Goal: Information Seeking & Learning: Learn about a topic

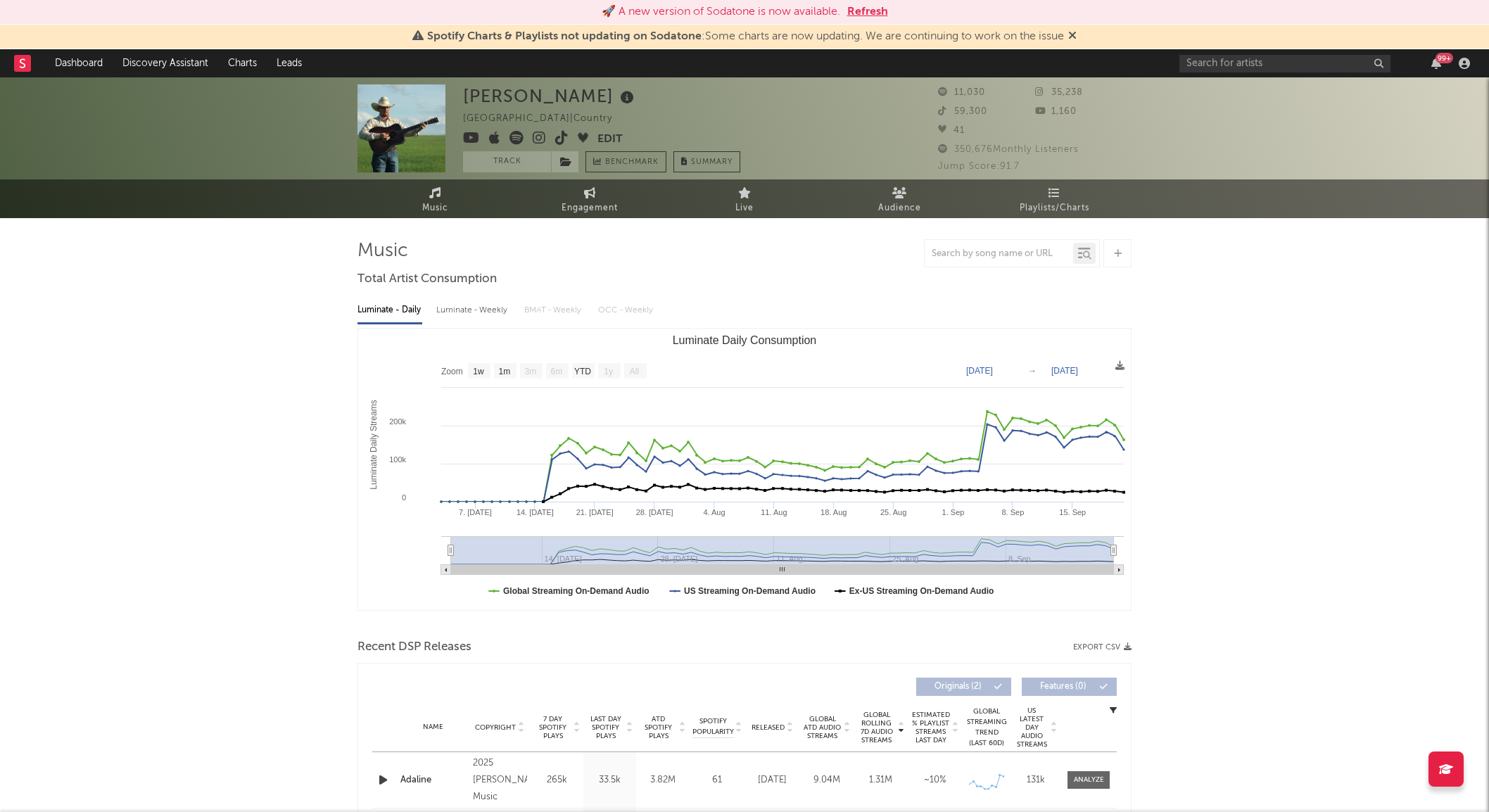
select select "1w"
click at [192, 59] on link "Discovery Assistant" at bounding box center [165, 63] width 106 height 28
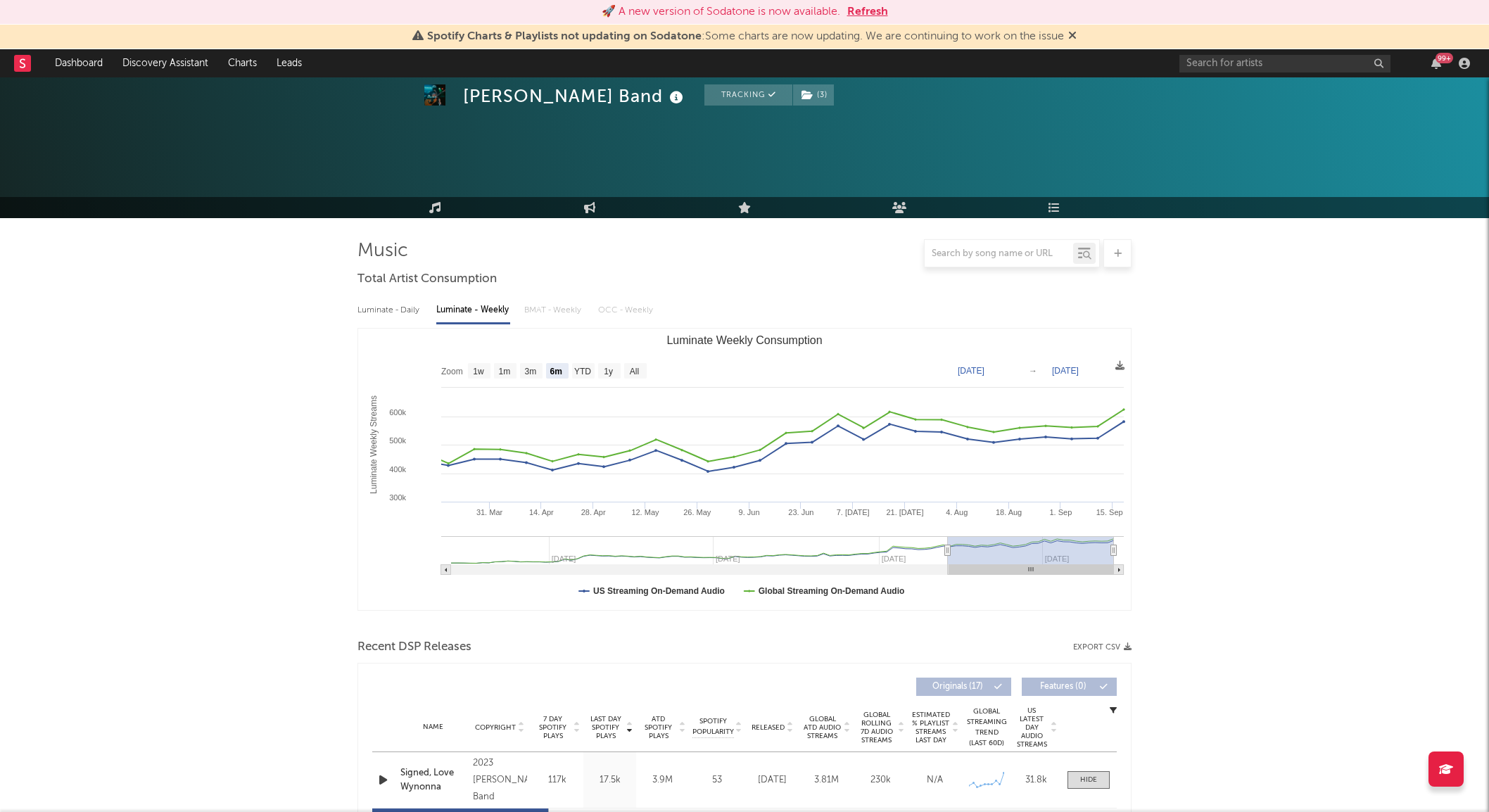
select select "6m"
select select "1w"
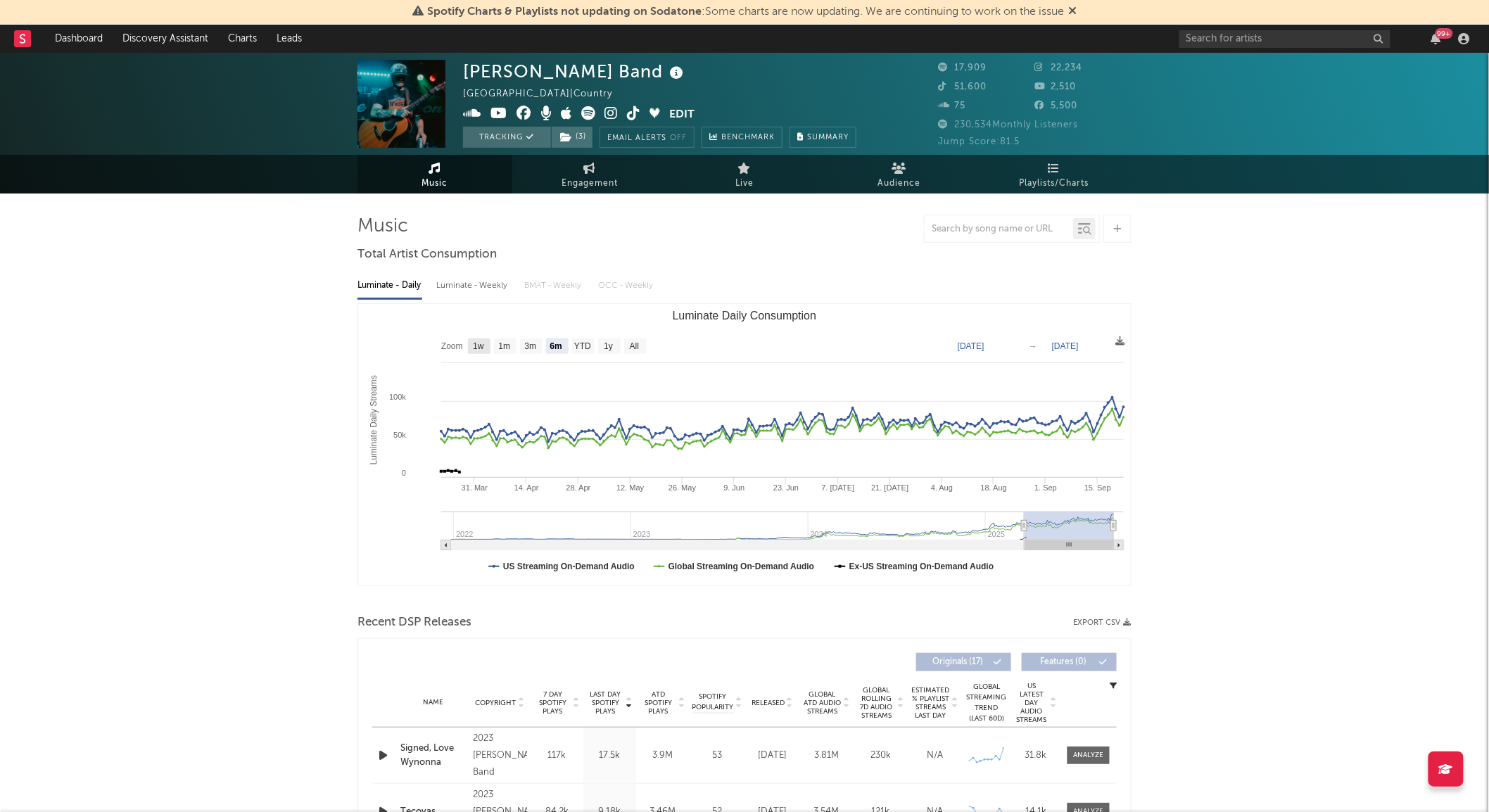
click at [484, 345] on text "1w" at bounding box center [478, 346] width 12 height 10
select select "1w"
type input "2025-09-16"
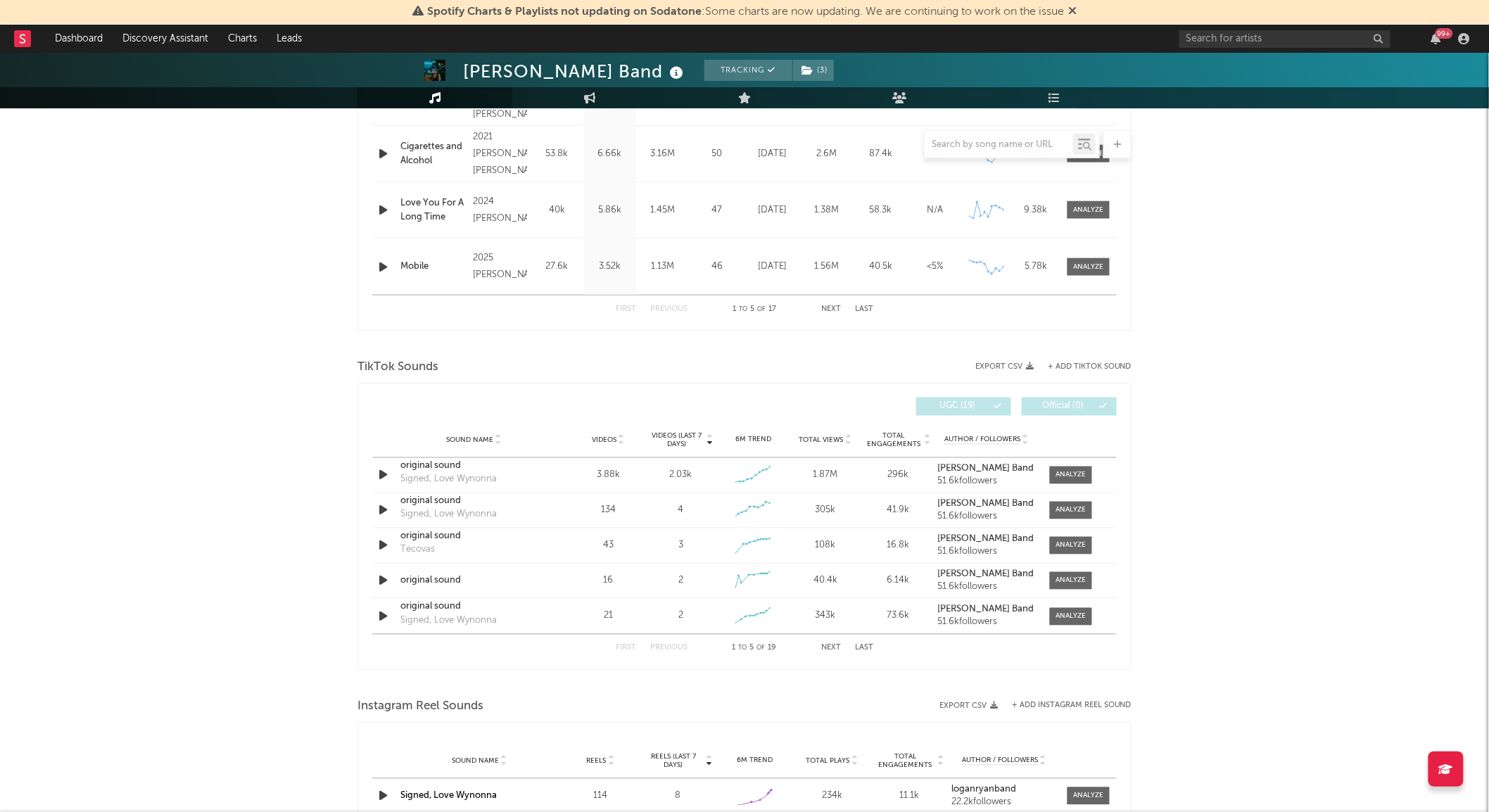
scroll to position [547, 0]
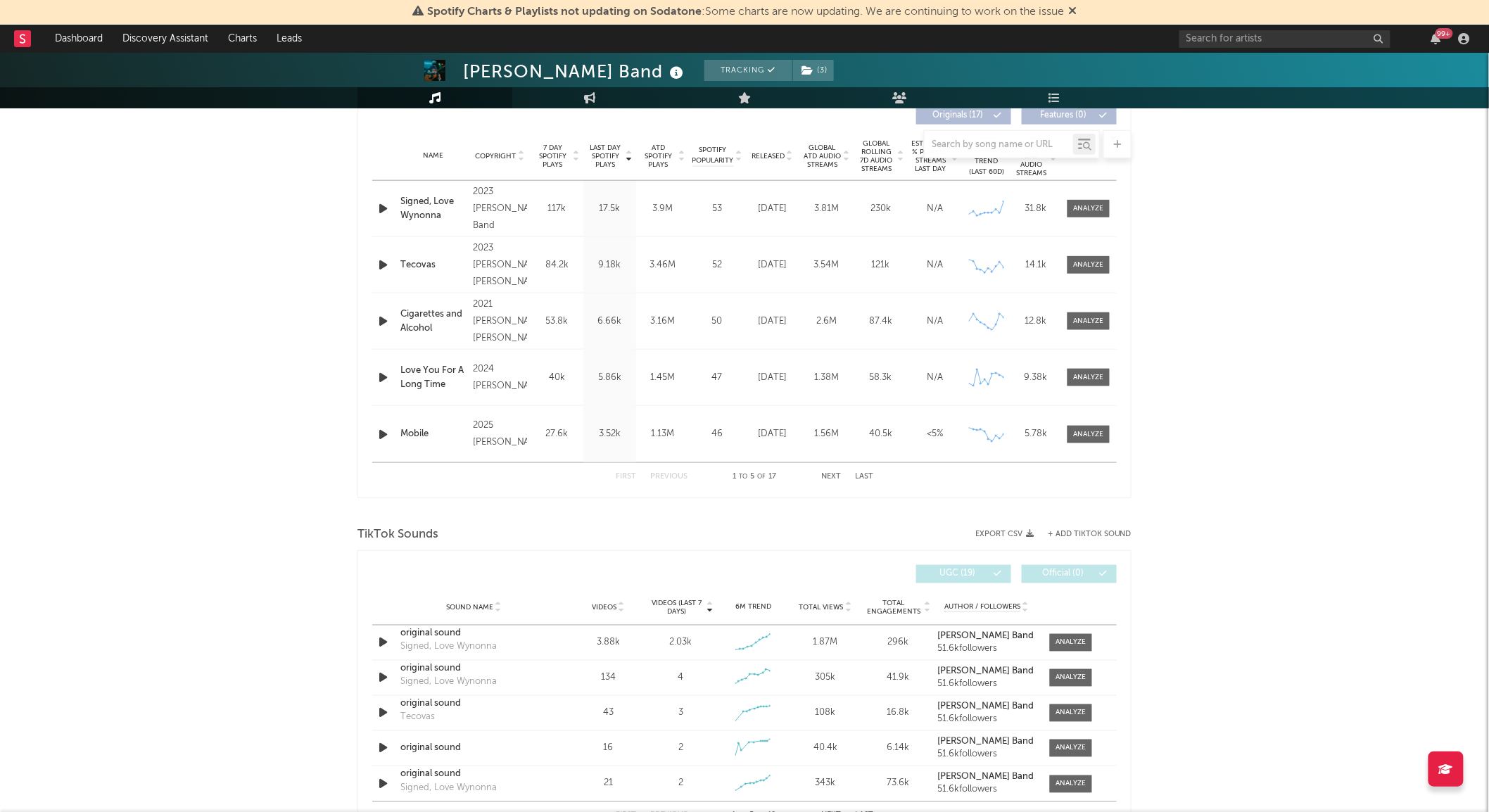
drag, startPoint x: 1088, startPoint y: 208, endPoint x: 1075, endPoint y: 219, distance: 17.0
click at [1089, 207] on div at bounding box center [1089, 208] width 30 height 11
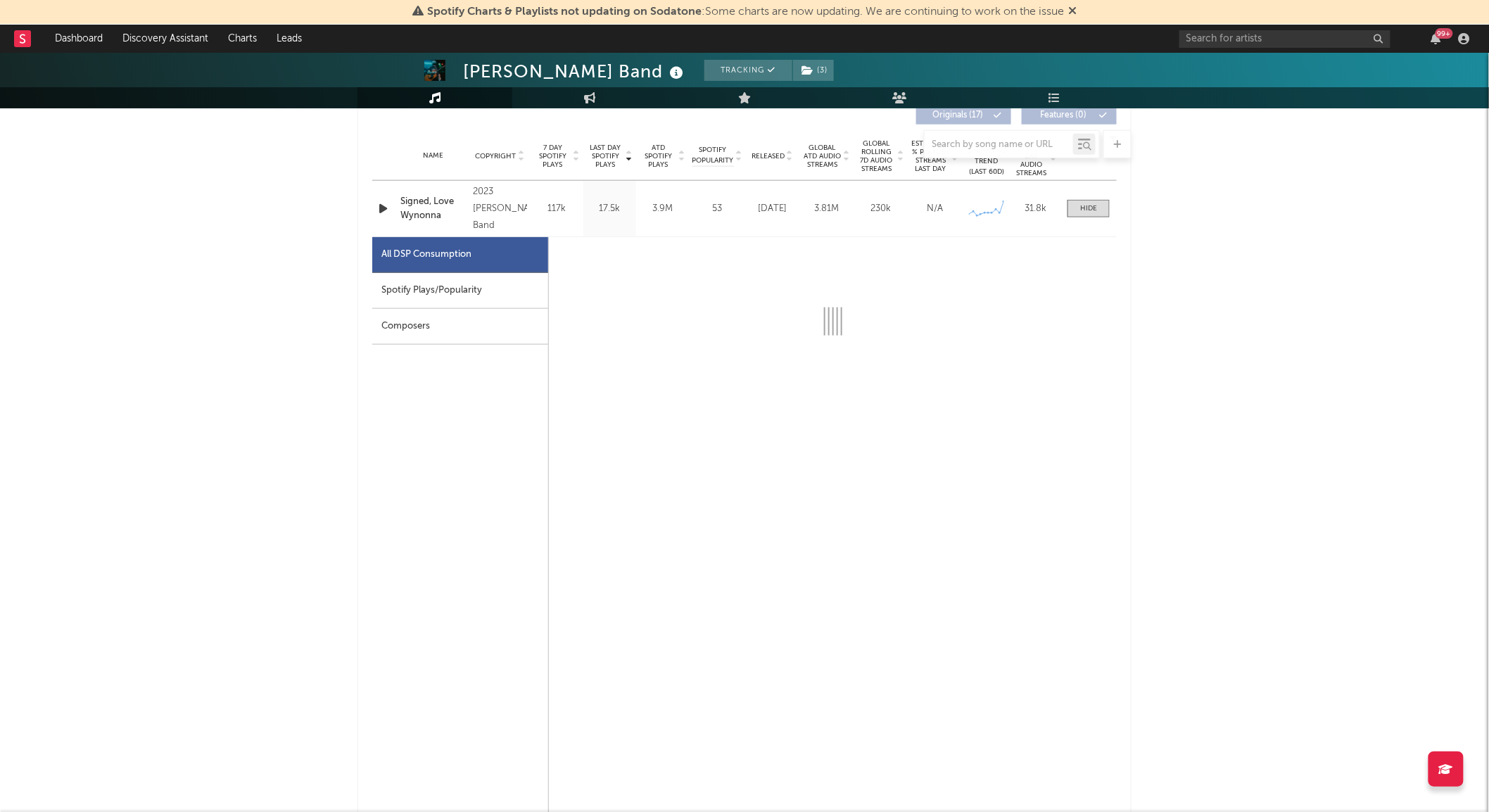
select select "6m"
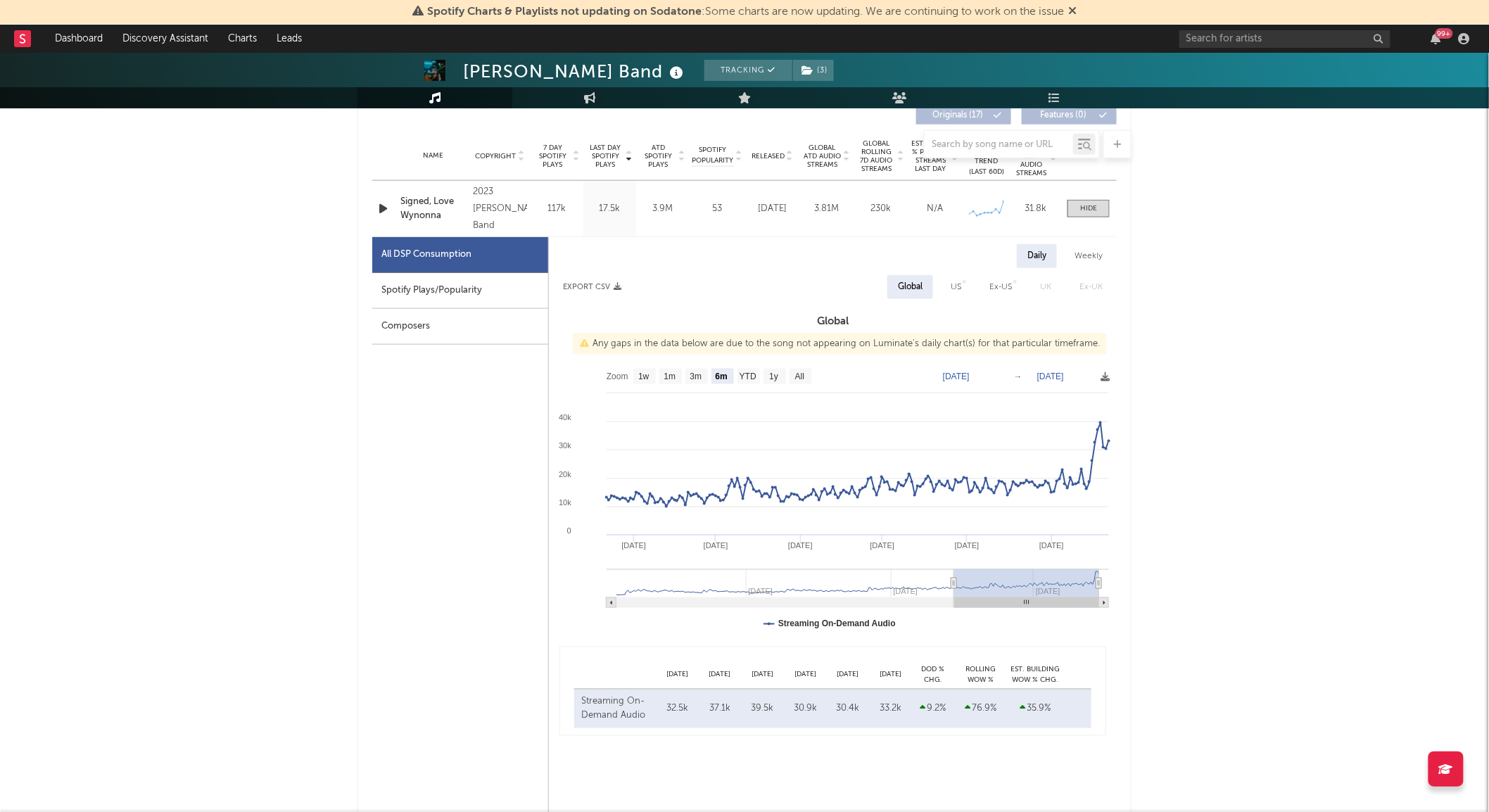
click at [395, 289] on div "Spotify Plays/Popularity" at bounding box center [460, 291] width 176 height 36
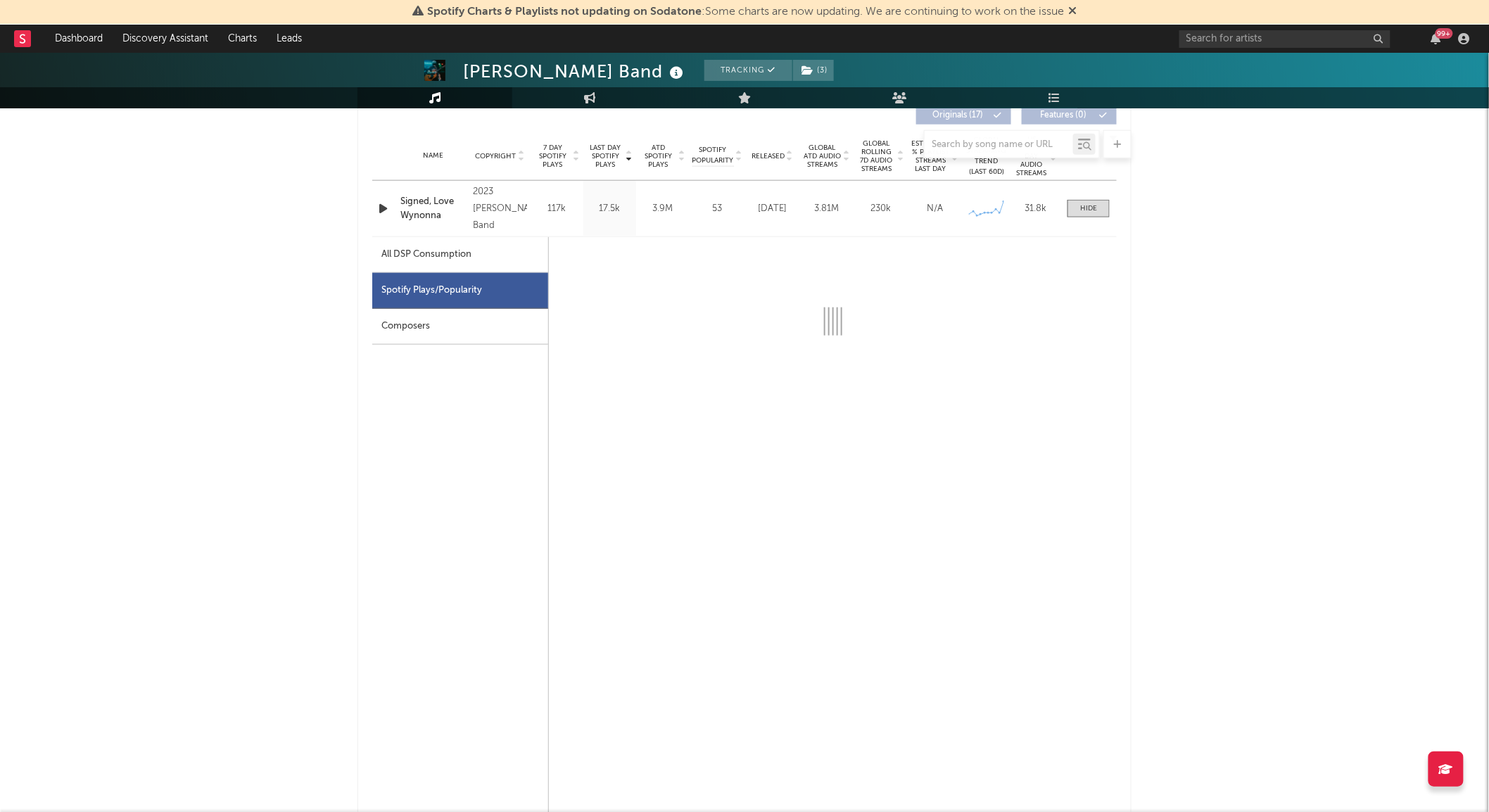
select select "6m"
select select "1w"
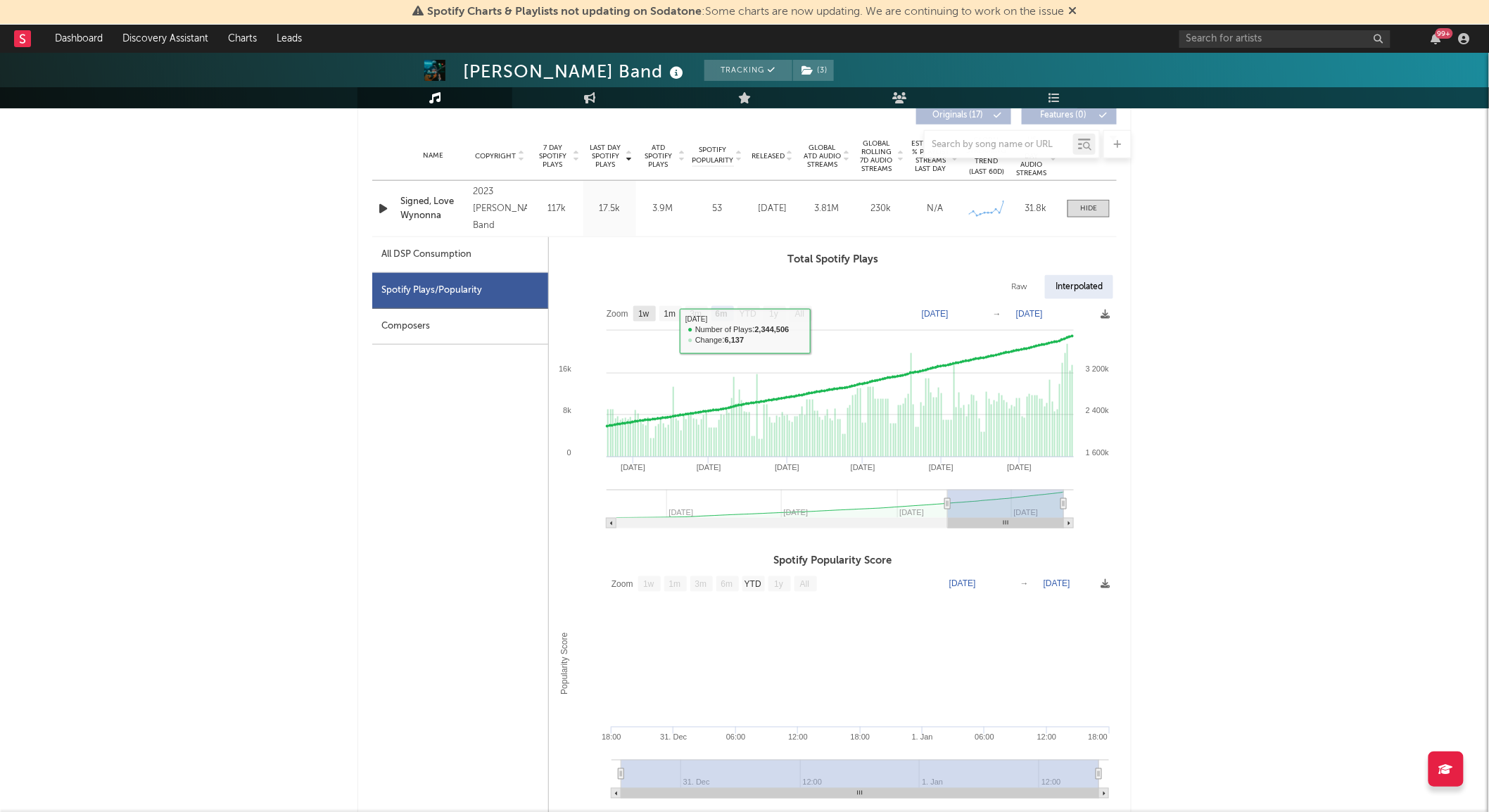
click at [648, 314] on text "1w" at bounding box center [644, 314] width 12 height 10
select select "1w"
type input "2025-09-16"
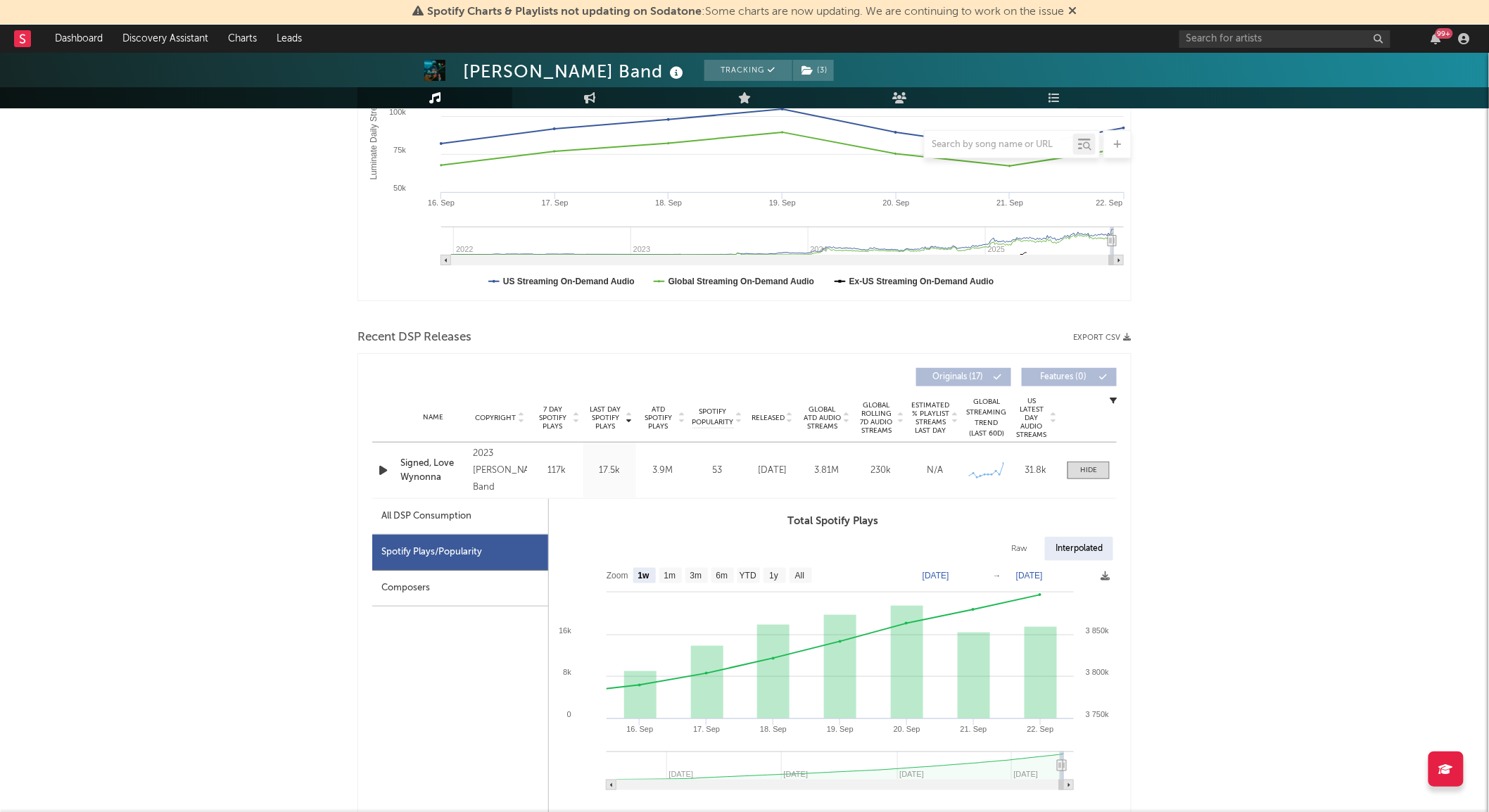
scroll to position [313, 0]
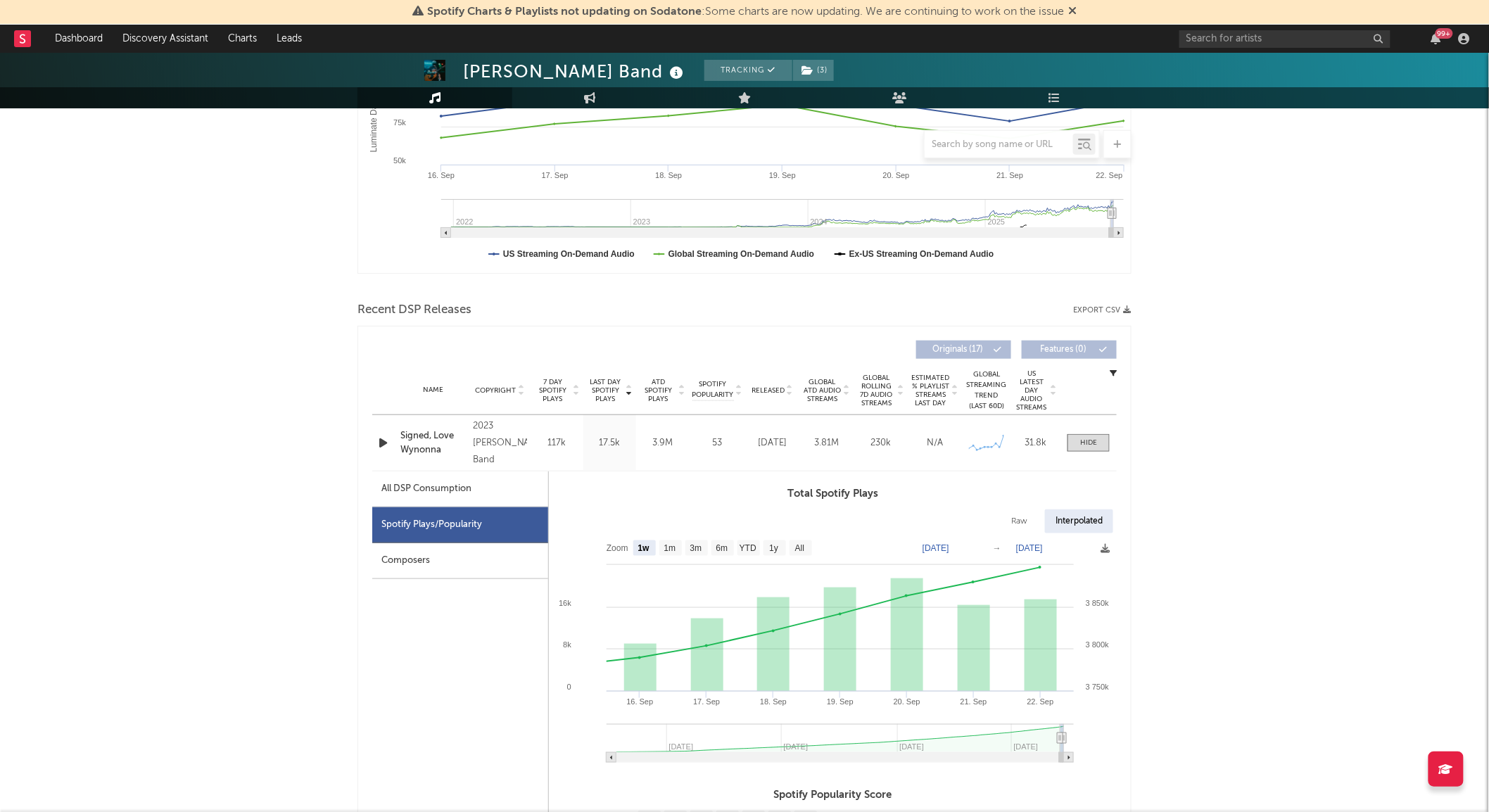
click at [504, 483] on div "All DSP Consumption" at bounding box center [460, 489] width 176 height 36
select select "1w"
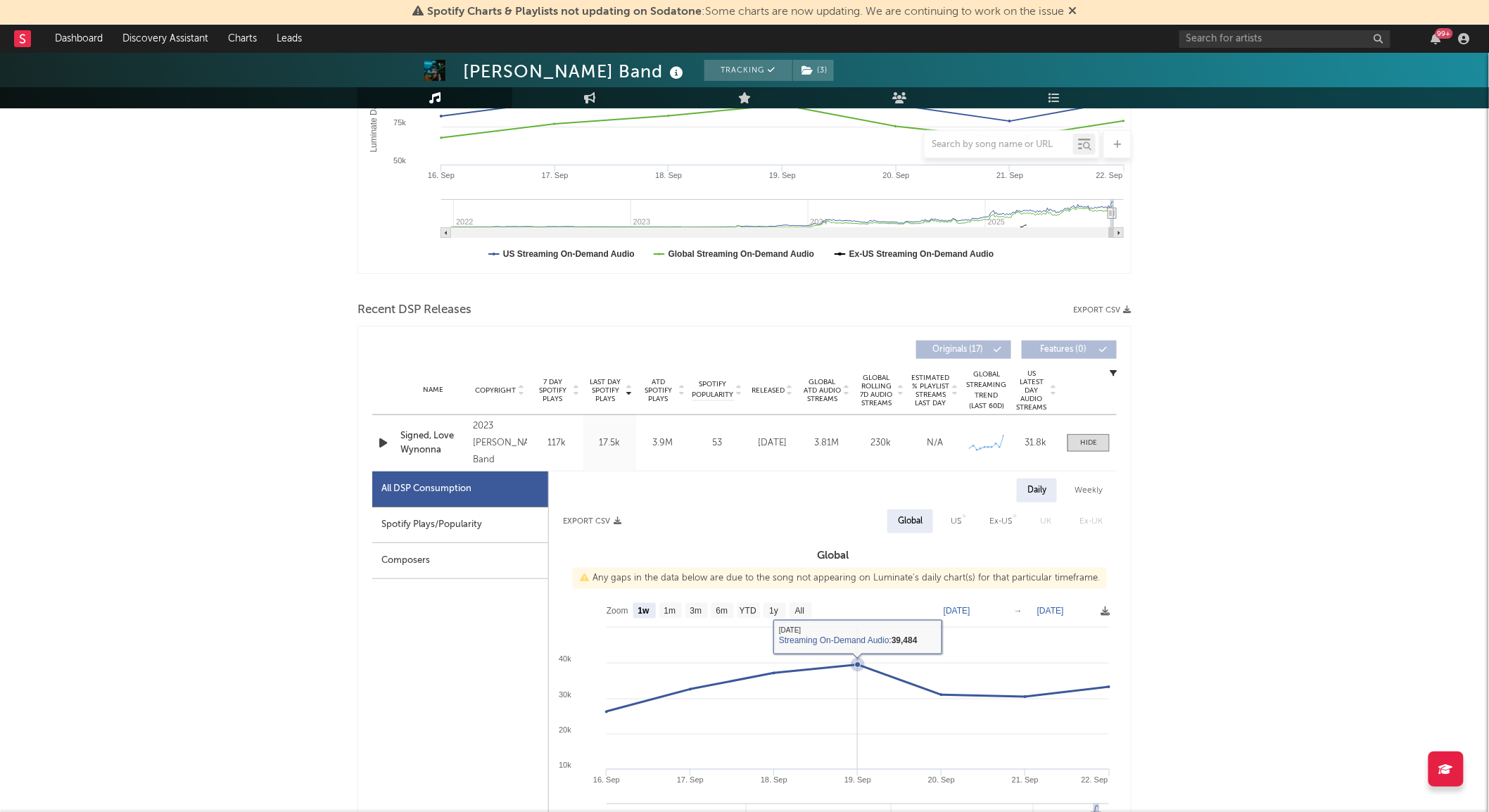
scroll to position [468, 0]
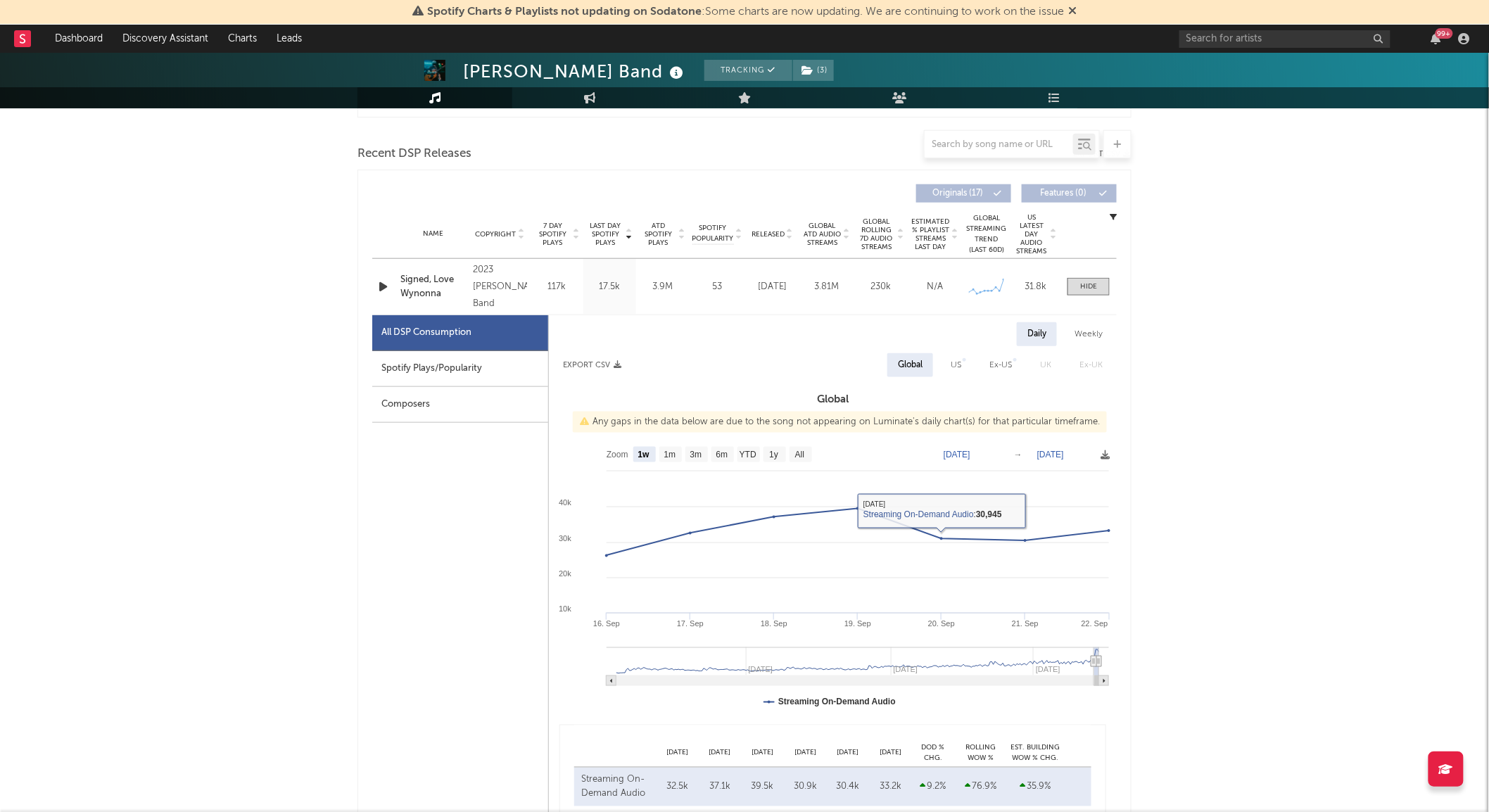
click at [487, 366] on div "Spotify Plays/Popularity" at bounding box center [460, 369] width 176 height 36
select select "1w"
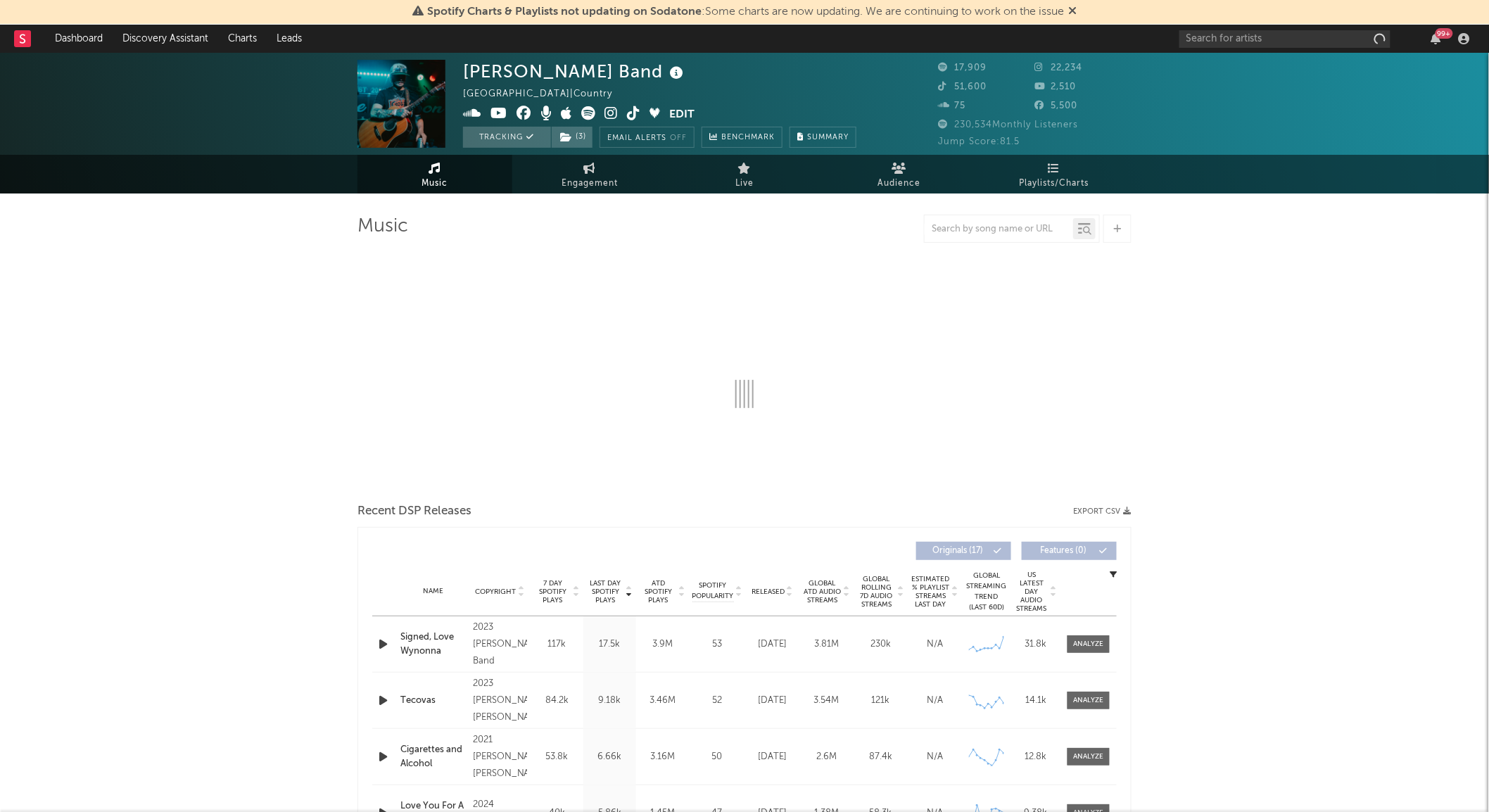
select select "6m"
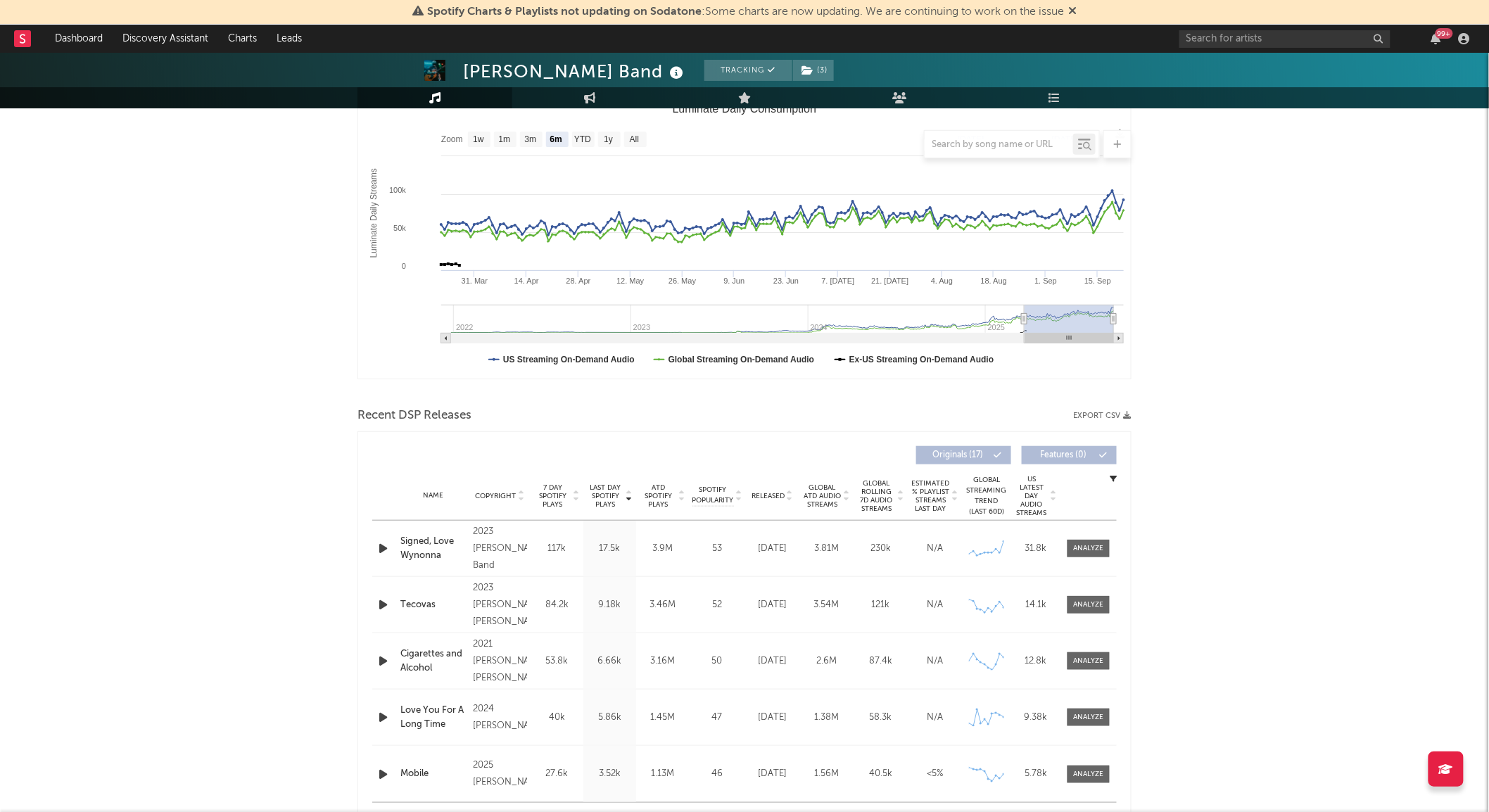
scroll to position [234, 0]
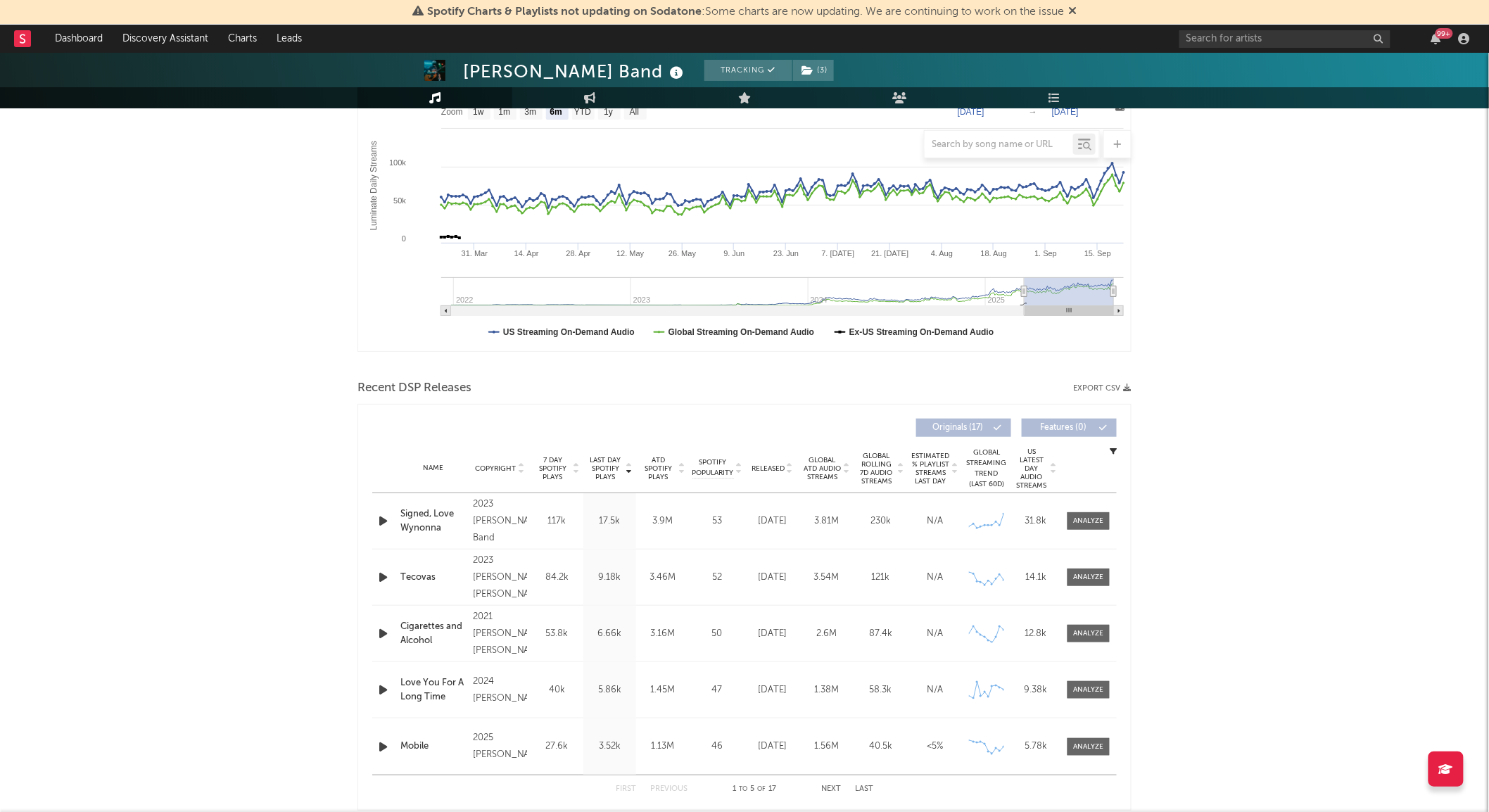
click at [1113, 521] on div at bounding box center [1088, 521] width 56 height 18
click at [1100, 521] on div at bounding box center [1089, 521] width 30 height 11
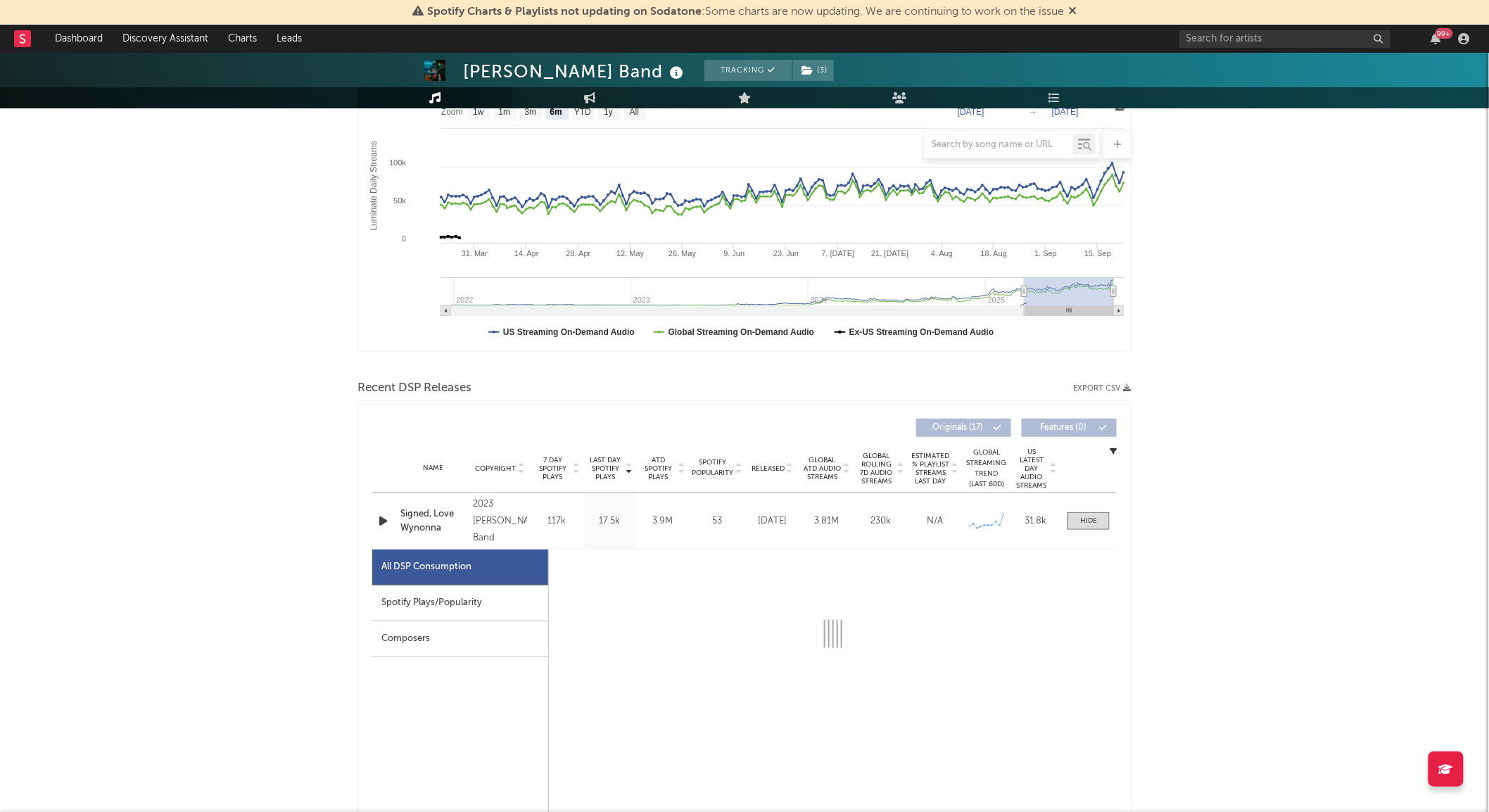
select select "6m"
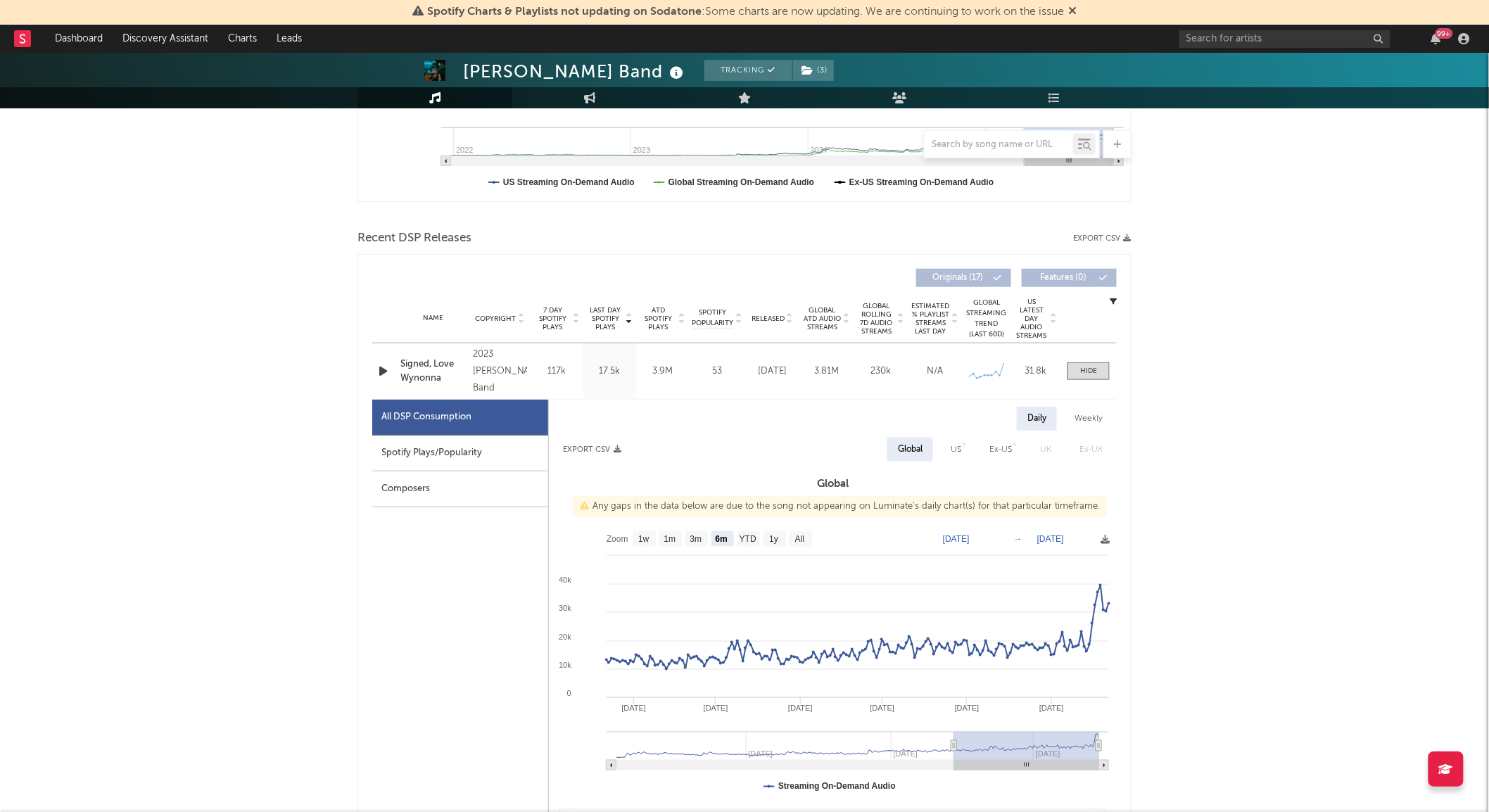
scroll to position [390, 0]
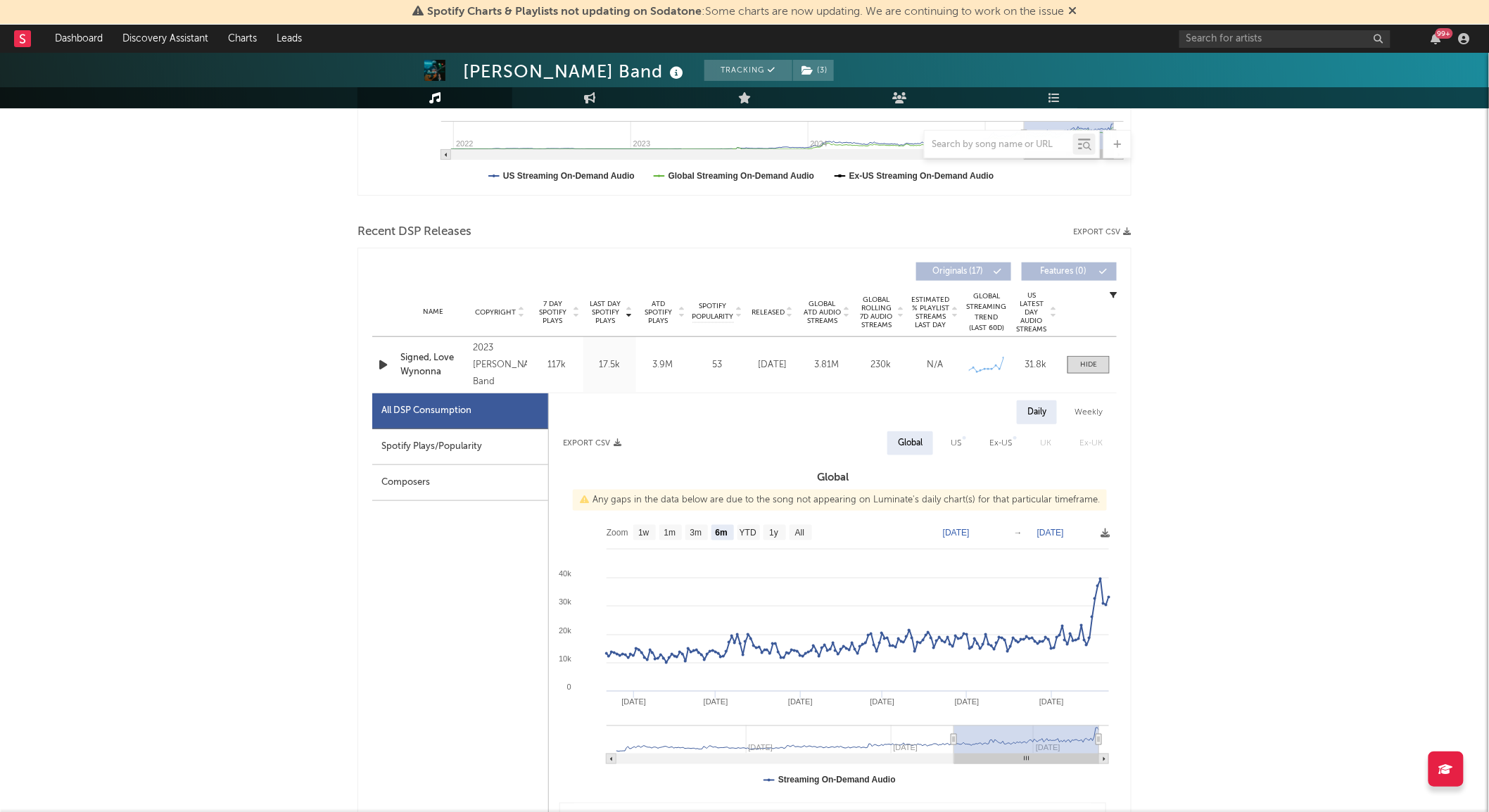
click at [962, 439] on div "US" at bounding box center [956, 443] width 32 height 24
select select "6m"
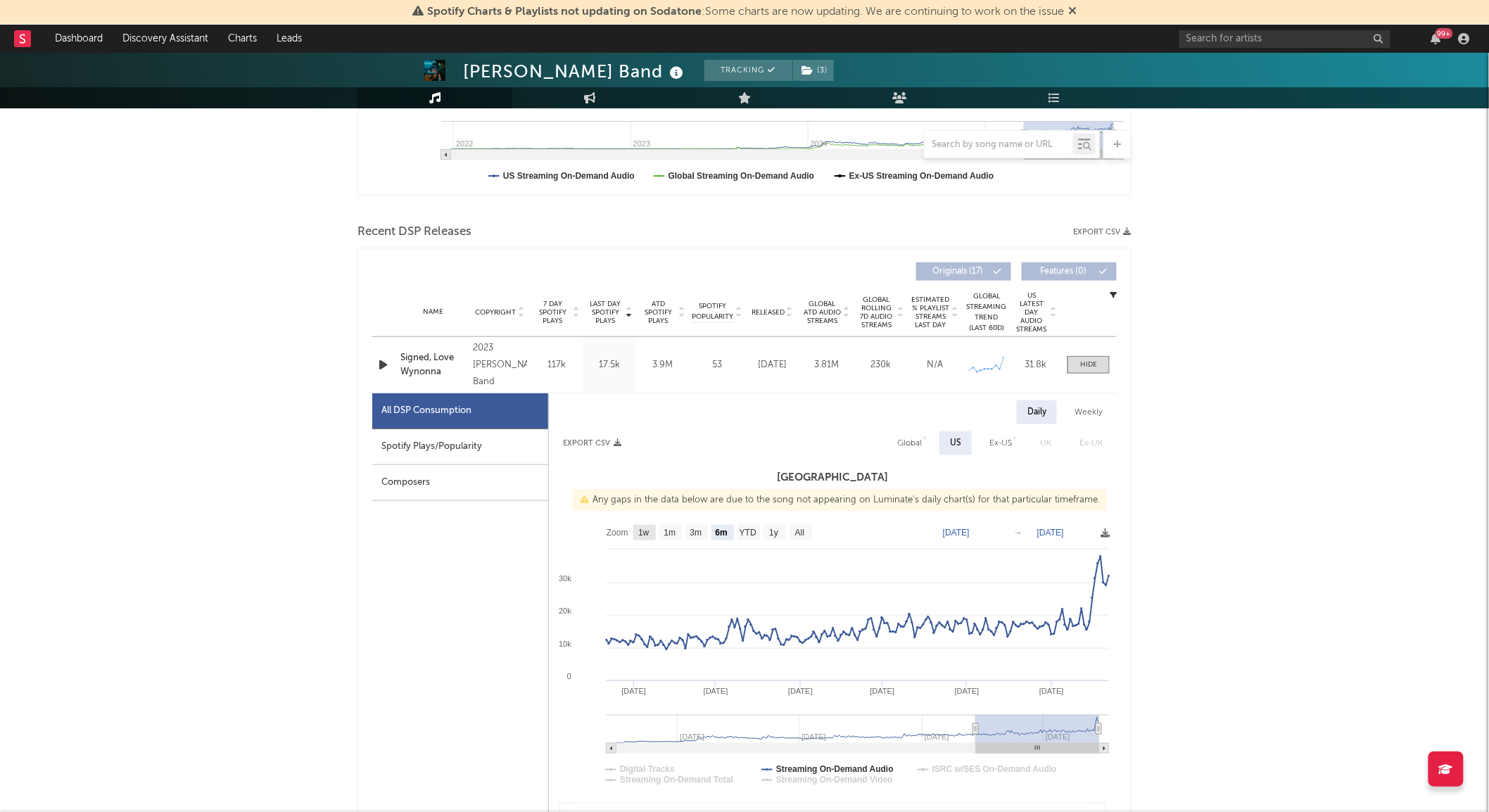
click at [652, 530] on rect at bounding box center [644, 532] width 22 height 15
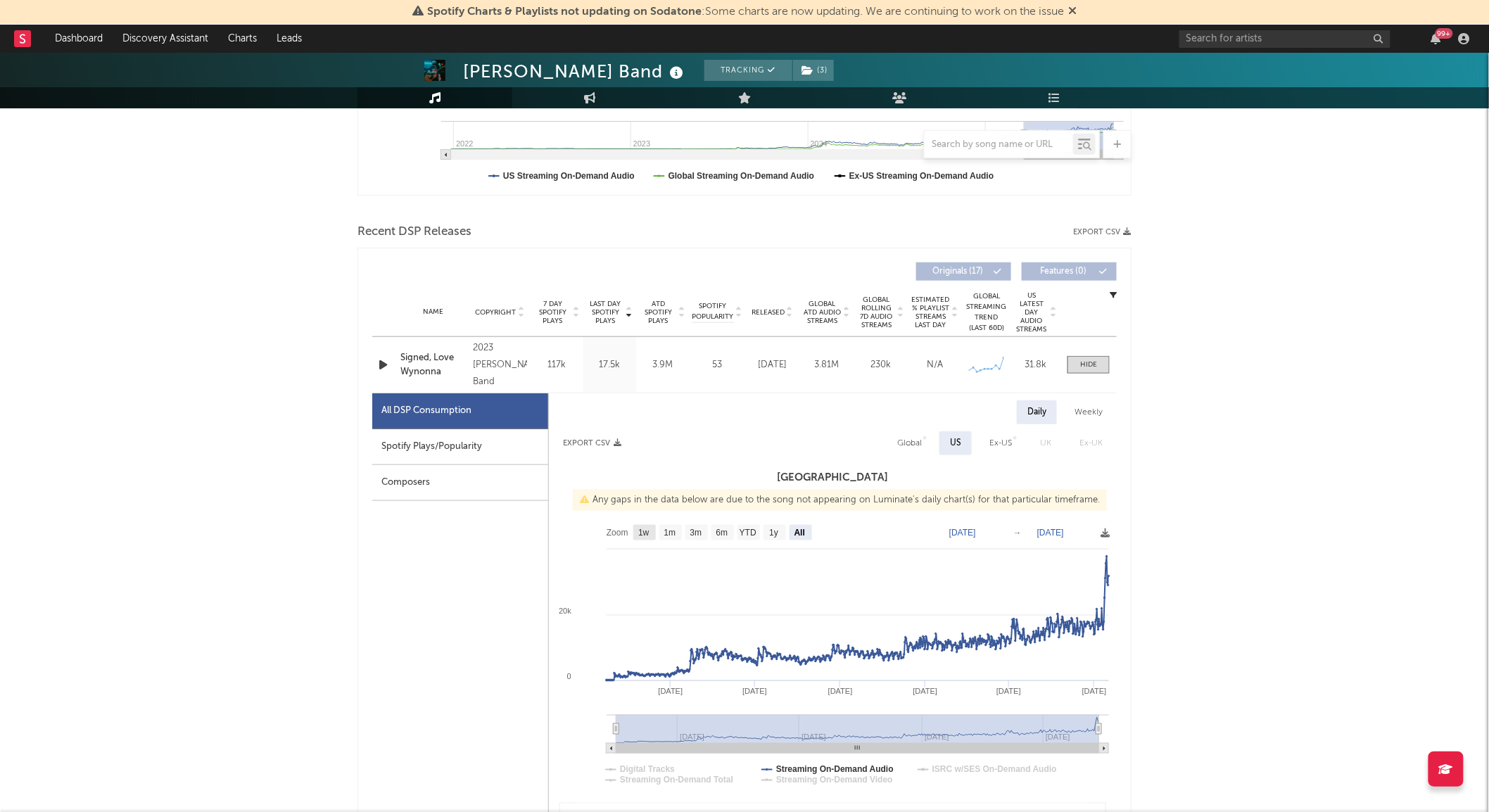
click at [652, 530] on rect at bounding box center [644, 532] width 22 height 15
select select "1w"
type input "2025-09-16"
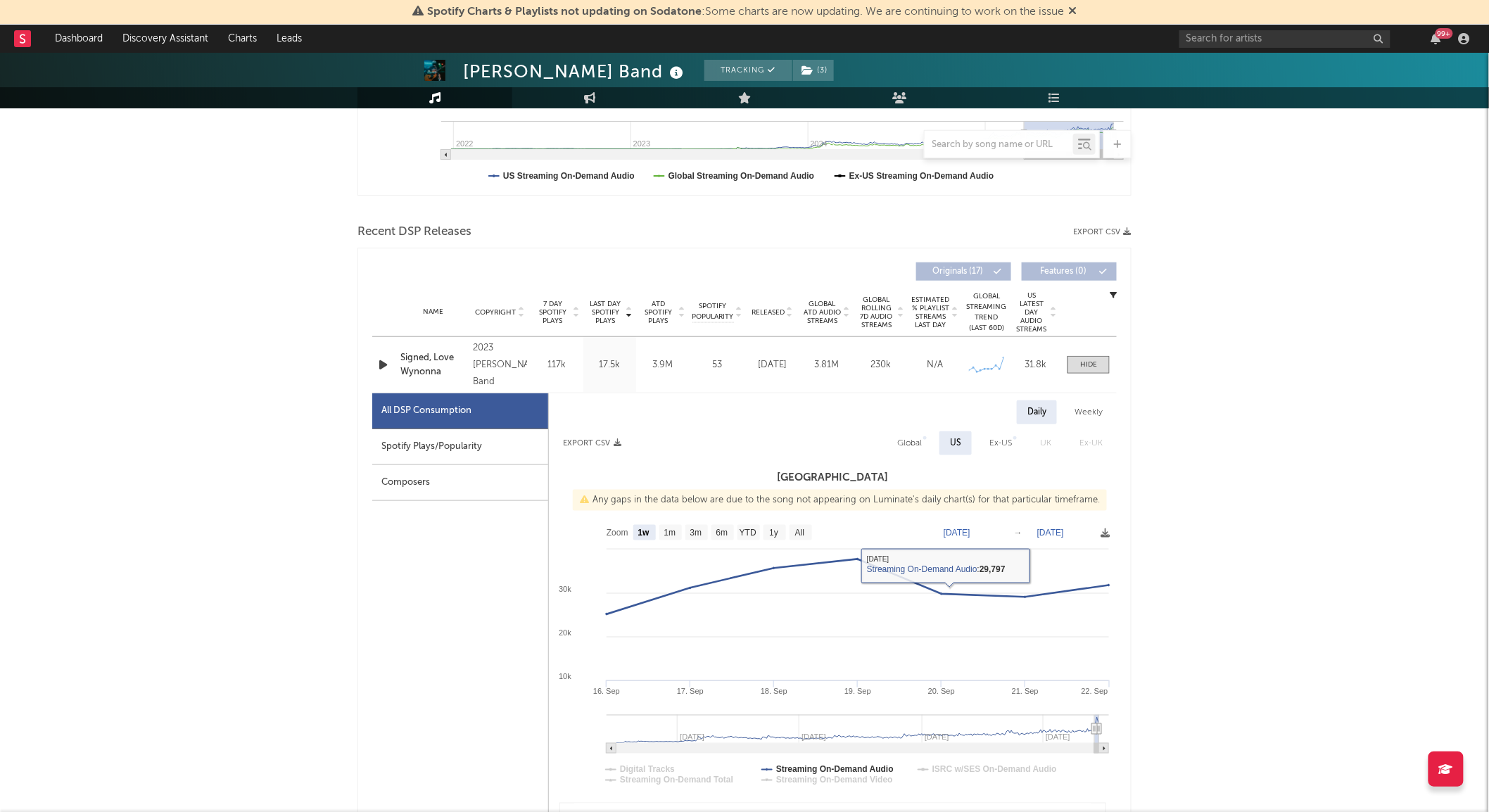
click at [433, 447] on div "Spotify Plays/Popularity" at bounding box center [460, 447] width 176 height 36
select select "All"
select select "1w"
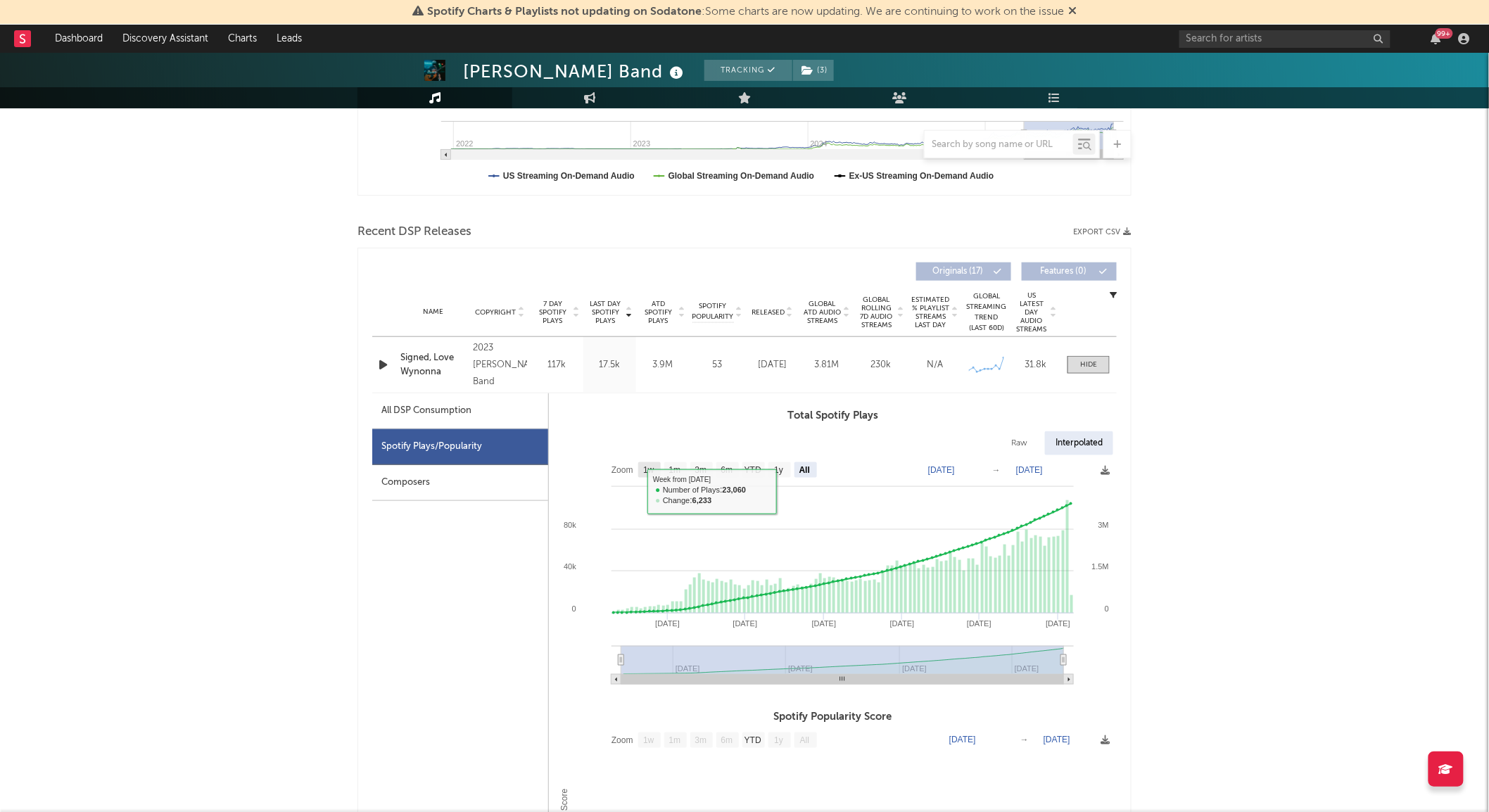
click at [652, 469] on text "1w" at bounding box center [648, 470] width 12 height 10
select select "1w"
type input "2025-09-16"
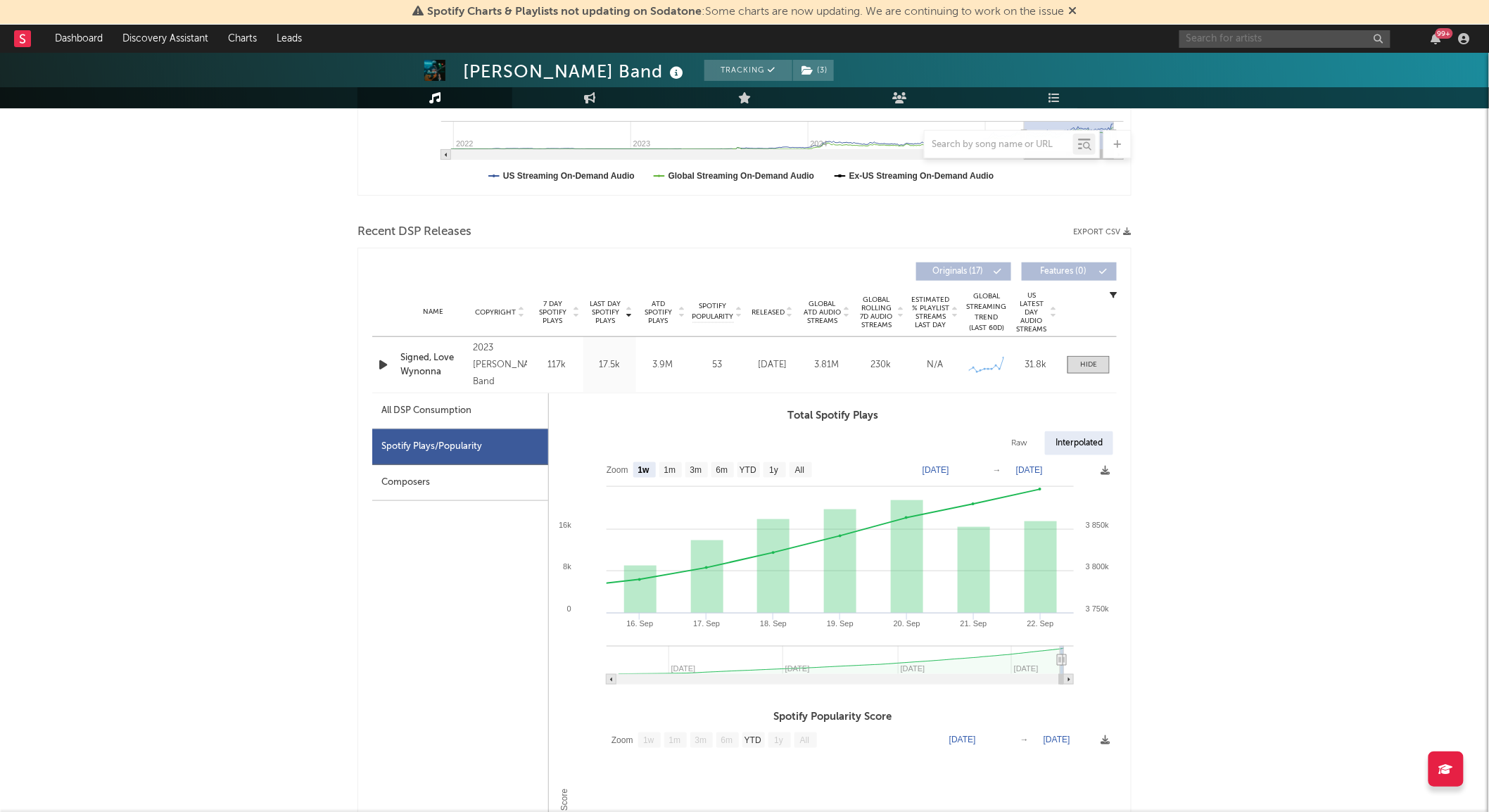
click at [1194, 45] on input "text" at bounding box center [1284, 39] width 211 height 18
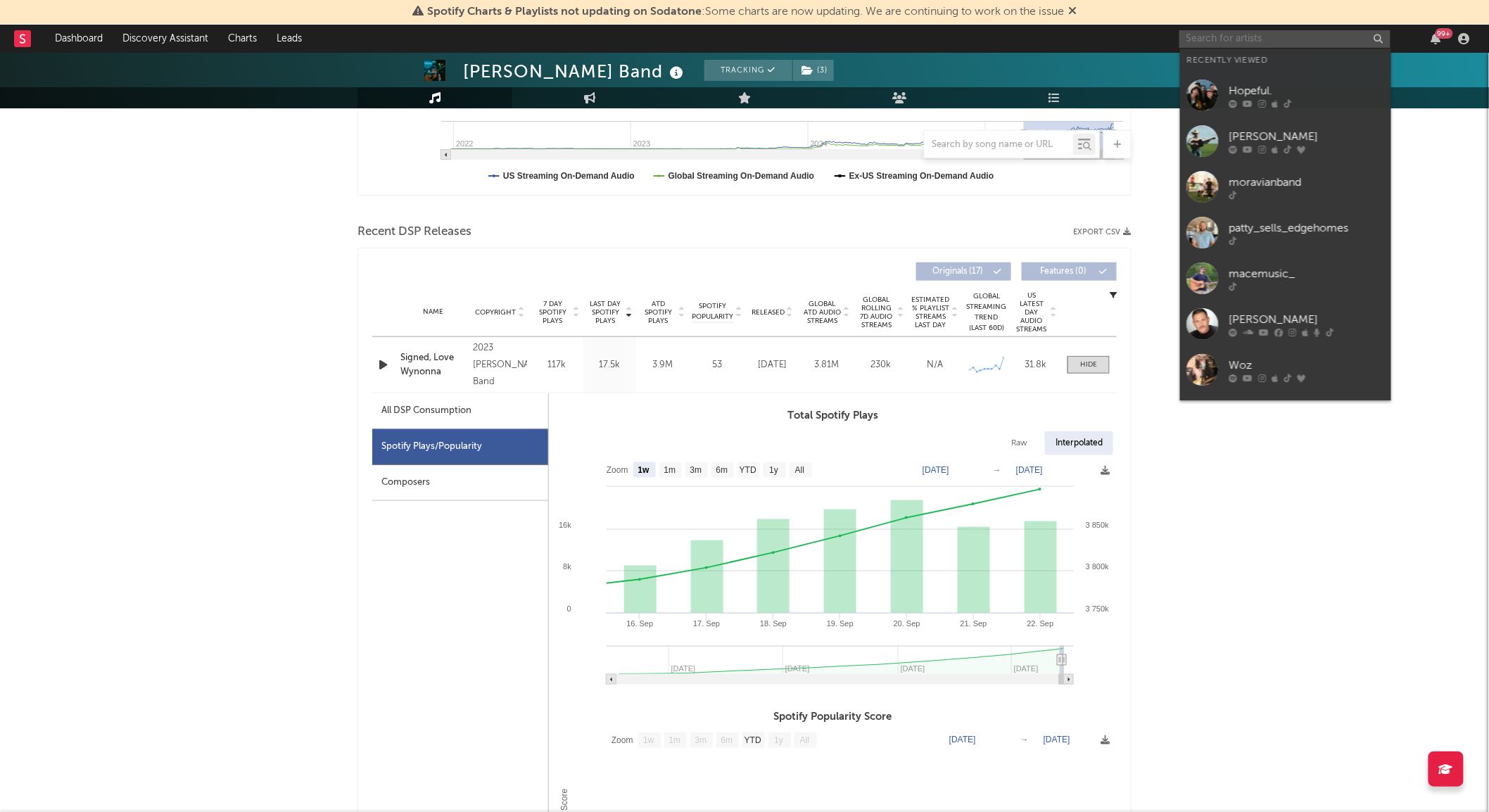
paste input "https://www.tiktok.com/@dylan_krause_"
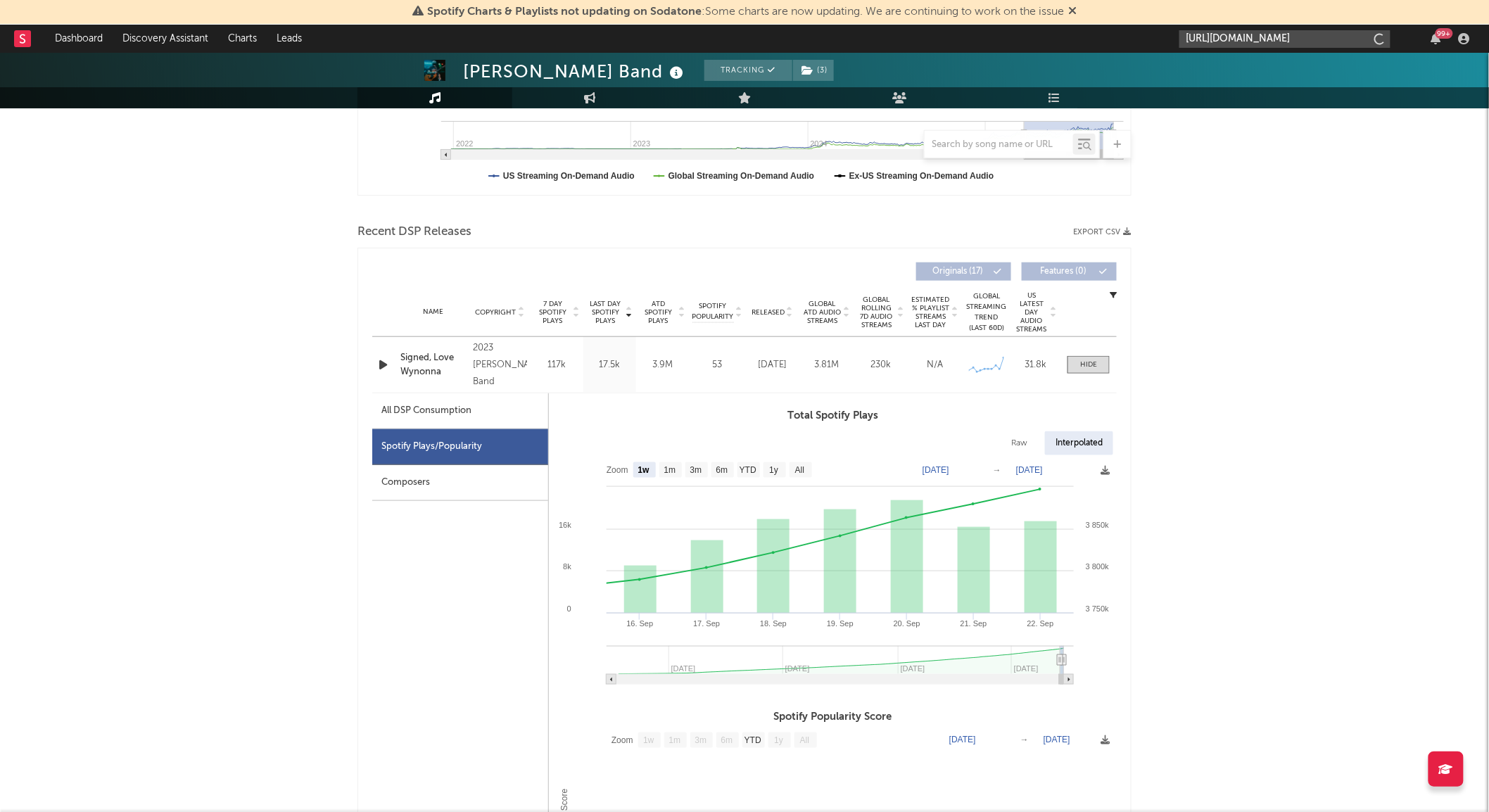
scroll to position [0, 2]
type input "https://www.tiktok.com/@dylan_krause_"
click at [1260, 68] on div "dylan_krause_" at bounding box center [1306, 70] width 155 height 17
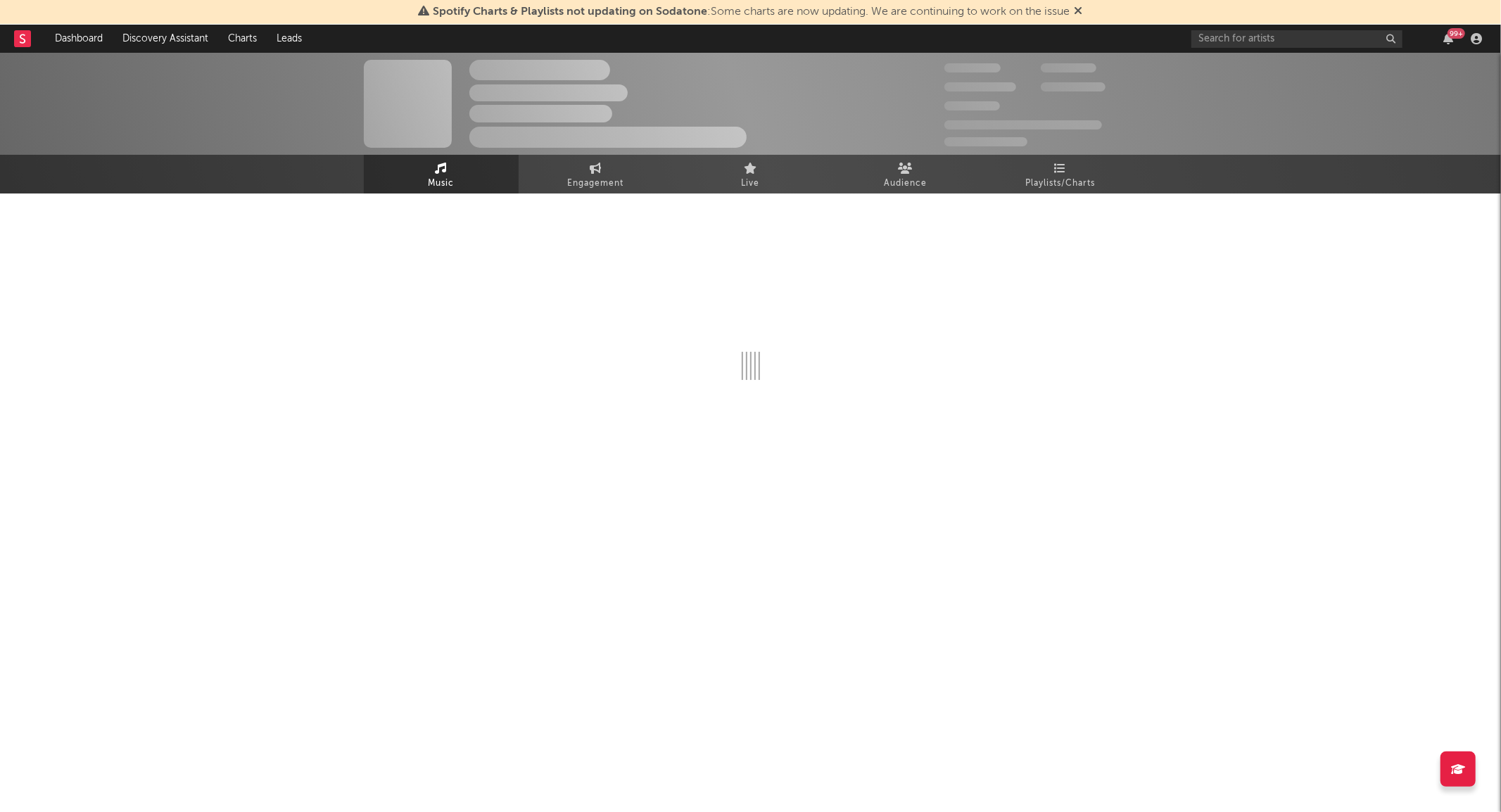
select select "1w"
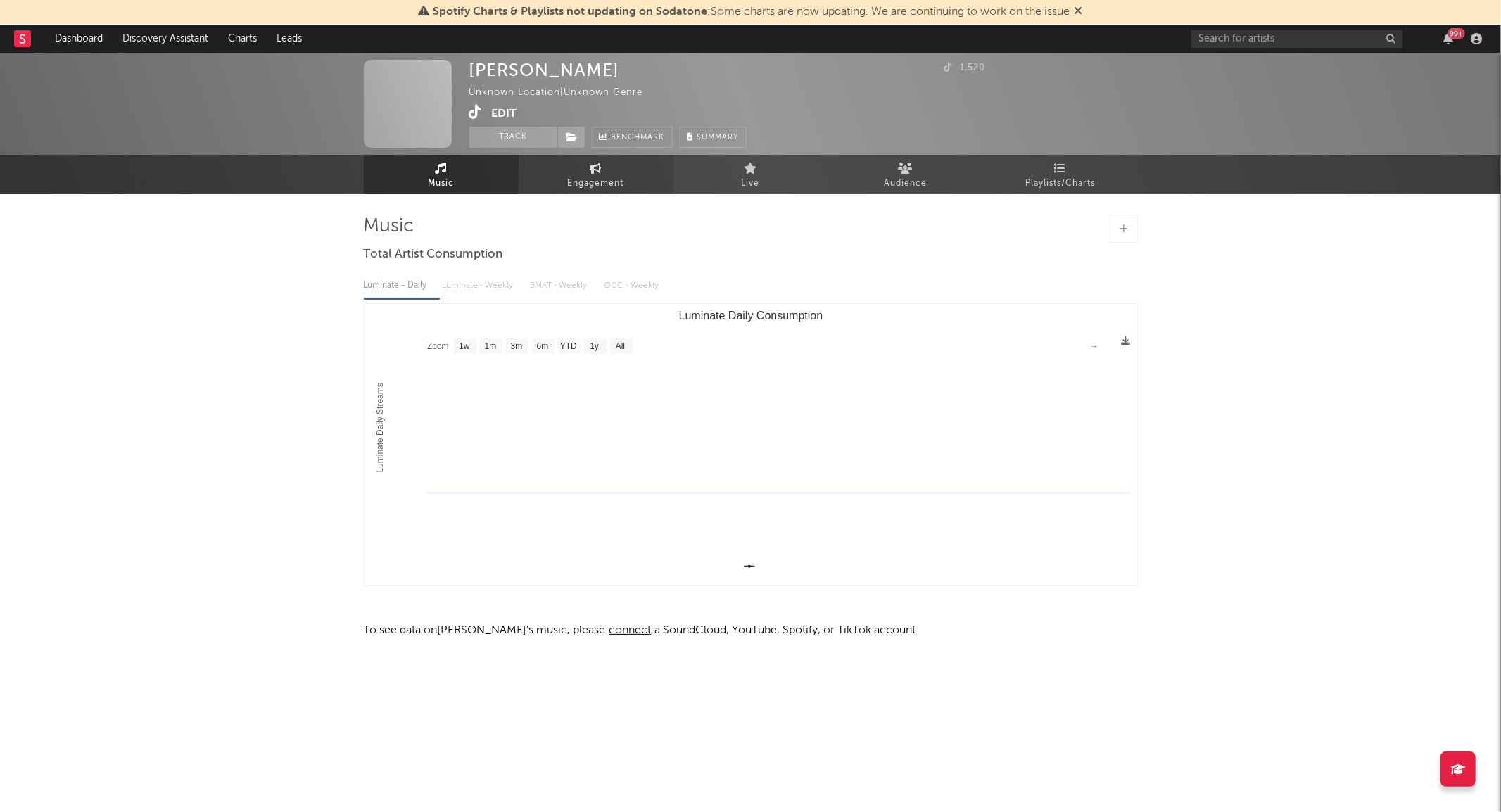
click at [574, 183] on span "Engagement" at bounding box center [596, 183] width 56 height 17
select select "1w"
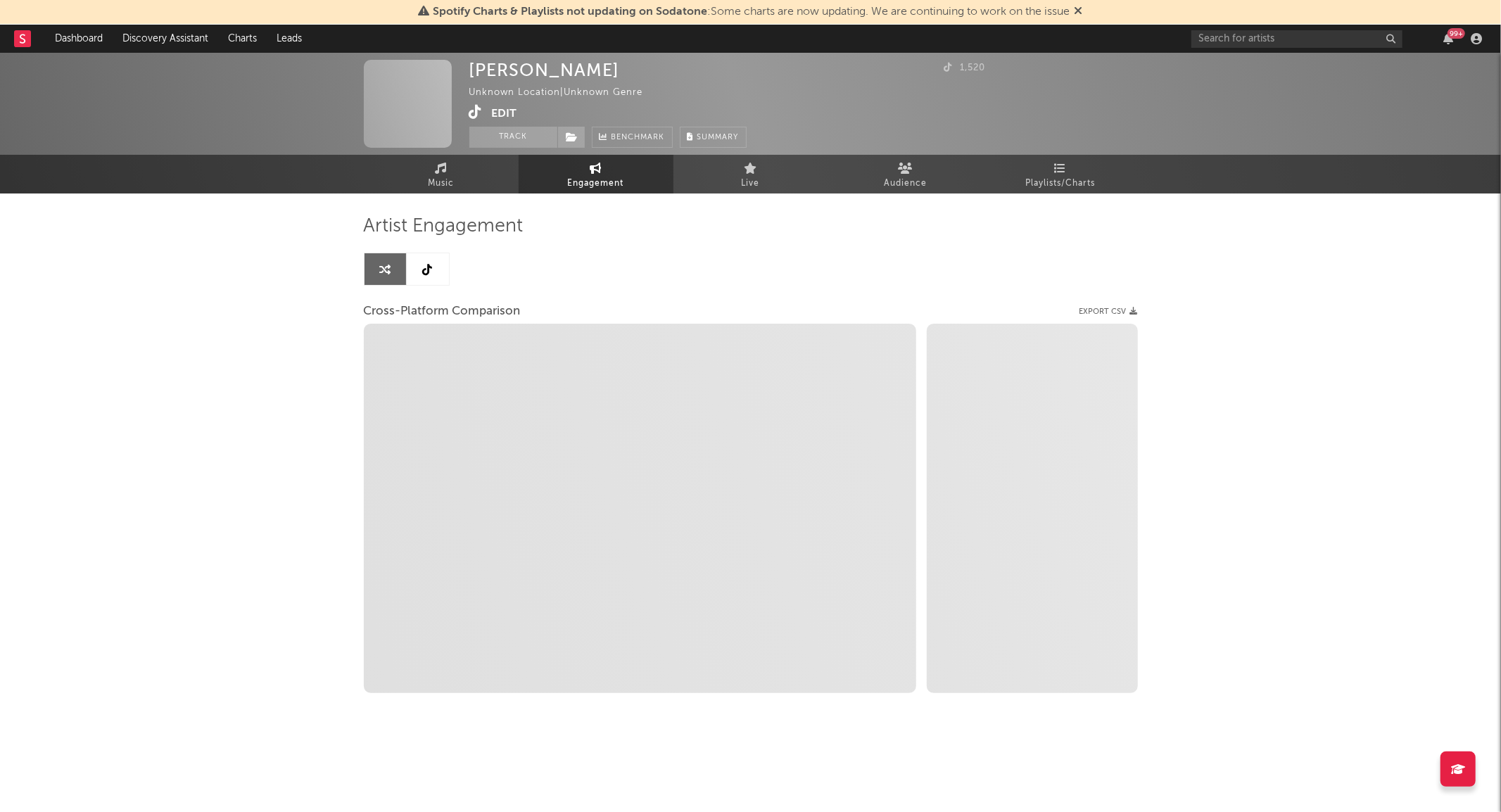
select select "1w"
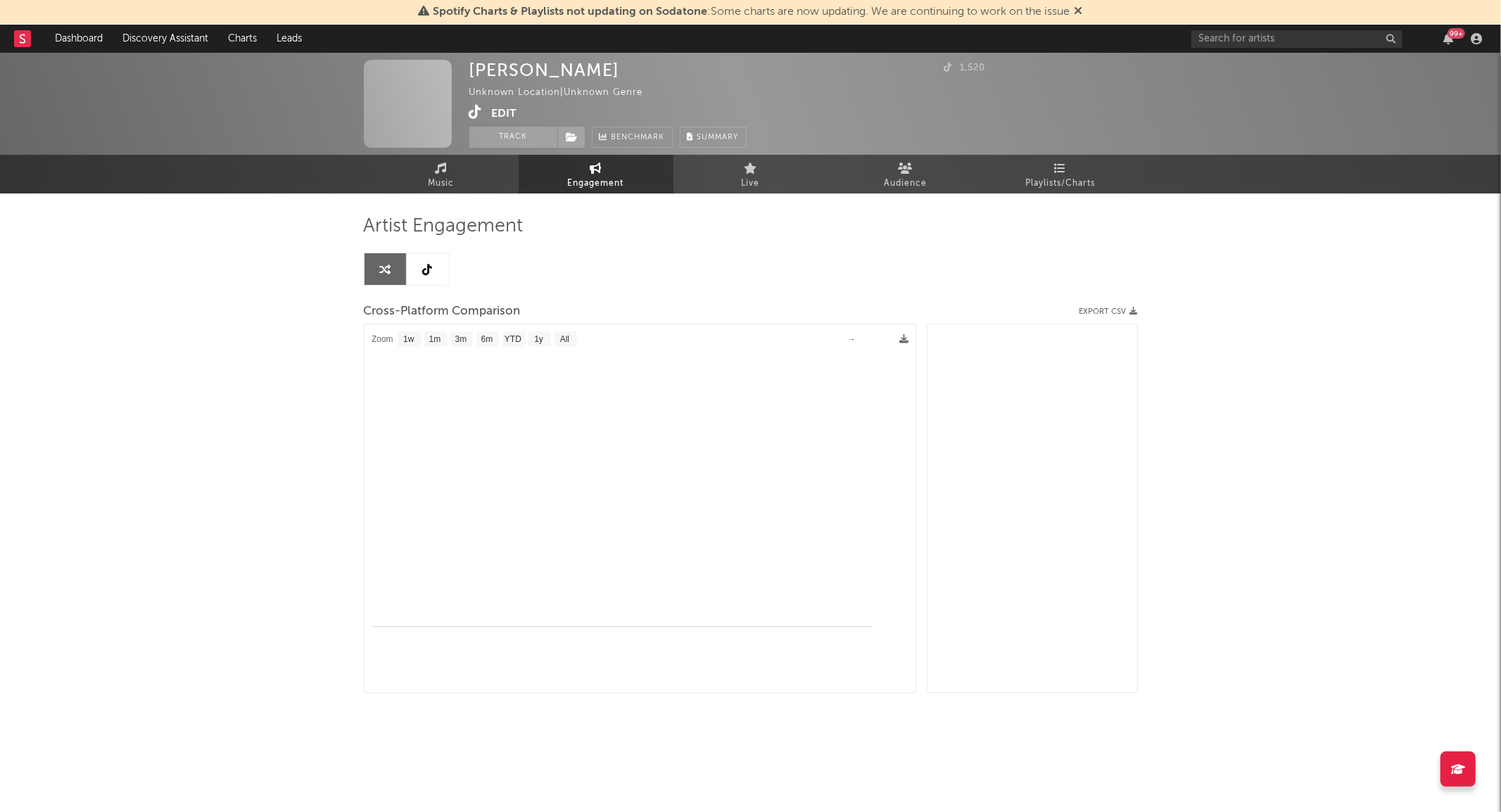
click at [420, 280] on link at bounding box center [428, 269] width 42 height 32
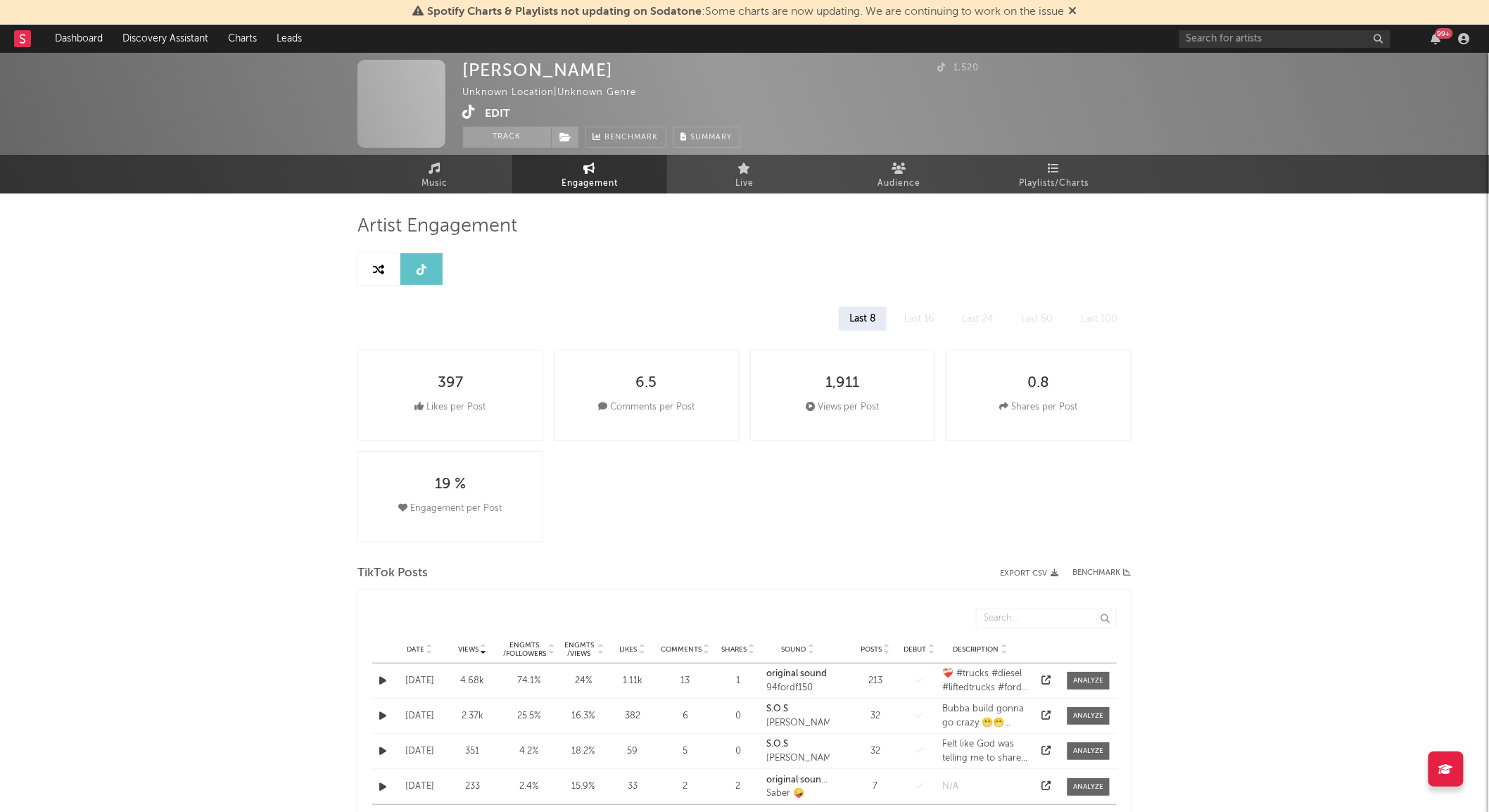
select select "1w"
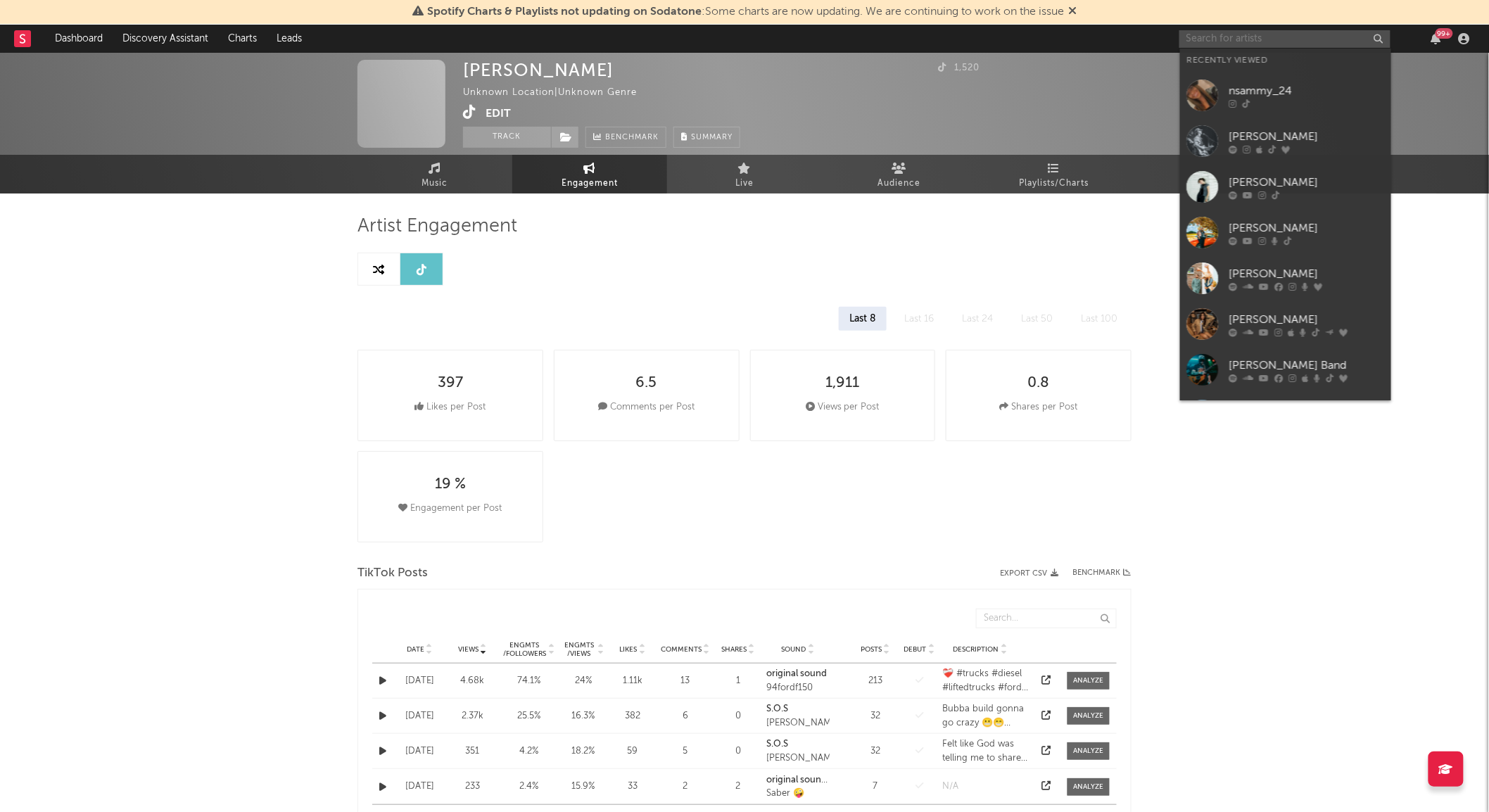
click at [1221, 44] on input "text" at bounding box center [1284, 39] width 211 height 18
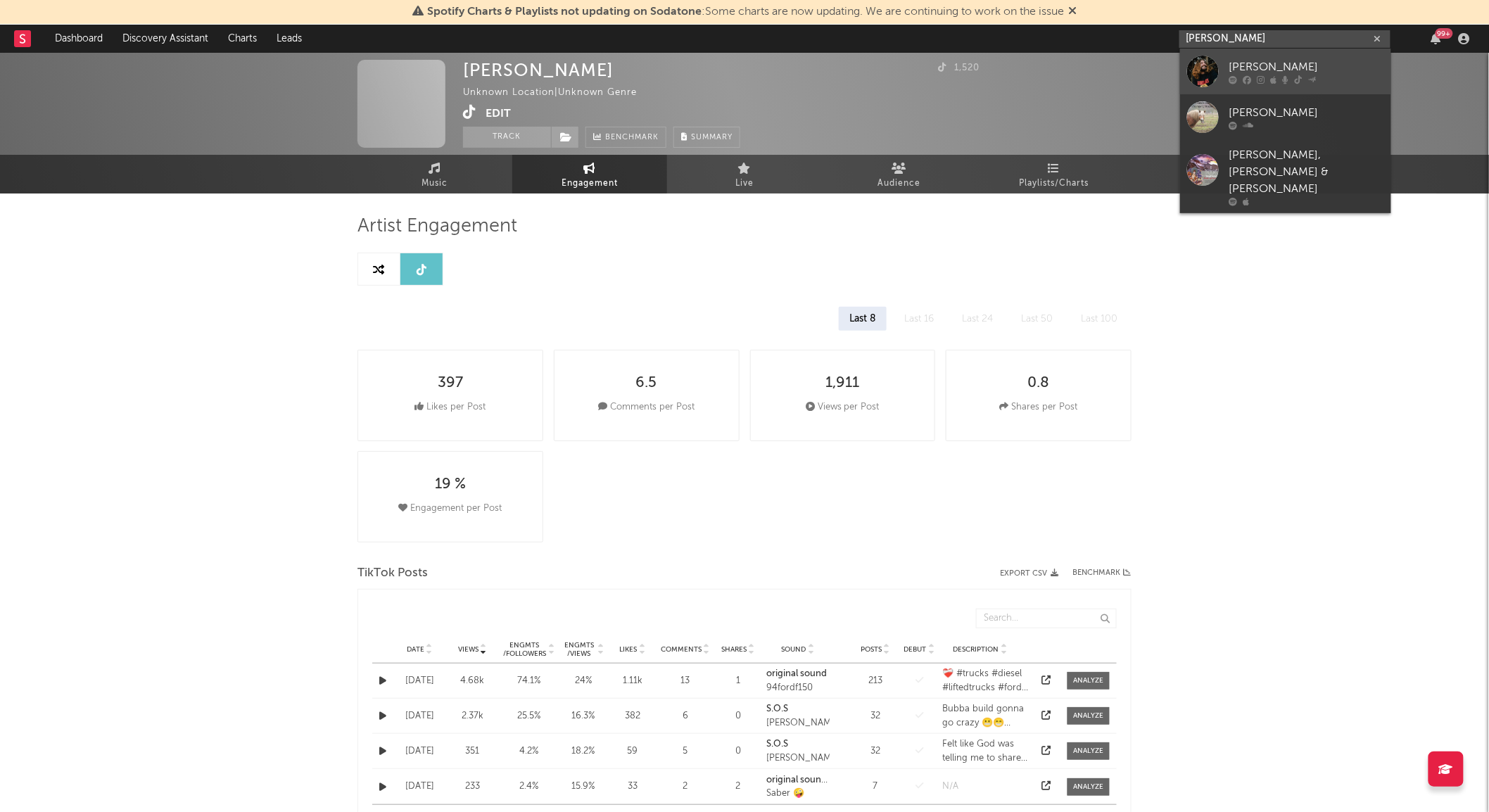
type input "cole chan"
click at [1203, 77] on div at bounding box center [1203, 71] width 32 height 32
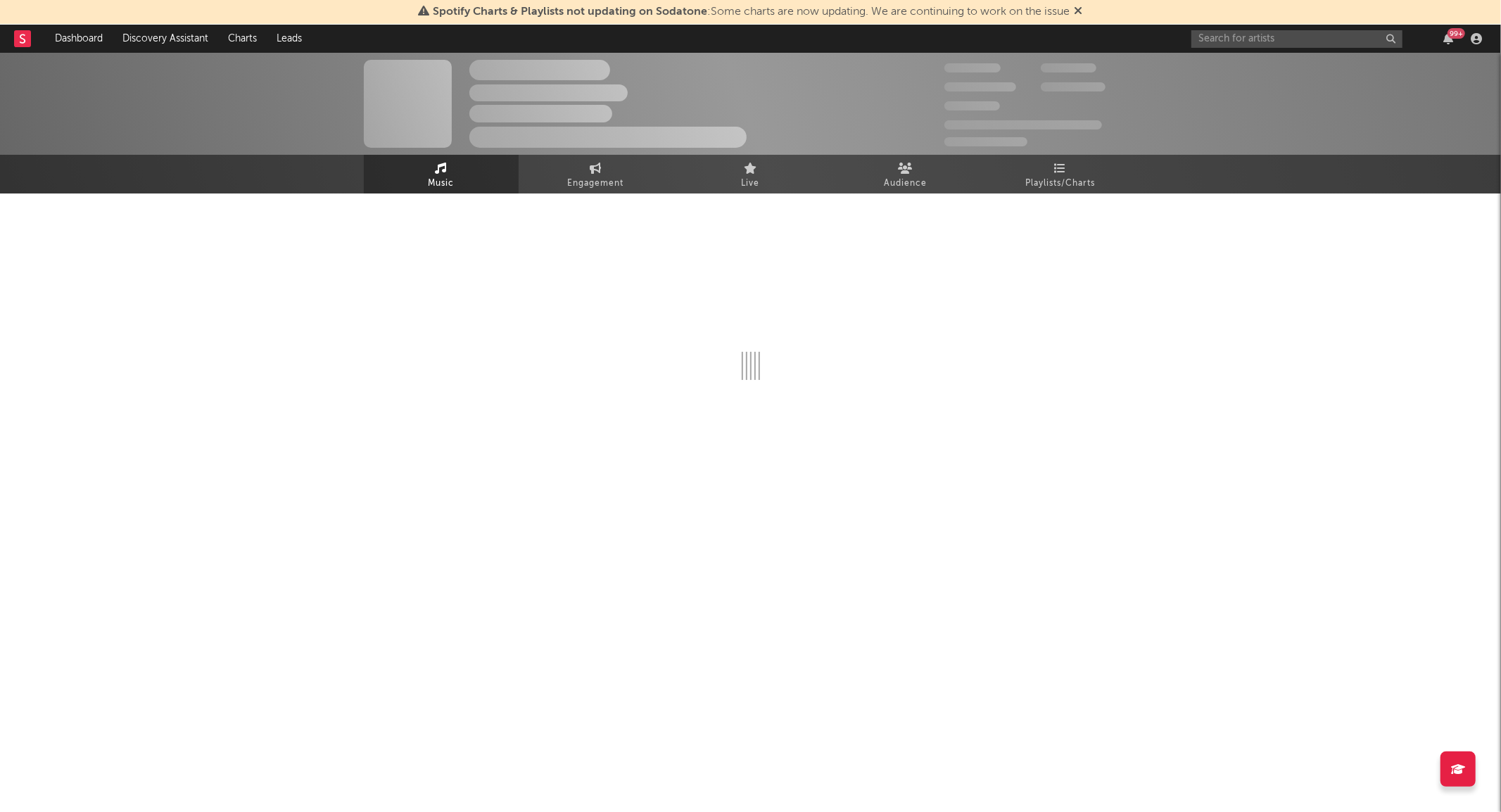
select select "6m"
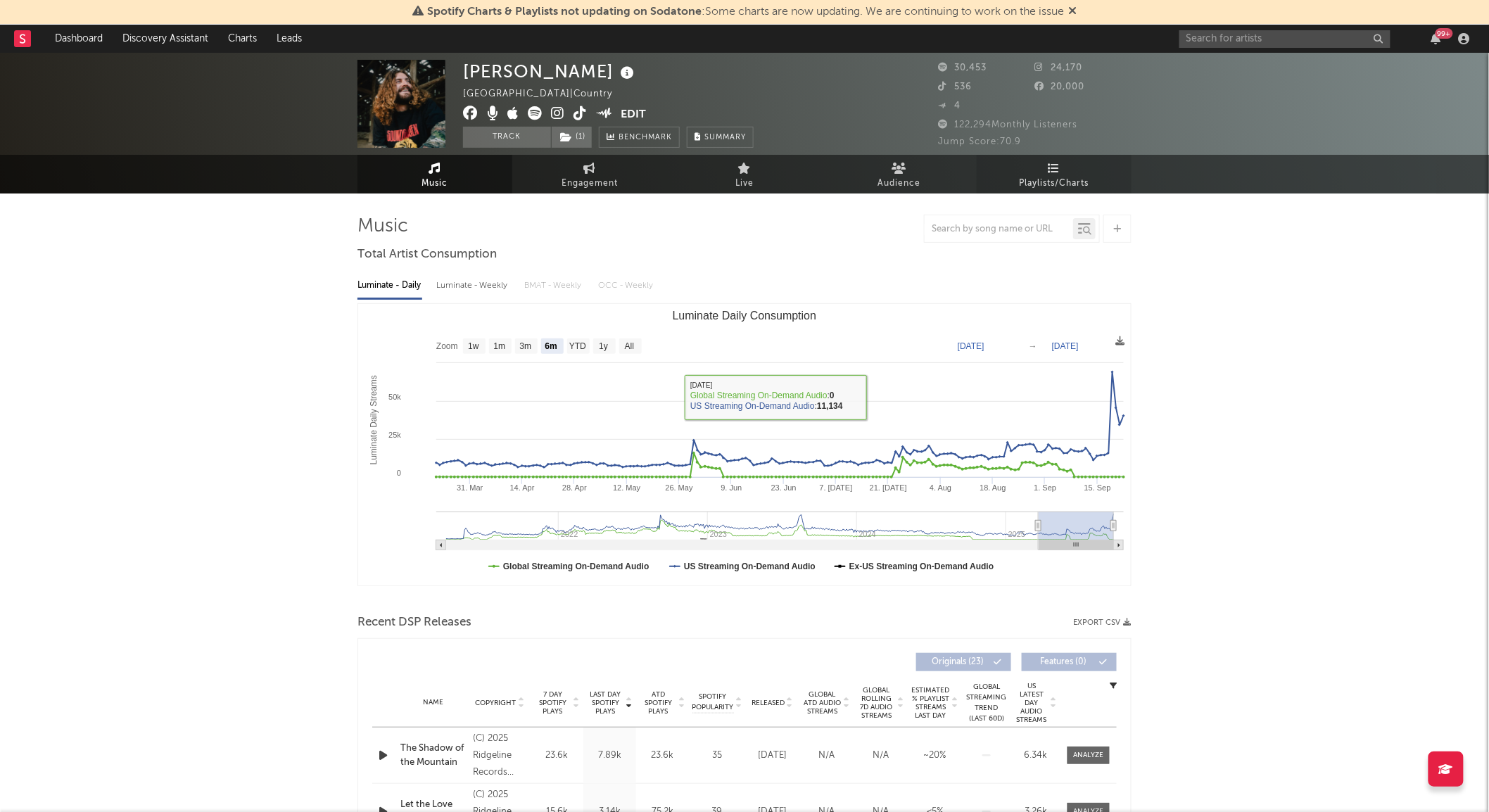
click at [1070, 172] on link "Playlists/Charts" at bounding box center [1054, 174] width 155 height 38
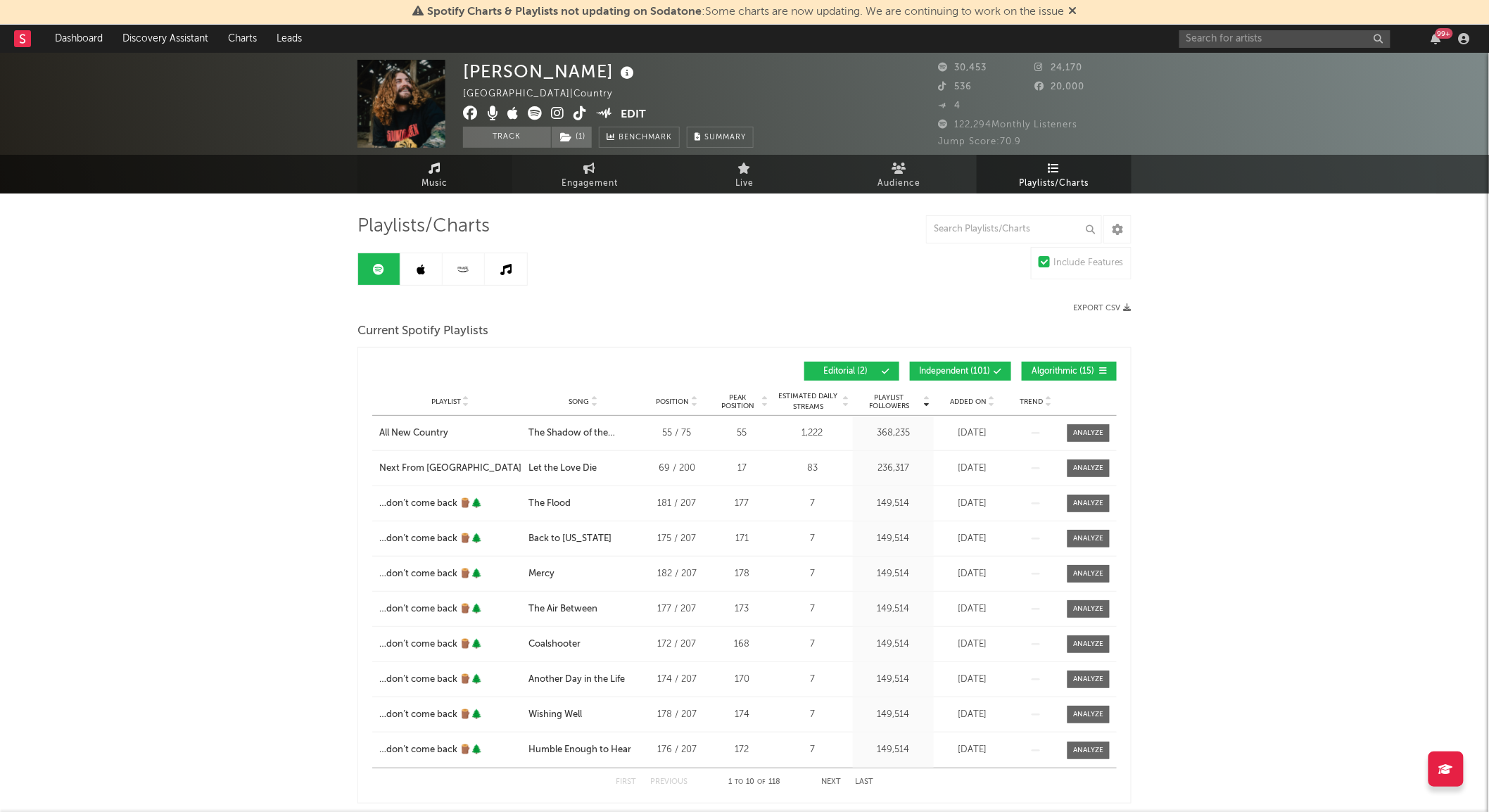
click at [433, 179] on span "Music" at bounding box center [435, 183] width 26 height 17
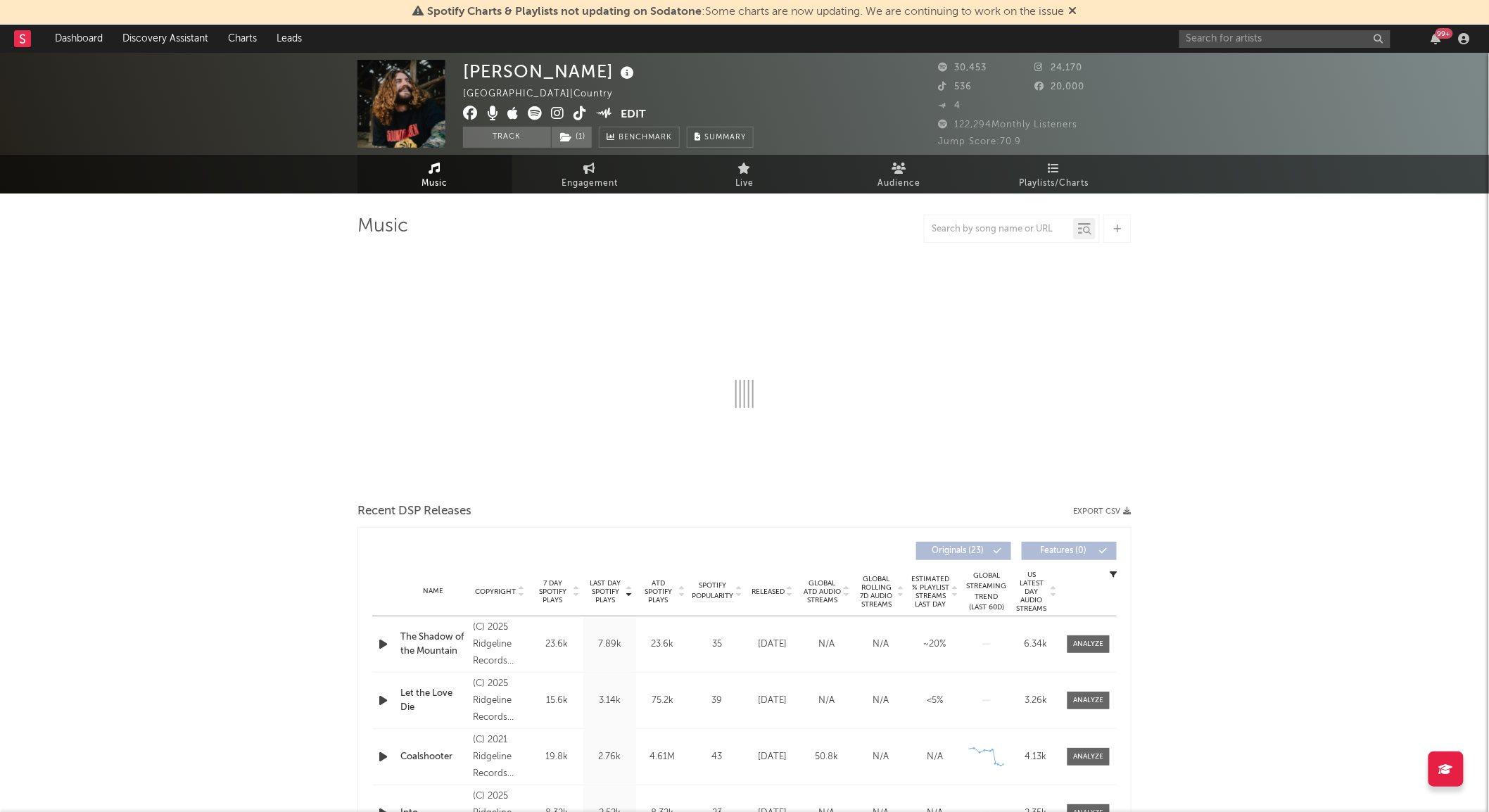
select select "6m"
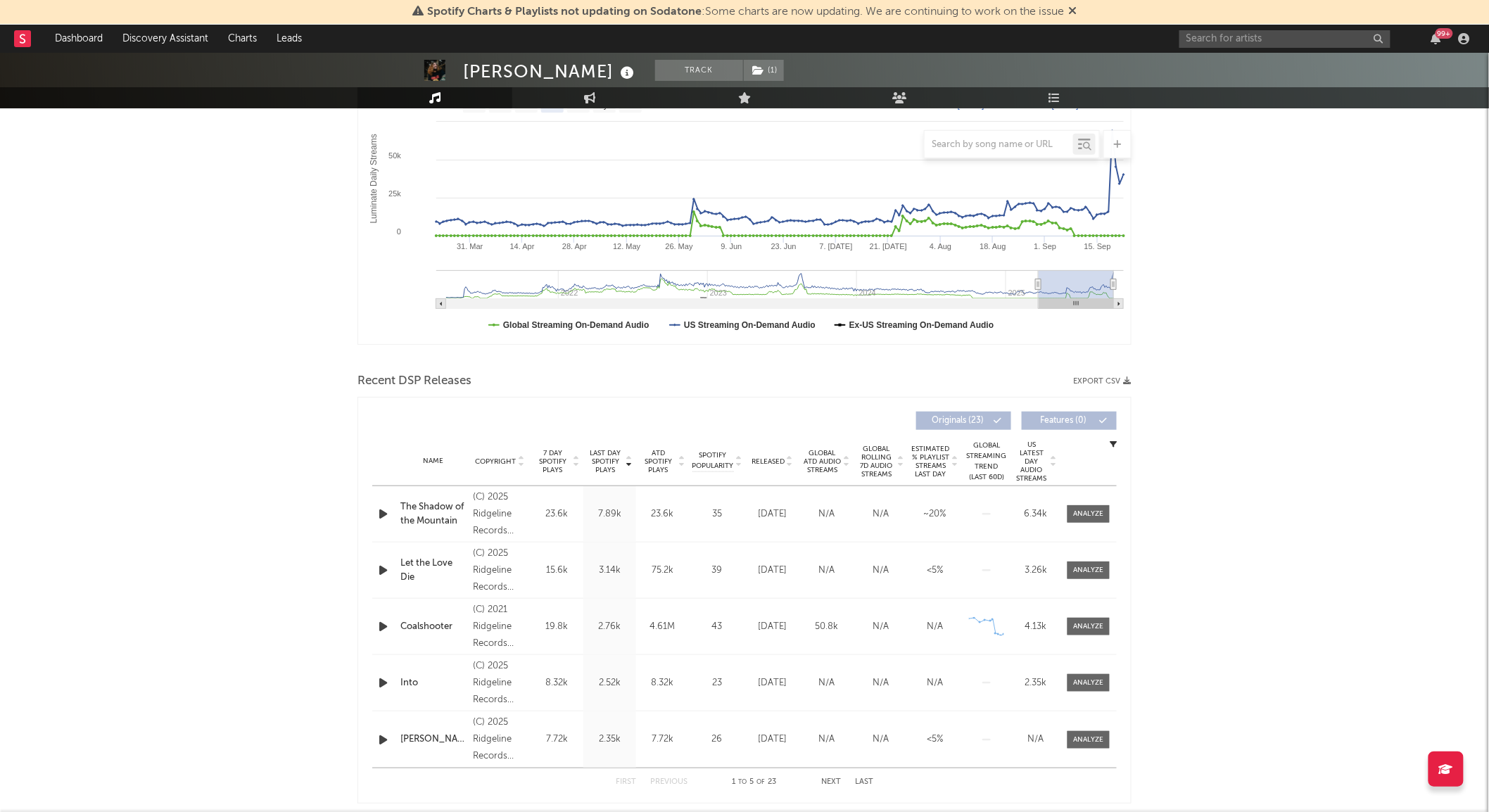
scroll to position [247, 0]
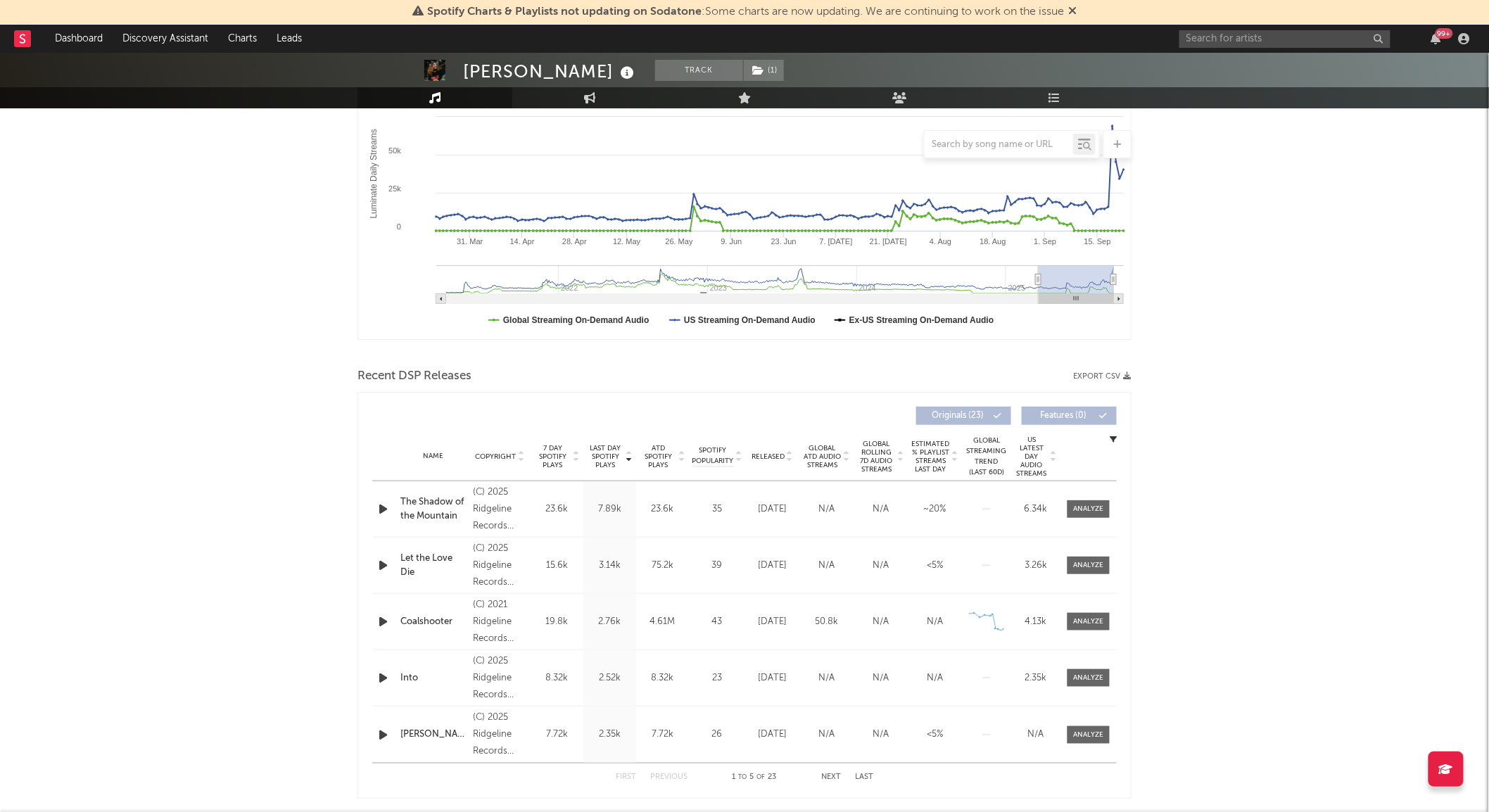
click at [768, 458] on span "Released" at bounding box center [768, 456] width 33 height 8
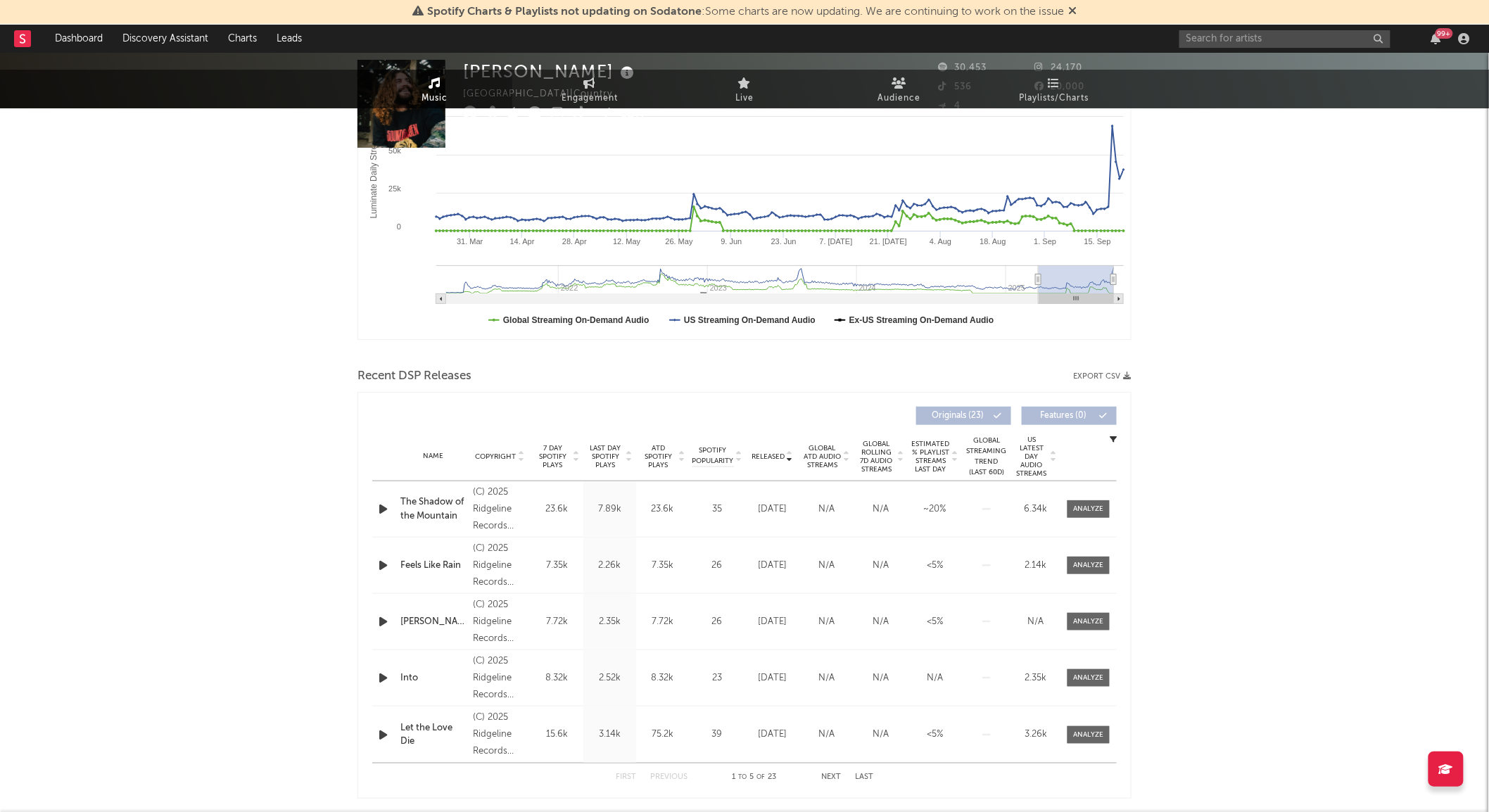
scroll to position [0, 0]
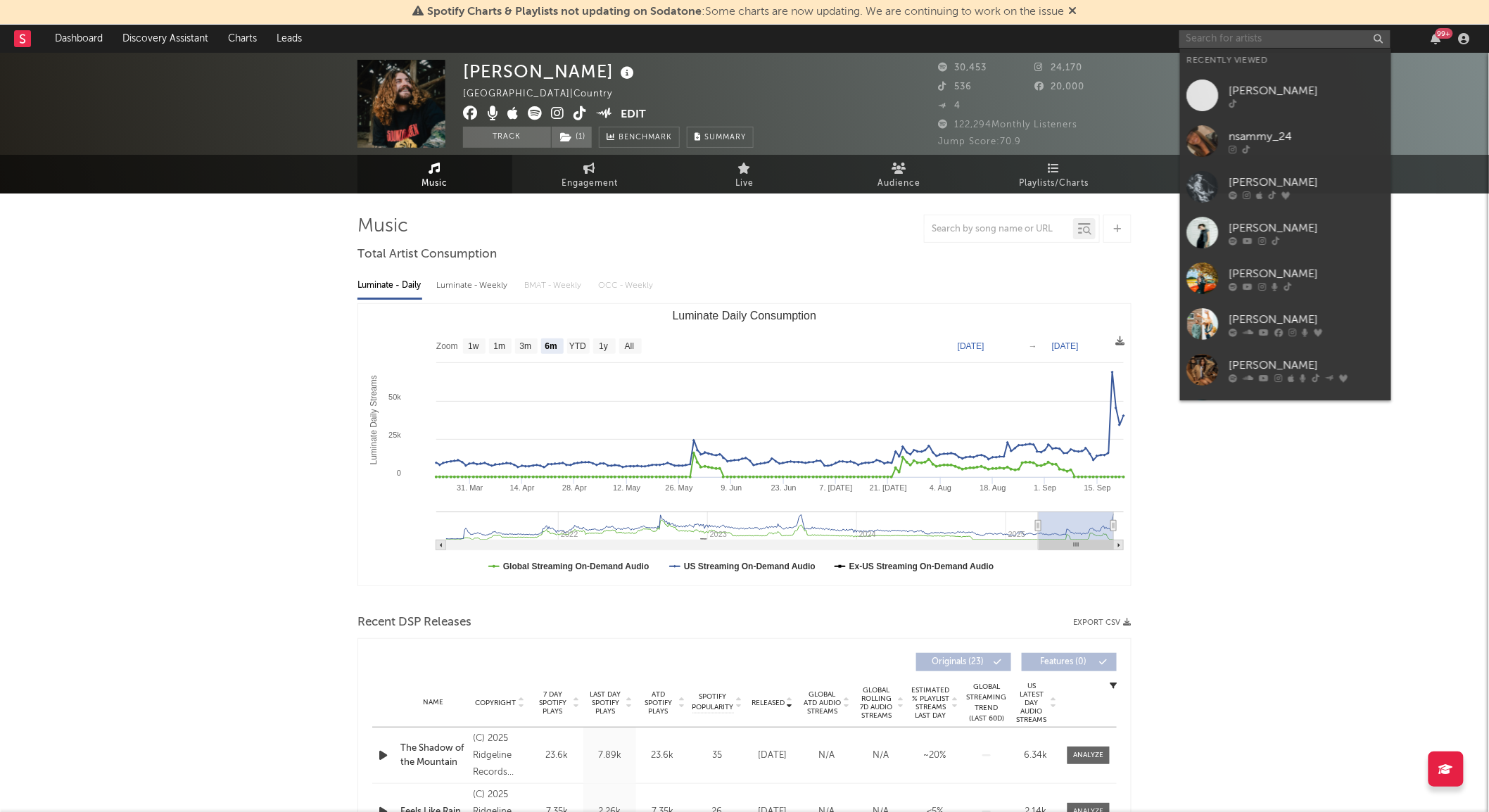
click at [1220, 39] on input "text" at bounding box center [1284, 39] width 211 height 18
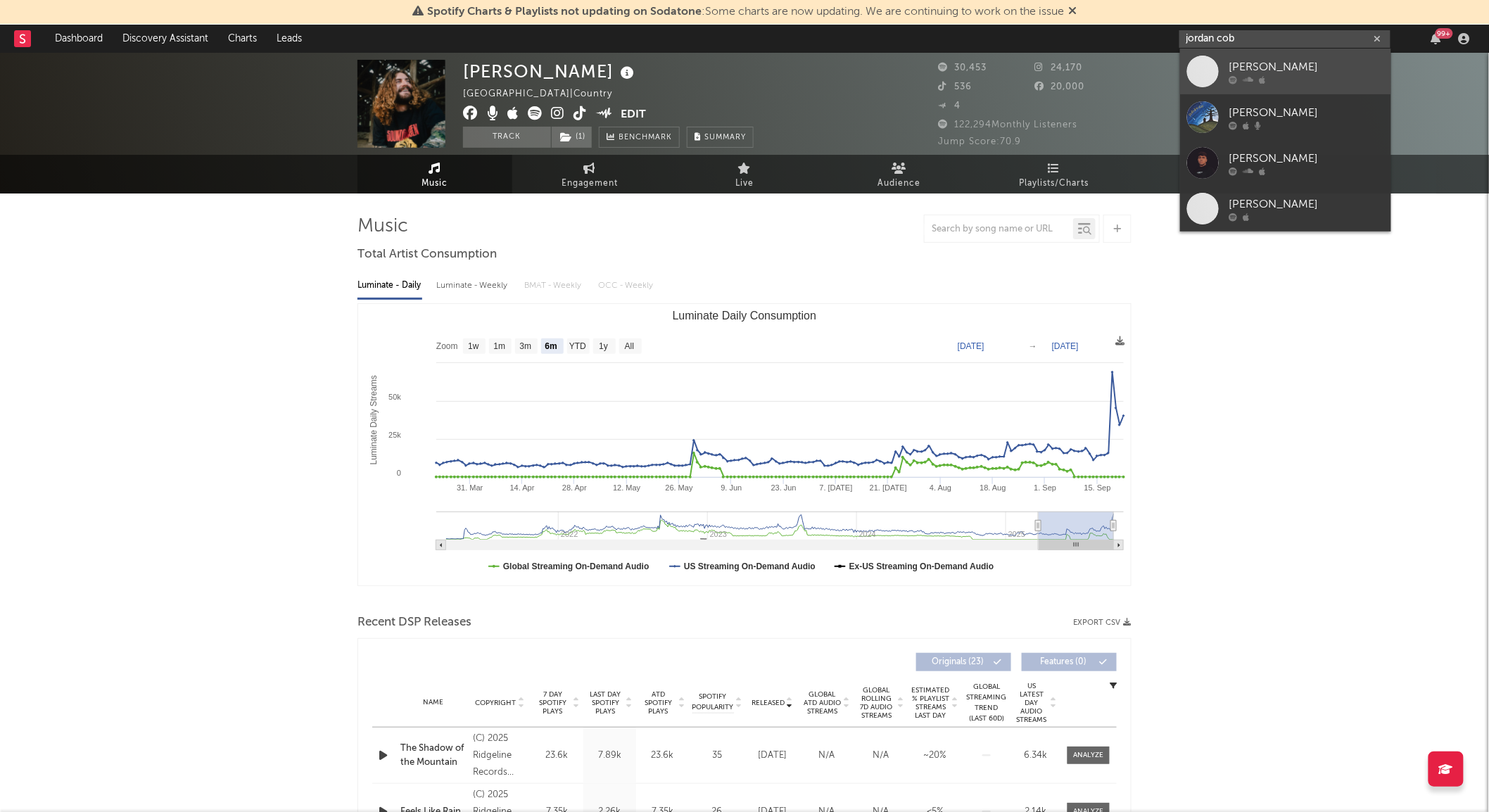
type input "jordan cob"
click at [1200, 73] on span at bounding box center [1203, 71] width 32 height 32
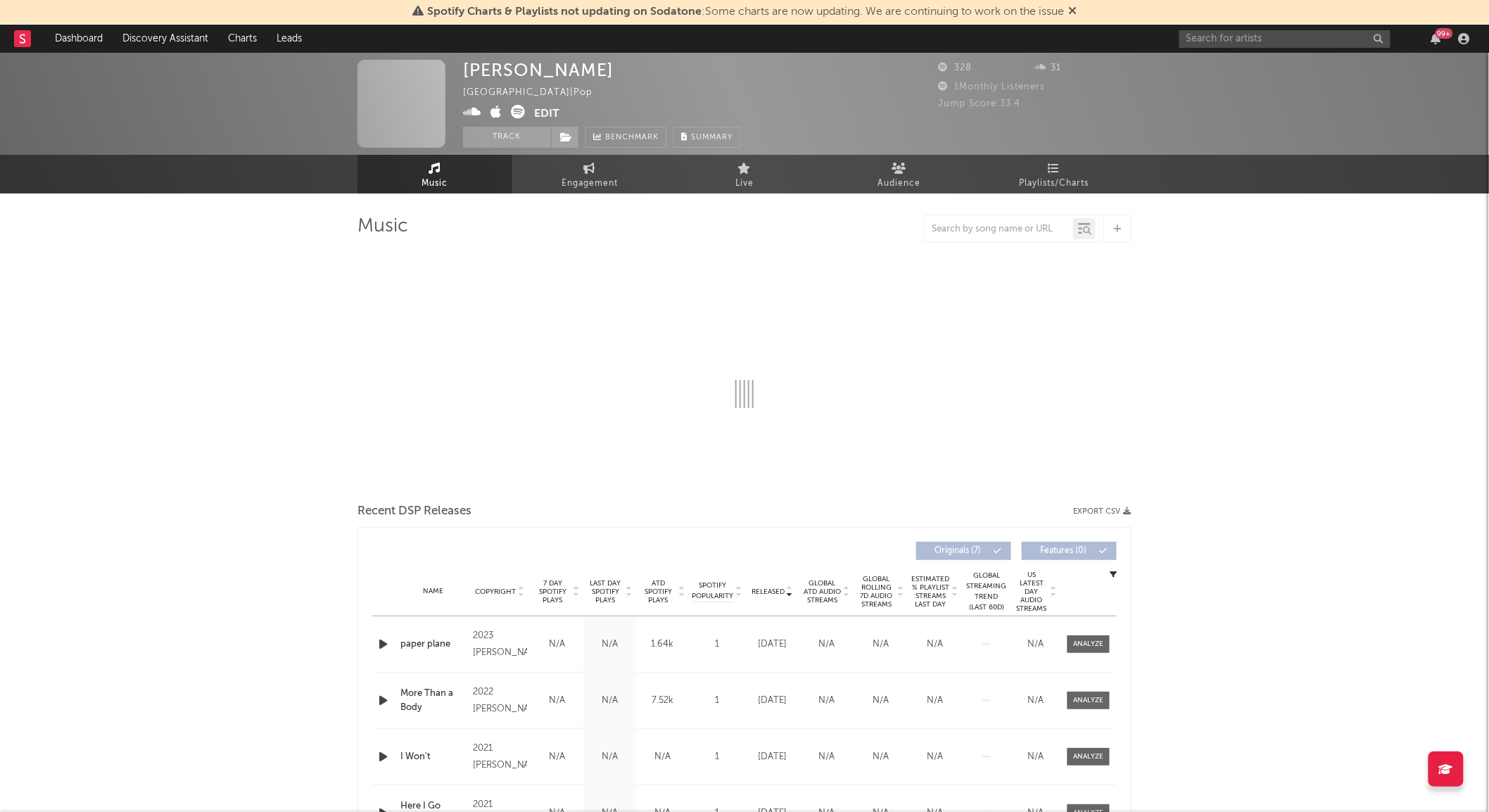
select select "6m"
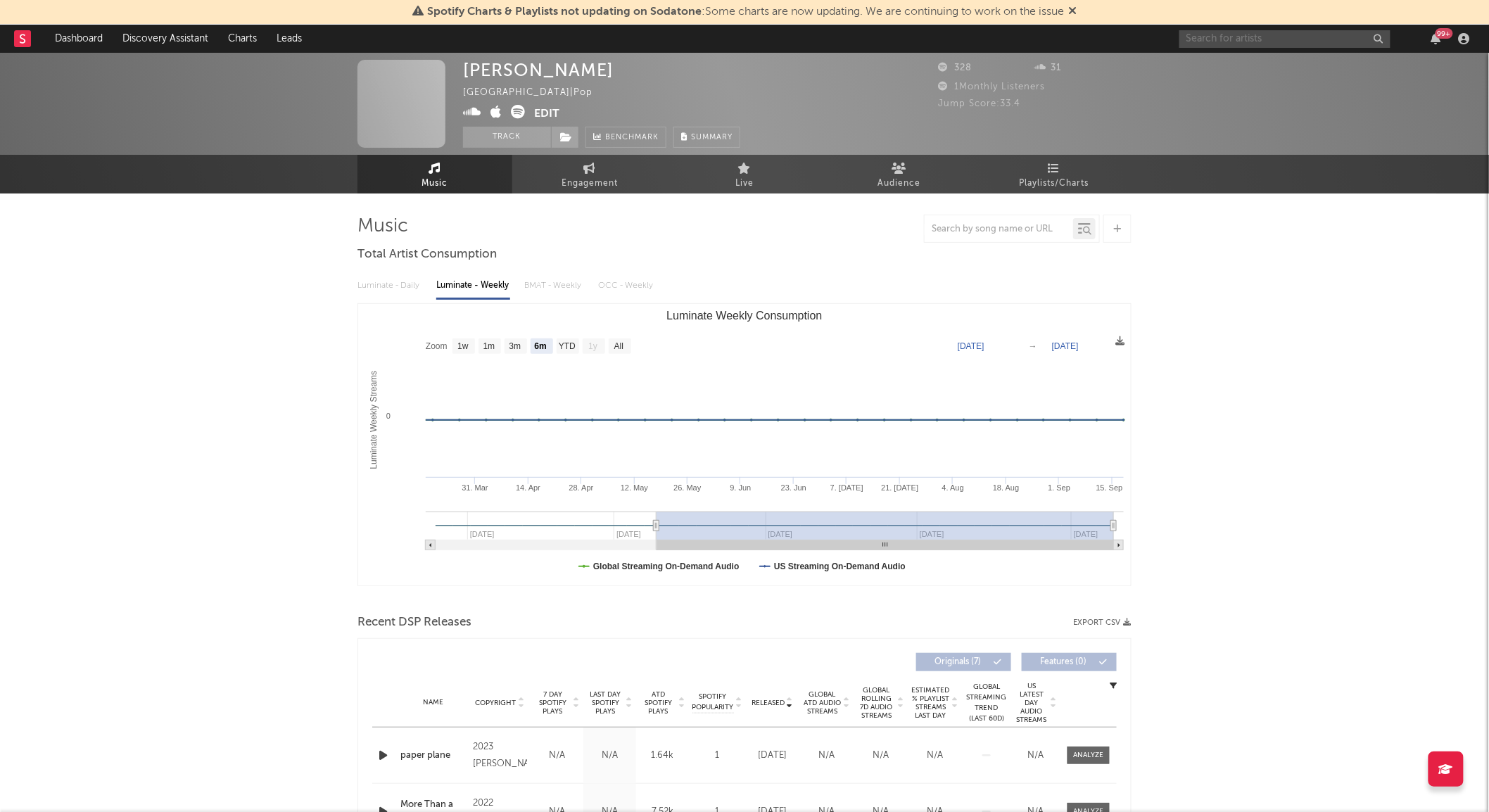
click at [1221, 33] on input "text" at bounding box center [1284, 39] width 211 height 18
type input "j"
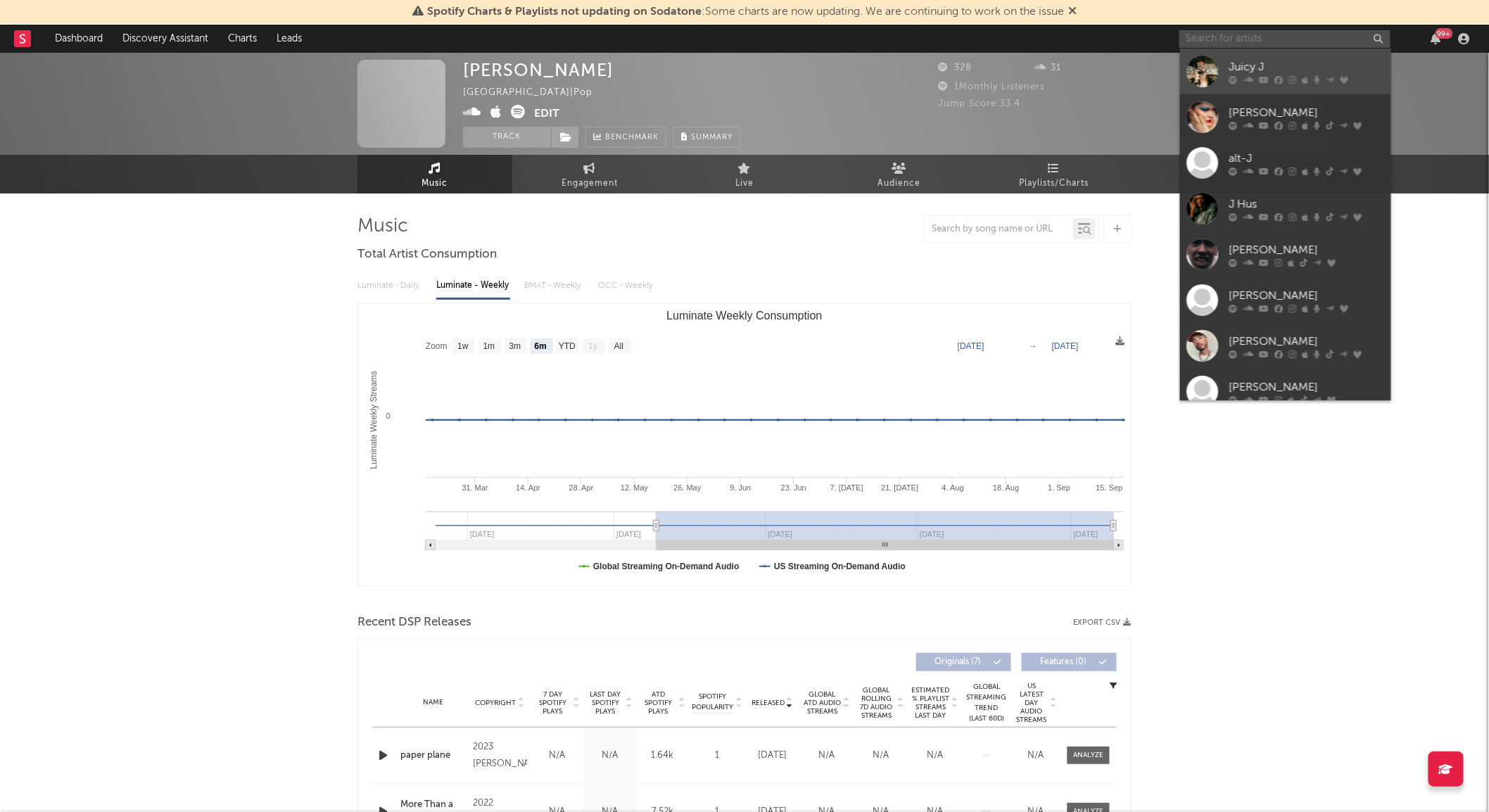
paste input "https://www.tiktok.com/@jordancobb.mp3"
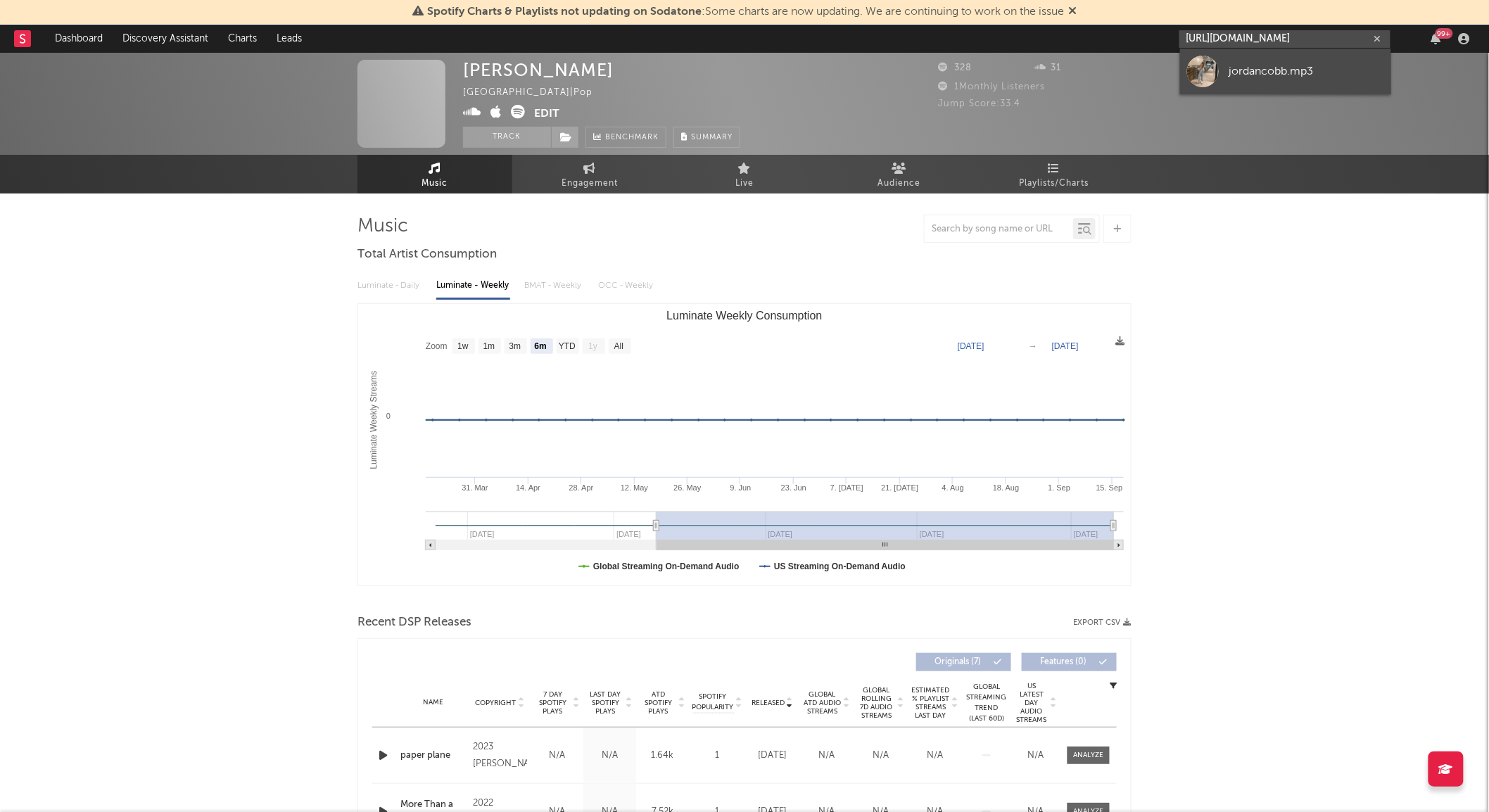
type input "https://www.tiktok.com/@jordancobb.mp3"
click at [1271, 75] on div "jordancobb.mp3" at bounding box center [1306, 70] width 155 height 17
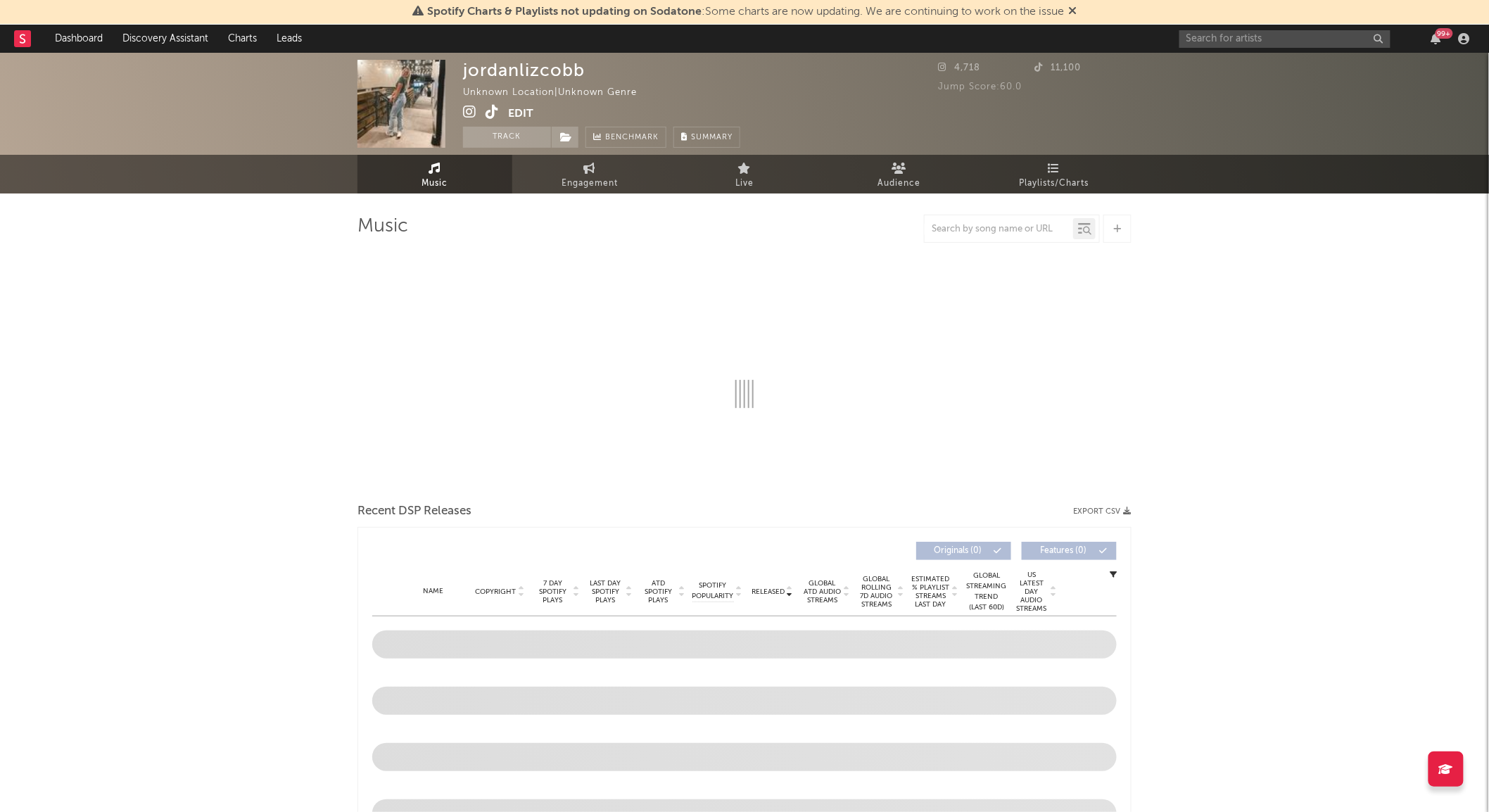
select select "1w"
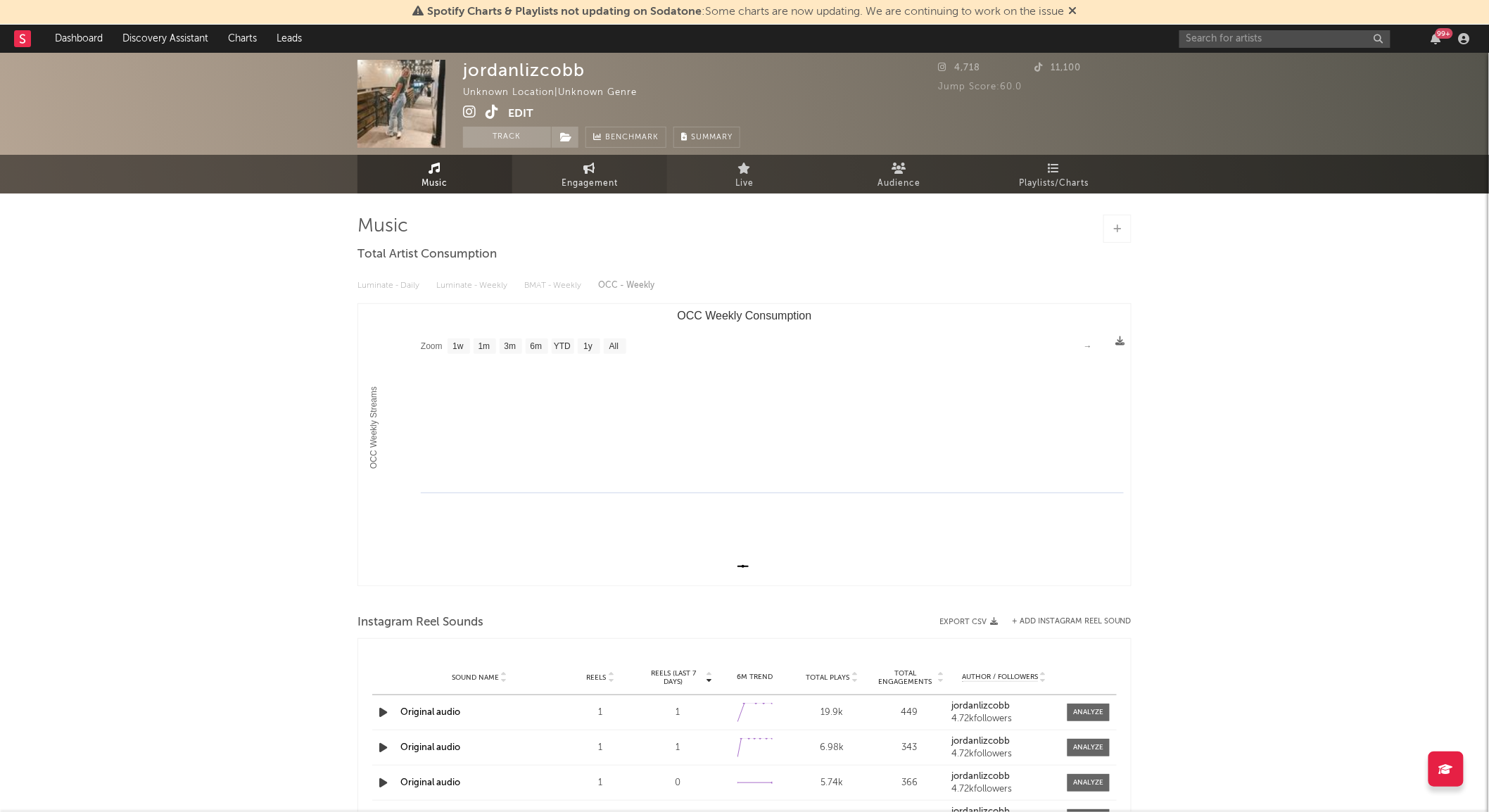
click at [559, 174] on link "Engagement" at bounding box center [590, 174] width 155 height 38
select select "1w"
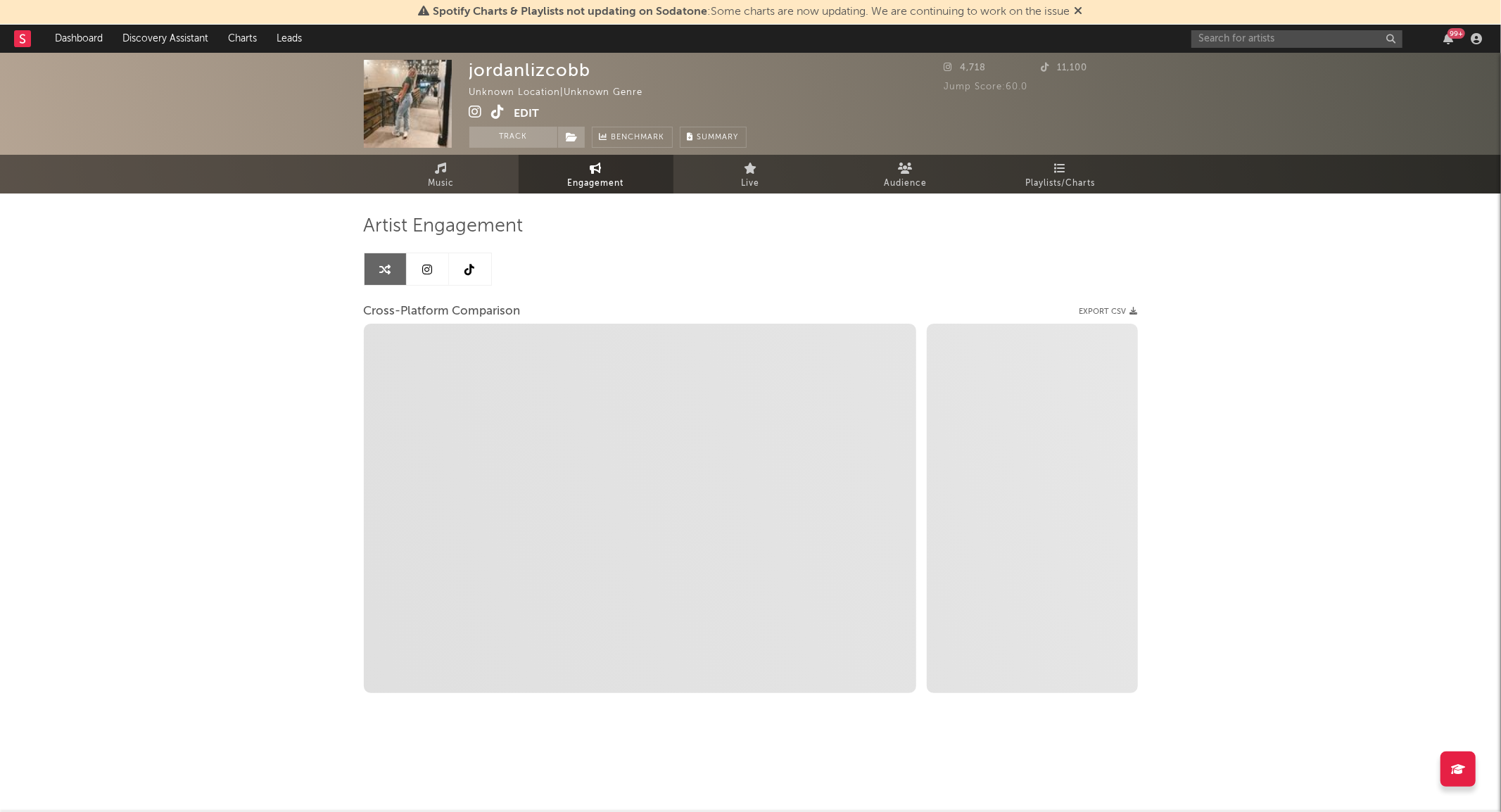
select select "1m"
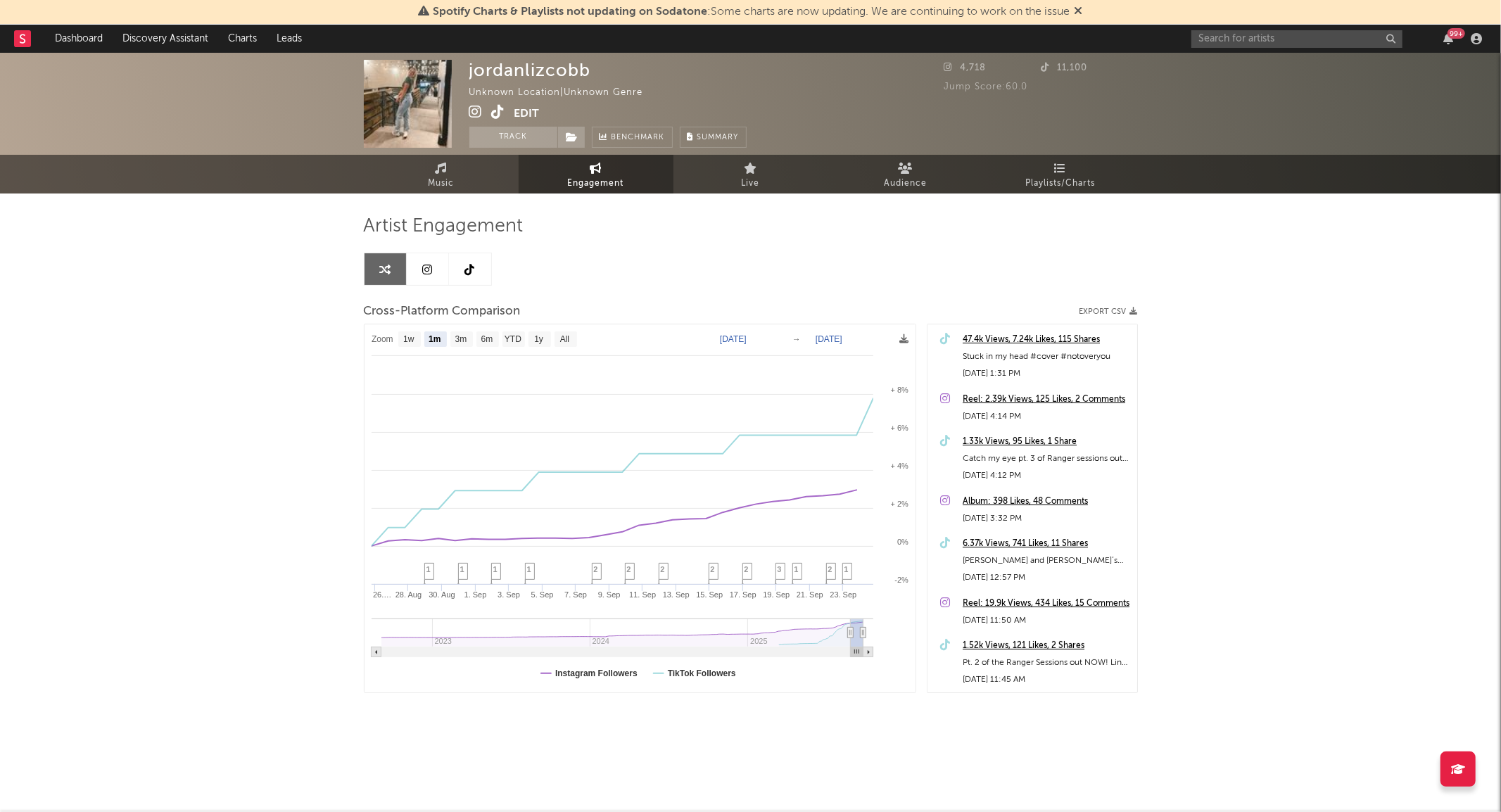
click at [484, 261] on link at bounding box center [469, 269] width 42 height 32
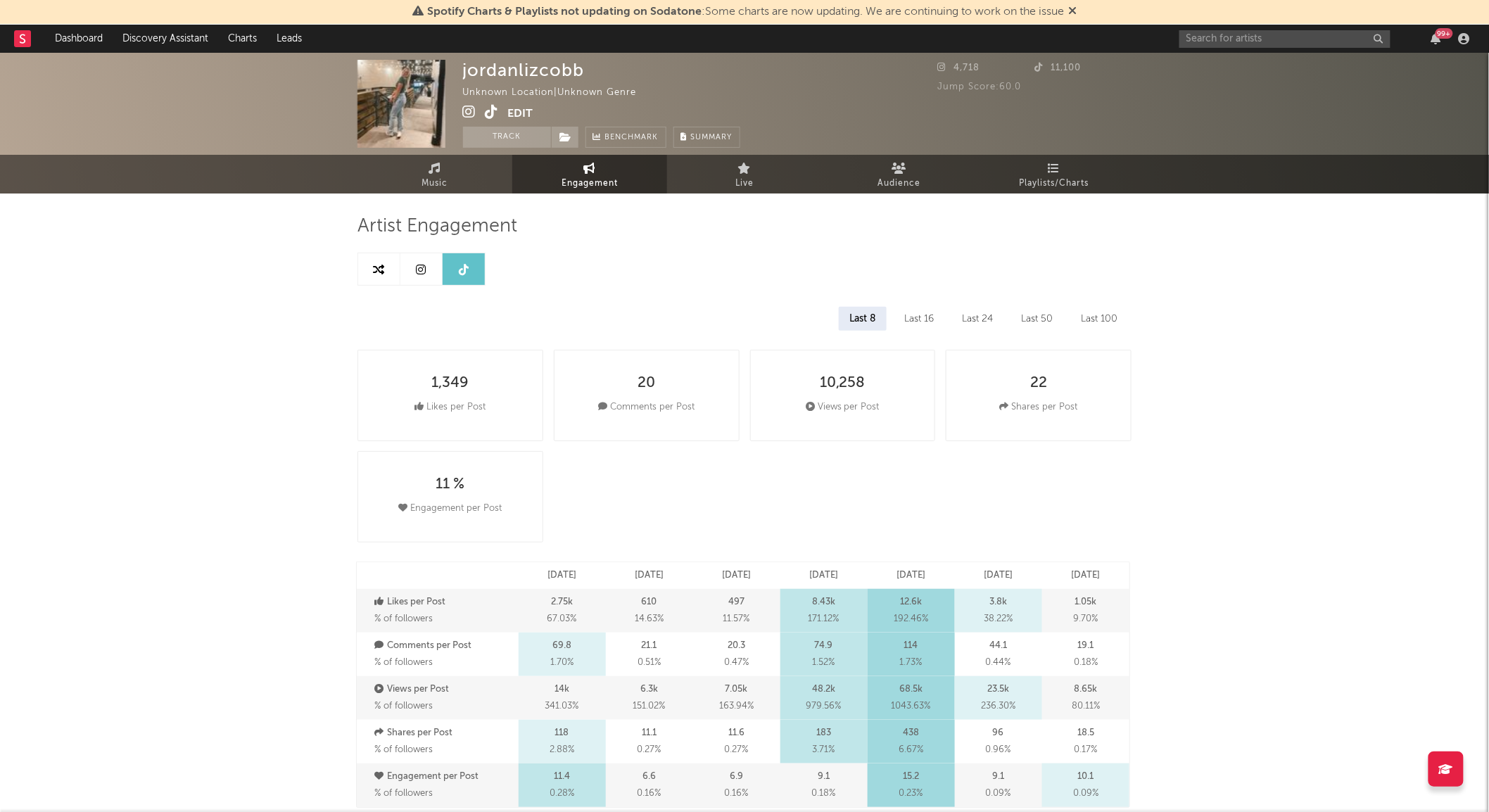
select select "6m"
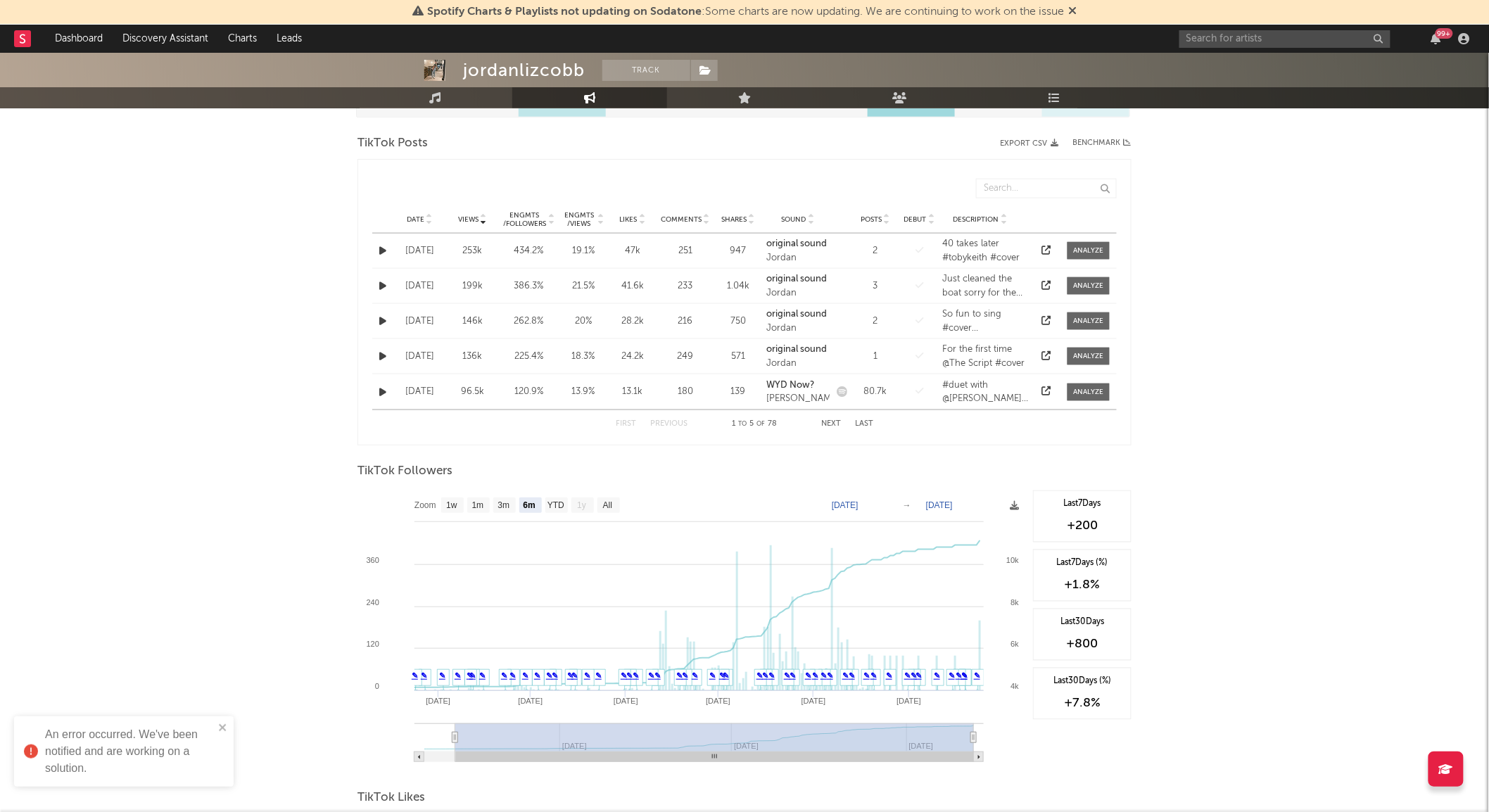
scroll to position [691, 0]
click at [479, 215] on div at bounding box center [482, 218] width 8 height 11
click at [533, 216] on div "Engmts / Followers" at bounding box center [525, 218] width 45 height 17
click at [426, 216] on icon at bounding box center [429, 215] width 7 height 5
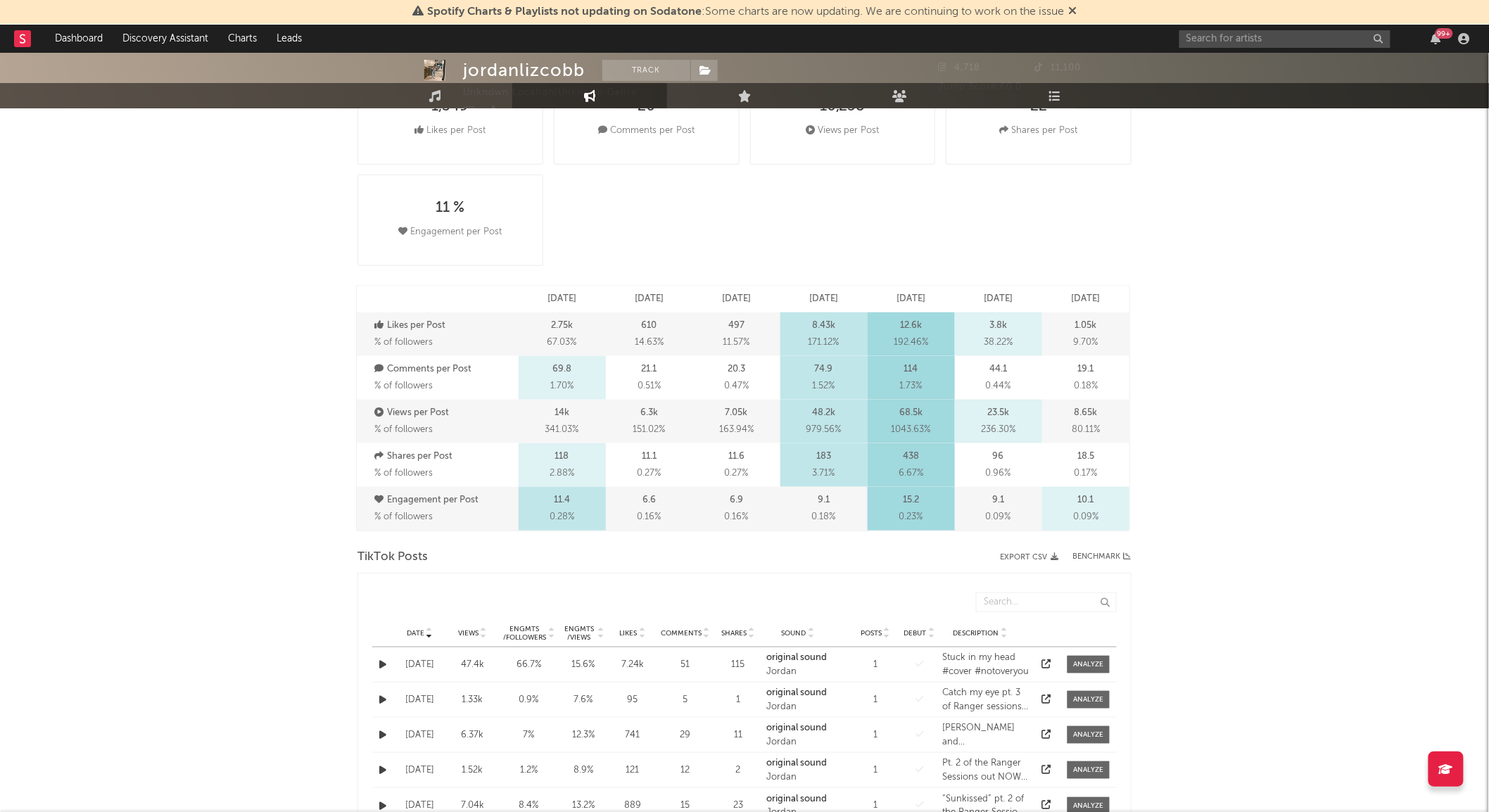
scroll to position [0, 0]
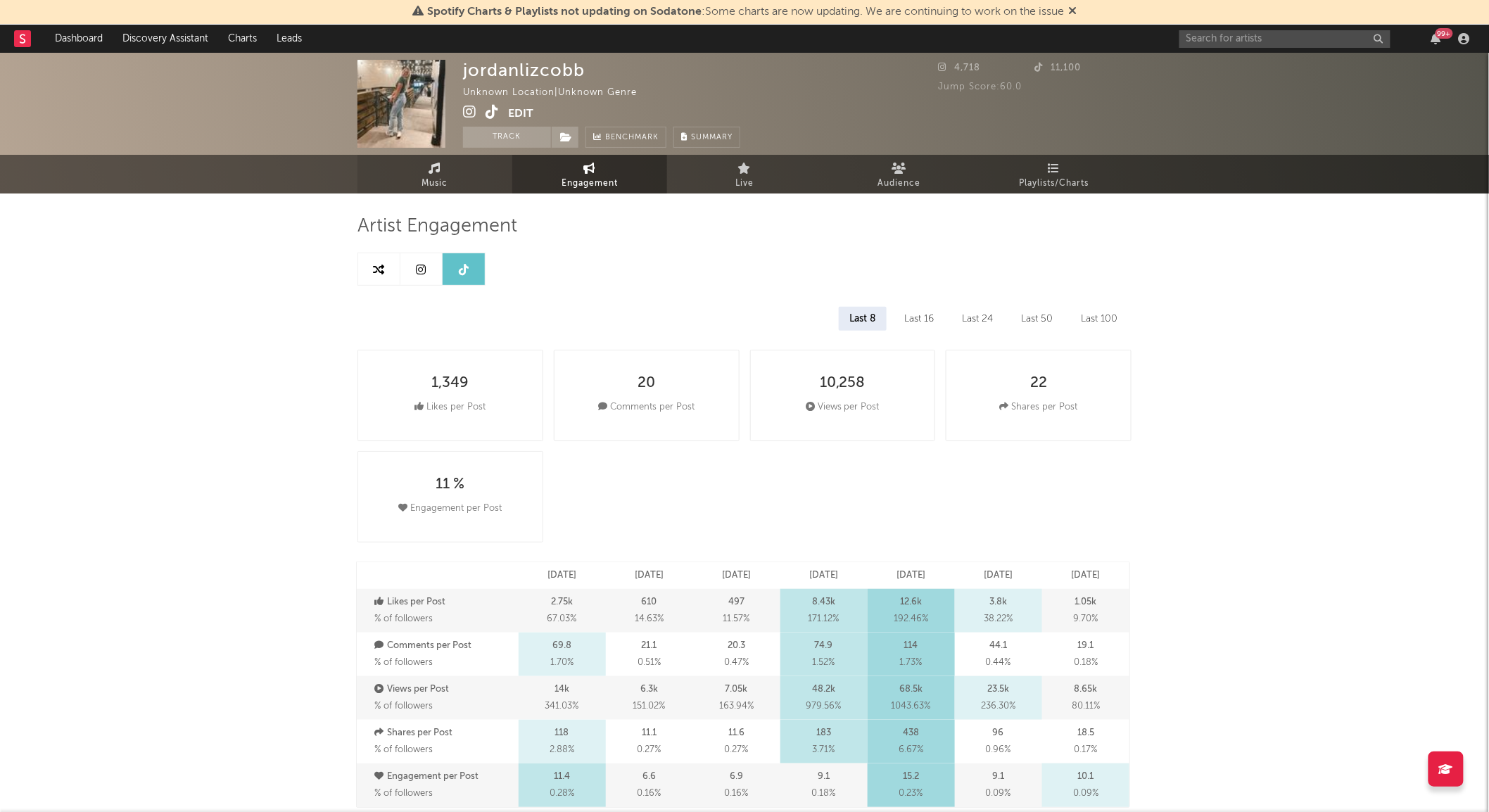
click at [443, 183] on span "Music" at bounding box center [435, 183] width 26 height 17
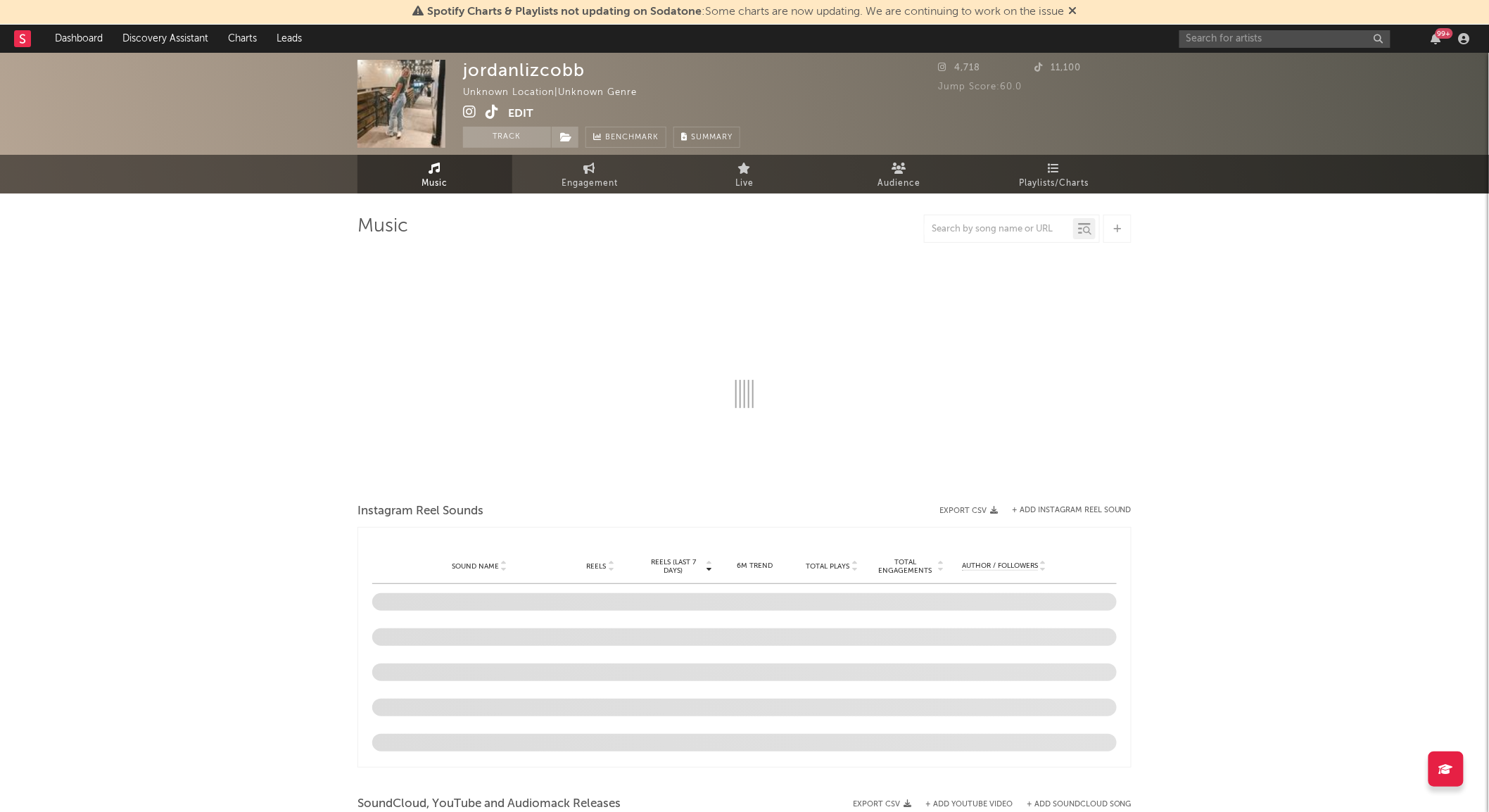
select select "1w"
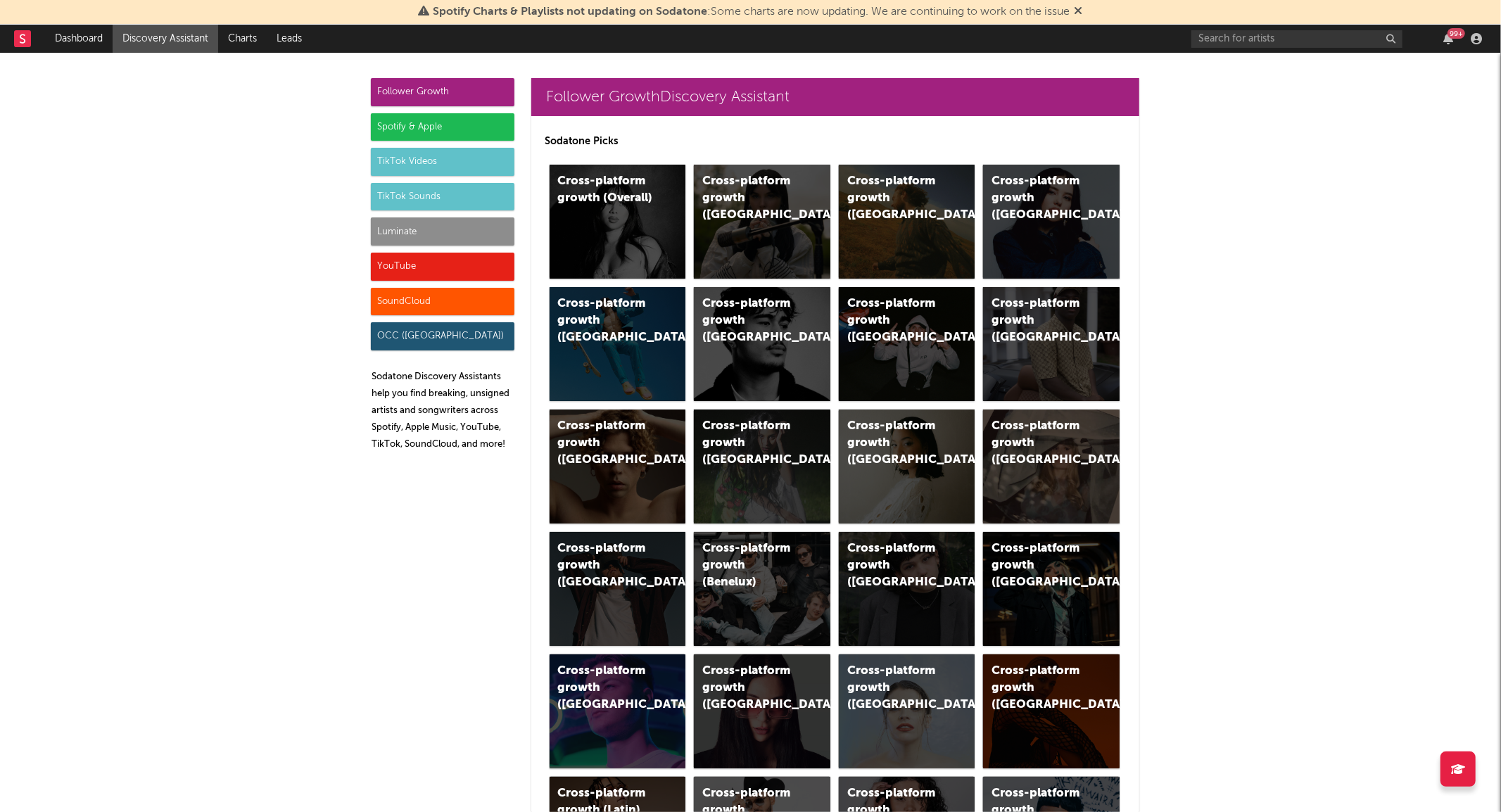
click at [396, 158] on div "TikTok Videos" at bounding box center [442, 162] width 143 height 28
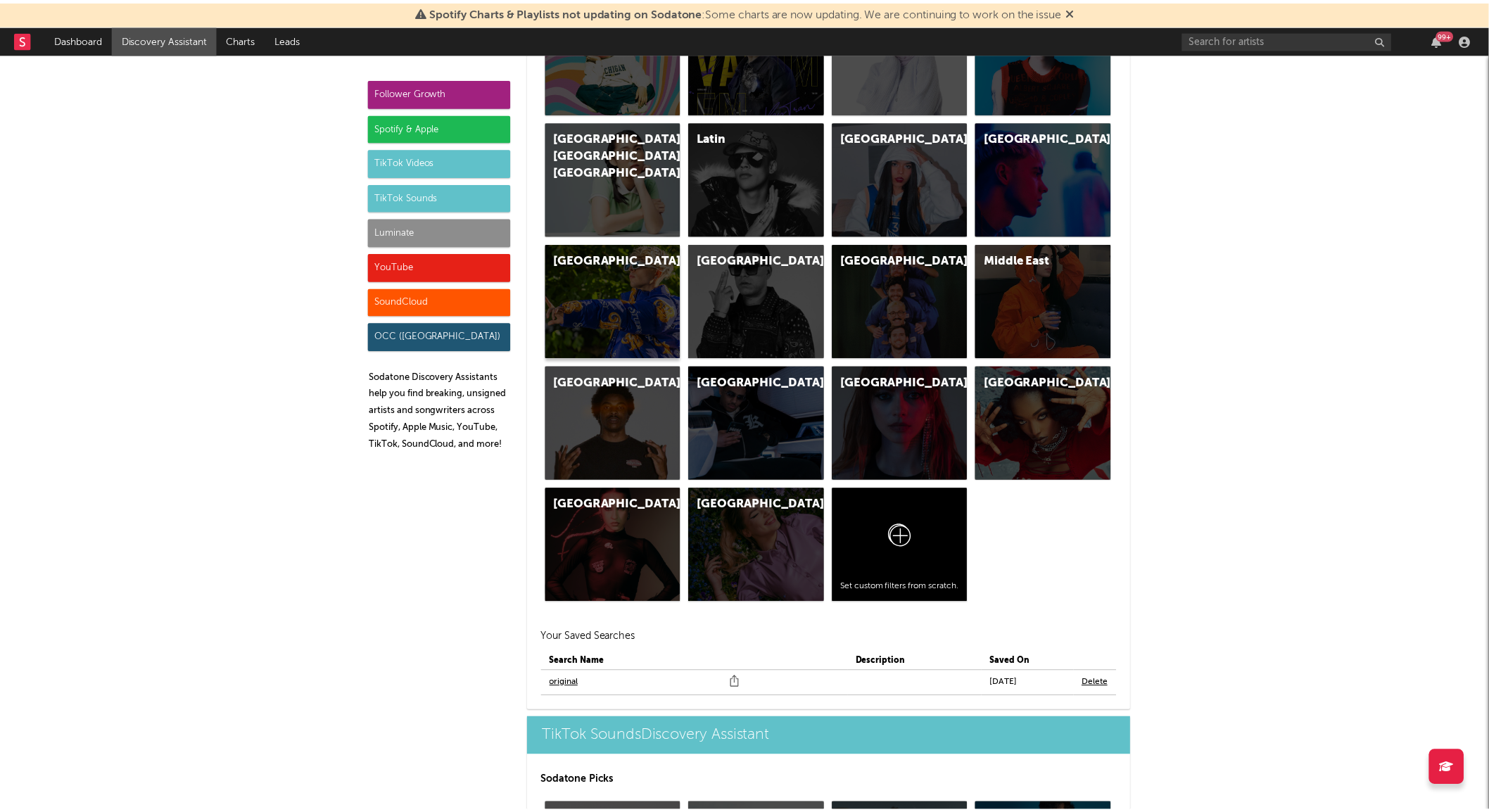
scroll to position [4503, 0]
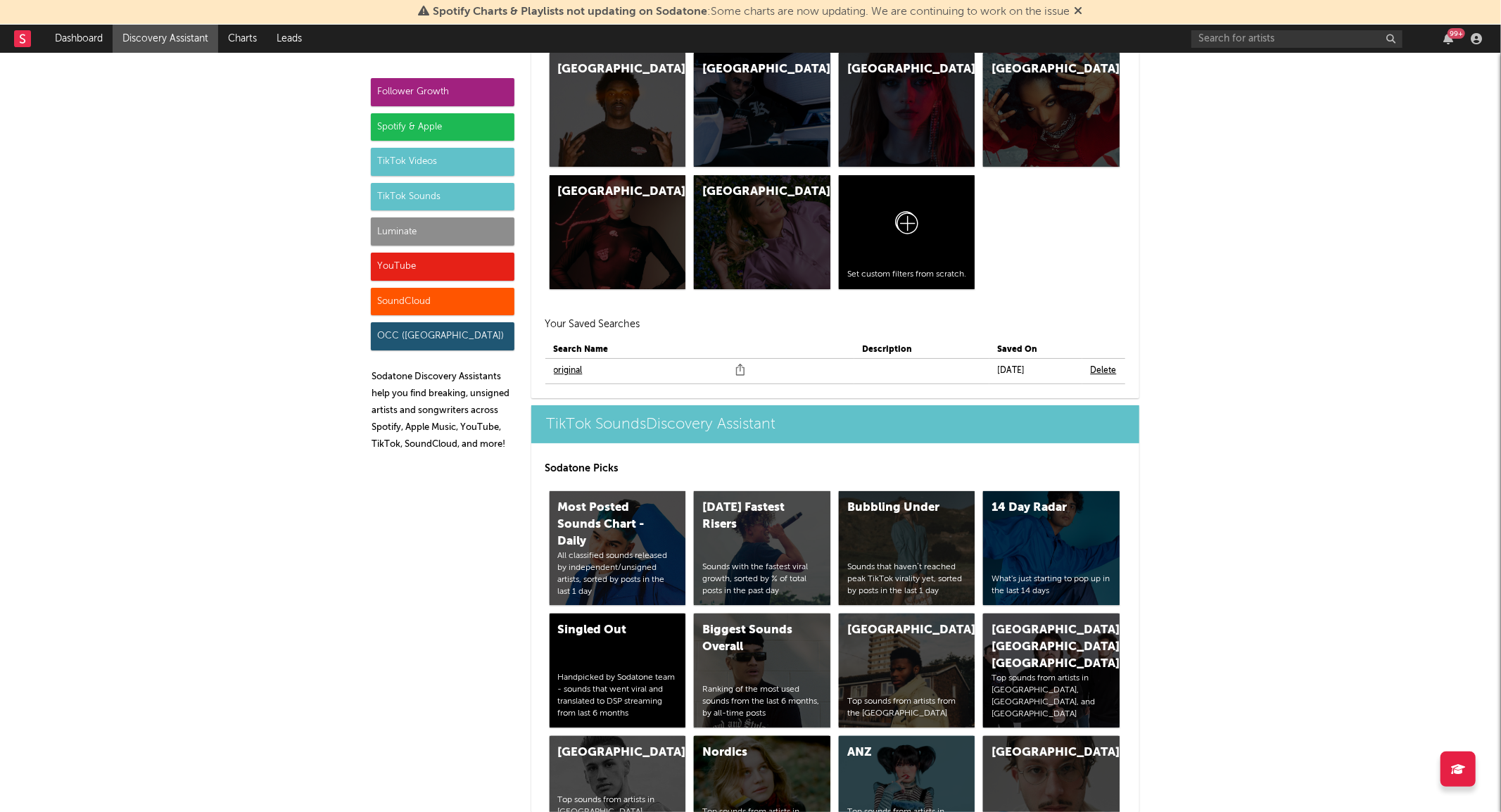
click at [571, 376] on link "original" at bounding box center [568, 370] width 29 height 17
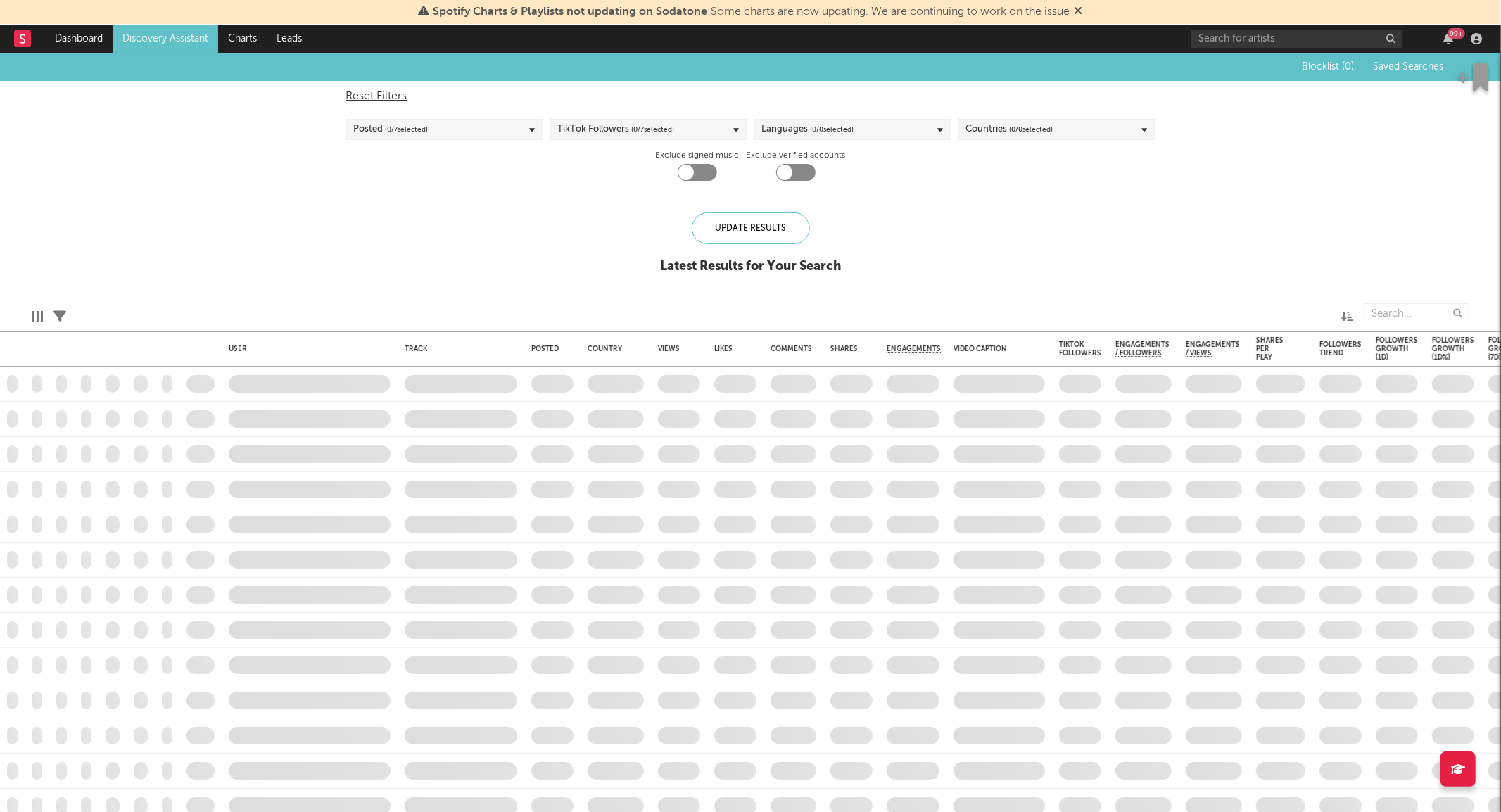
checkbox input "true"
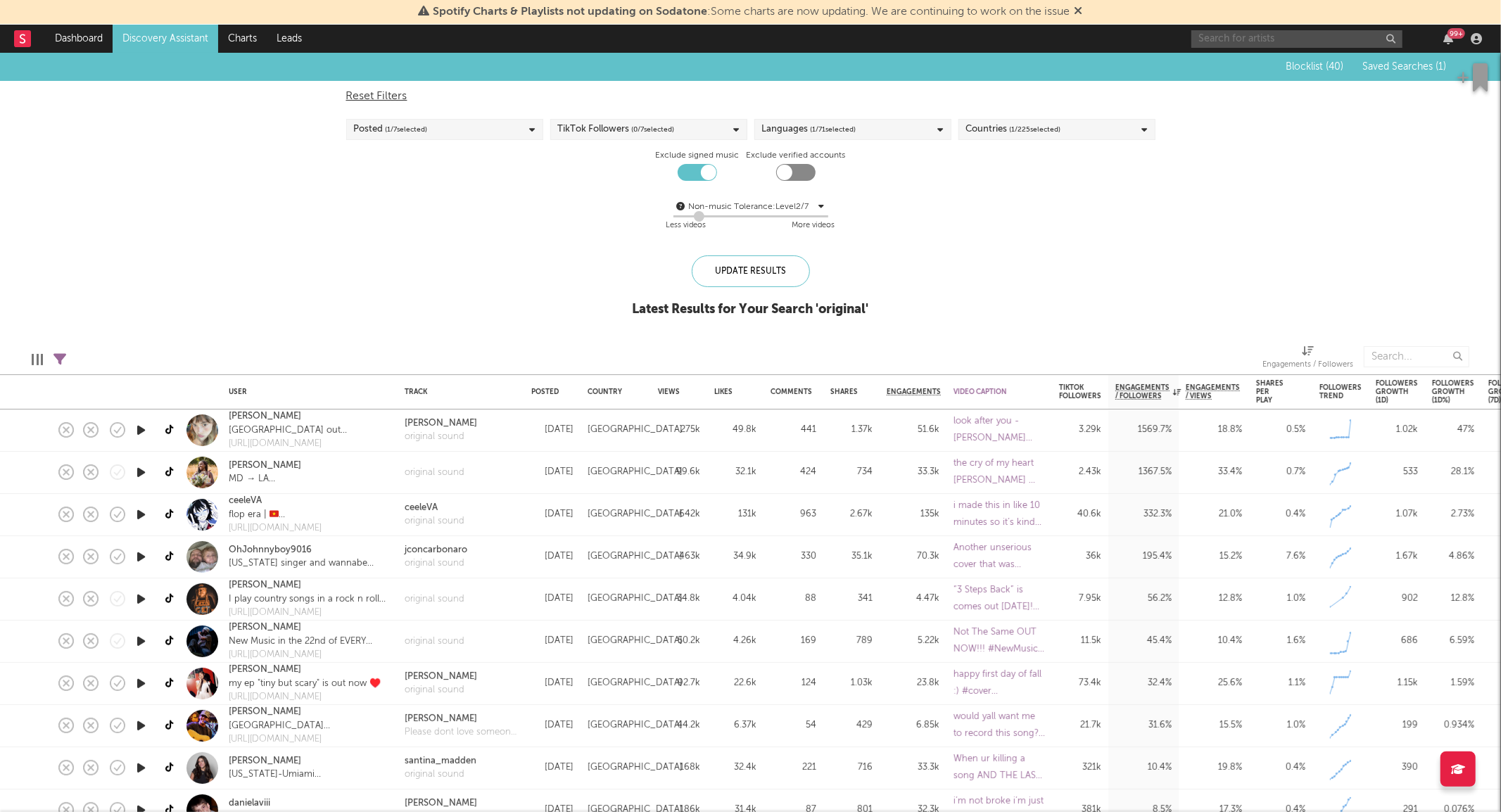
click at [1228, 37] on input "text" at bounding box center [1296, 39] width 211 height 18
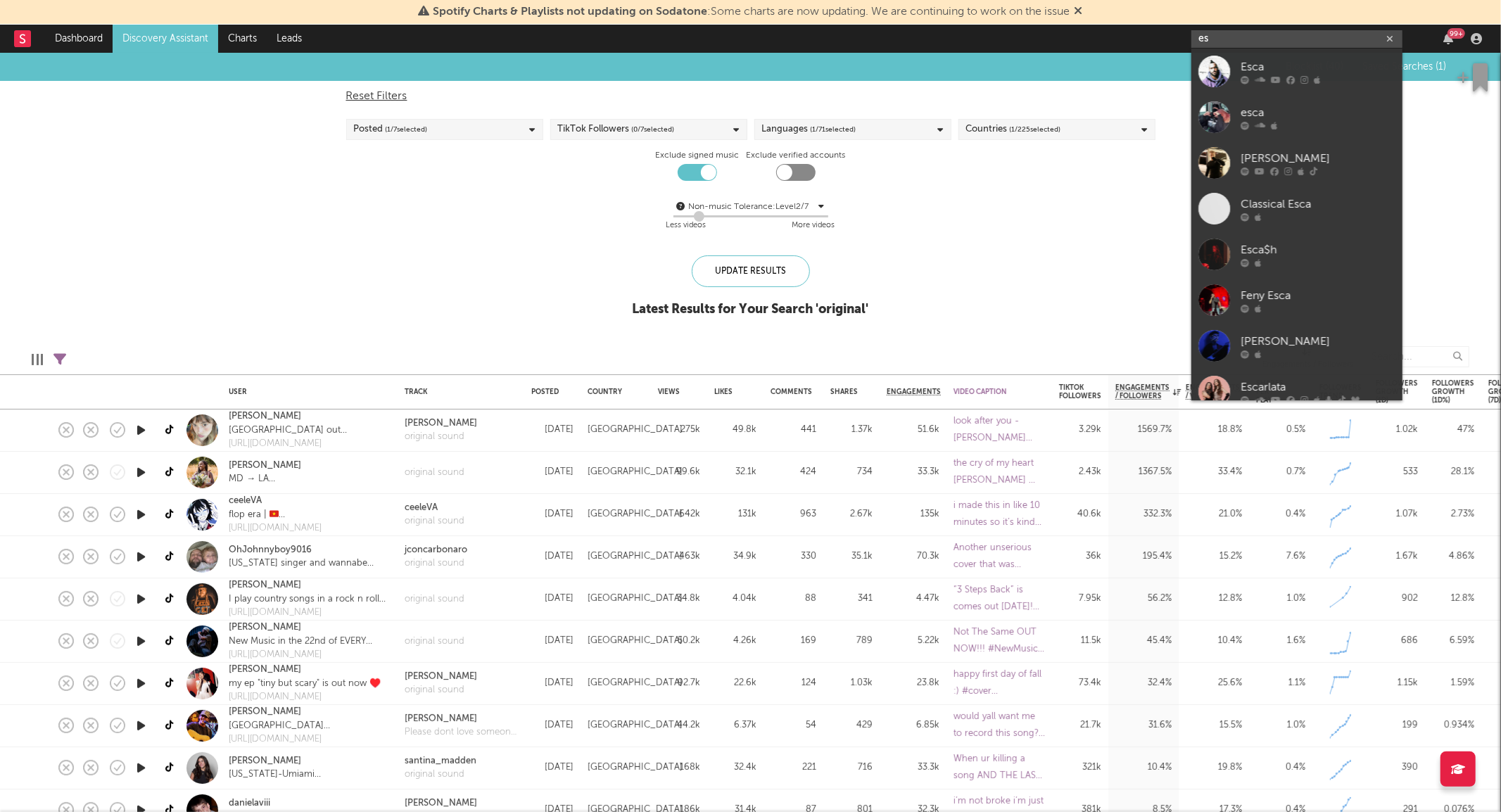
type input "e"
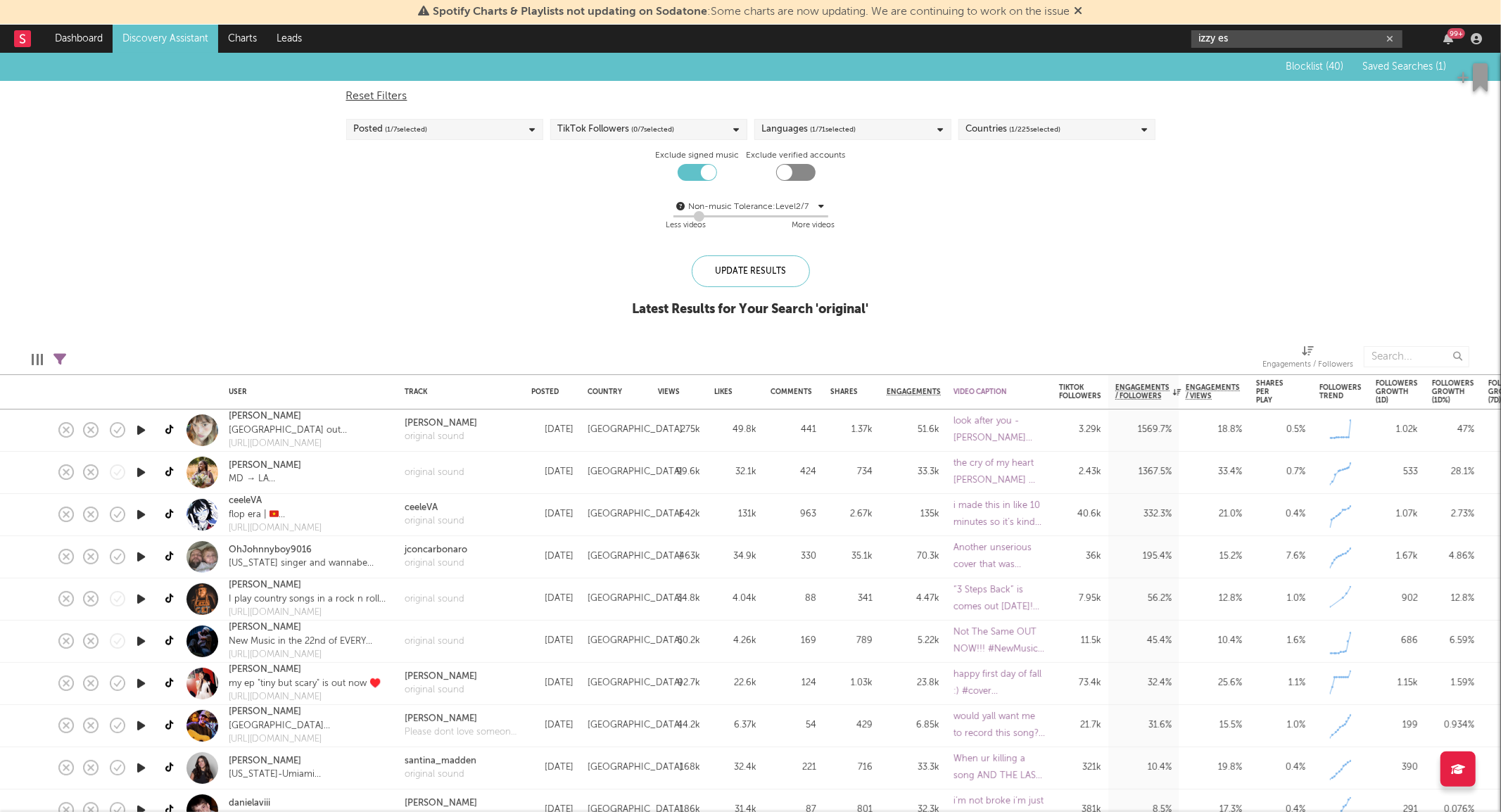
click at [1232, 37] on input "izzy es" at bounding box center [1296, 39] width 211 height 18
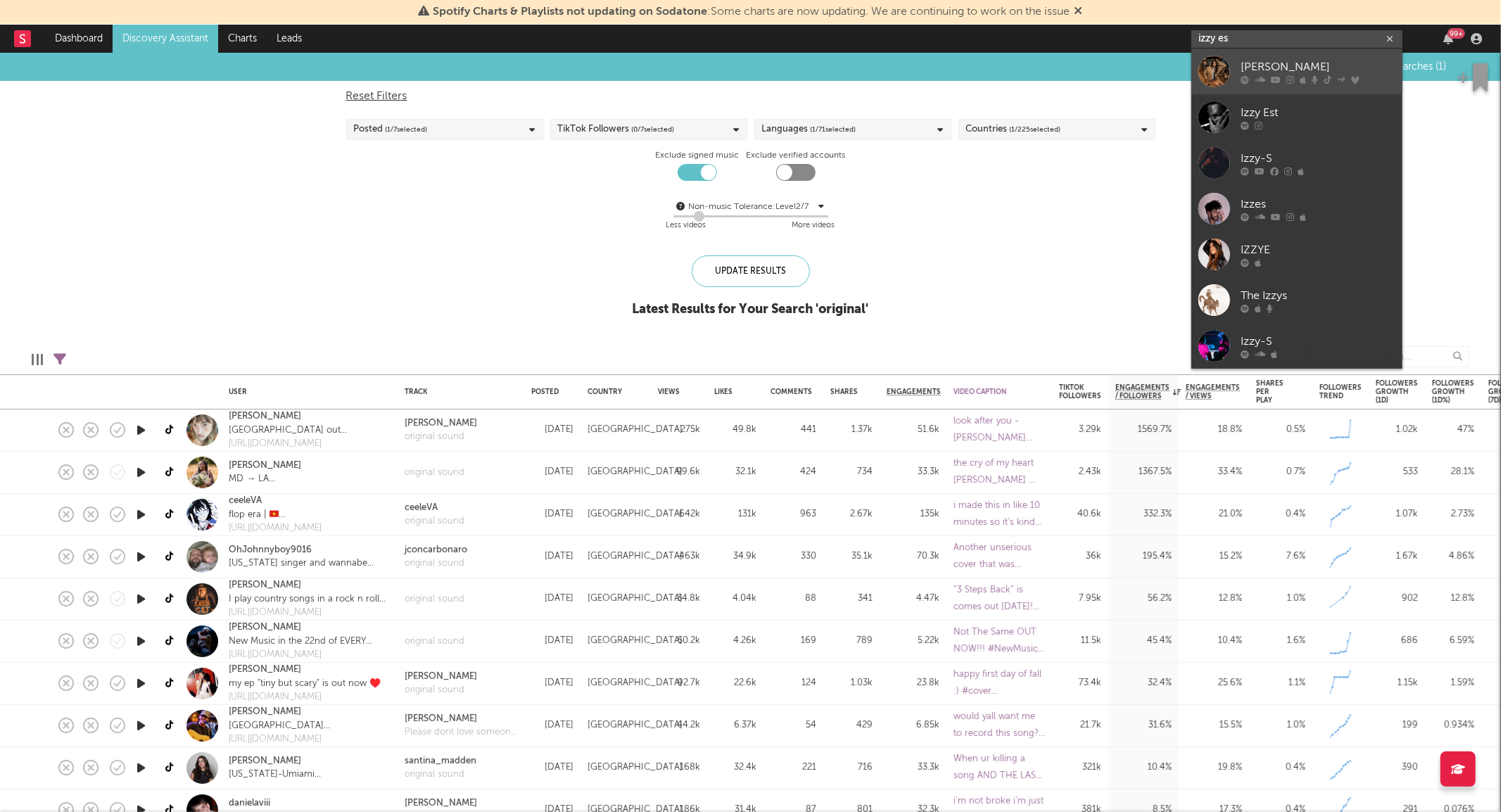
type input "izzy es"
click at [1241, 78] on icon at bounding box center [1244, 79] width 8 height 8
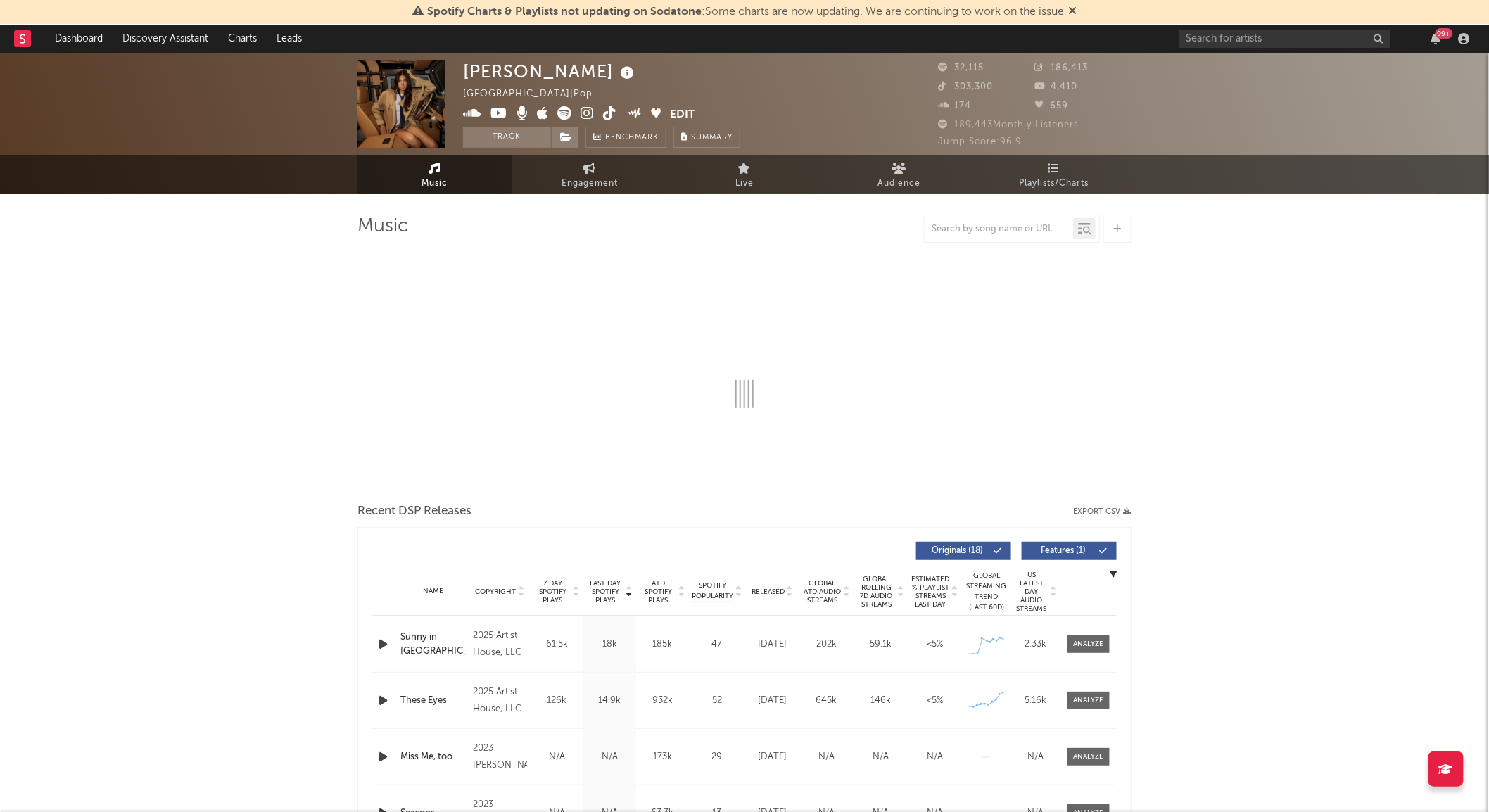
select select "6m"
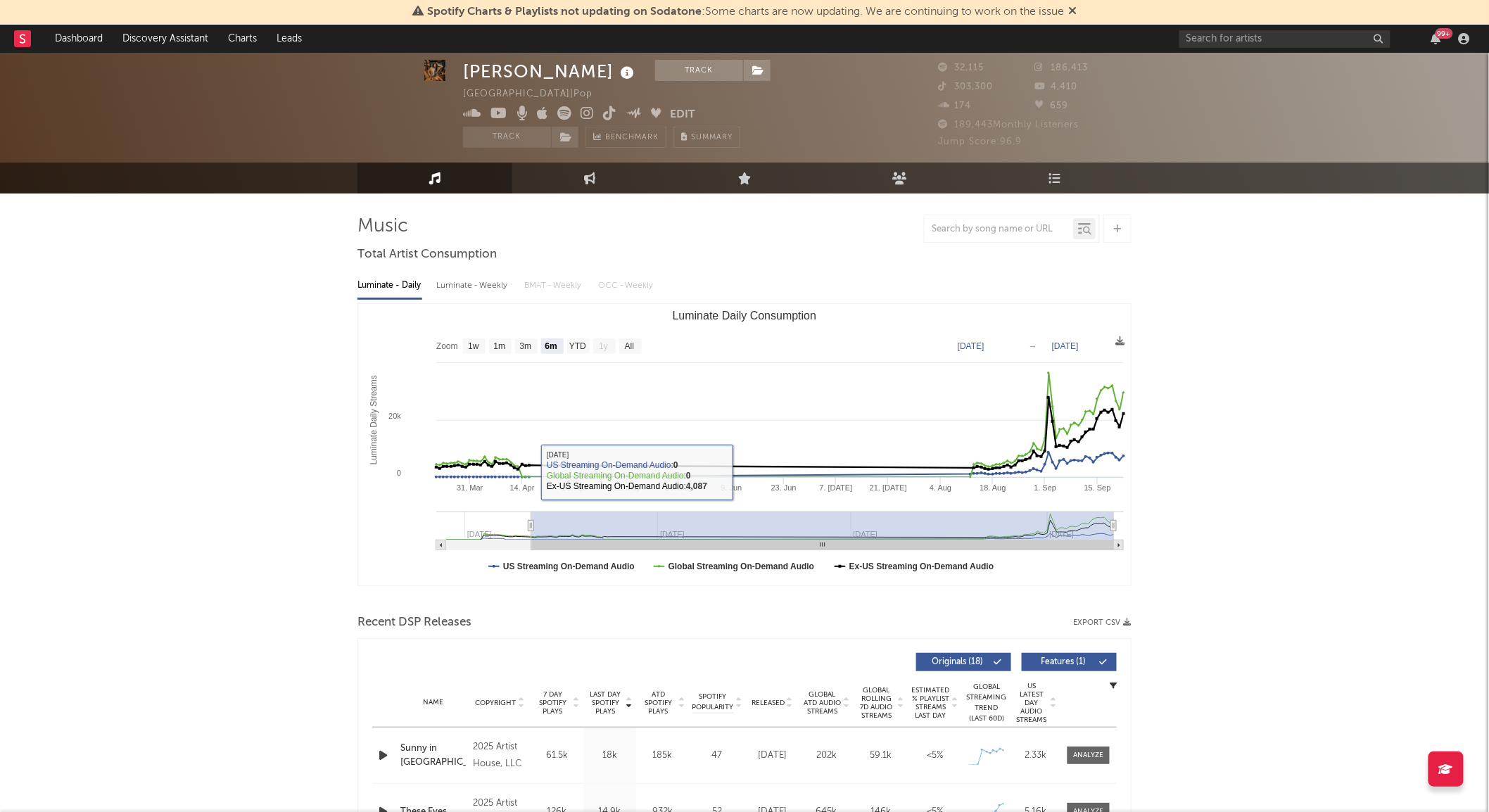
scroll to position [234, 0]
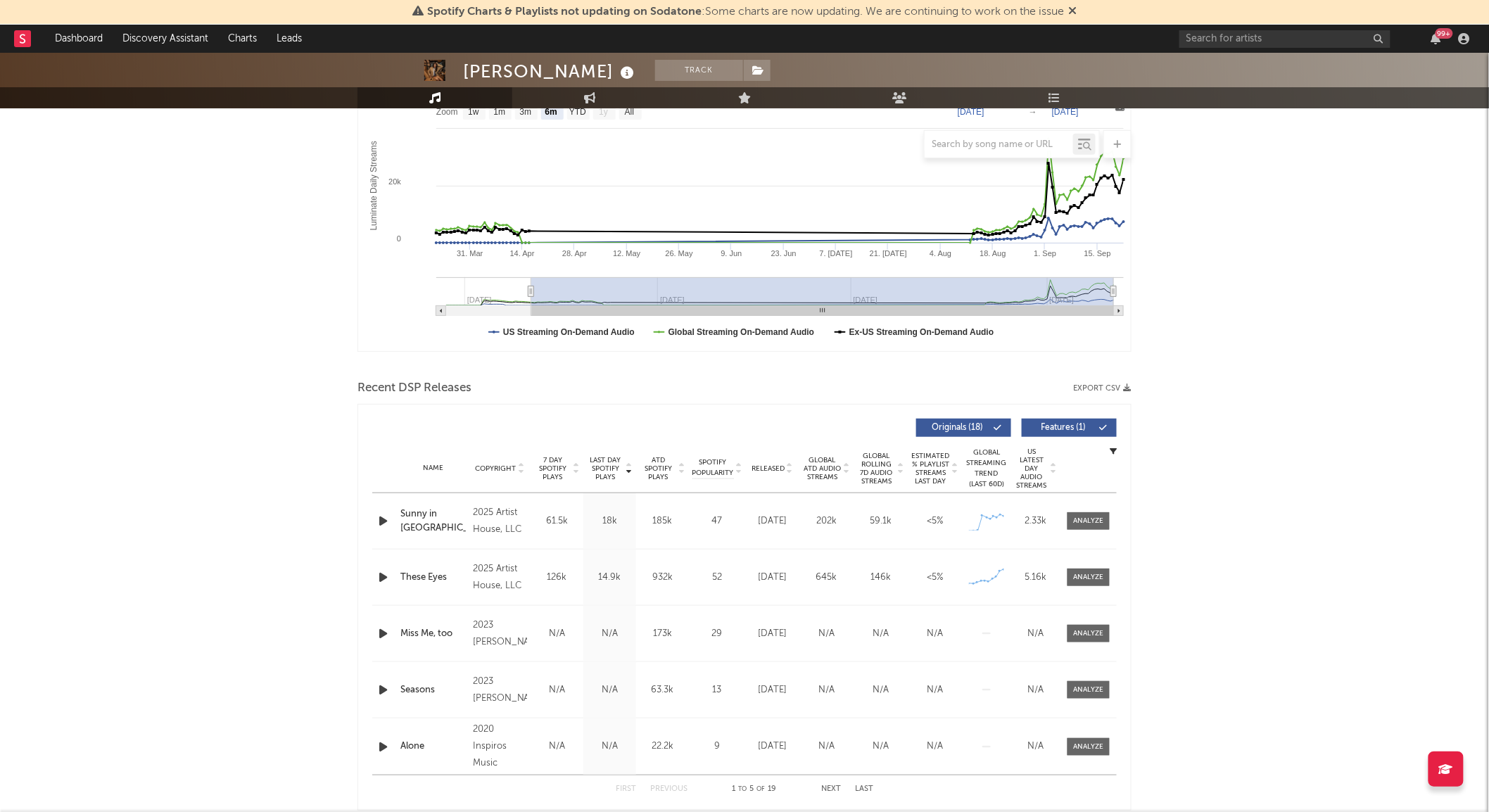
click at [615, 470] on span "Last Day Spotify Plays" at bounding box center [606, 468] width 37 height 25
click at [1081, 516] on div at bounding box center [1089, 521] width 30 height 11
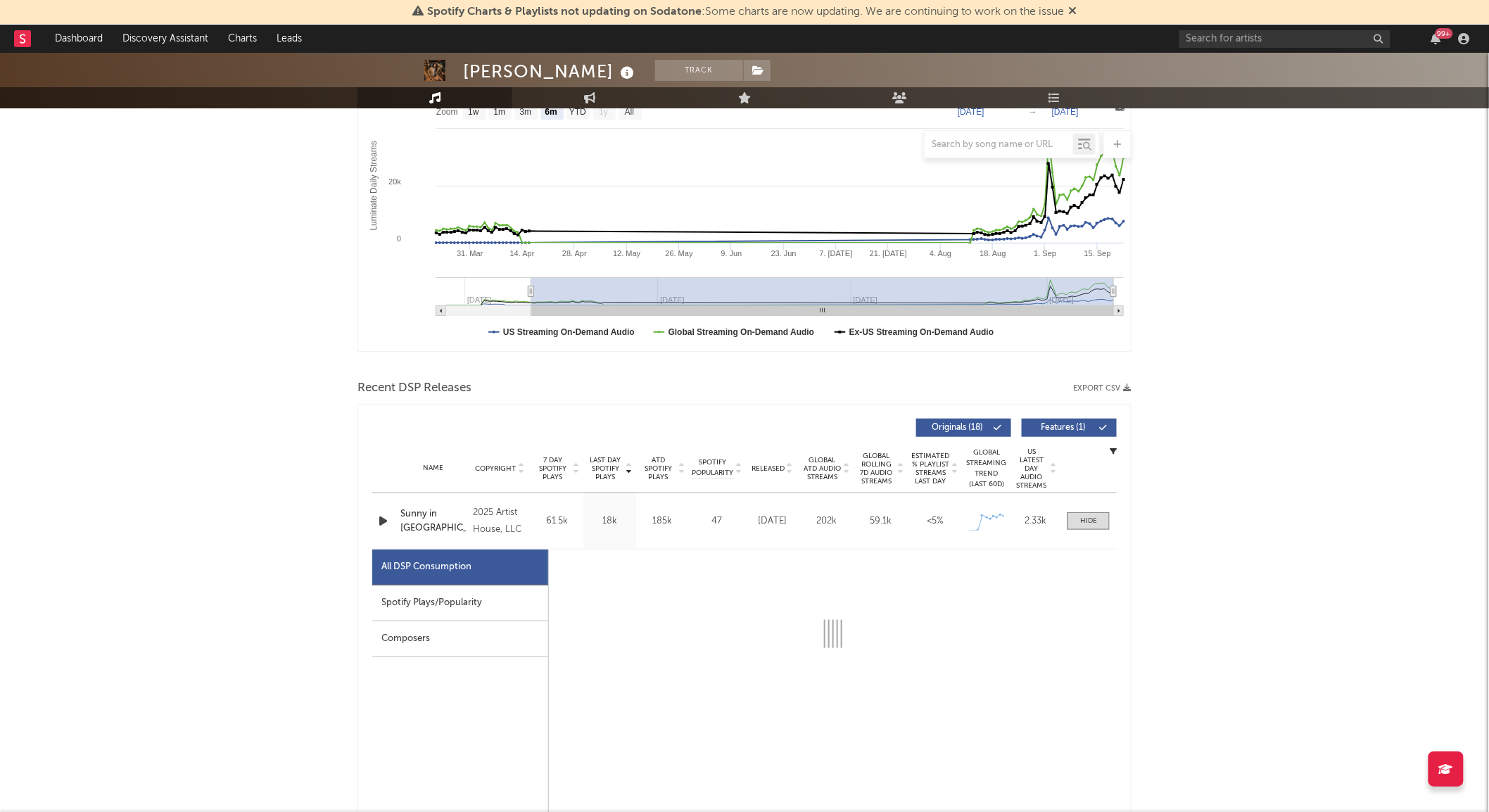
select select "1w"
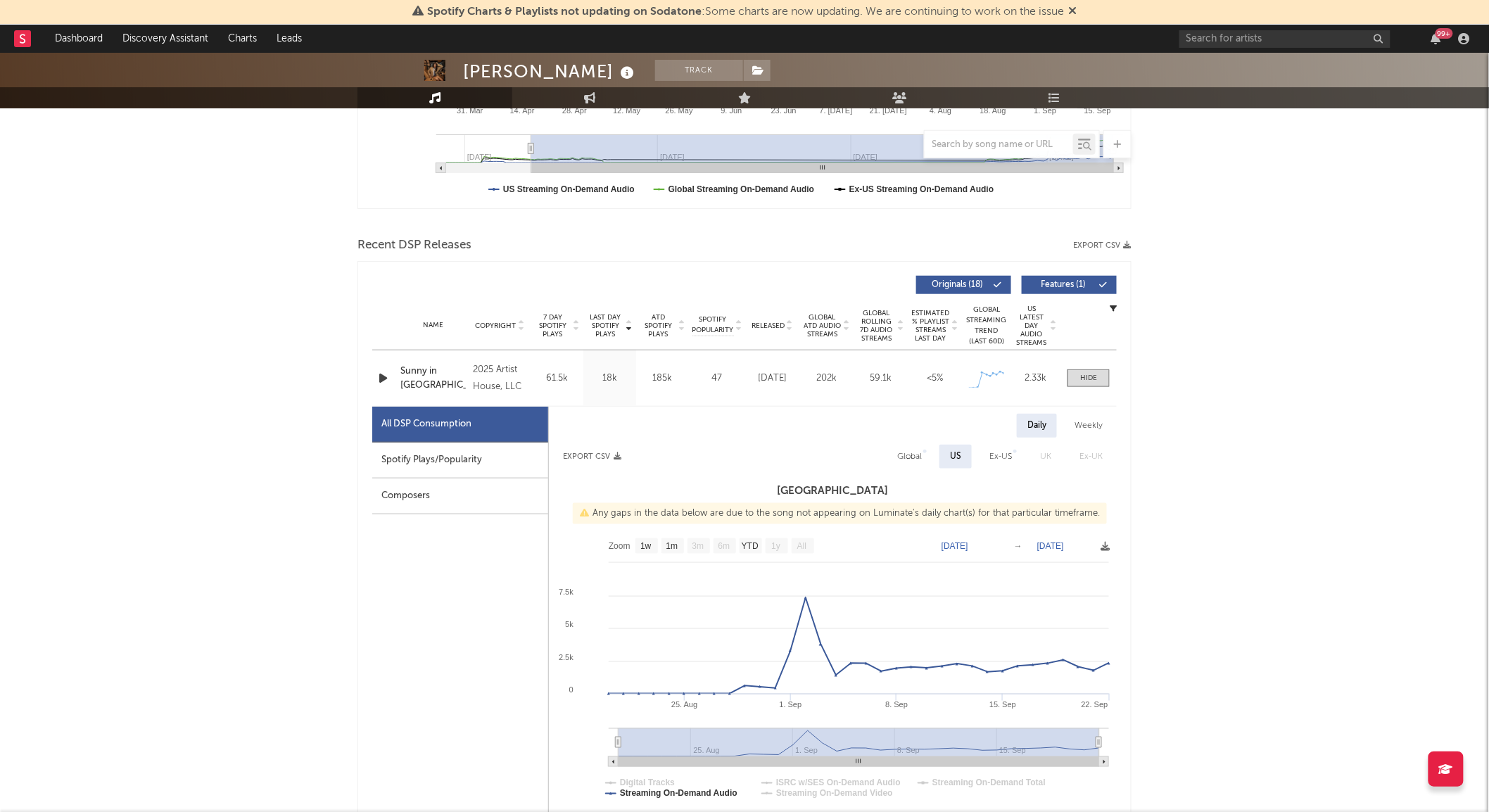
scroll to position [390, 0]
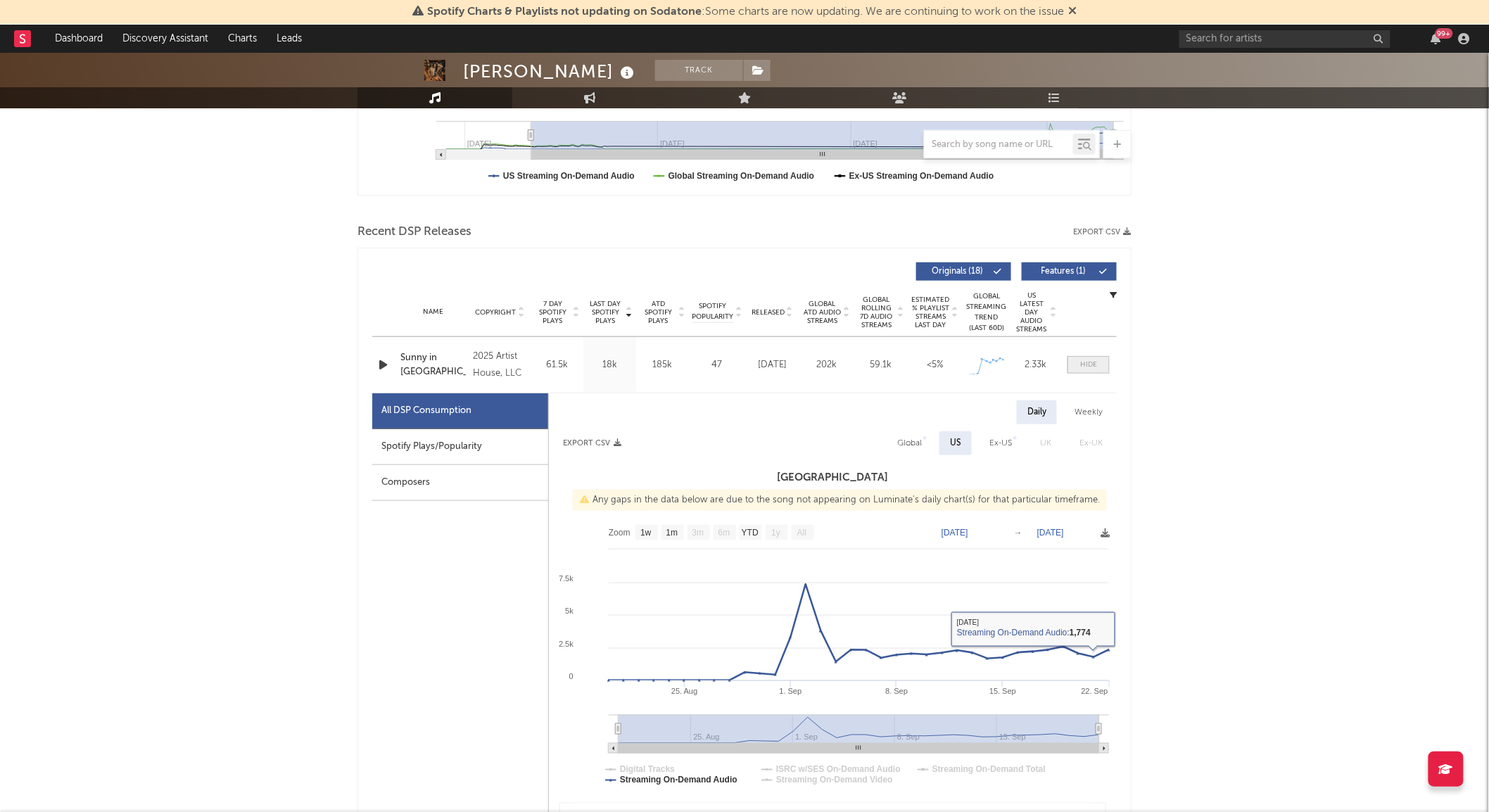
click at [1079, 370] on span at bounding box center [1087, 365] width 42 height 18
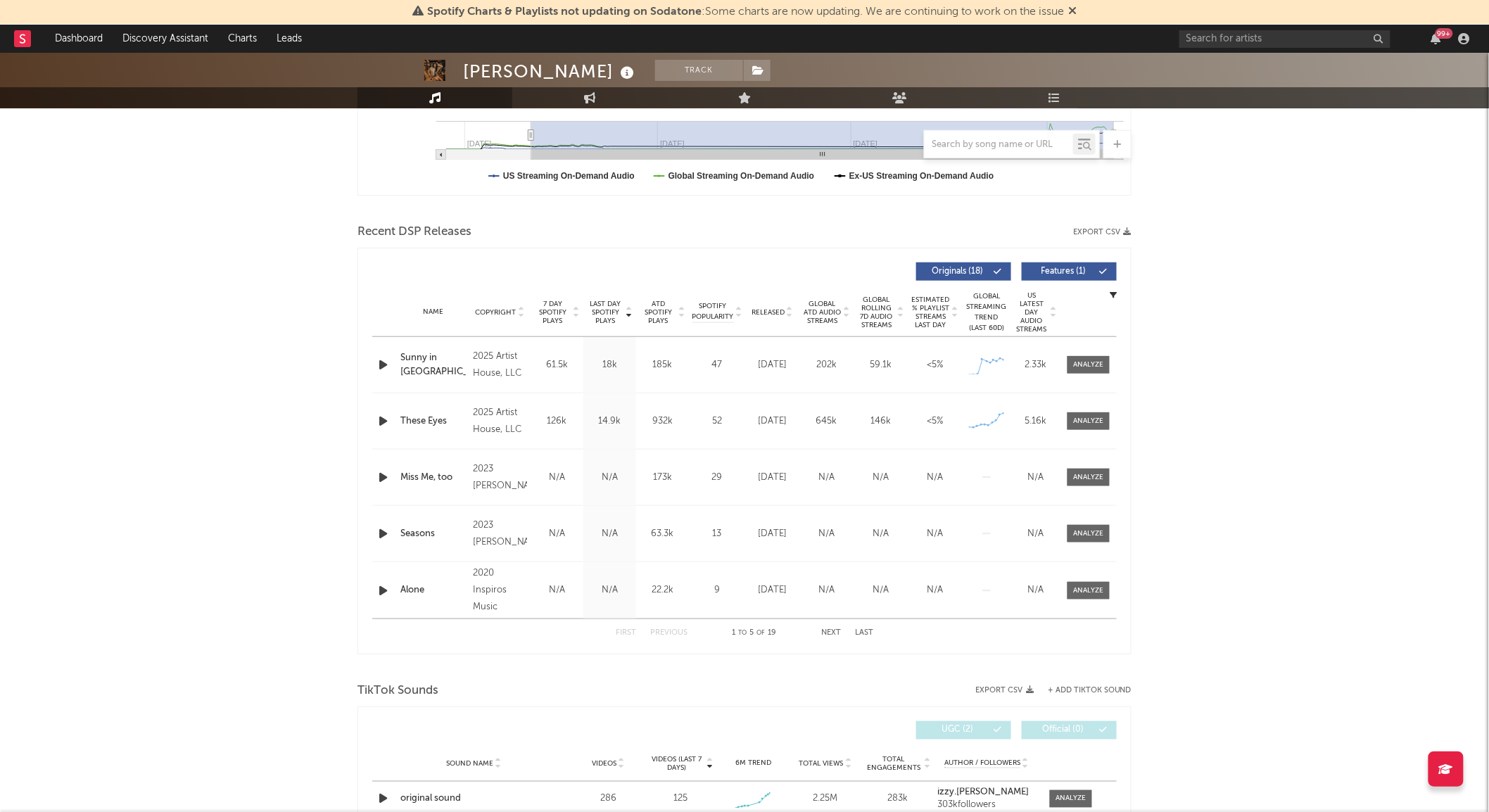
click at [545, 310] on span "7 Day Spotify Plays" at bounding box center [553, 313] width 37 height 25
click at [1086, 356] on span at bounding box center [1087, 365] width 42 height 18
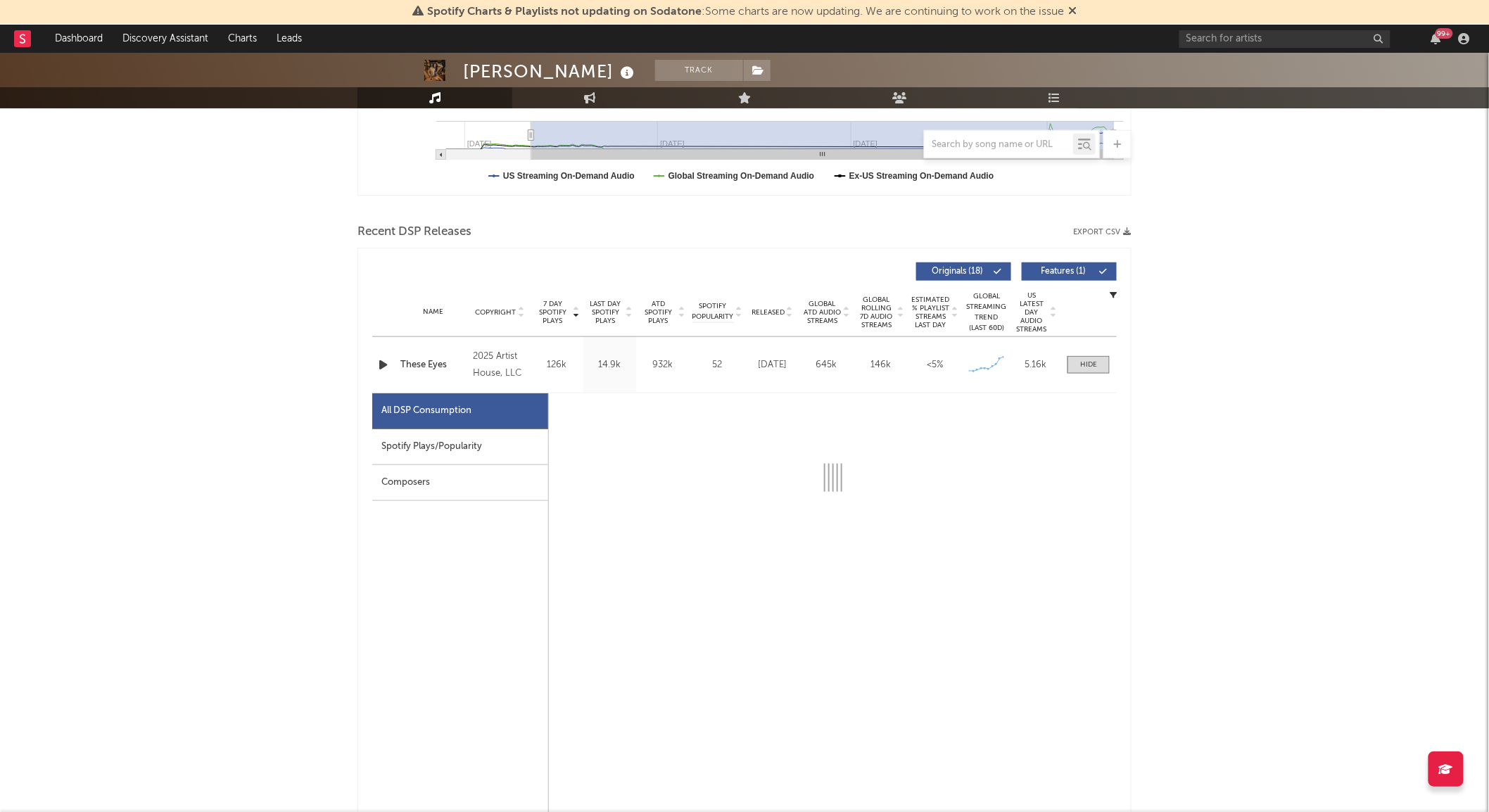
select select "6m"
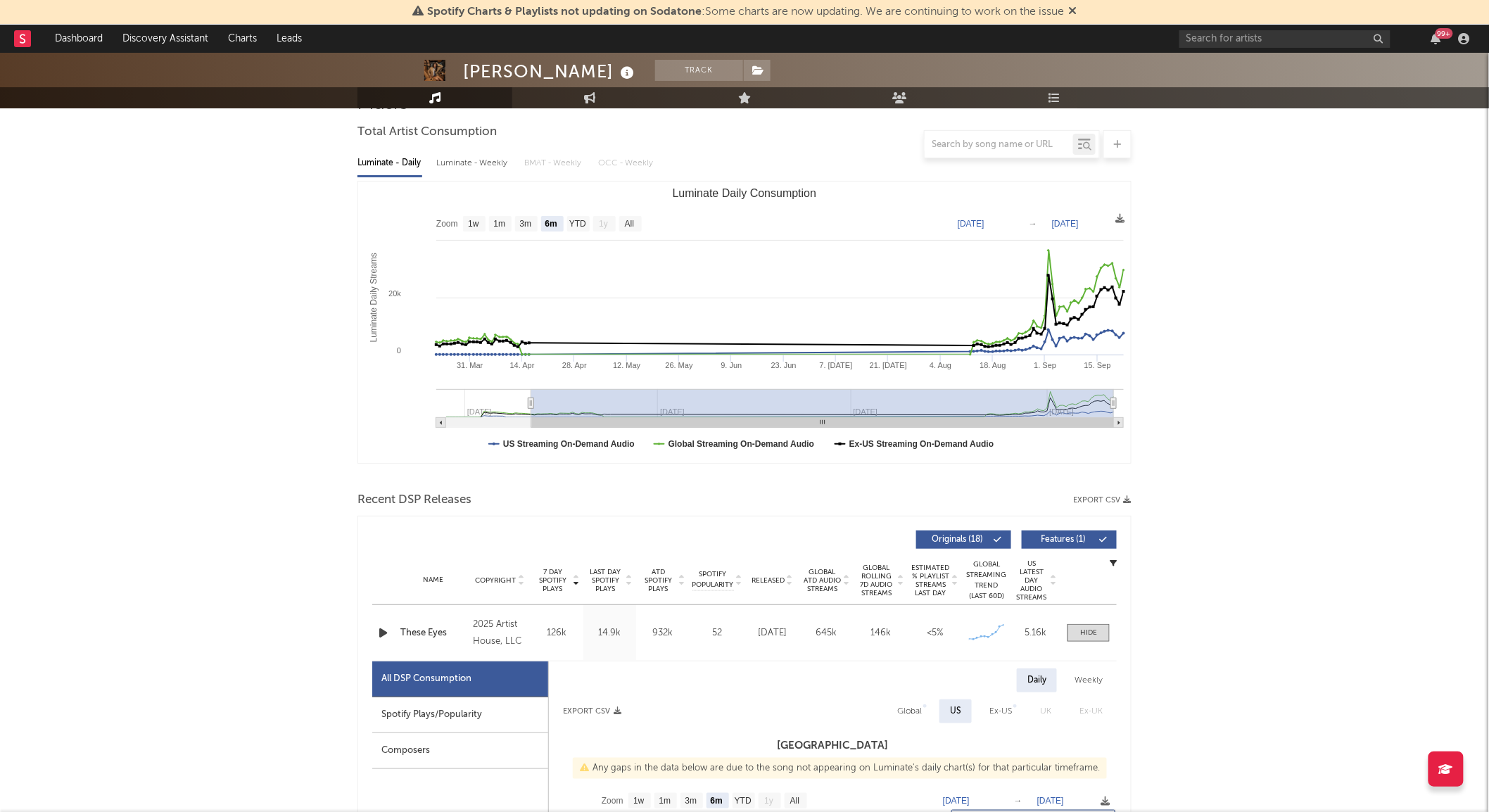
scroll to position [0, 0]
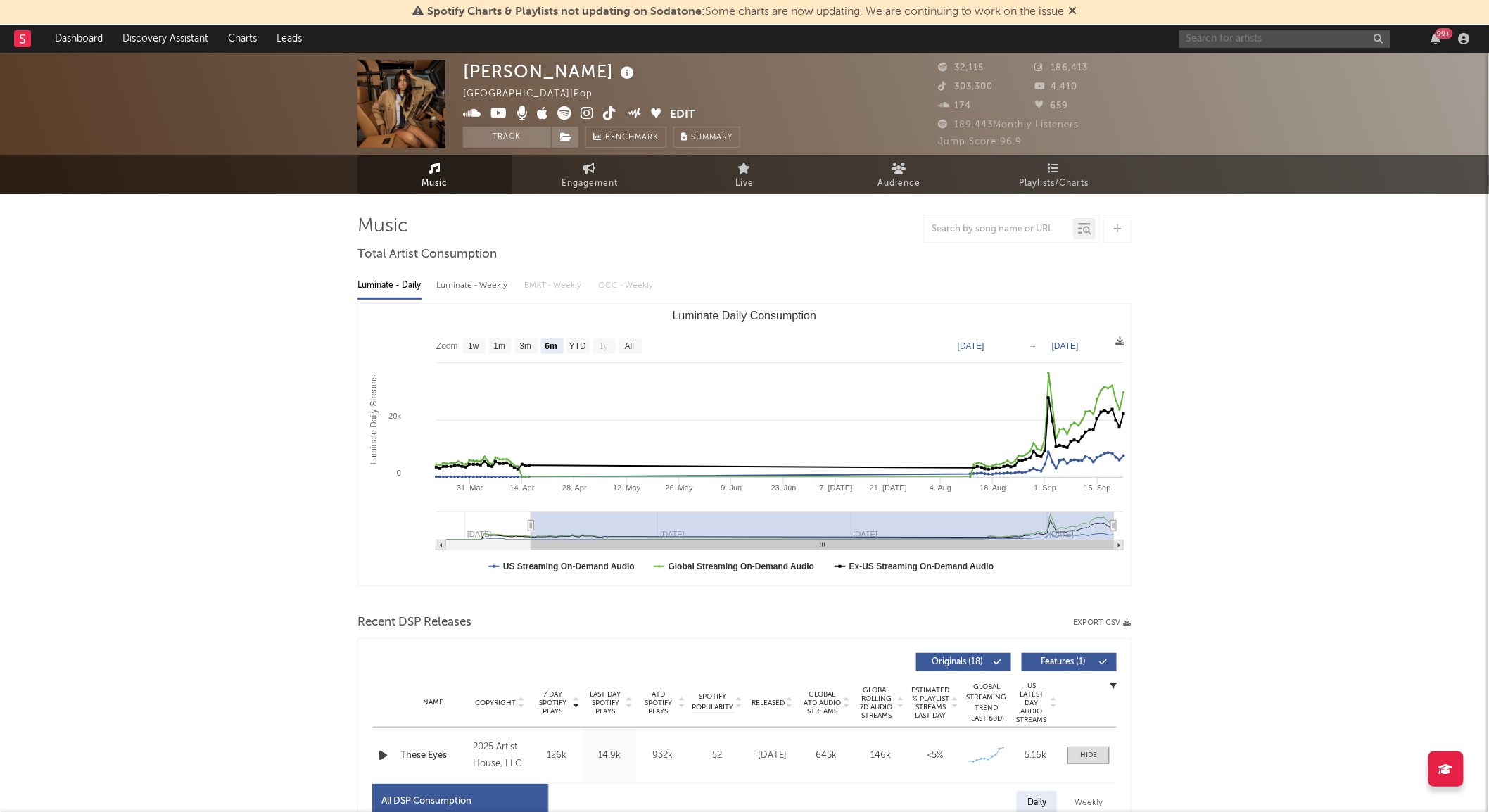
click at [1226, 36] on input "text" at bounding box center [1284, 39] width 211 height 18
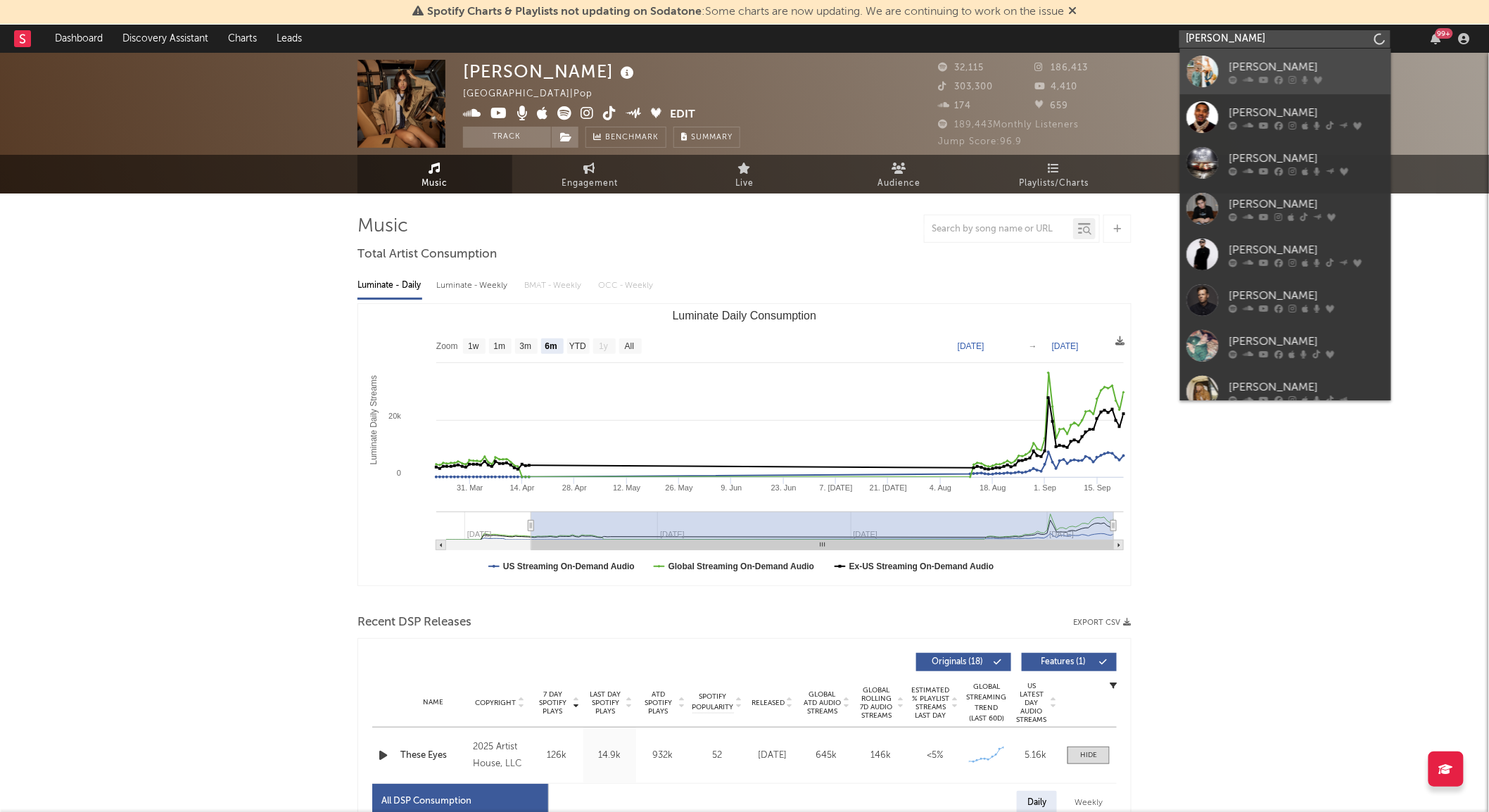
type input "[PERSON_NAME]"
click at [1230, 58] on link "[PERSON_NAME]" at bounding box center [1285, 71] width 211 height 45
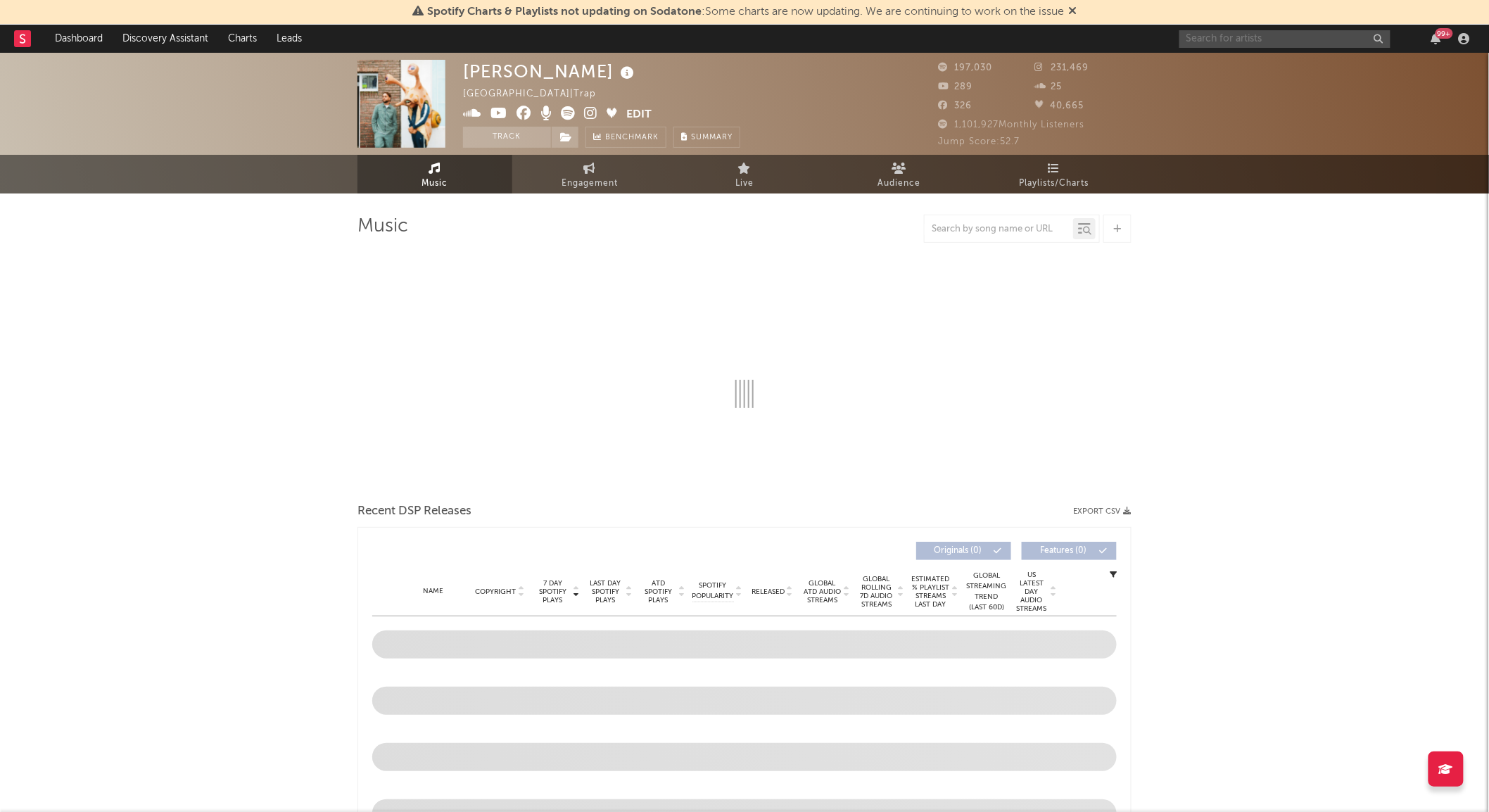
click at [1218, 37] on input "text" at bounding box center [1284, 39] width 211 height 18
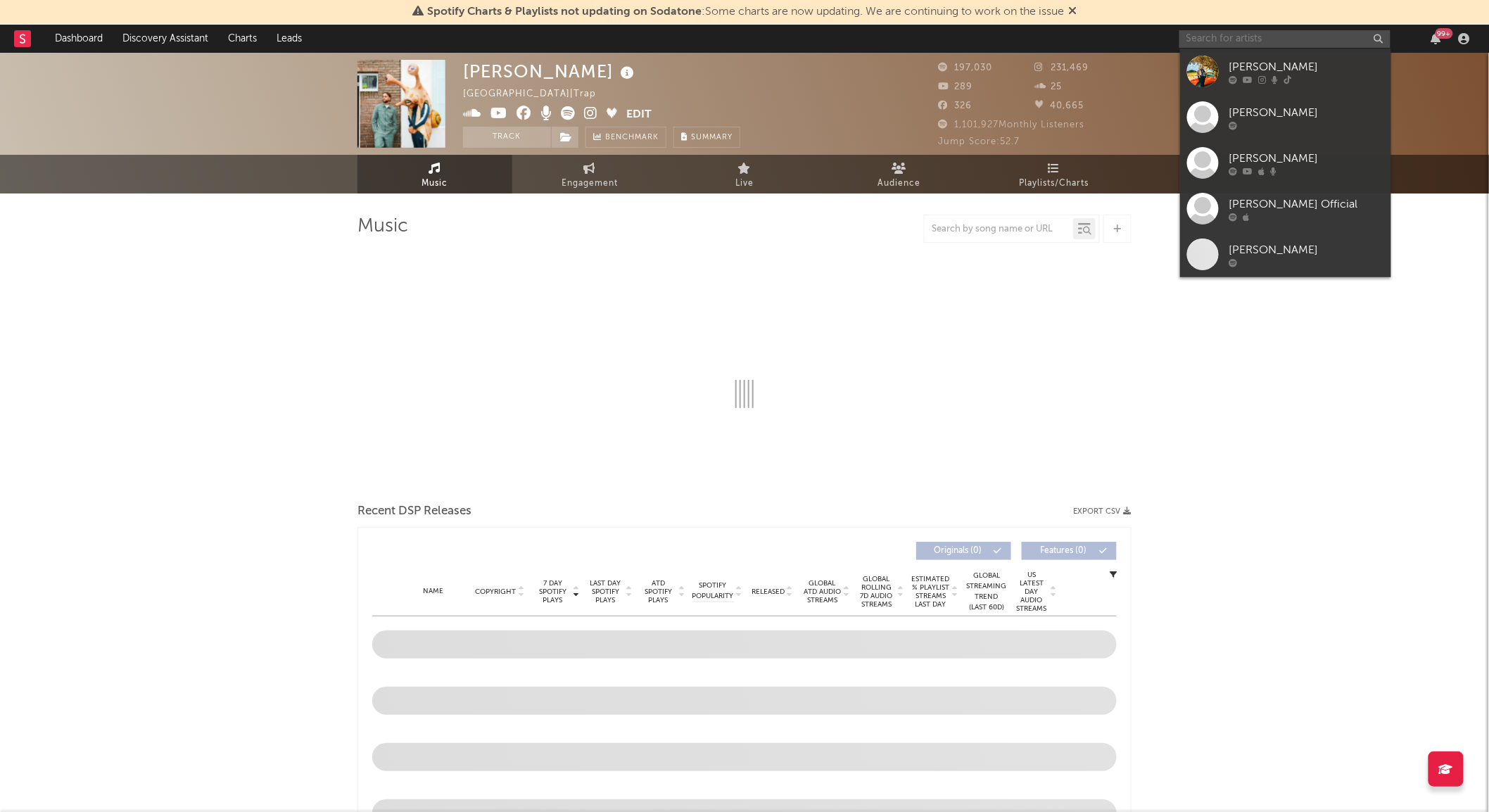
type input "e"
select select "6m"
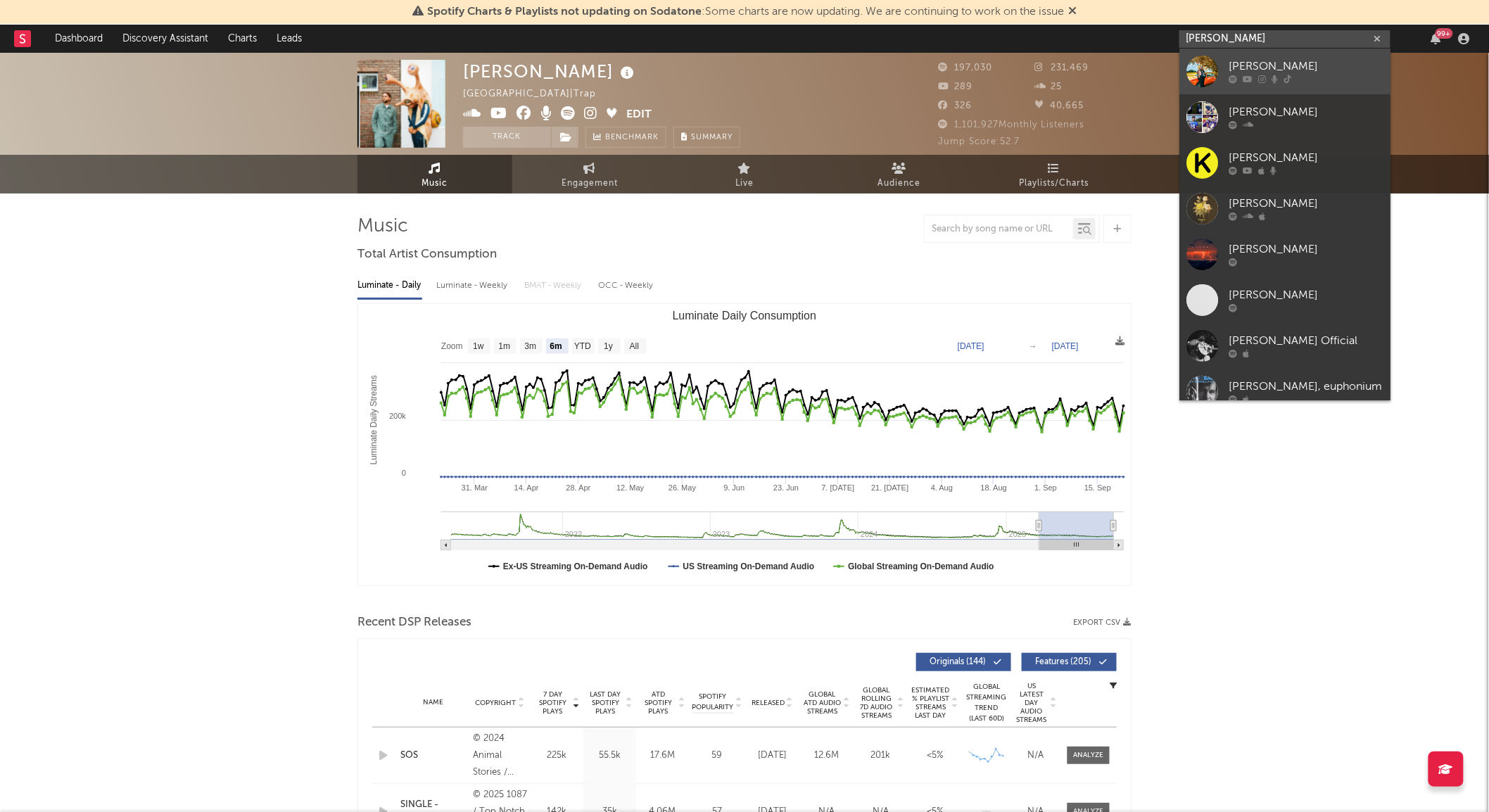
type input "[PERSON_NAME]"
click at [1272, 77] on icon at bounding box center [1274, 79] width 6 height 8
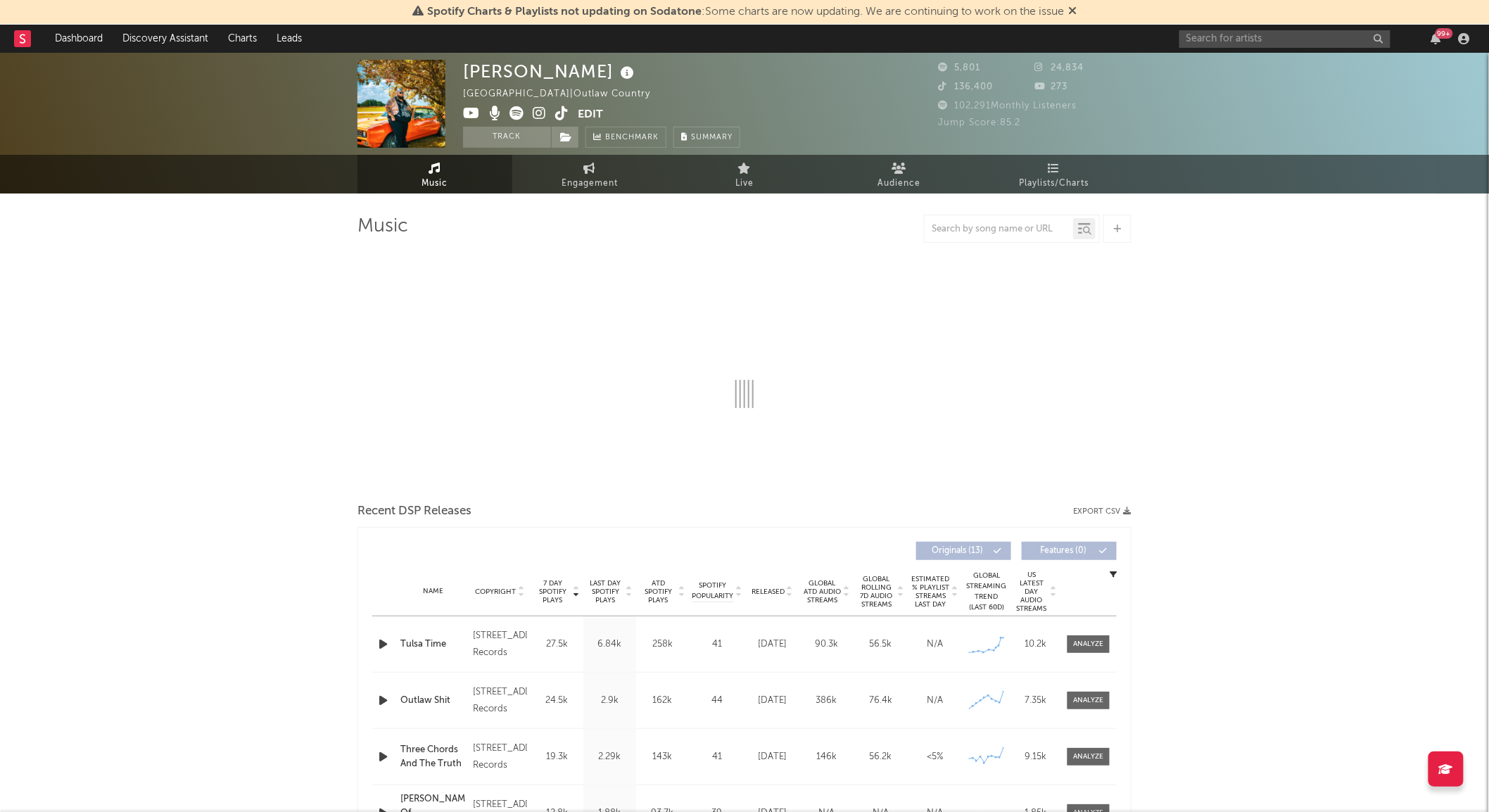
select select "1w"
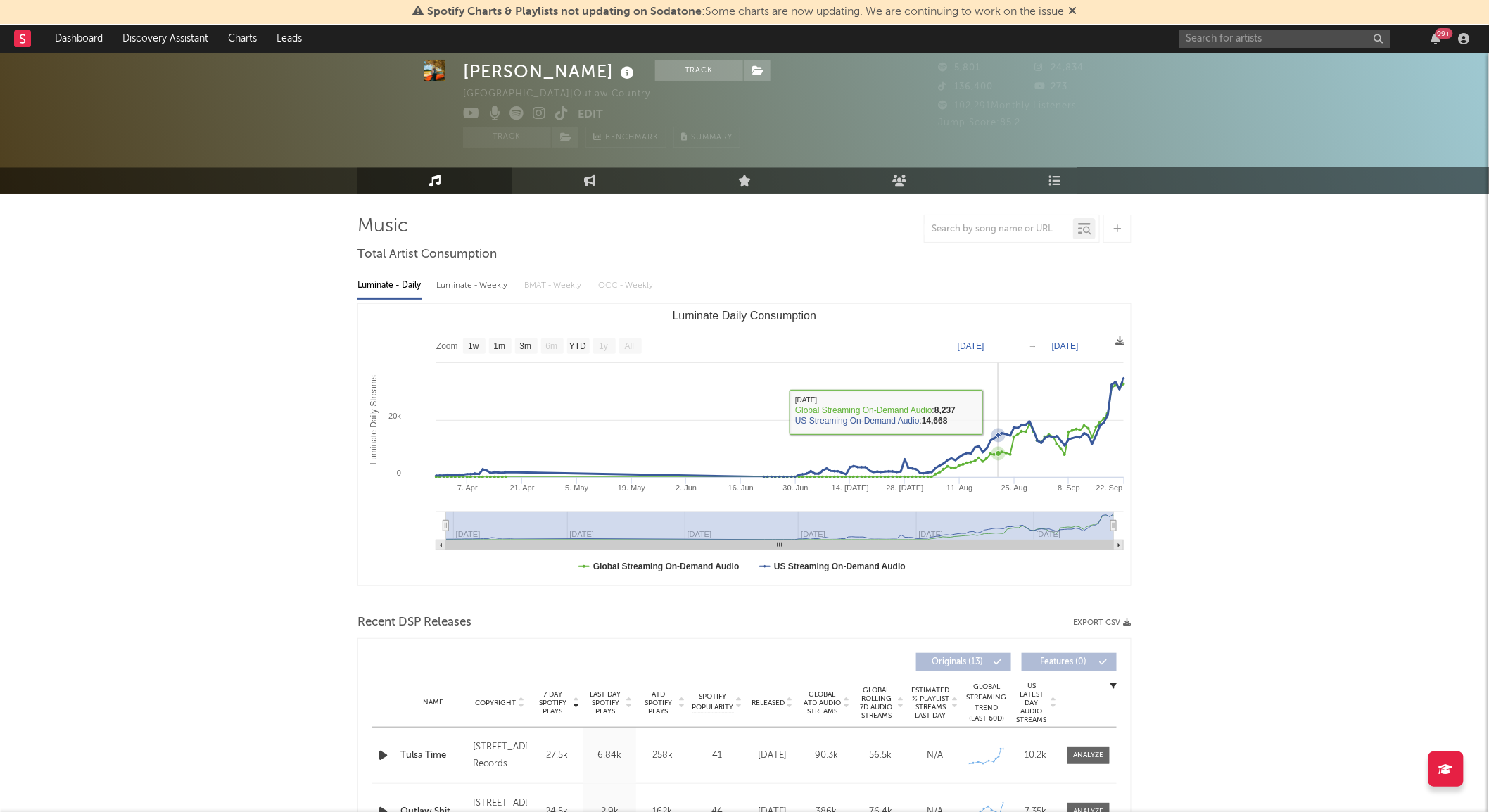
scroll to position [390, 0]
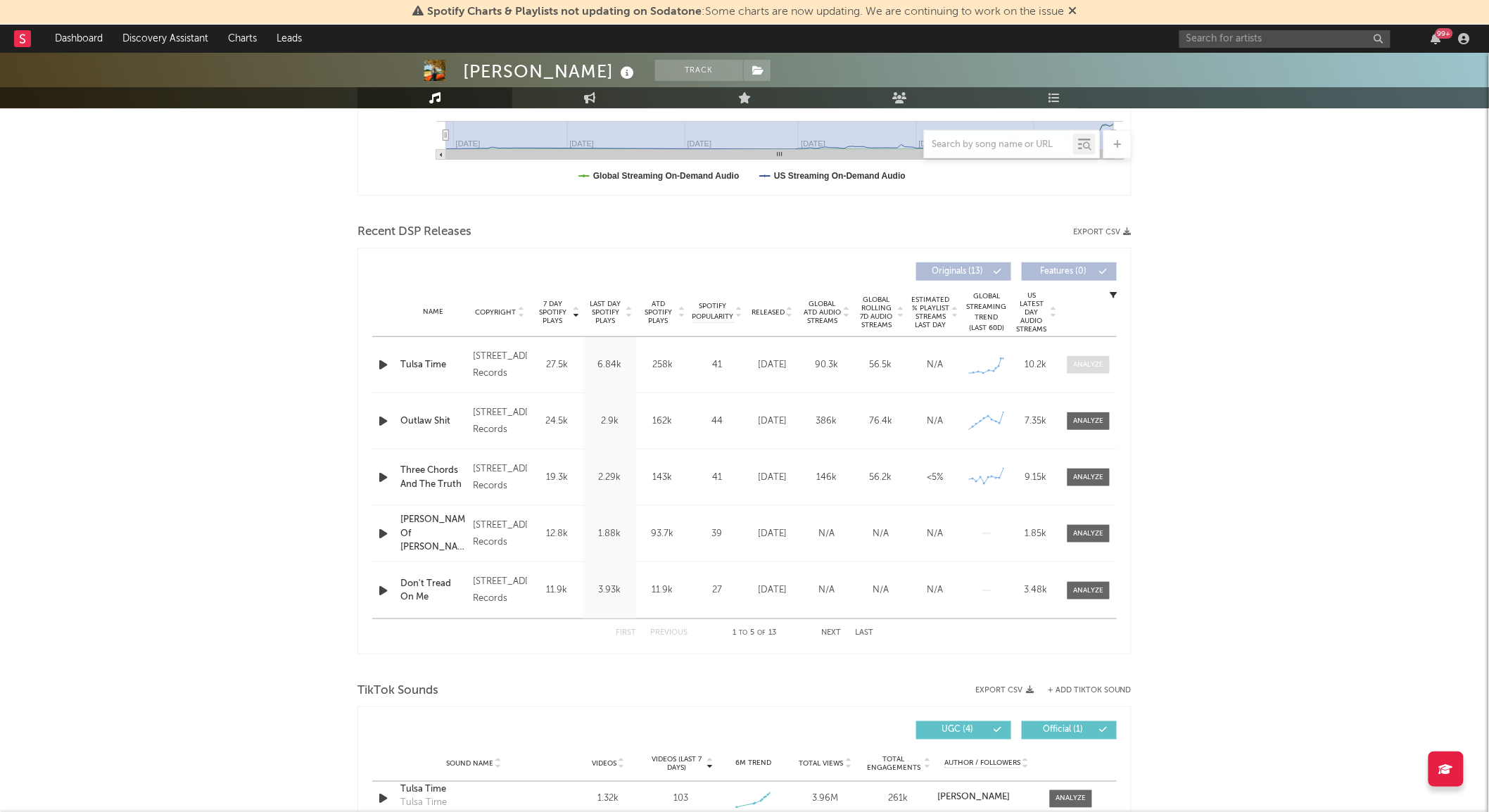
click at [1100, 369] on div at bounding box center [1089, 365] width 30 height 11
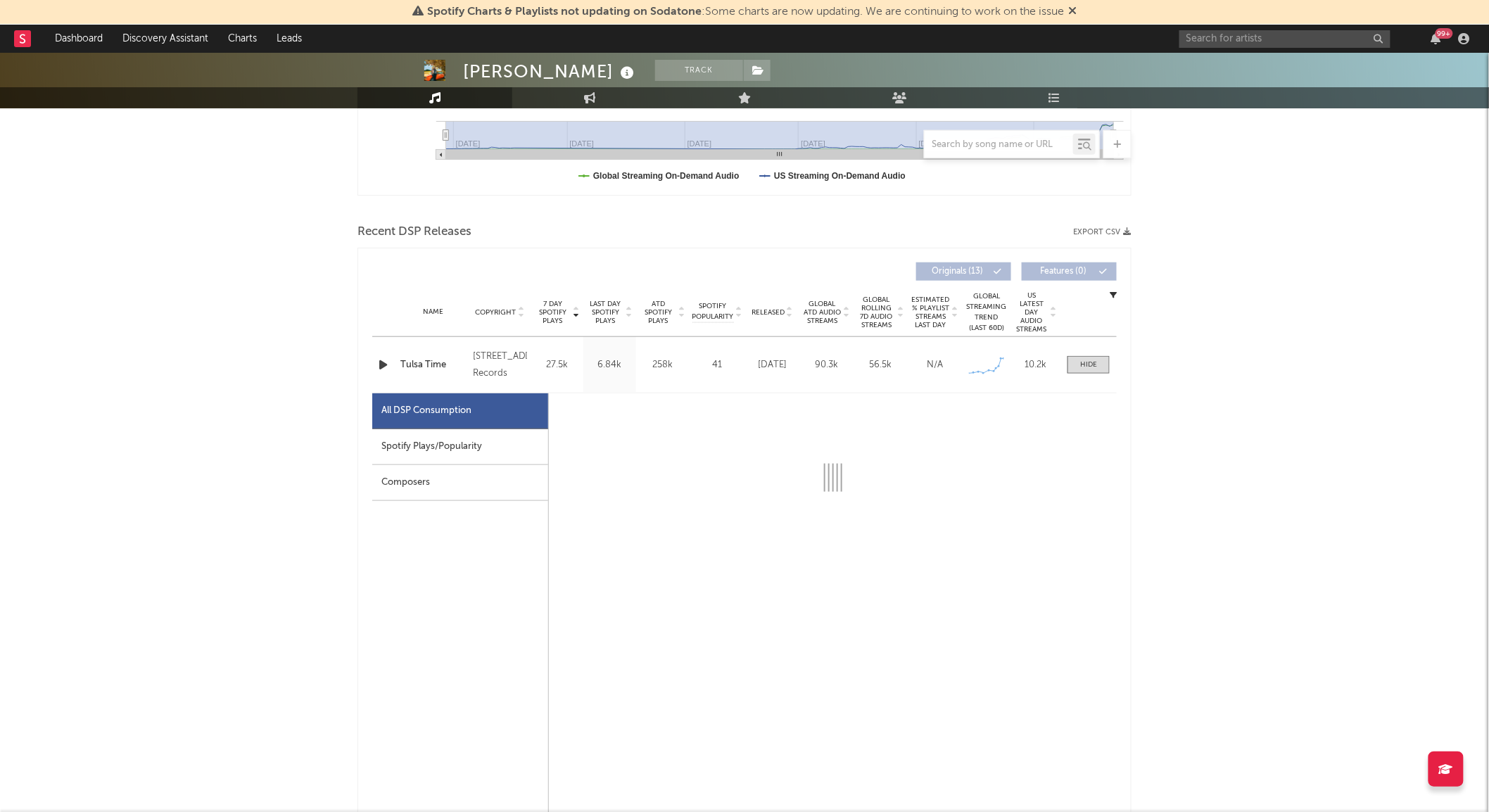
select select "1w"
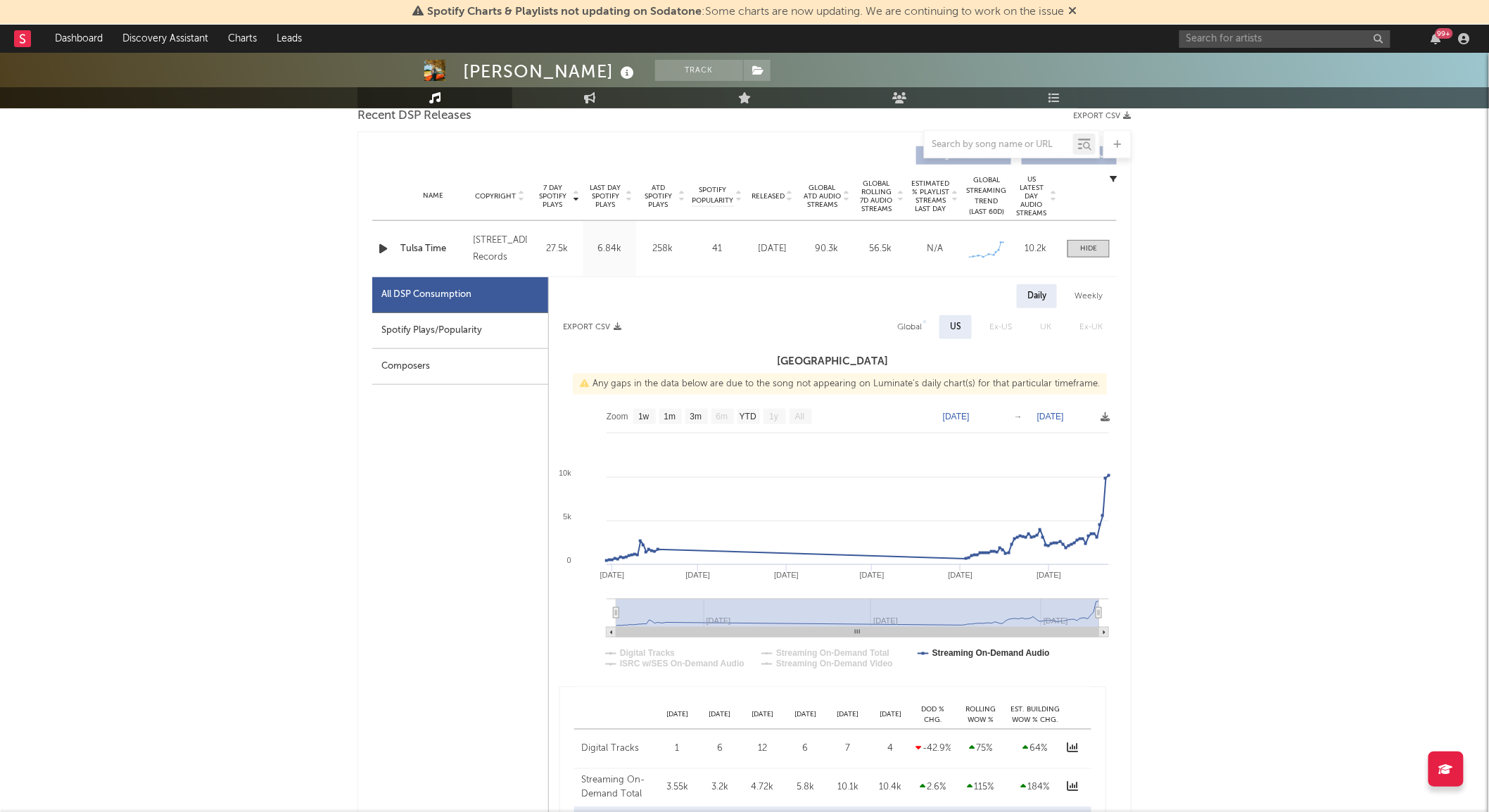
scroll to position [625, 0]
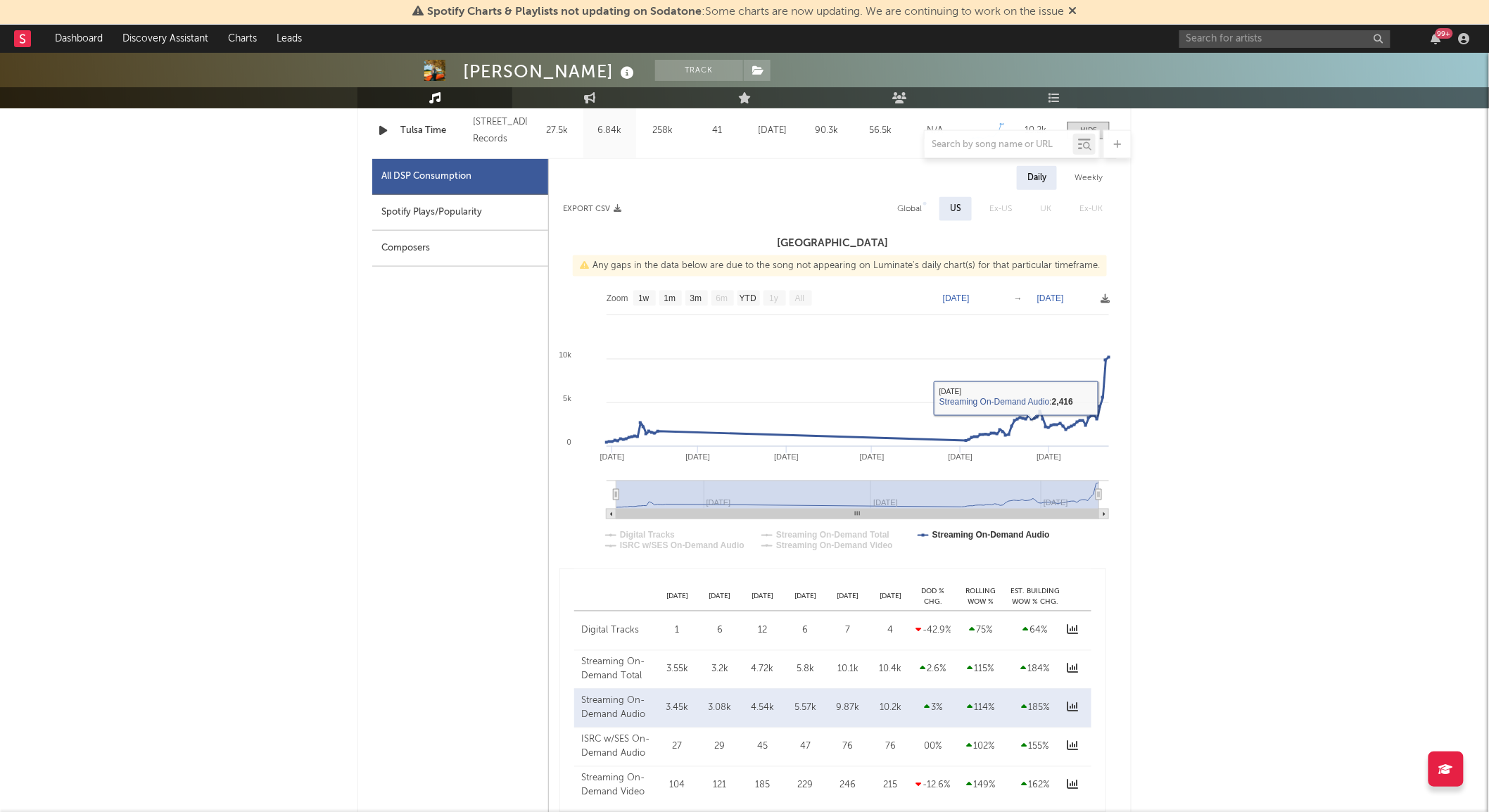
click at [1285, 350] on div "[PERSON_NAME] Track [GEOGRAPHIC_DATA] | Outlaw Country Edit Track Benchmark Sum…" at bounding box center [744, 665] width 1489 height 2473
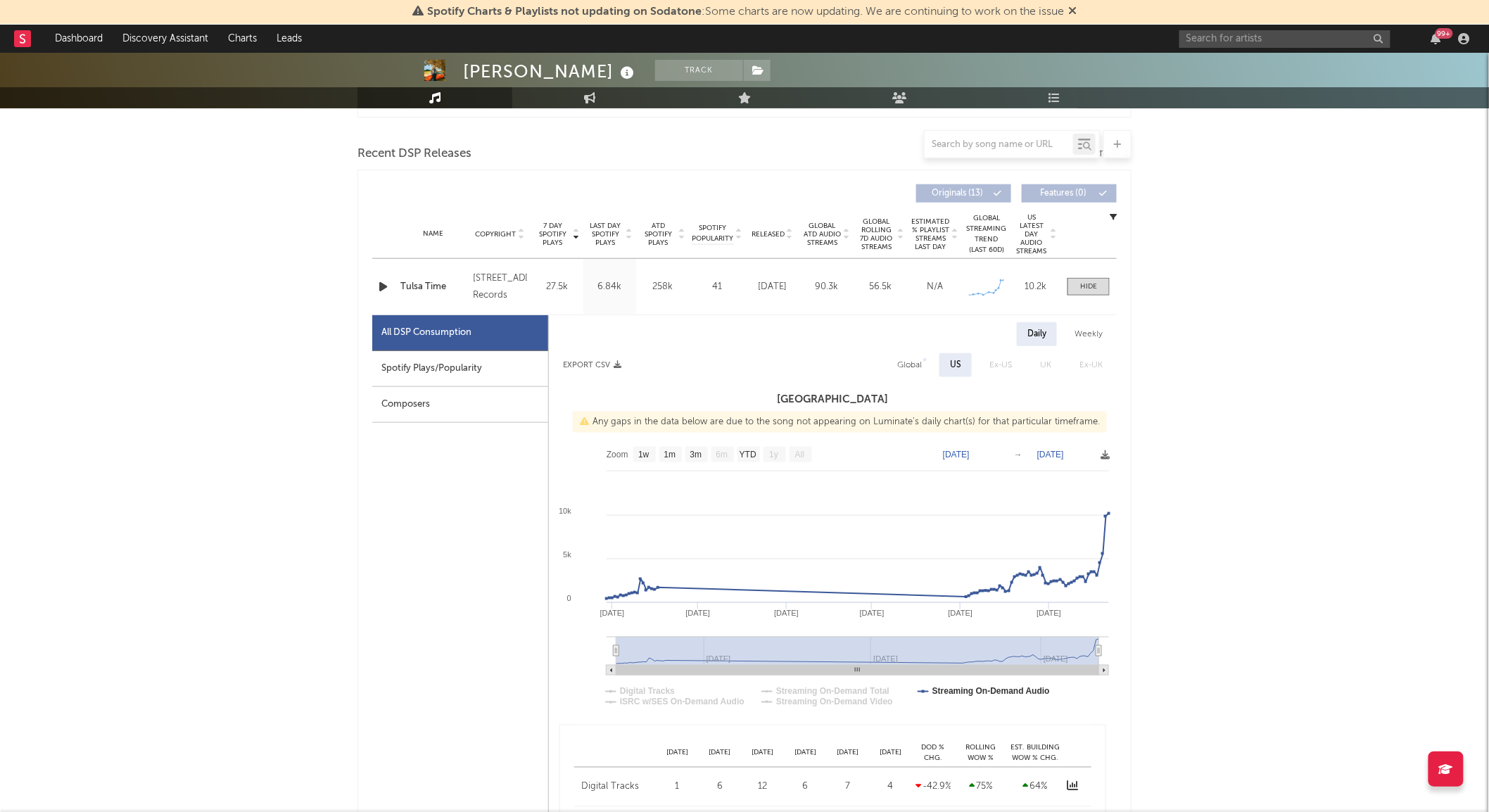
click at [1095, 291] on div at bounding box center [1088, 287] width 17 height 11
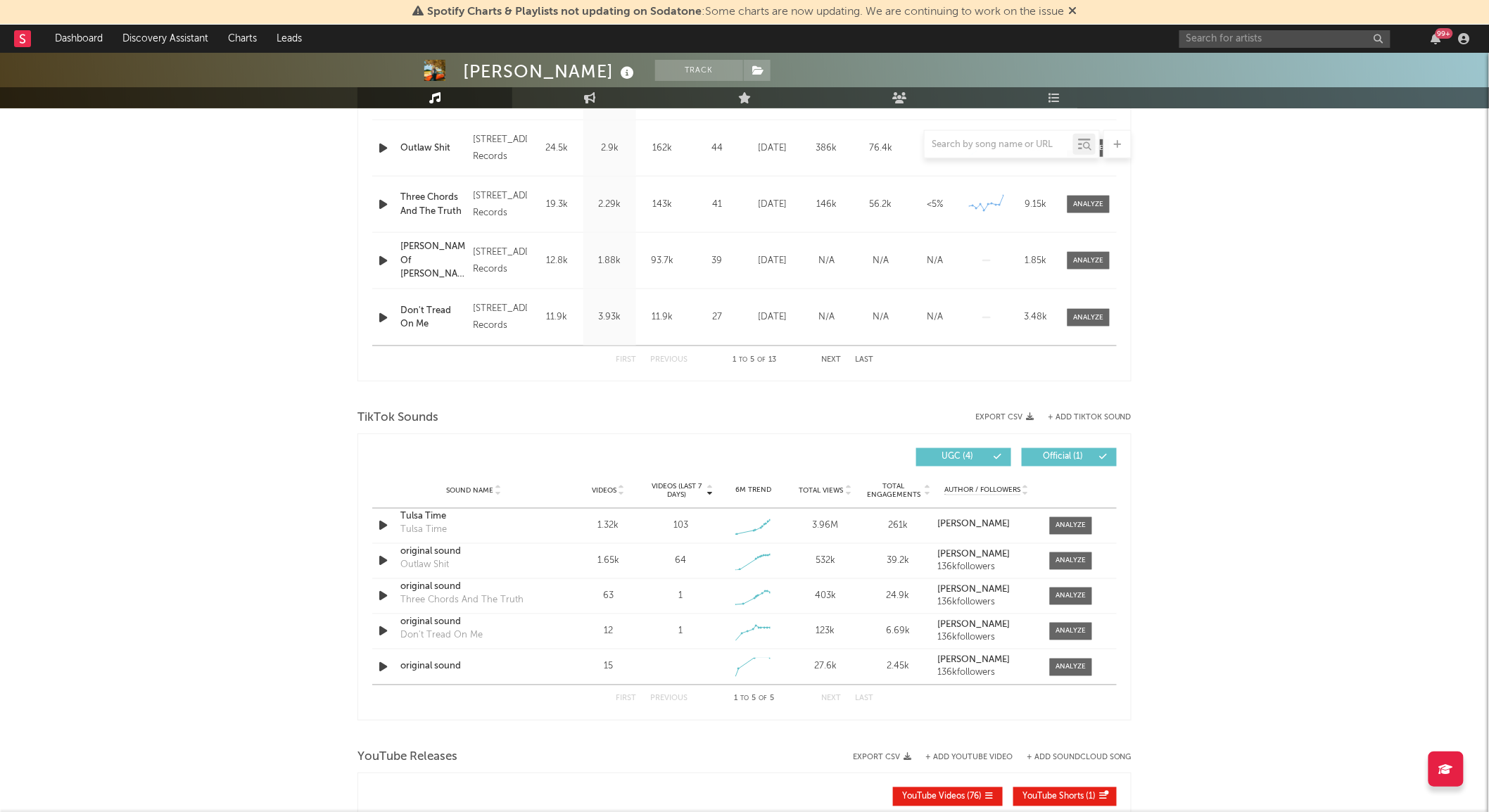
scroll to position [782, 0]
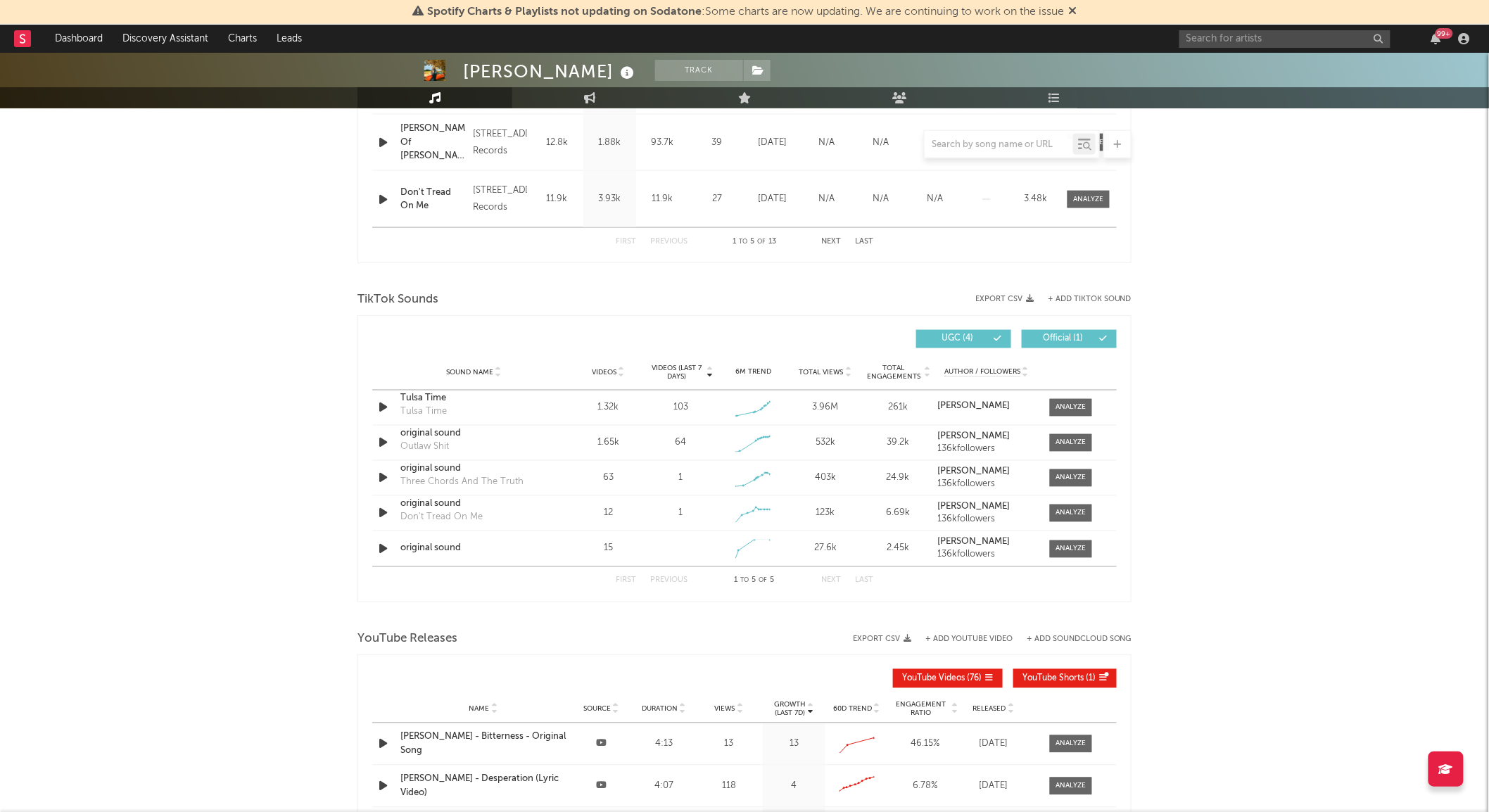
click at [613, 370] on span "Videos" at bounding box center [604, 372] width 25 height 8
click at [667, 361] on div "Sound Name Videos Videos (last 7 days) Weekly Growth % 6M Trend Total Views Tot…" at bounding box center [744, 373] width 744 height 36
click at [671, 366] on span "Videos (last 7 days)" at bounding box center [677, 372] width 57 height 17
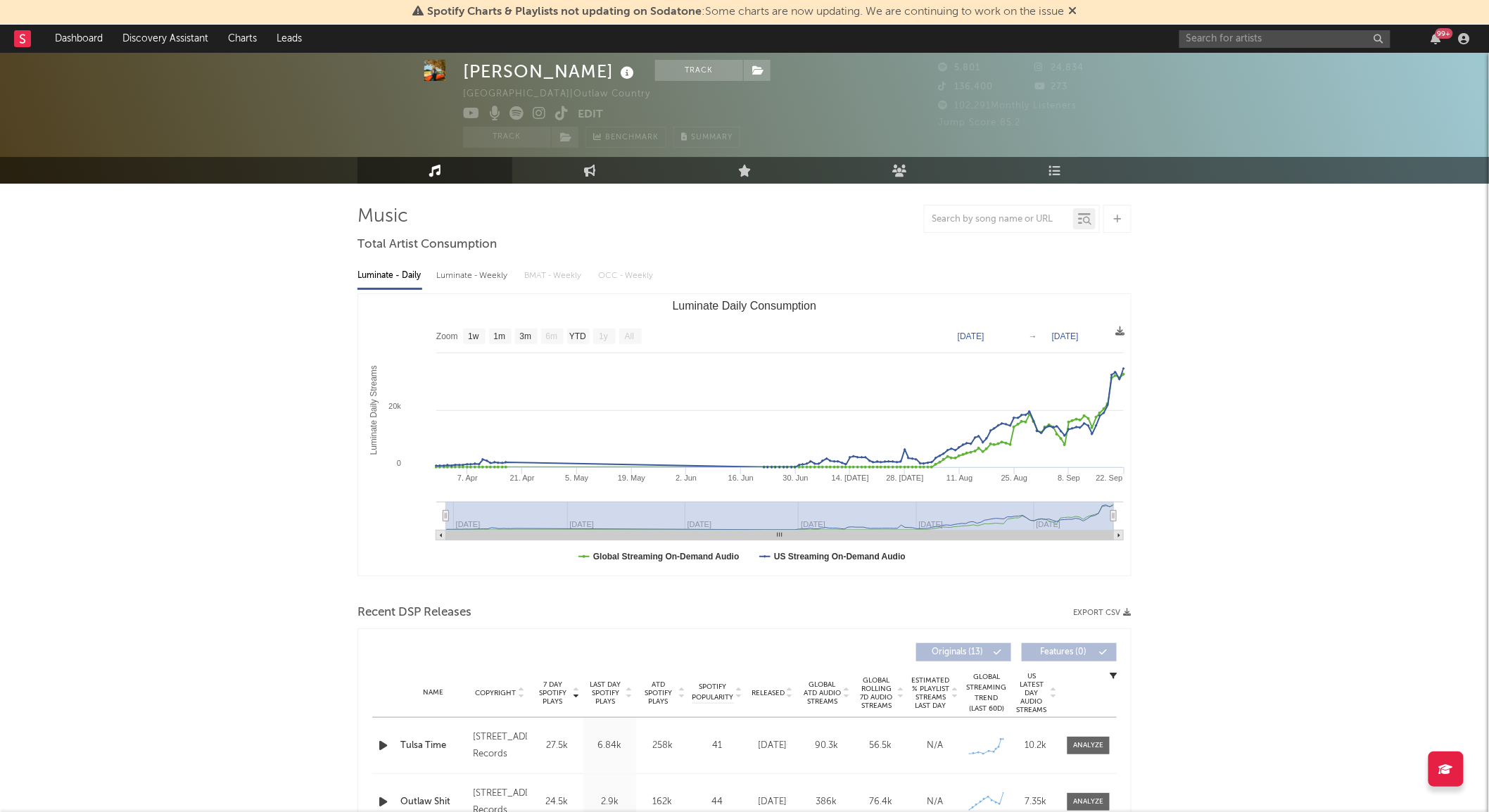
scroll to position [0, 0]
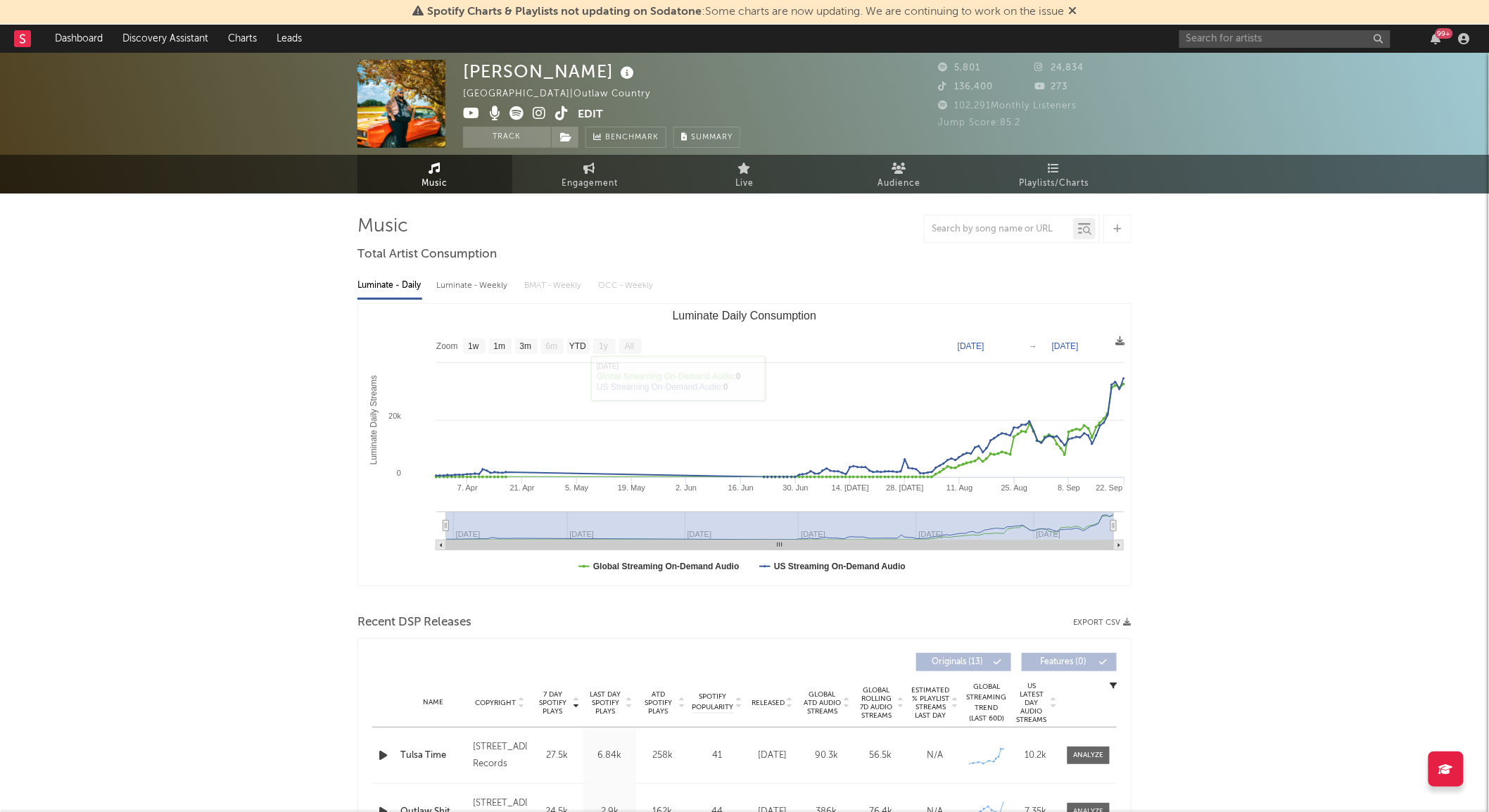
click at [565, 113] on icon at bounding box center [561, 113] width 13 height 14
click at [1238, 37] on input "text" at bounding box center [1284, 39] width 211 height 18
drag, startPoint x: 1262, startPoint y: 47, endPoint x: 1200, endPoint y: 41, distance: 62.3
click at [1200, 41] on div "[PERSON_NAME]" at bounding box center [1284, 39] width 211 height 18
drag, startPoint x: 1225, startPoint y: 36, endPoint x: 1181, endPoint y: 41, distance: 44.3
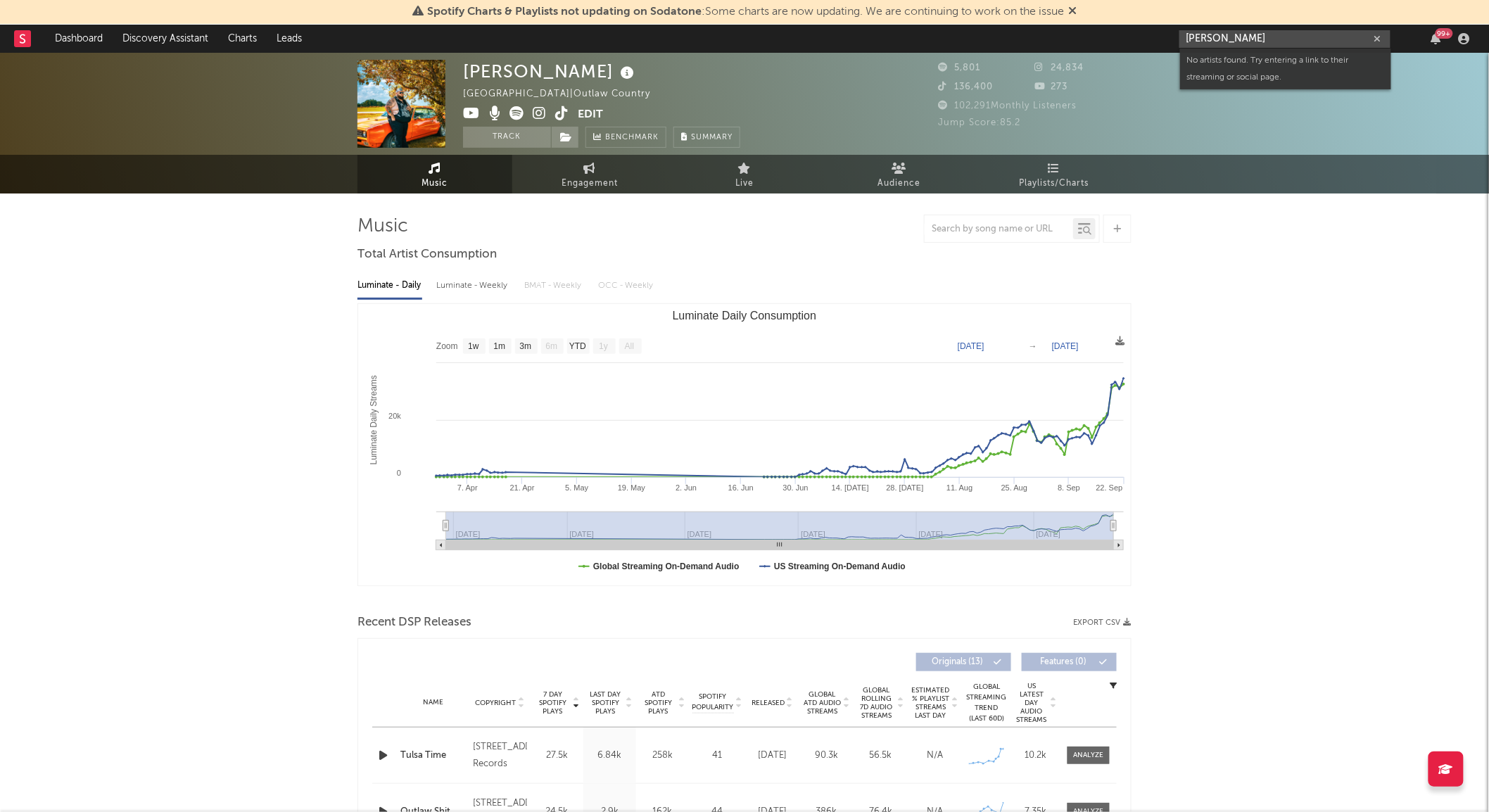
click at [1181, 41] on input "[PERSON_NAME]" at bounding box center [1284, 39] width 211 height 18
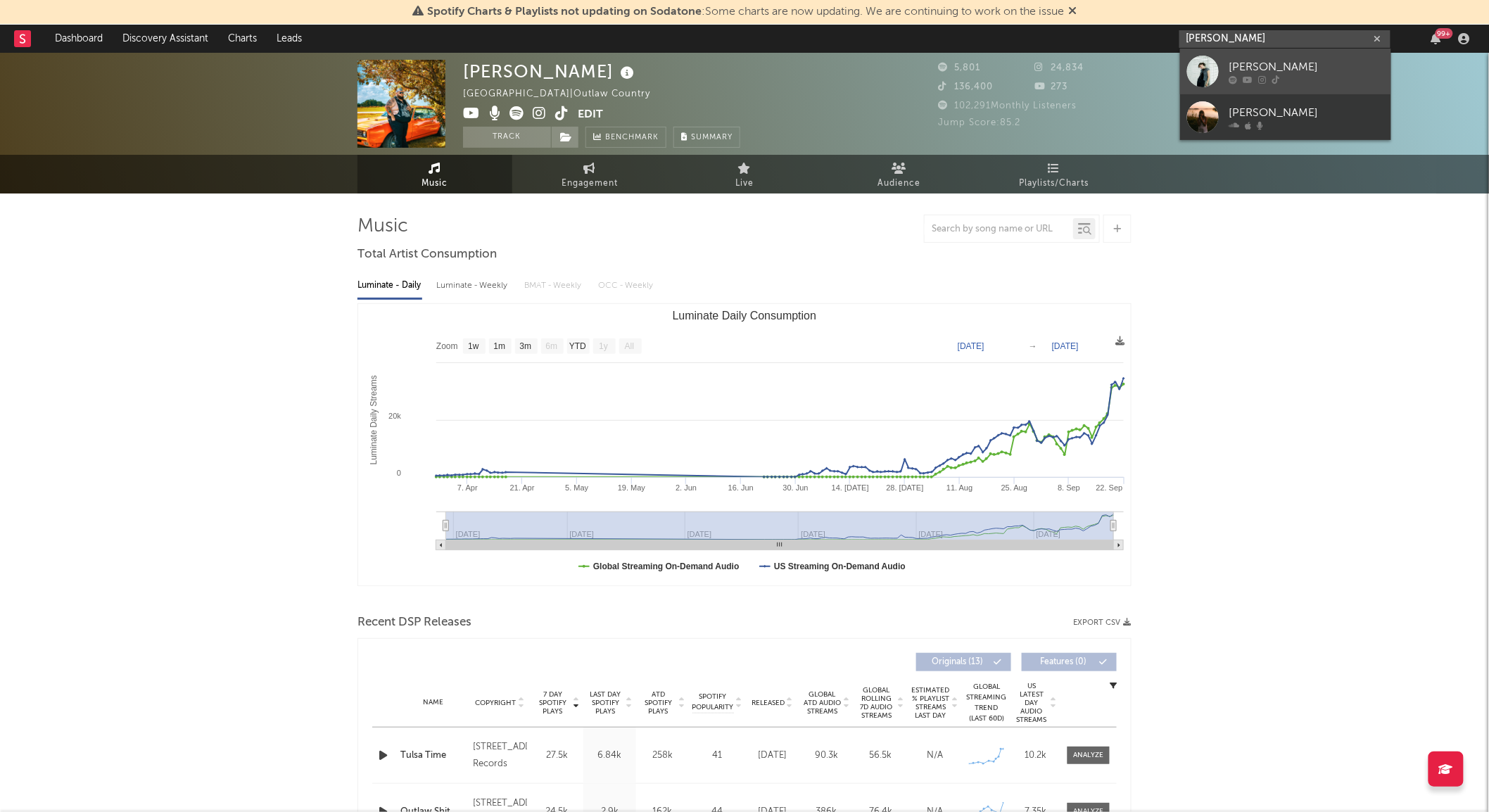
type input "[PERSON_NAME]"
click at [1296, 76] on div at bounding box center [1306, 79] width 155 height 8
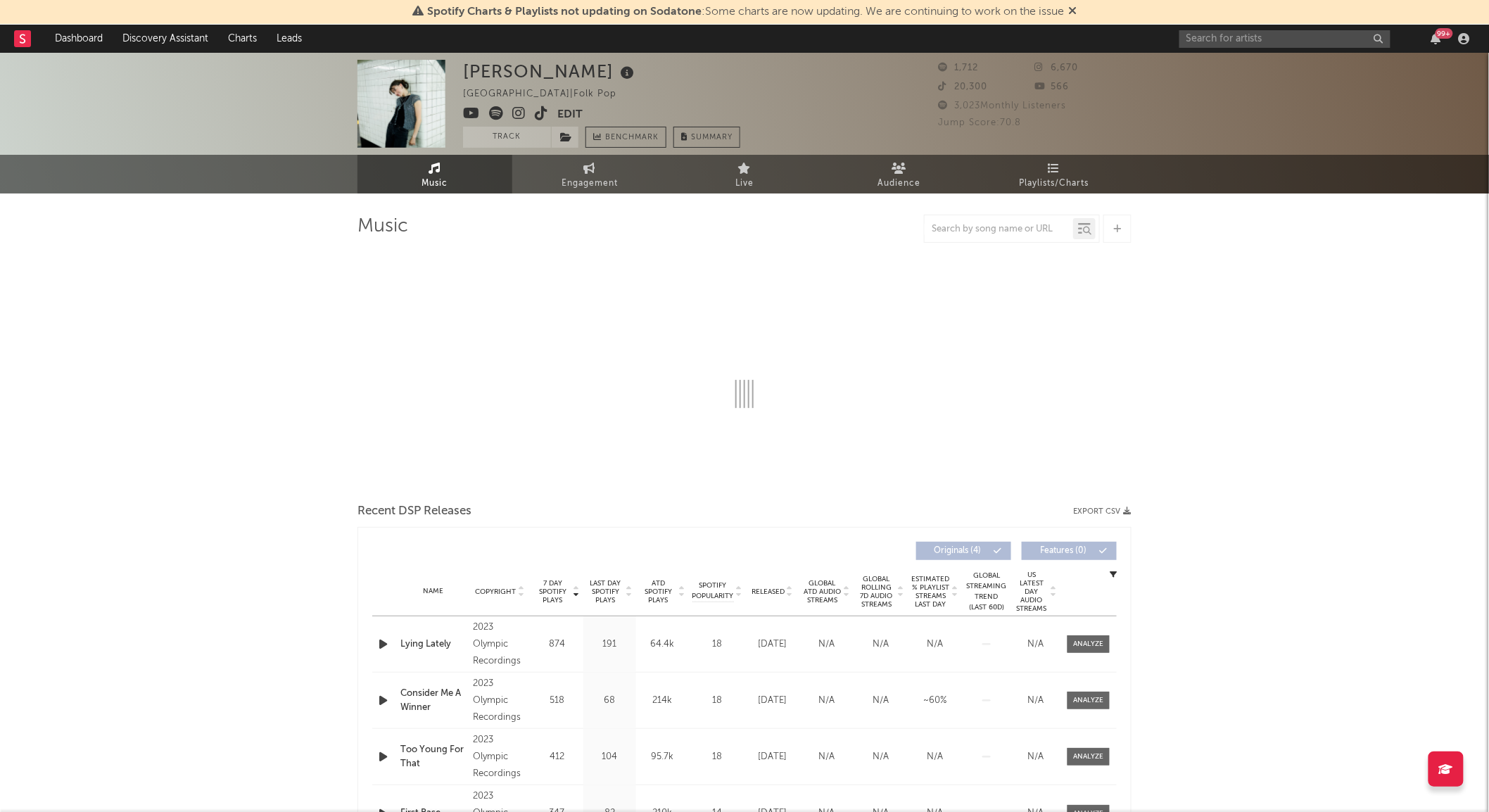
select select "6m"
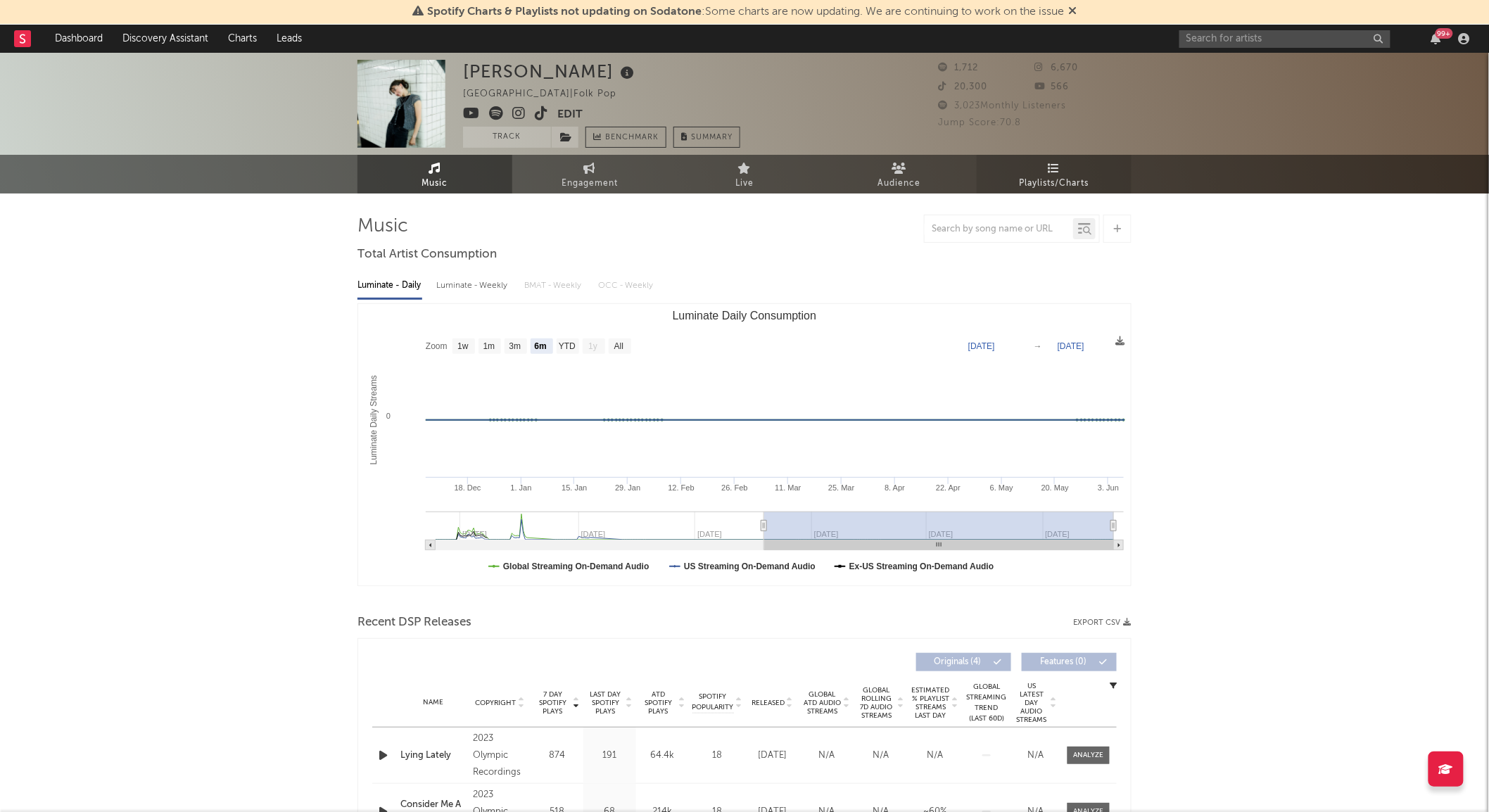
click at [1050, 179] on span "Playlists/Charts" at bounding box center [1054, 183] width 69 height 17
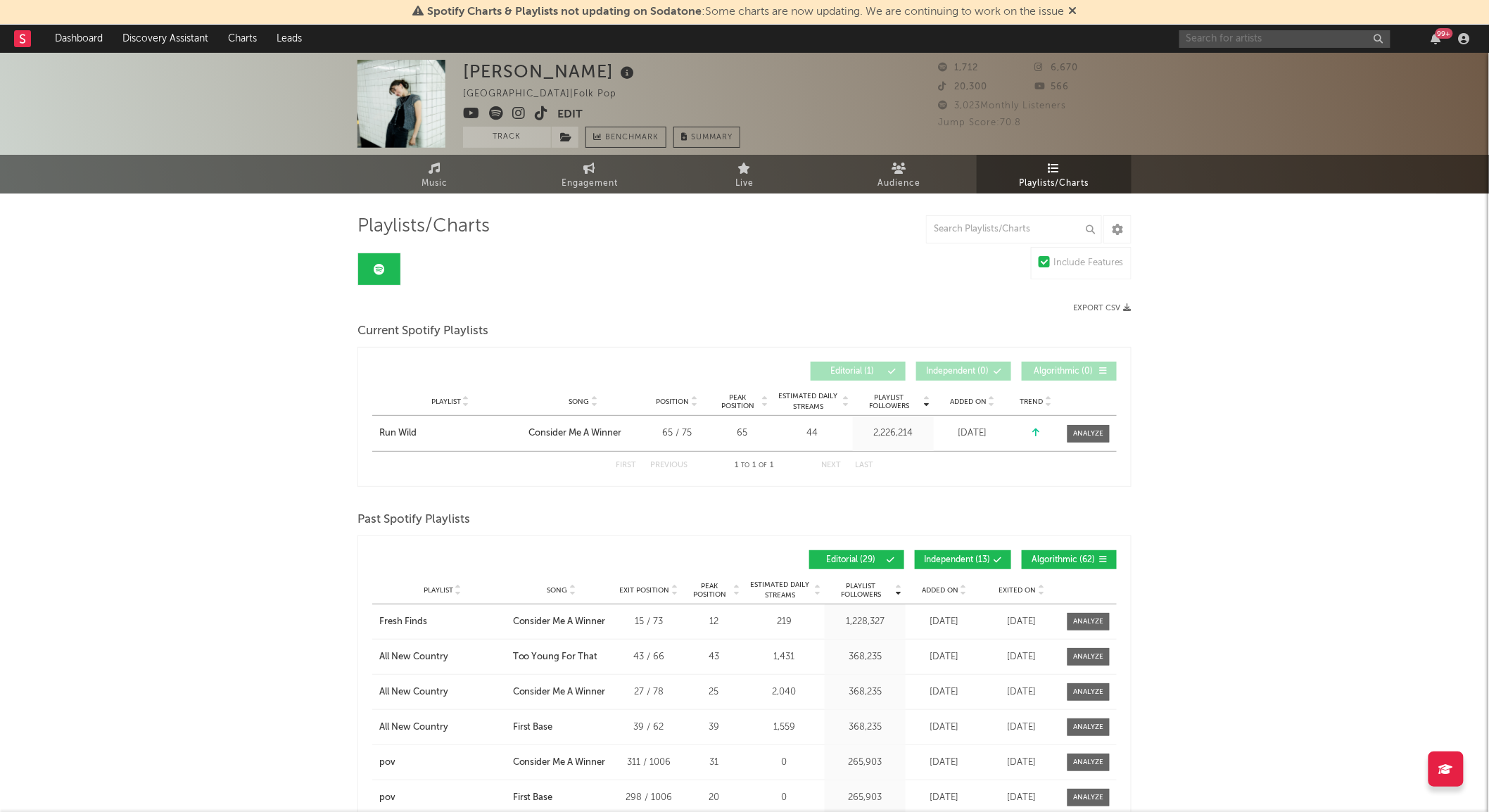
click at [1211, 46] on input "text" at bounding box center [1284, 39] width 211 height 18
type input "[PERSON_NAME]"
click at [1215, 59] on div at bounding box center [1203, 71] width 32 height 32
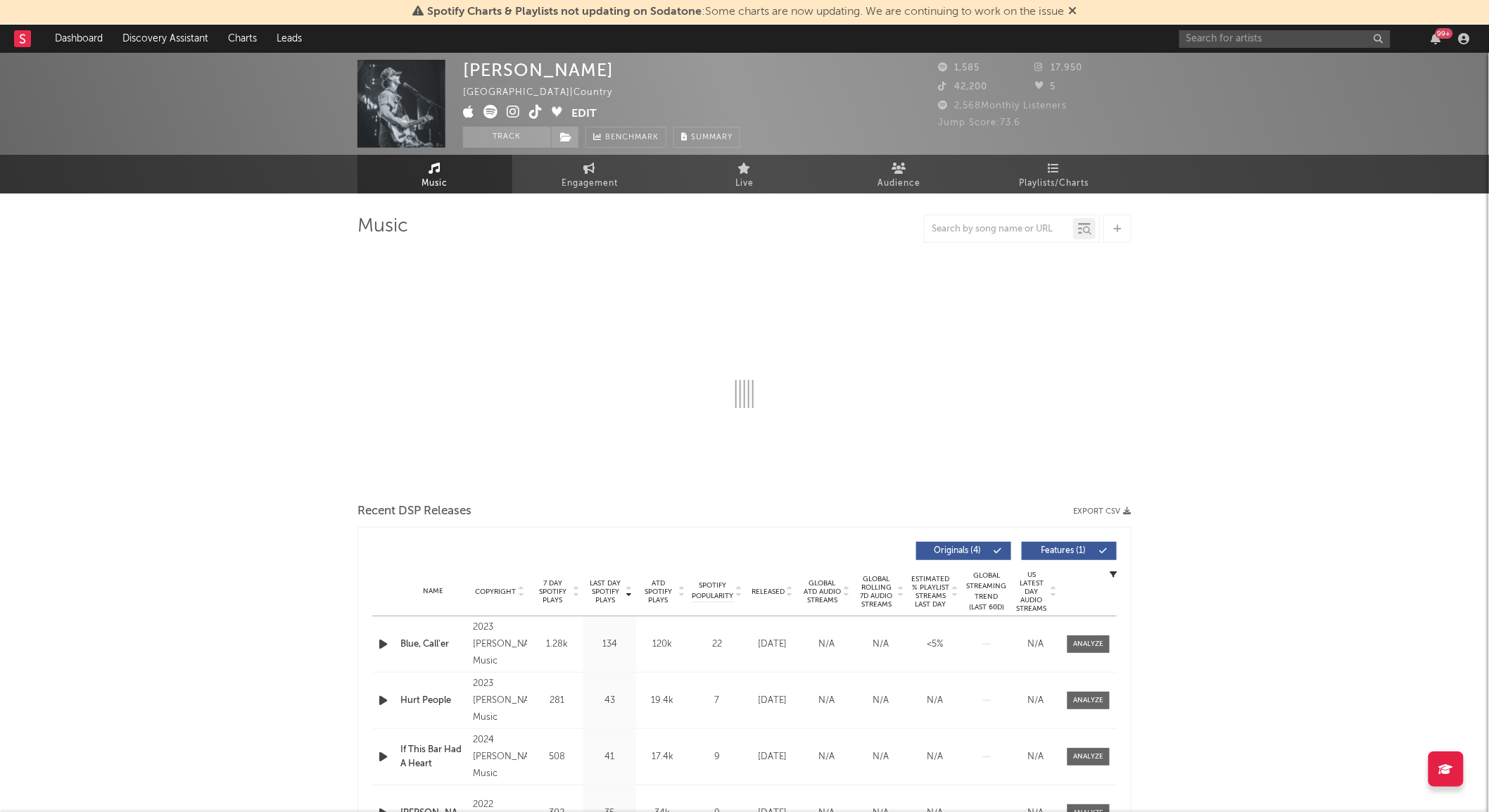
select select "1w"
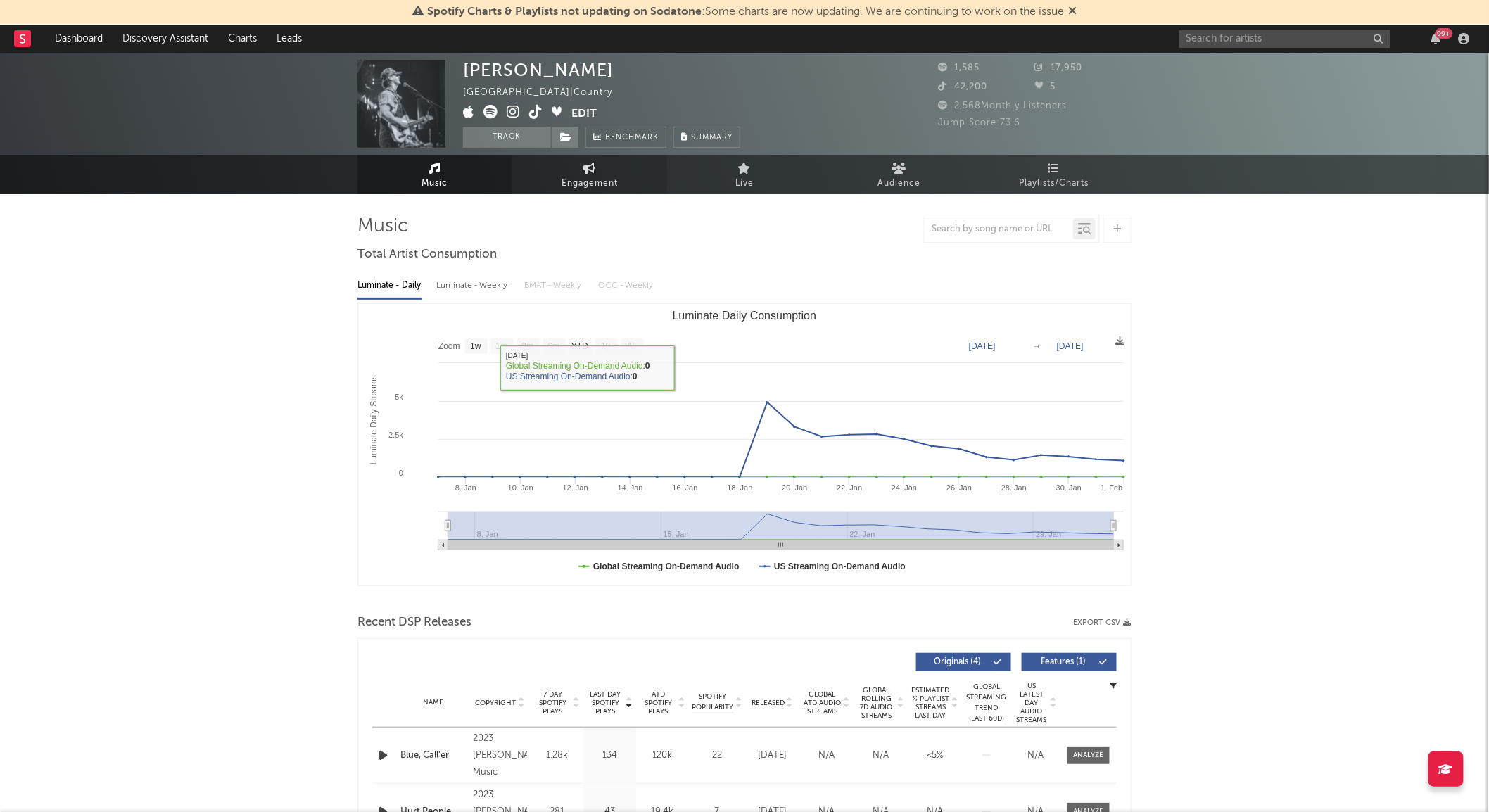
click at [551, 181] on link "Engagement" at bounding box center [590, 174] width 155 height 38
select select "1w"
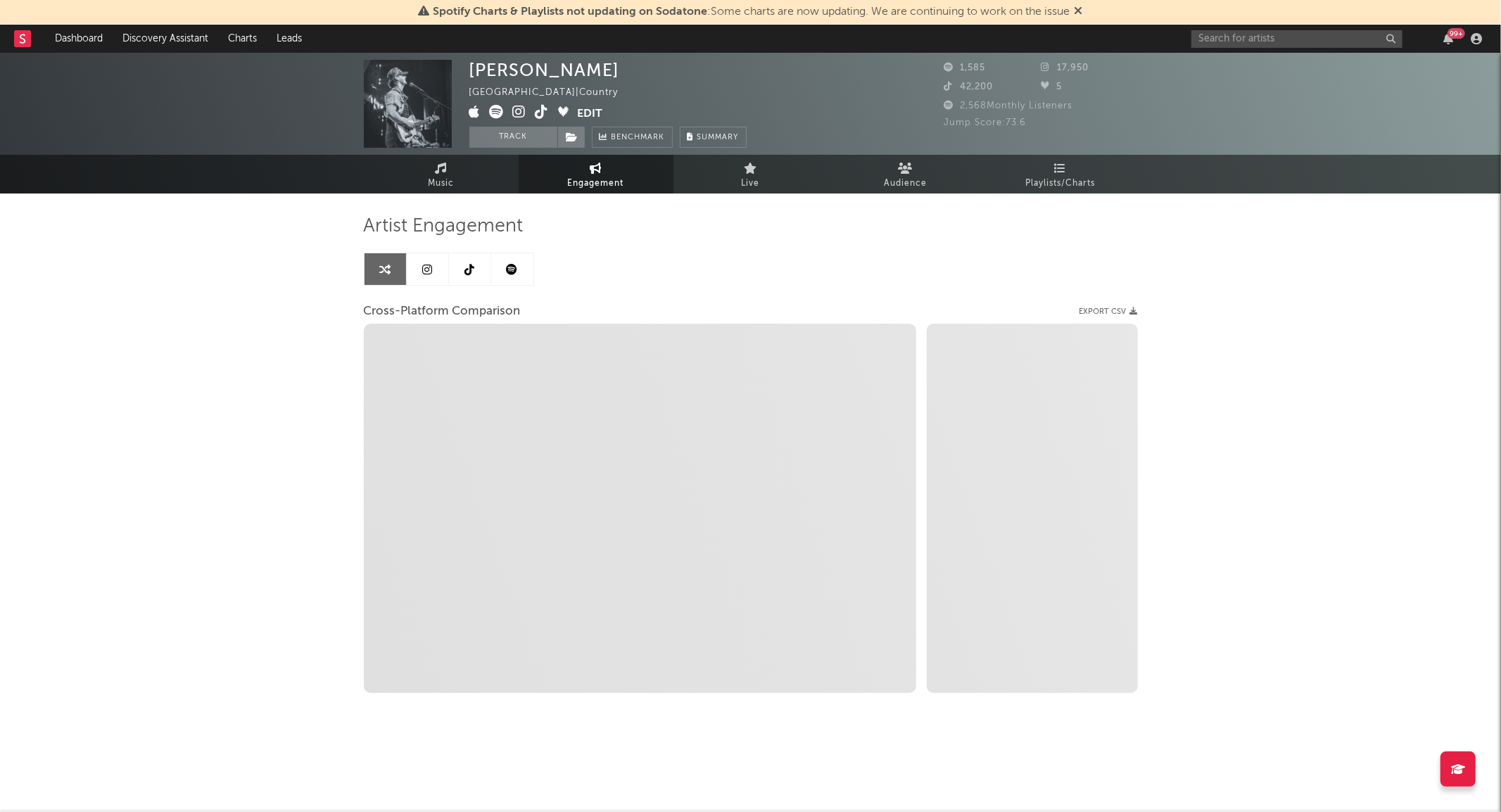
select select "1m"
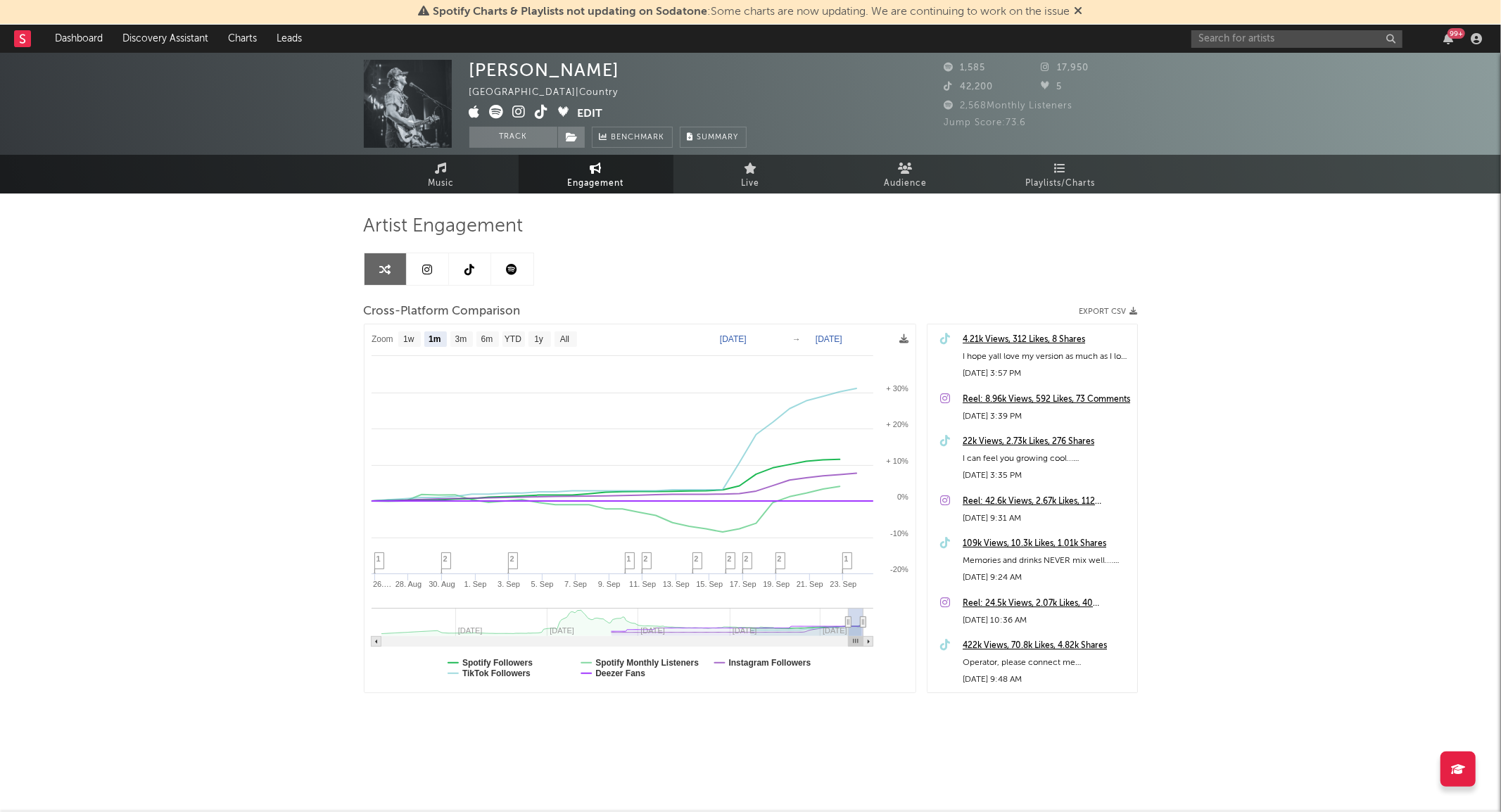
click at [466, 280] on link at bounding box center [469, 269] width 42 height 32
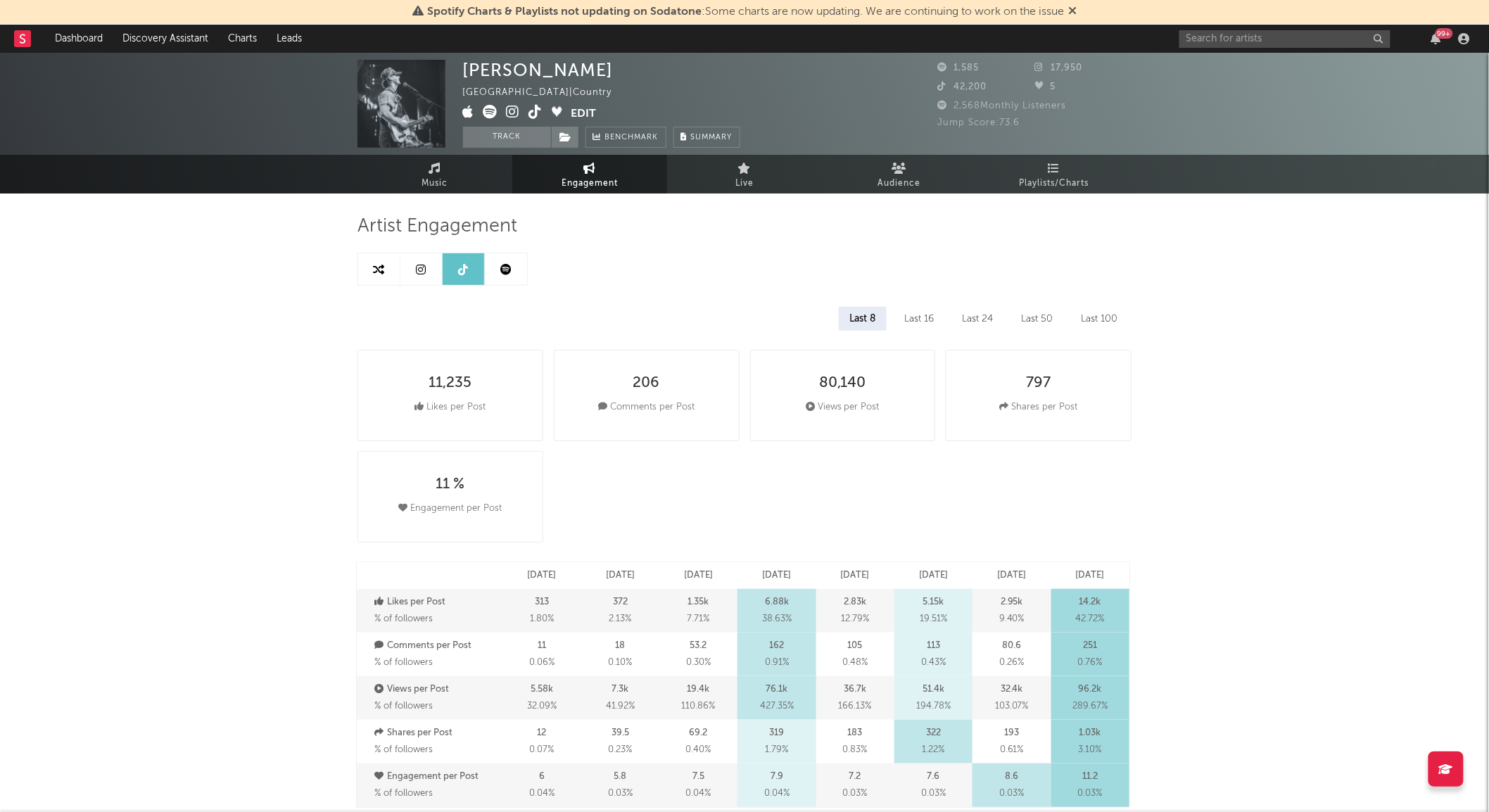
select select "6m"
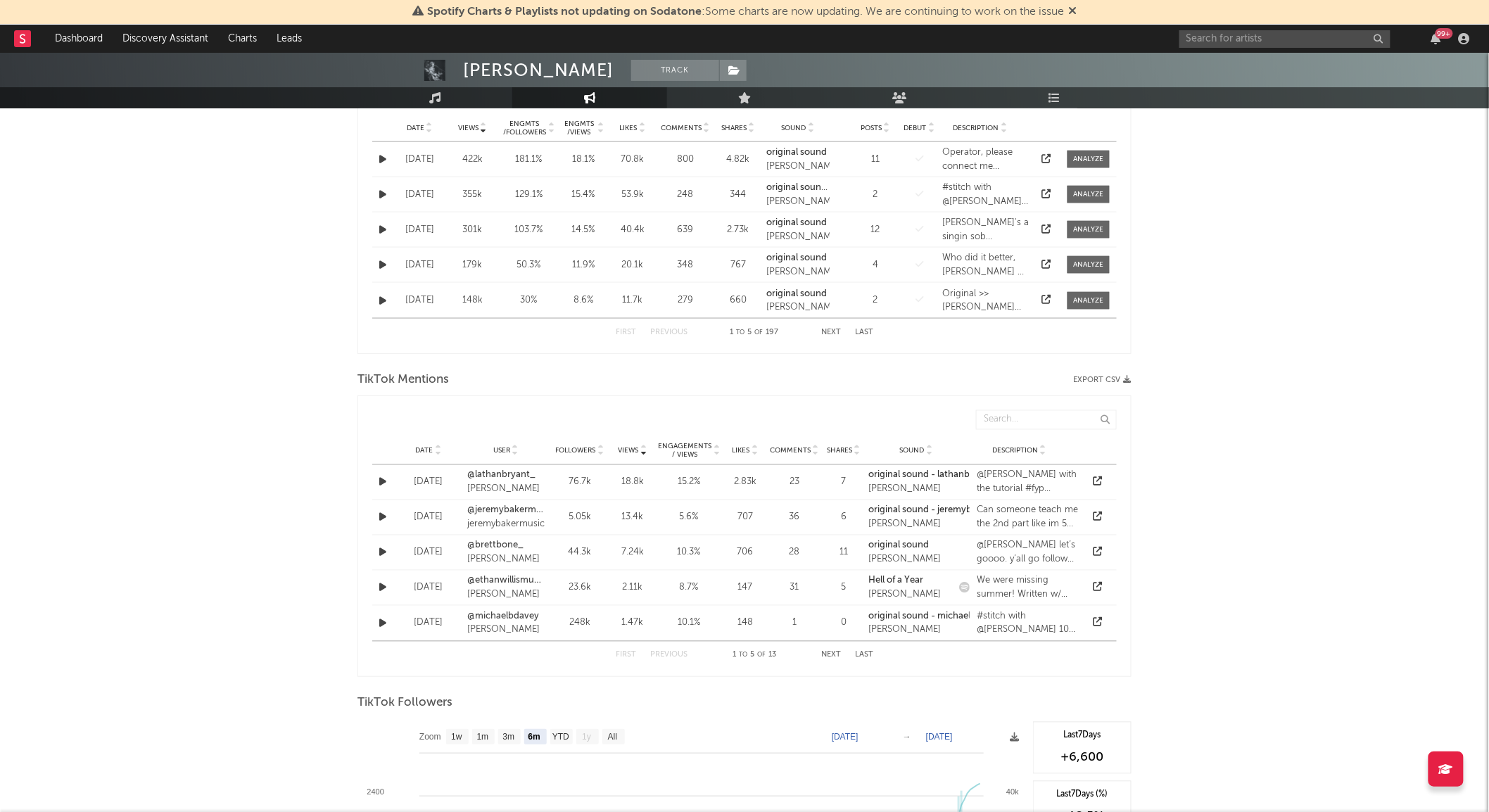
scroll to position [1172, 0]
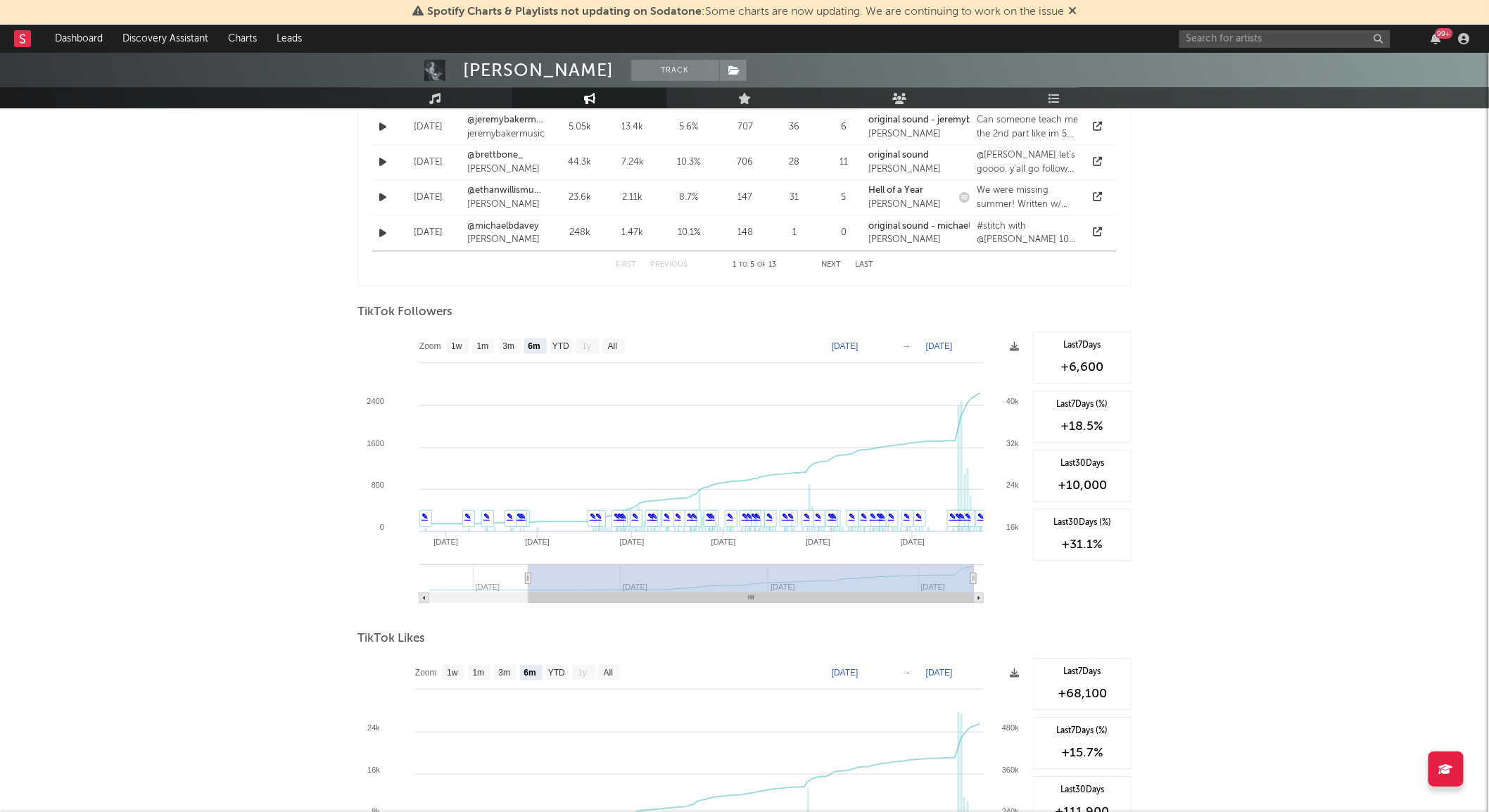
click at [620, 350] on rect at bounding box center [613, 345] width 22 height 15
select select "All"
type input "[DATE]"
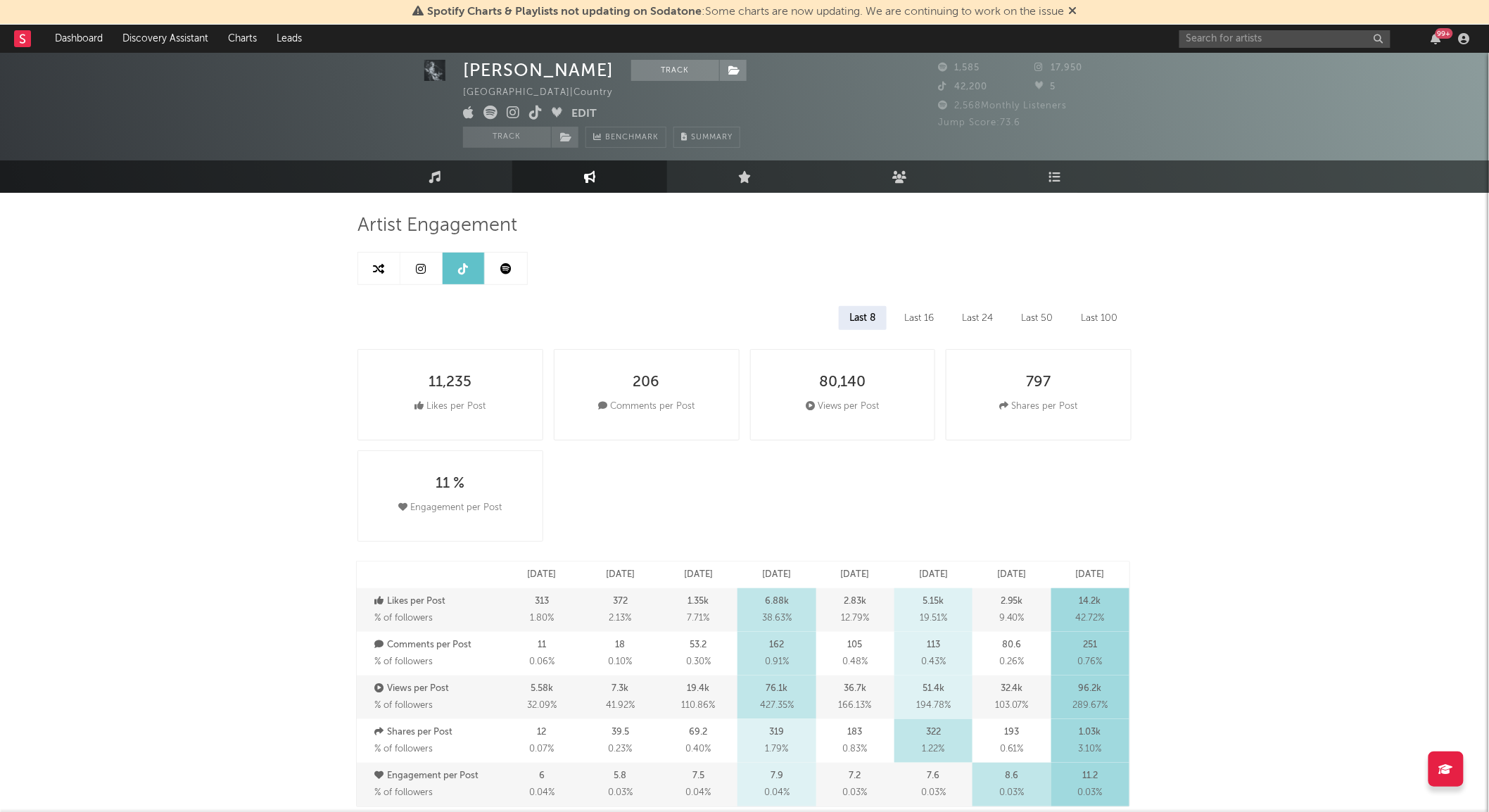
scroll to position [0, 0]
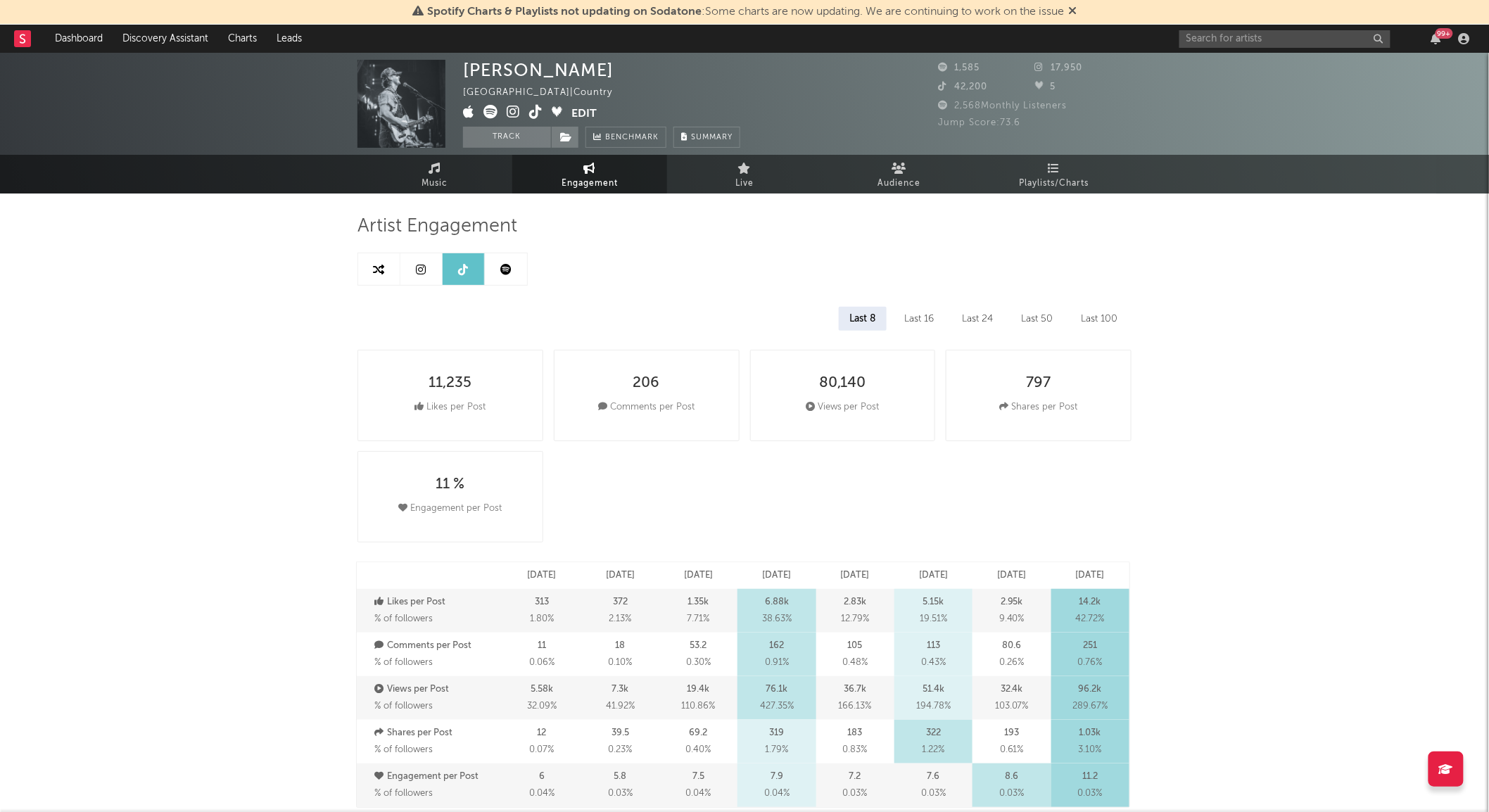
click at [427, 273] on link at bounding box center [421, 269] width 42 height 32
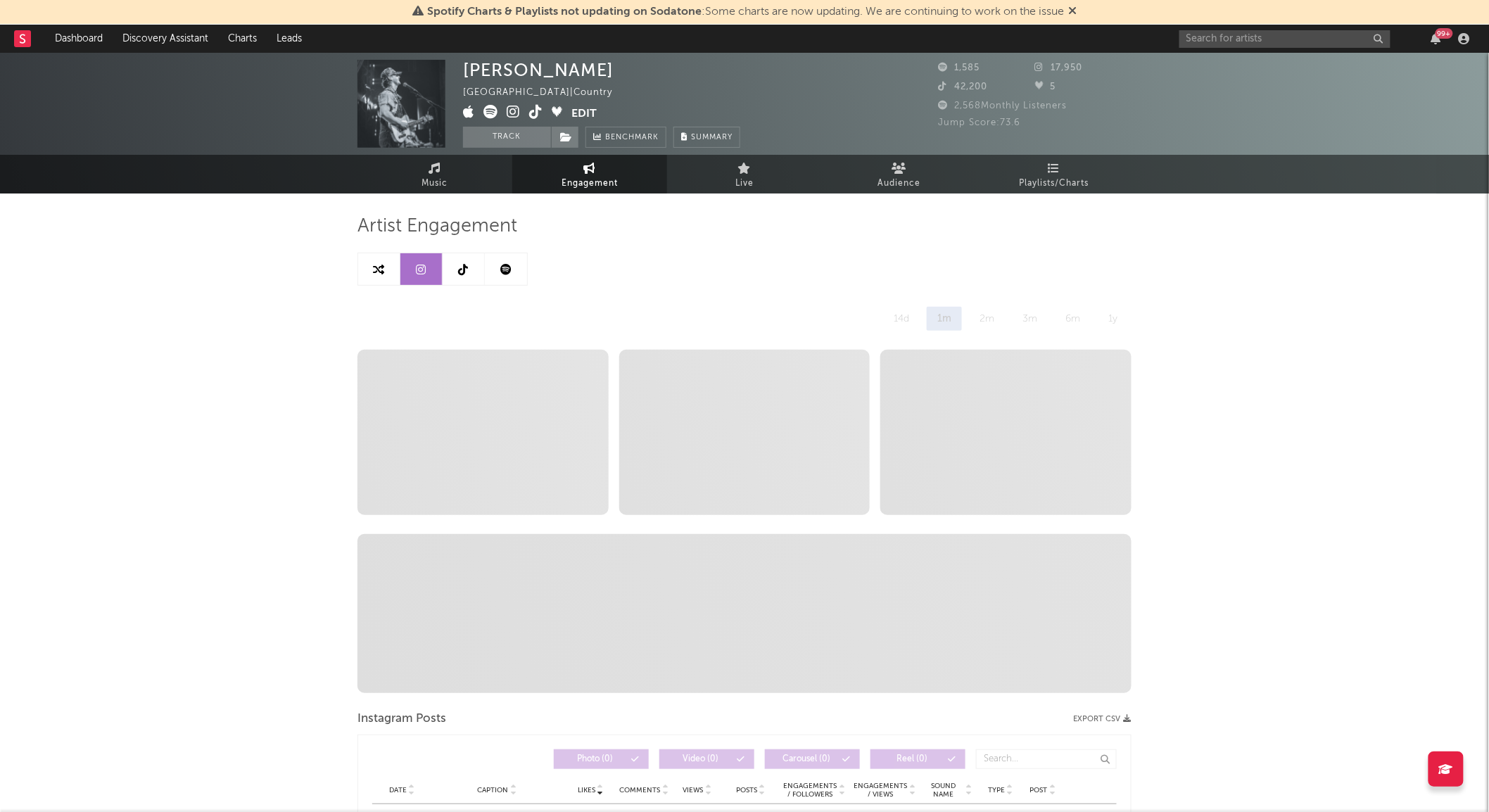
select select "6m"
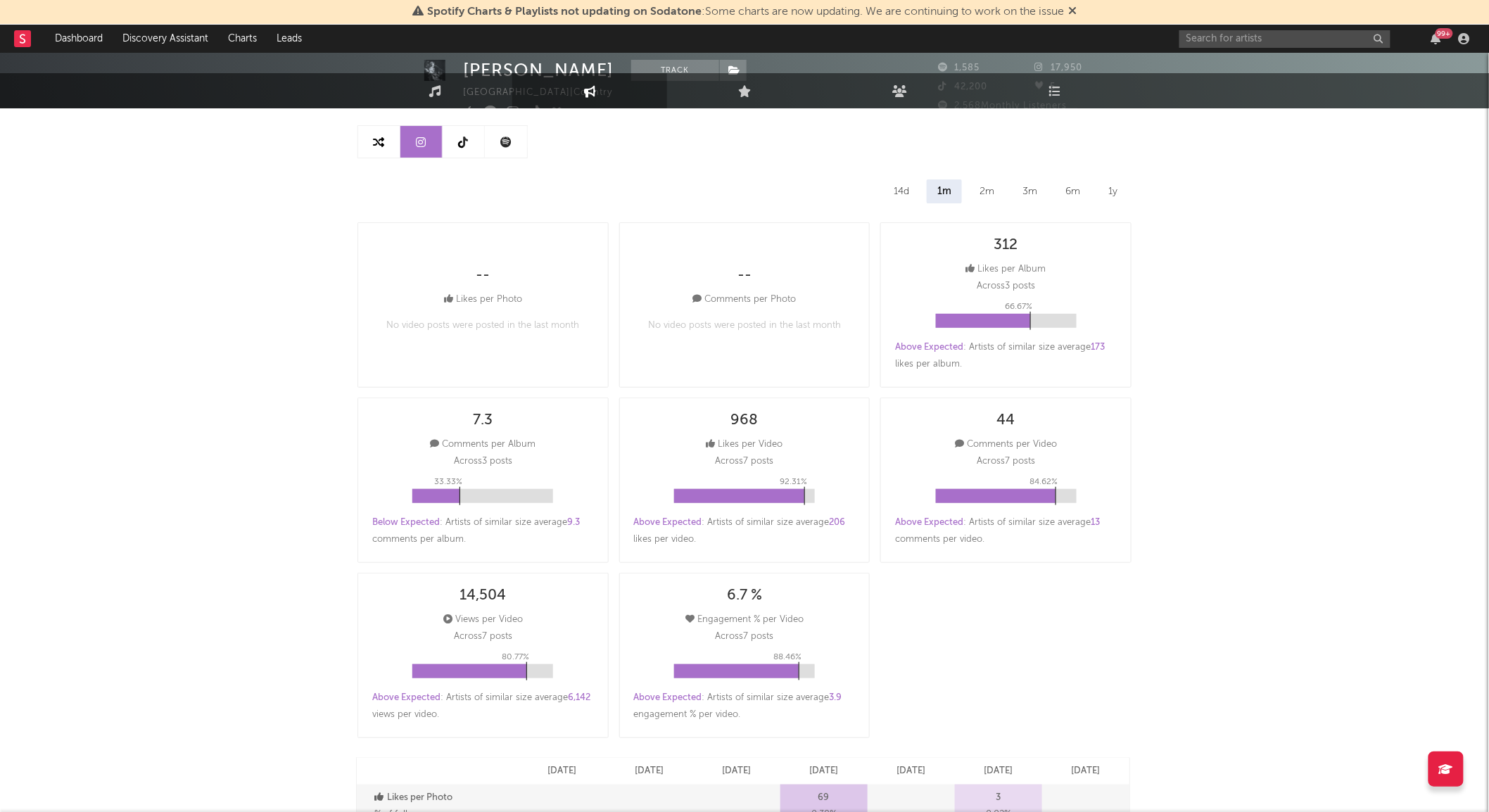
scroll to position [8, 0]
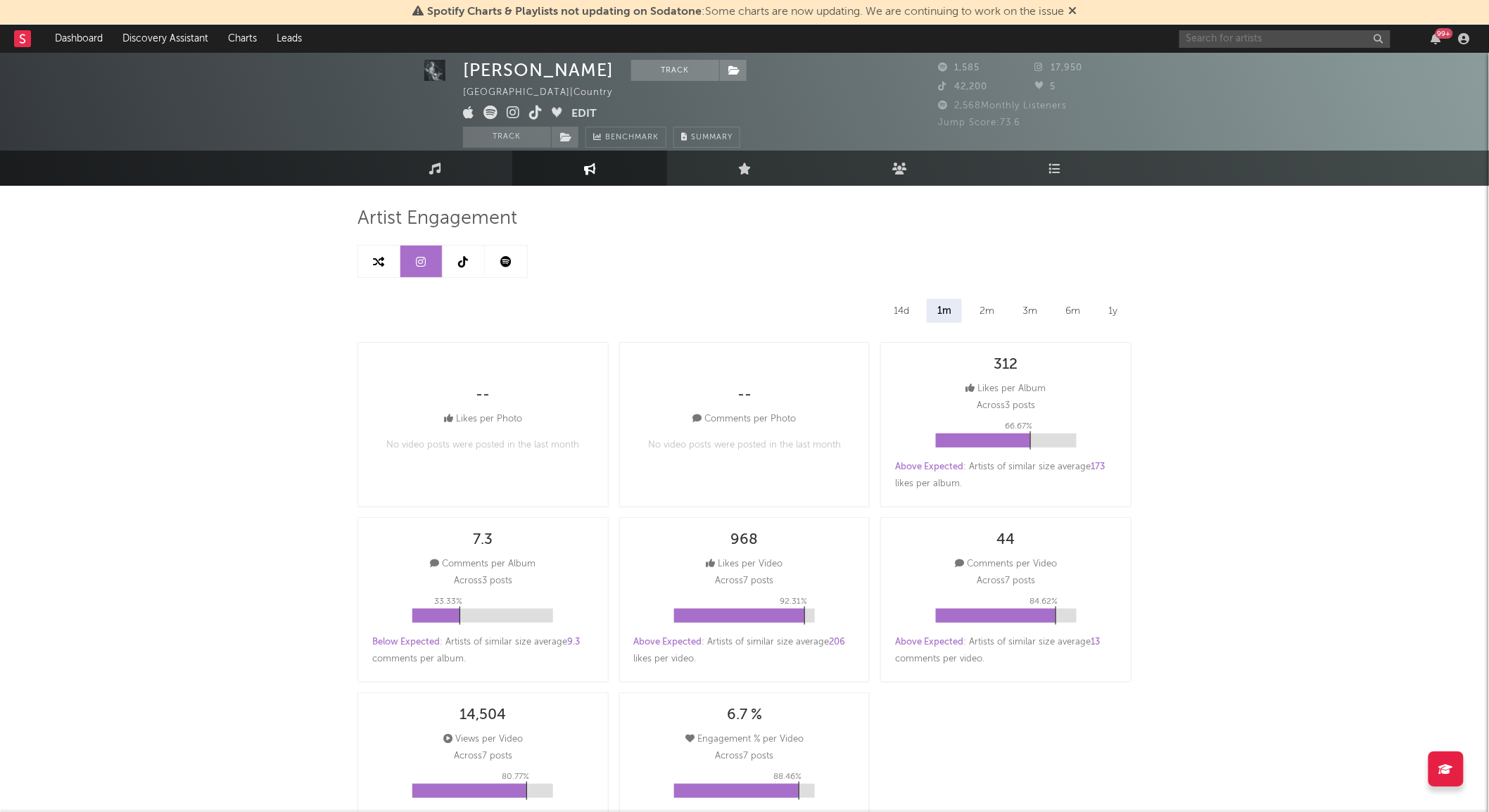
click at [1273, 39] on input "text" at bounding box center [1284, 39] width 211 height 18
type input "r"
drag, startPoint x: 1263, startPoint y: 32, endPoint x: 1144, endPoint y: 40, distance: 119.3
click at [1144, 40] on nav "Dashboard Discovery Assistant Charts Leads [PERSON_NAME] 99 +" at bounding box center [744, 39] width 1489 height 28
type input "nsammy_24"
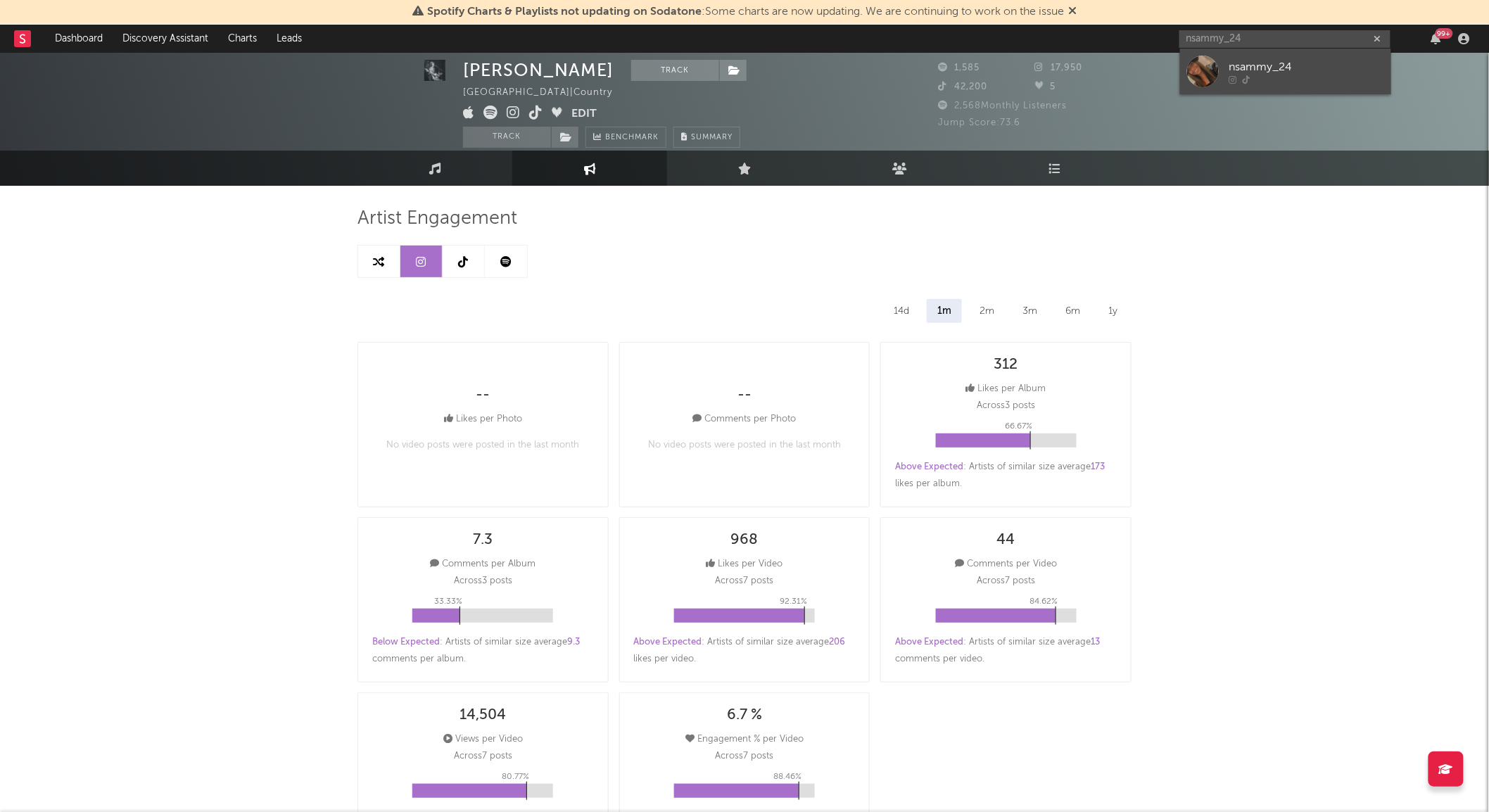
click at [1217, 78] on div at bounding box center [1203, 71] width 32 height 32
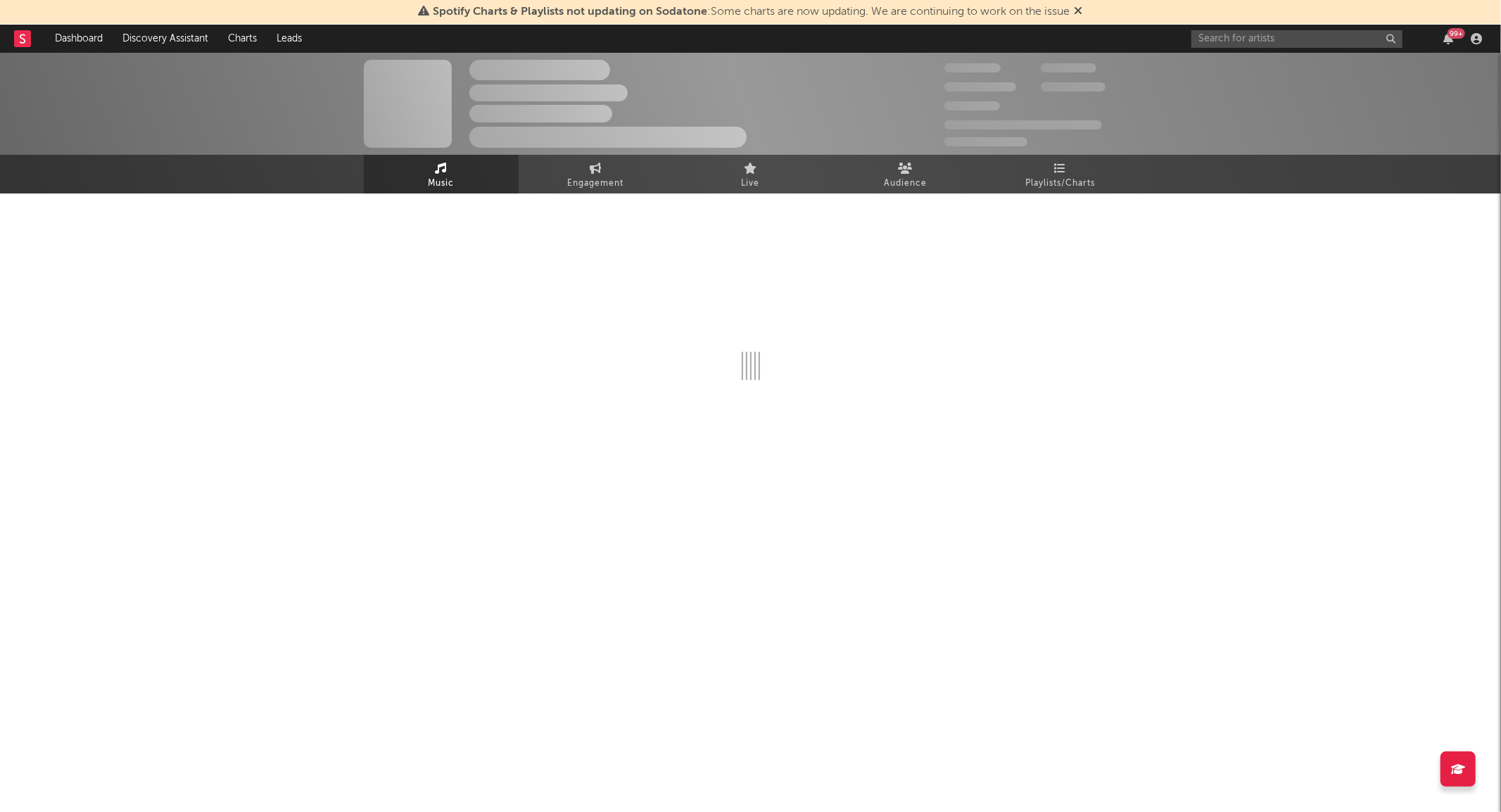
select select "1w"
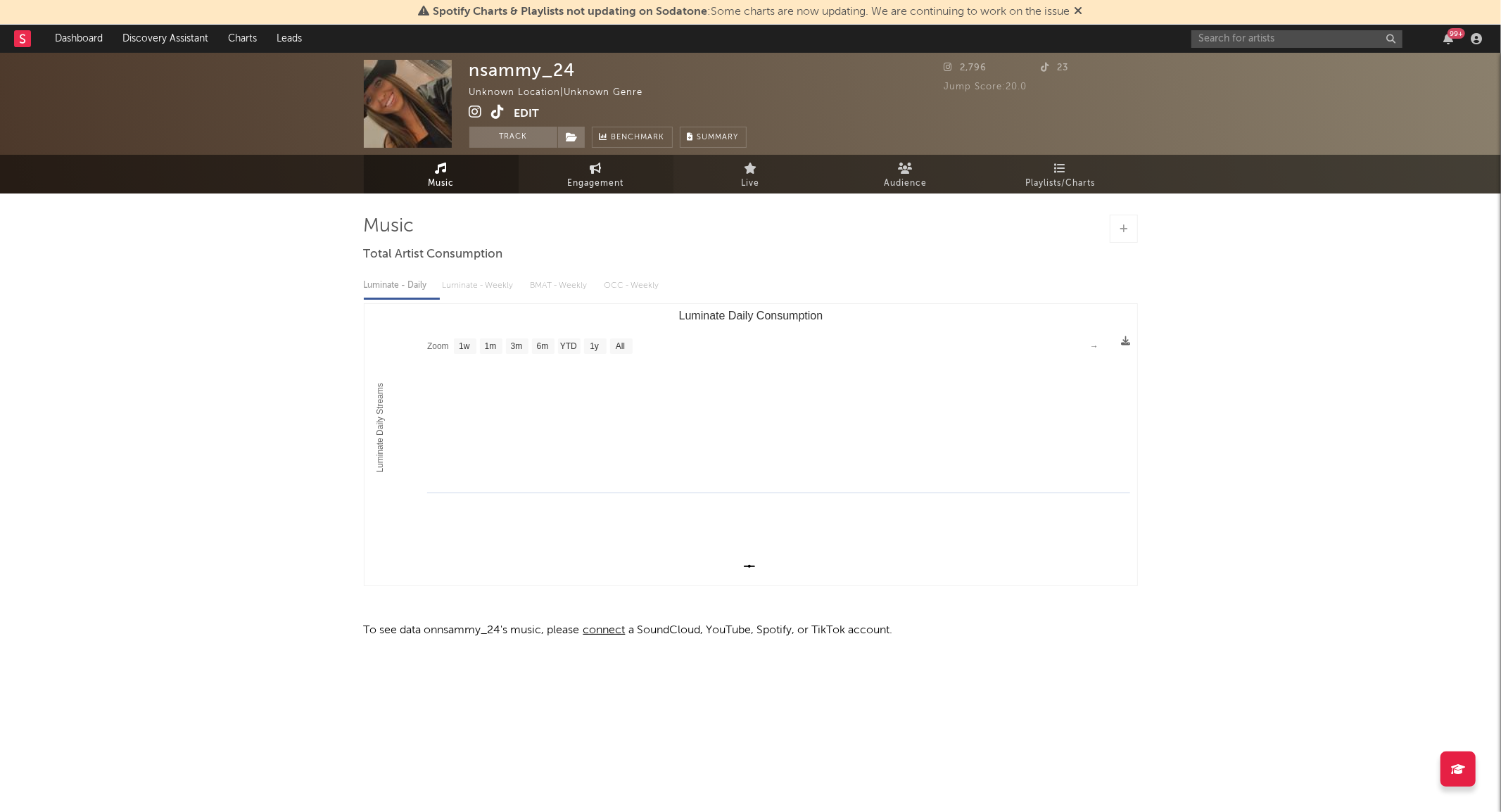
click at [601, 192] on link "Engagement" at bounding box center [596, 174] width 155 height 38
select select "1w"
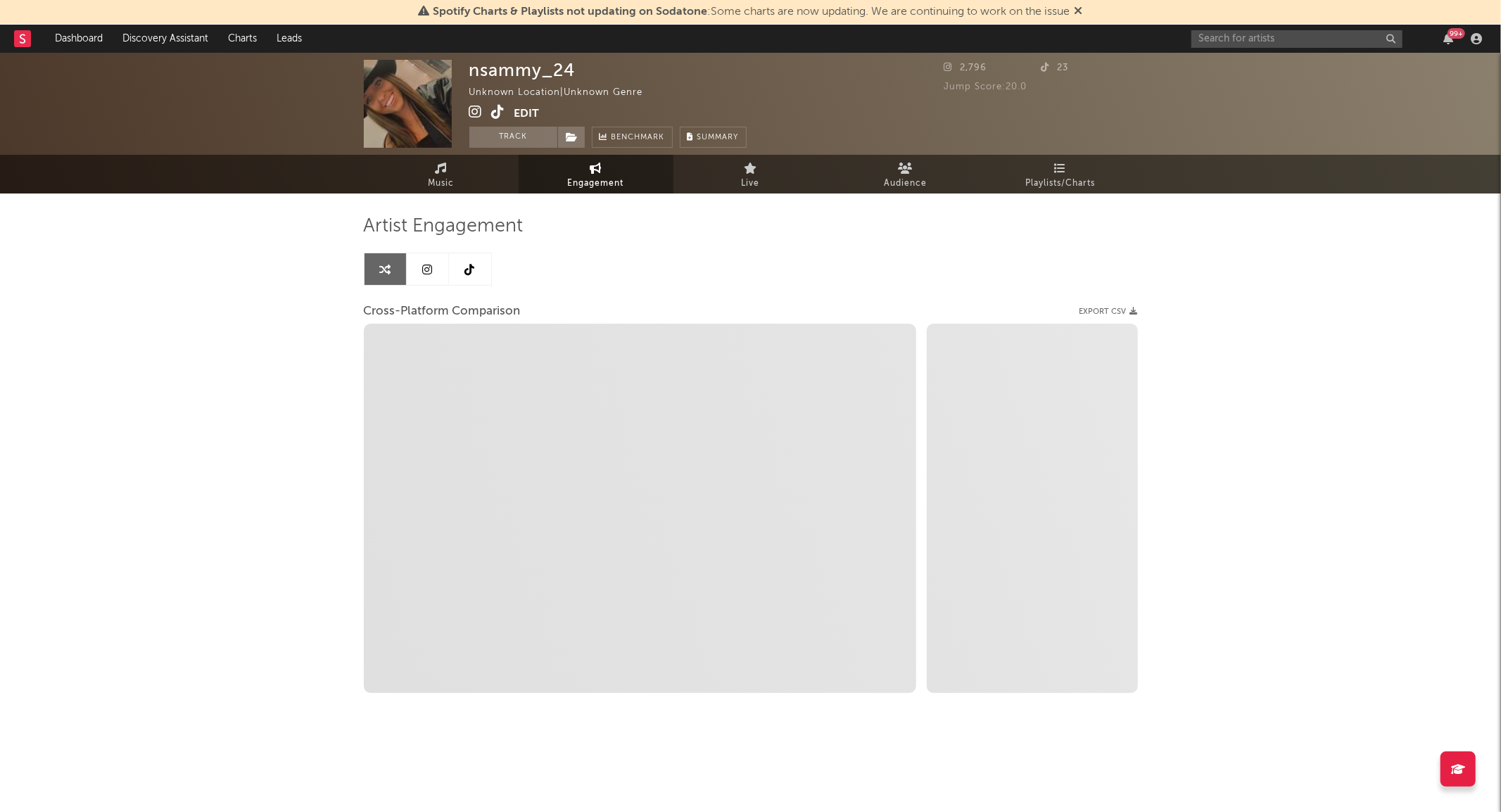
select select "1m"
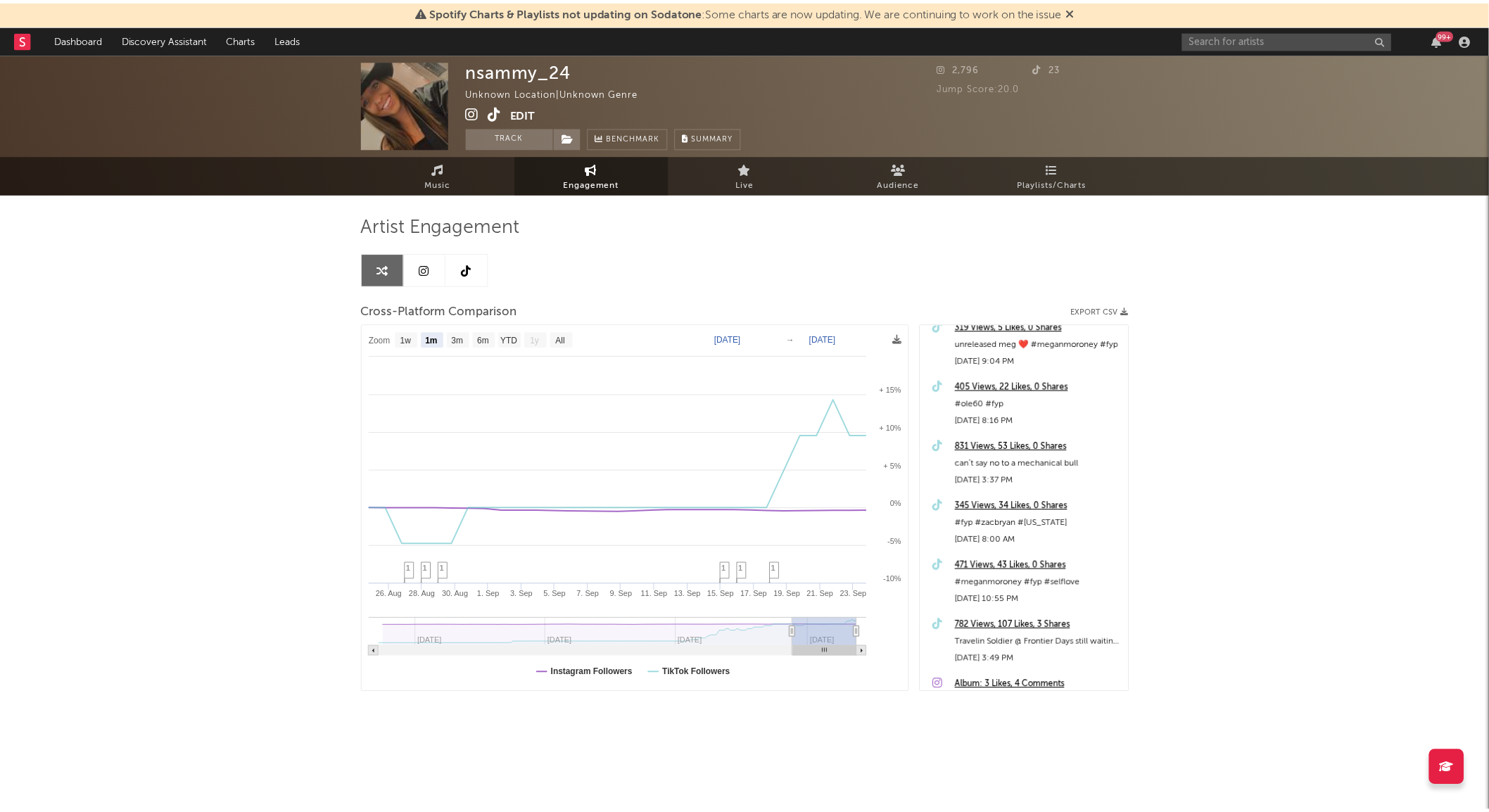
scroll to position [313, 0]
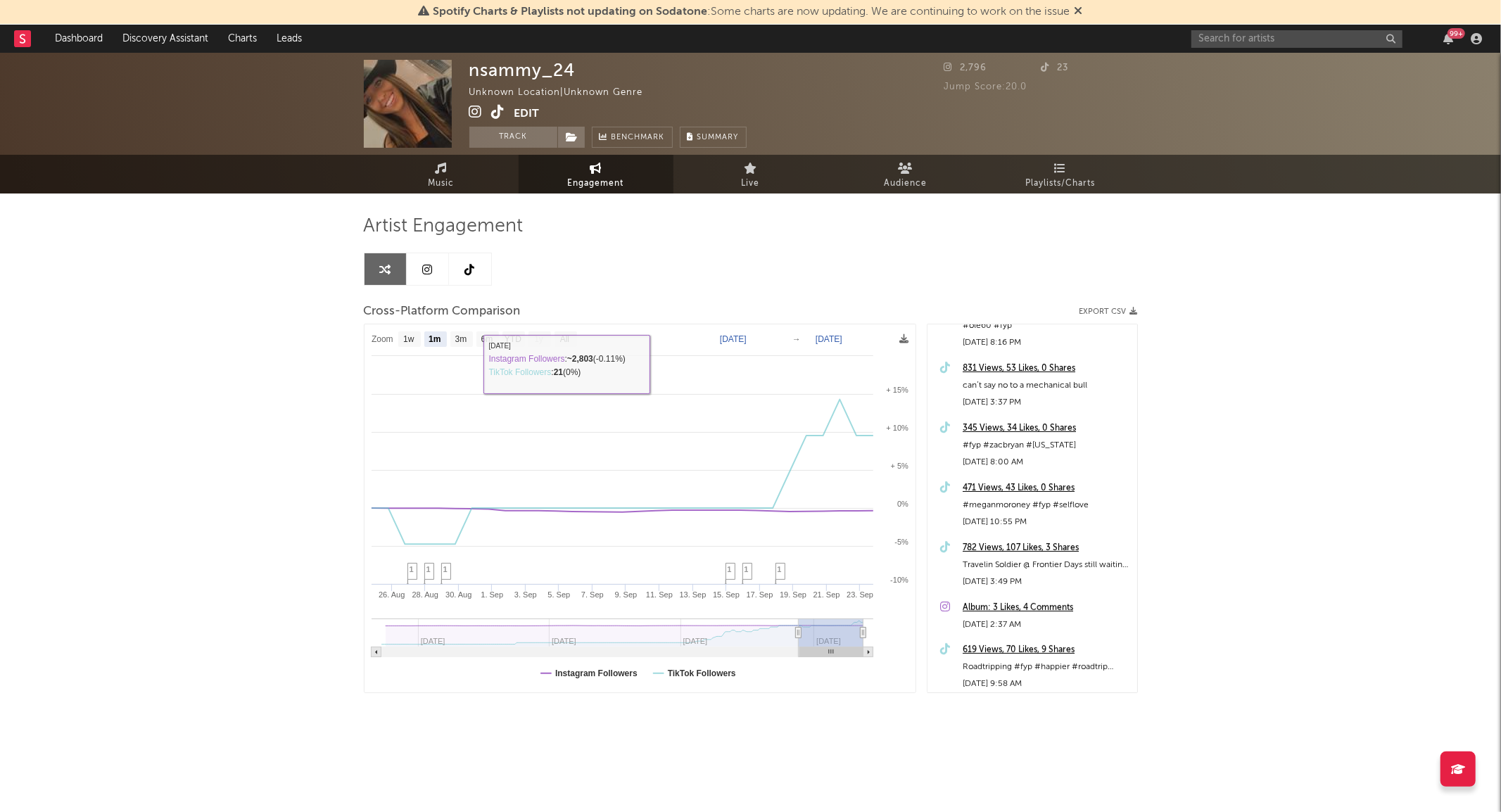
click at [433, 282] on link at bounding box center [428, 269] width 42 height 32
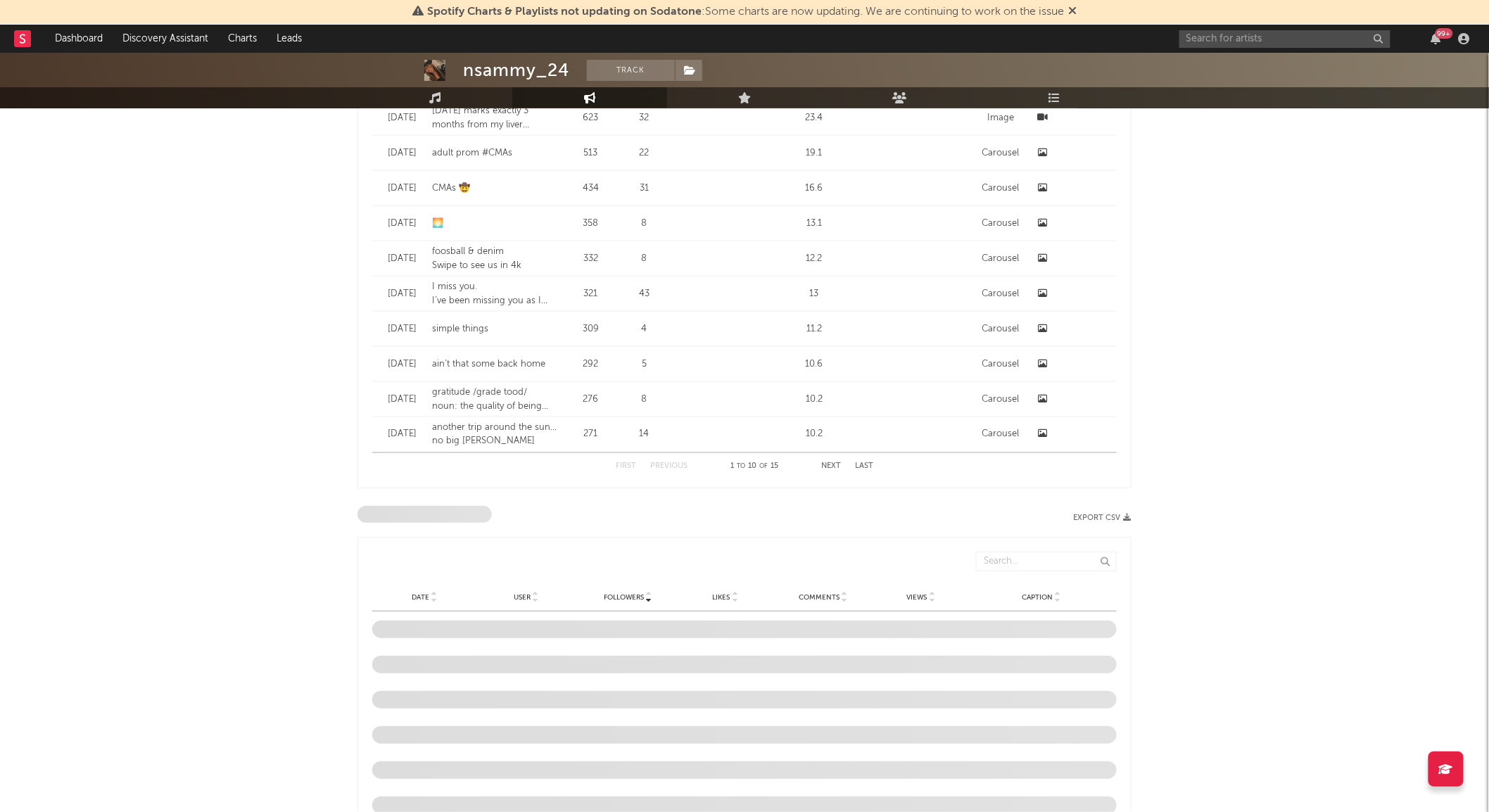
scroll to position [1287, 0]
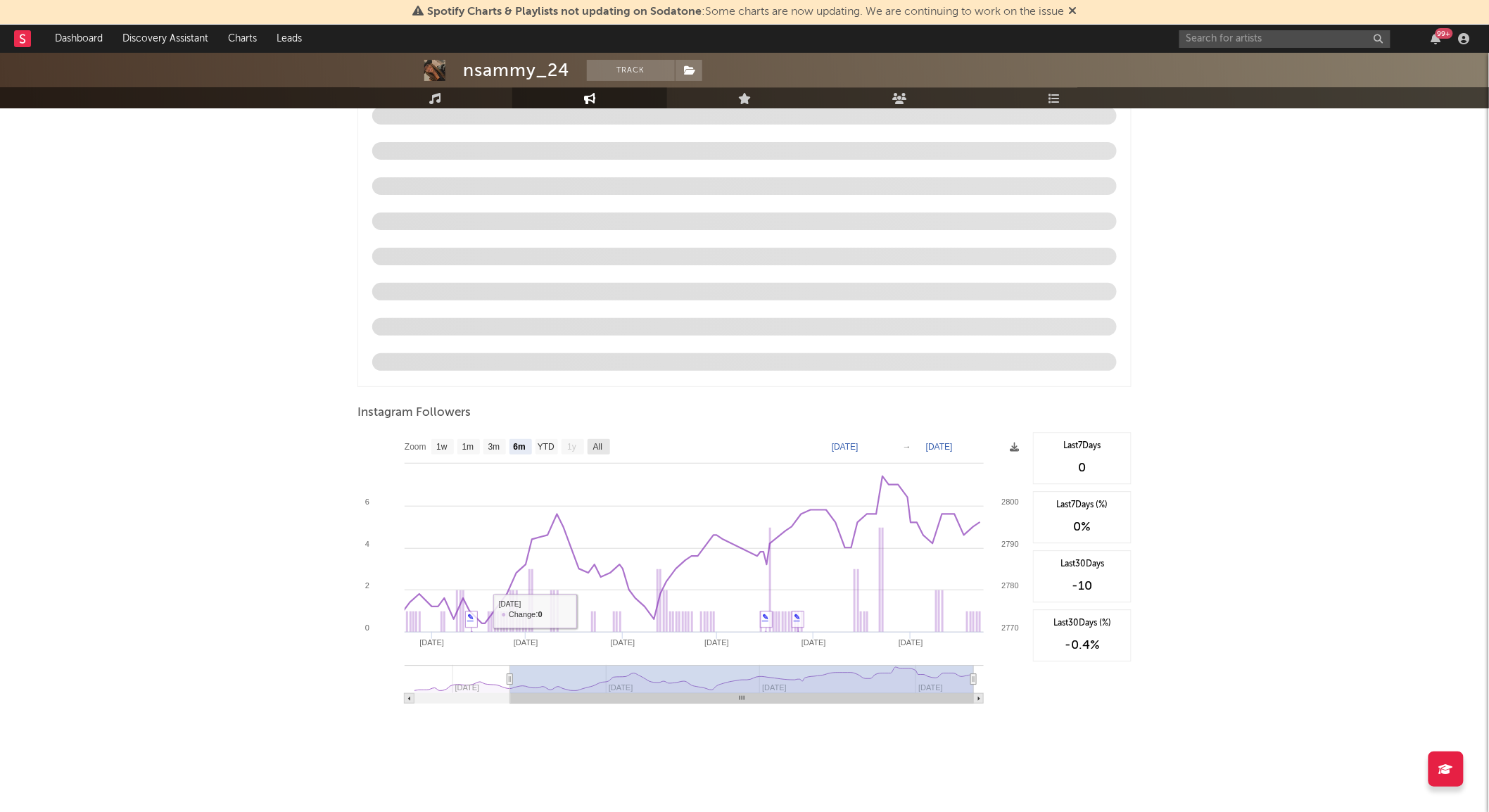
click at [599, 448] on text "All" at bounding box center [598, 447] width 9 height 10
select select "All"
type input "[DATE]"
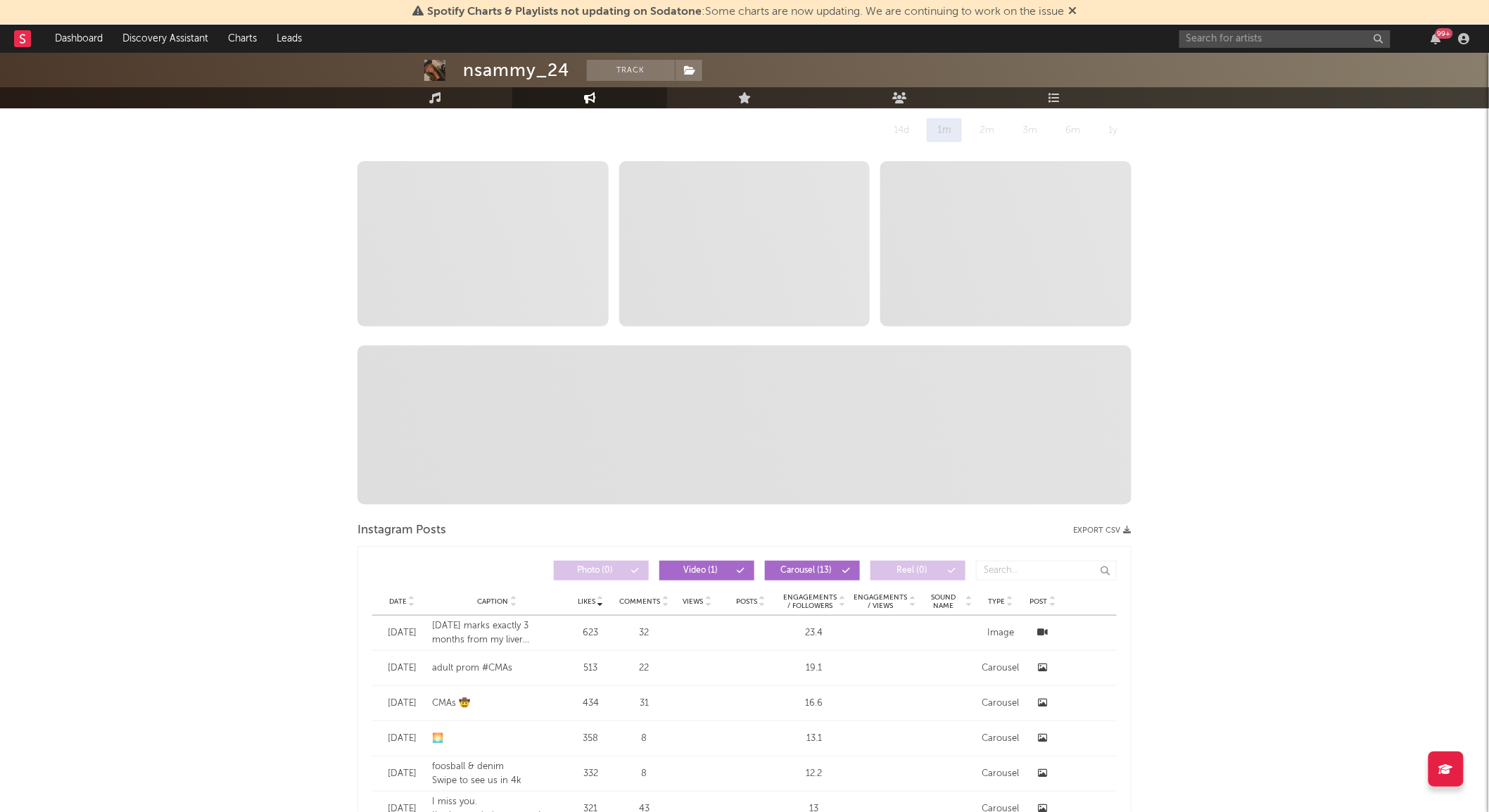
scroll to position [37, 0]
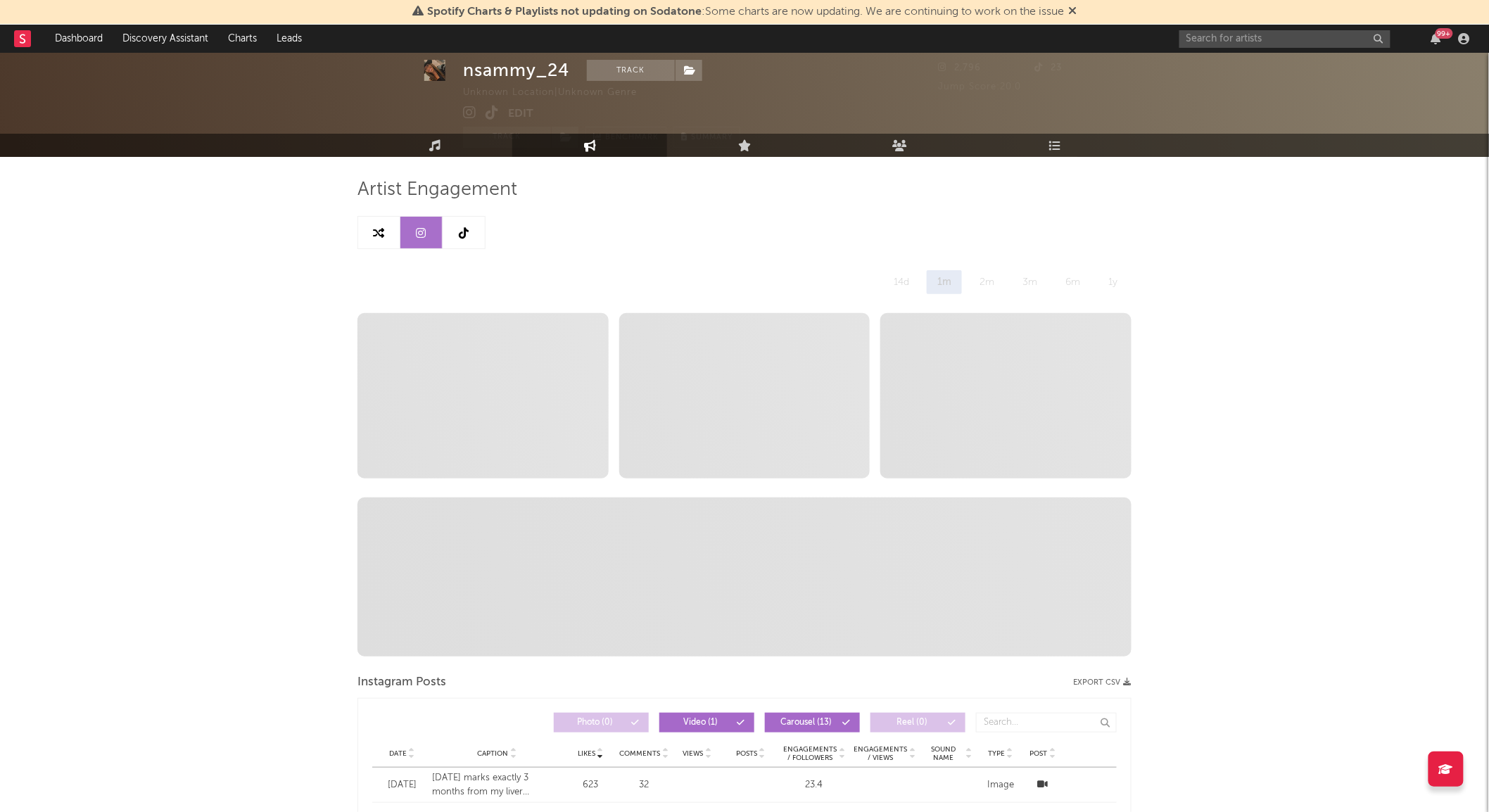
click at [471, 233] on link at bounding box center [463, 232] width 42 height 32
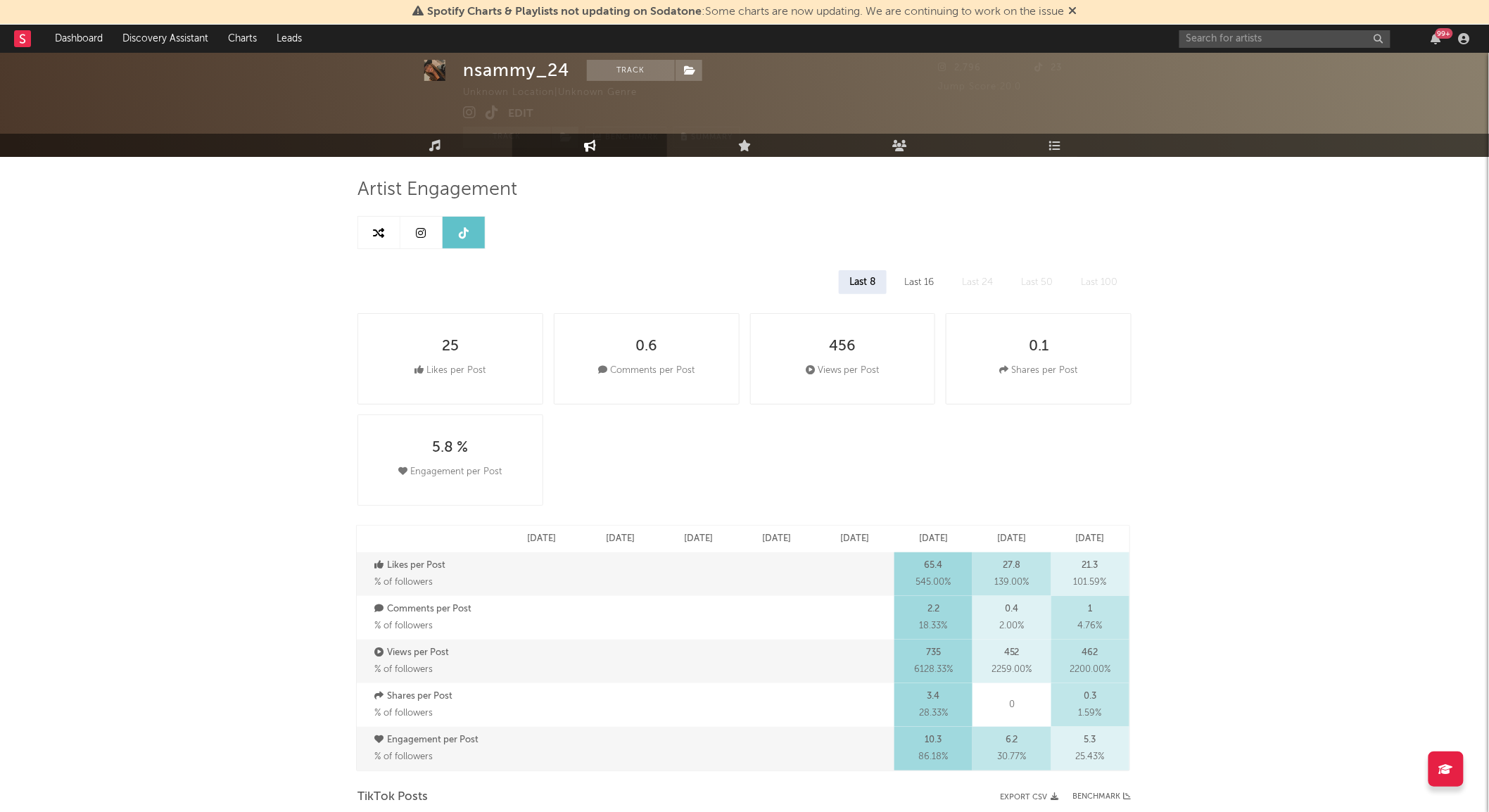
select select "6m"
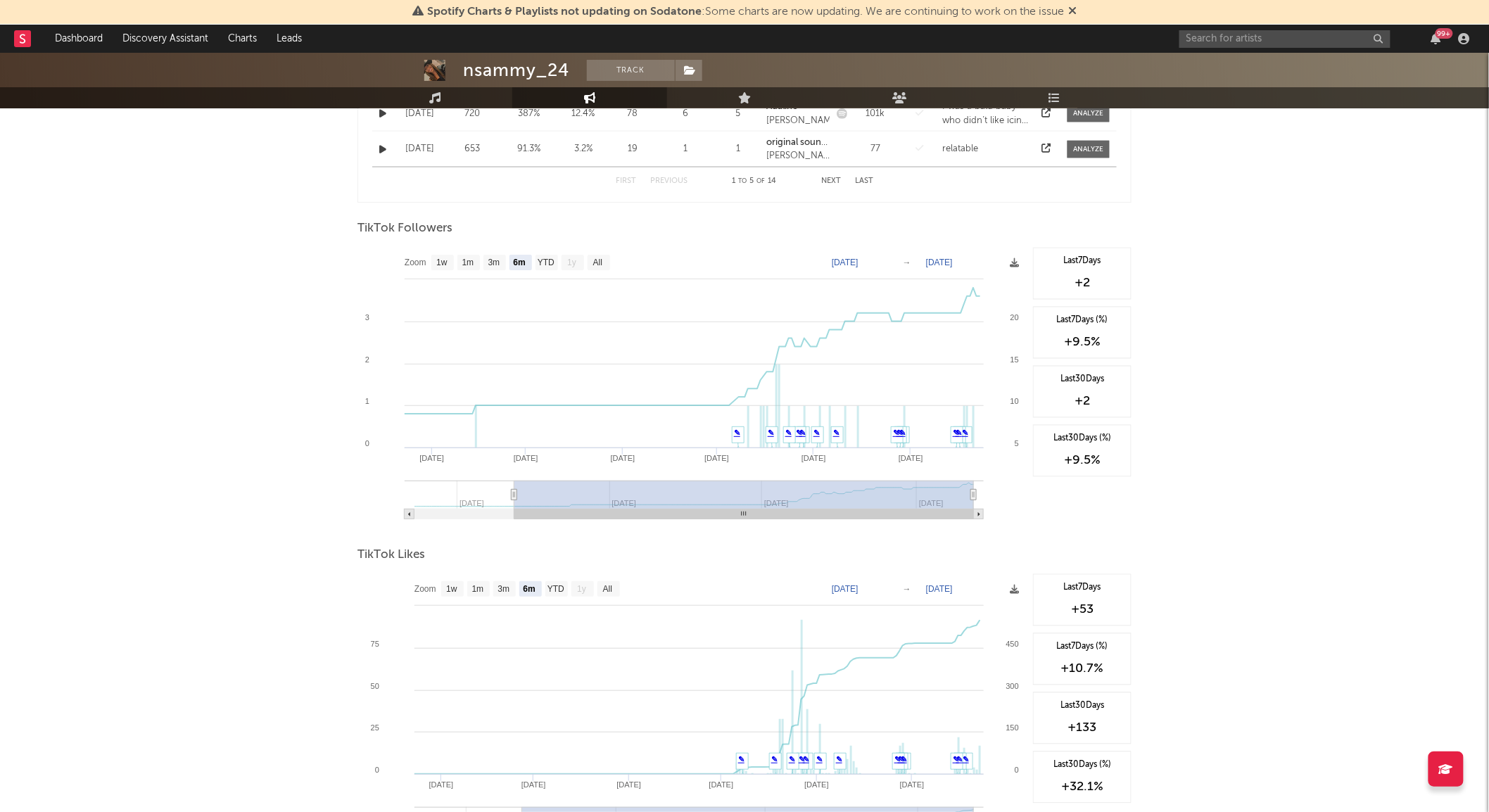
scroll to position [918, 0]
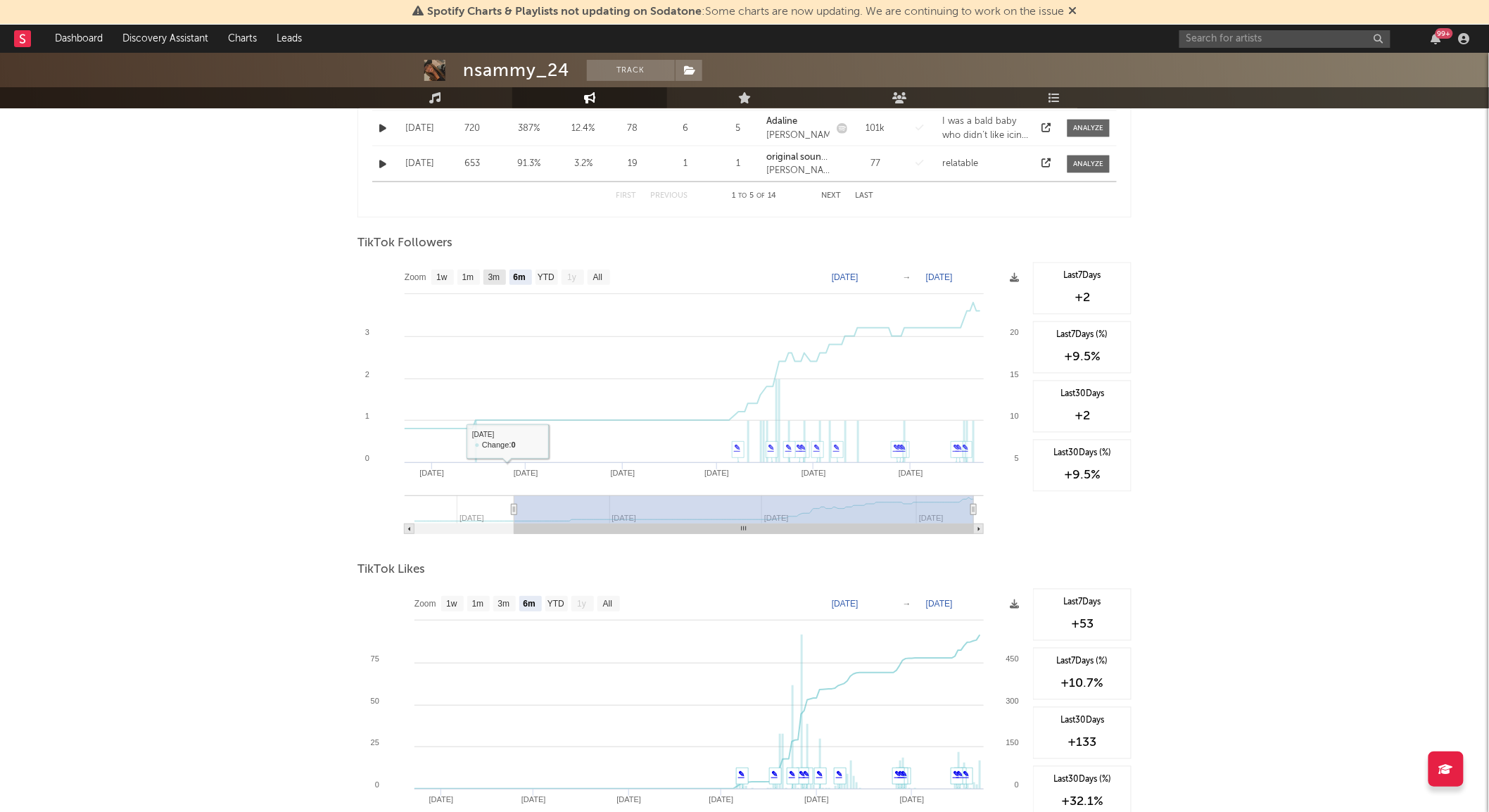
click at [494, 282] on text "3m" at bounding box center [493, 278] width 12 height 10
select select "3m"
type input "[DATE]"
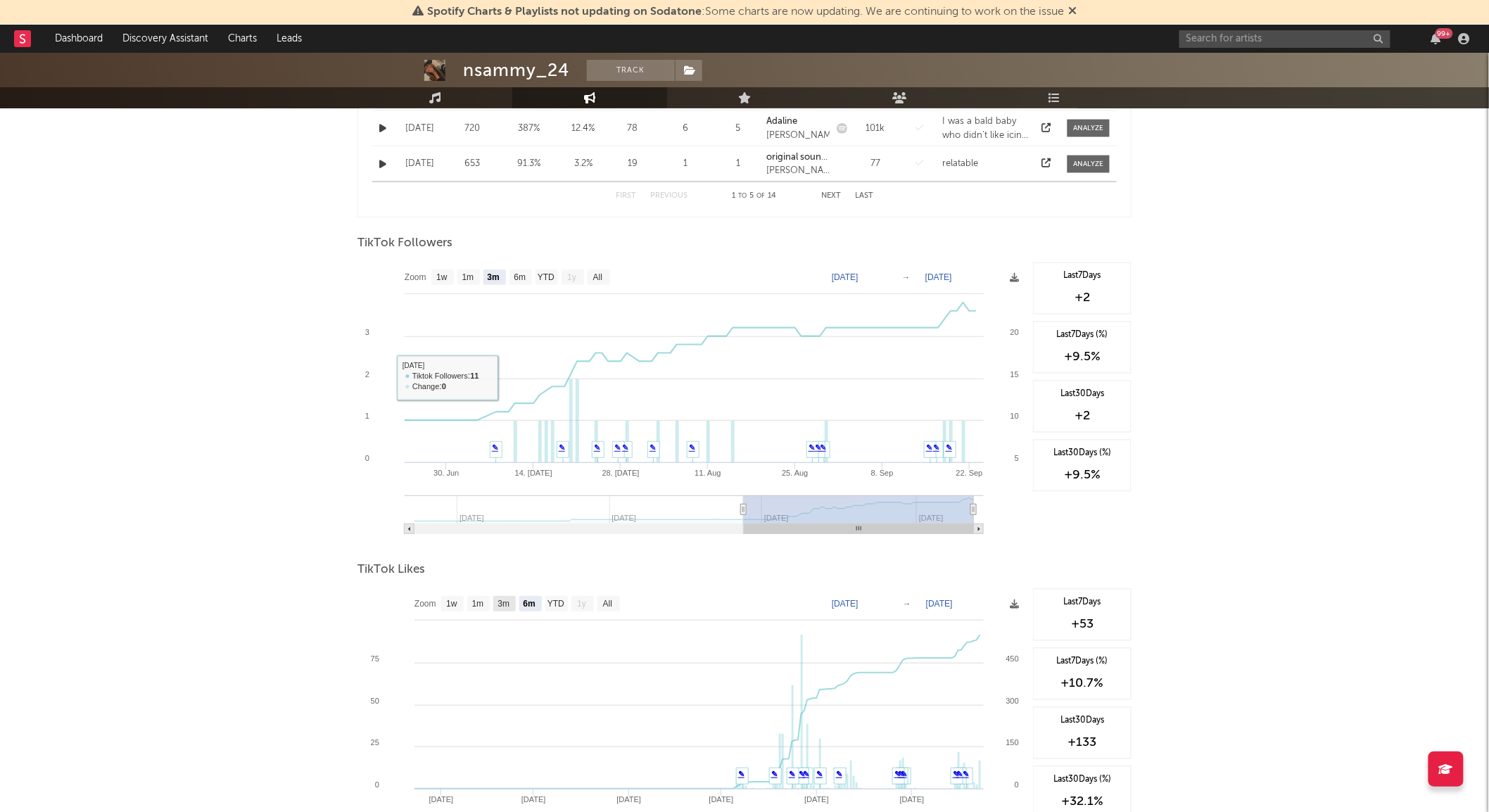
click at [504, 599] on text "3m" at bounding box center [503, 604] width 12 height 10
select select "3m"
type input "[DATE]"
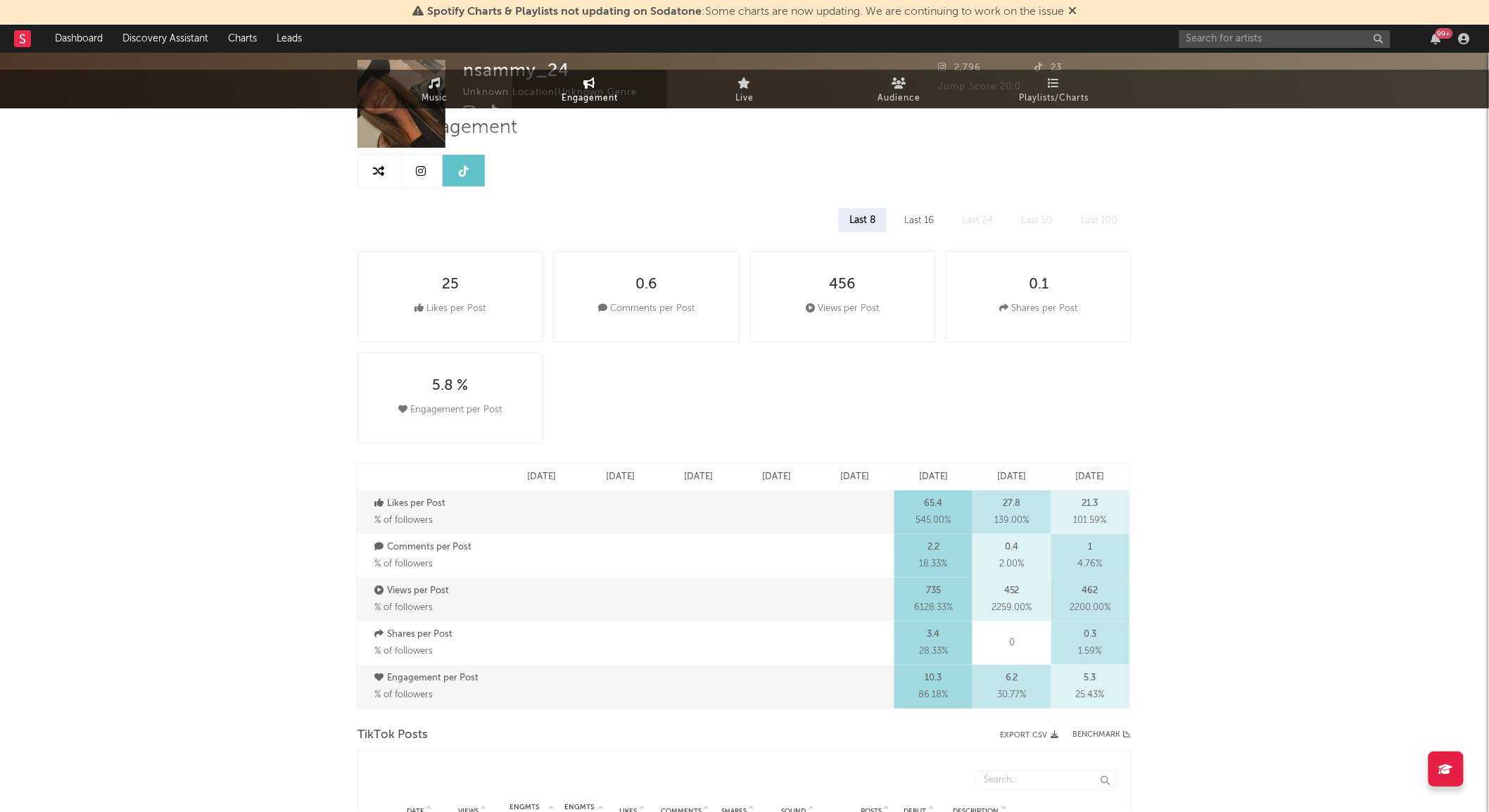
scroll to position [0, 0]
